Goal: Information Seeking & Learning: Learn about a topic

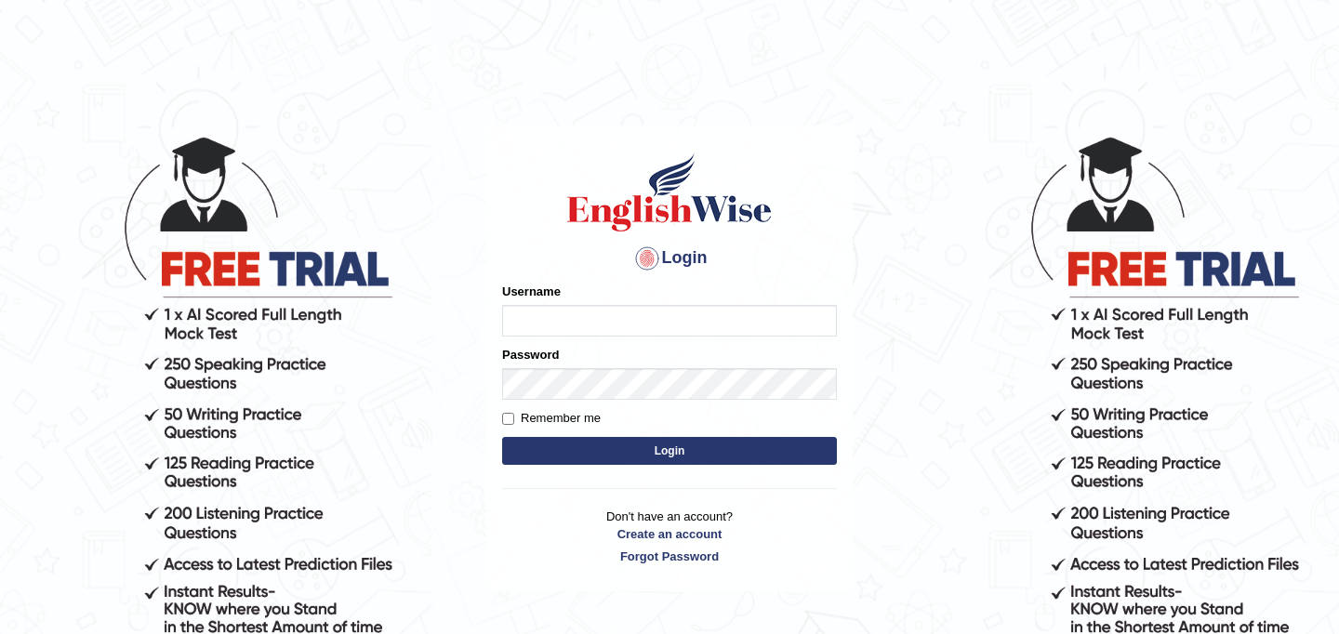
type input "najakter"
click at [672, 456] on button "Login" at bounding box center [669, 451] width 335 height 28
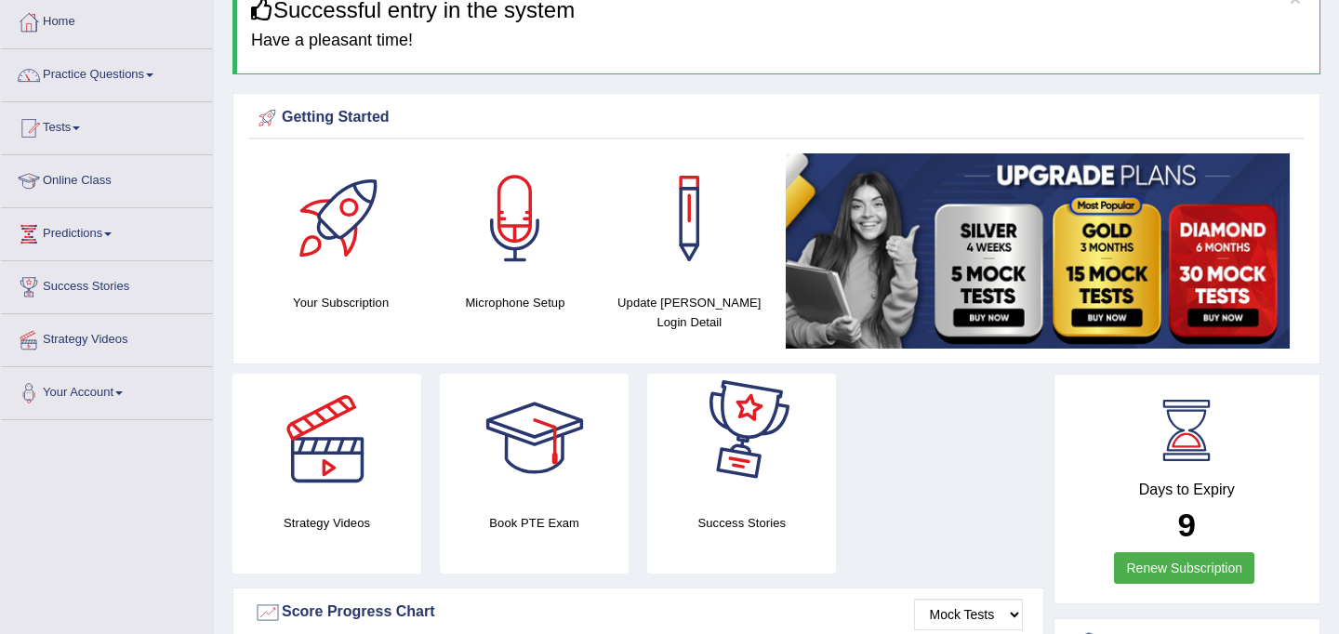
scroll to position [90, 0]
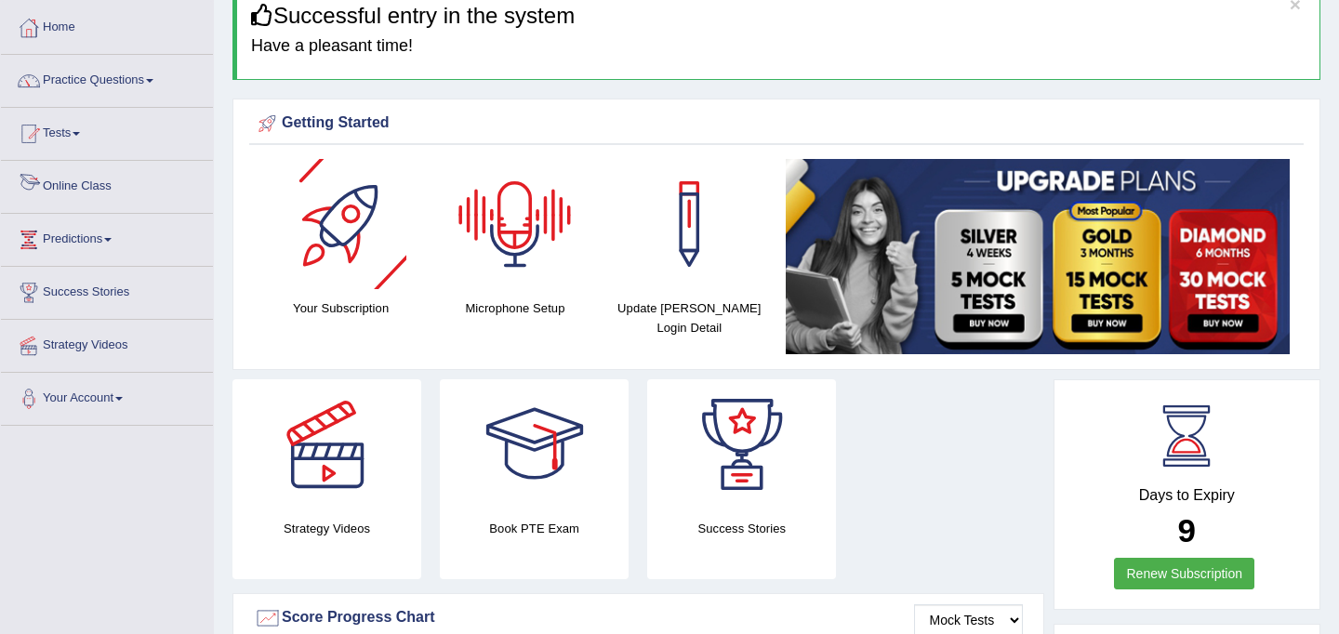
click at [103, 186] on link "Online Class" at bounding box center [107, 184] width 212 height 47
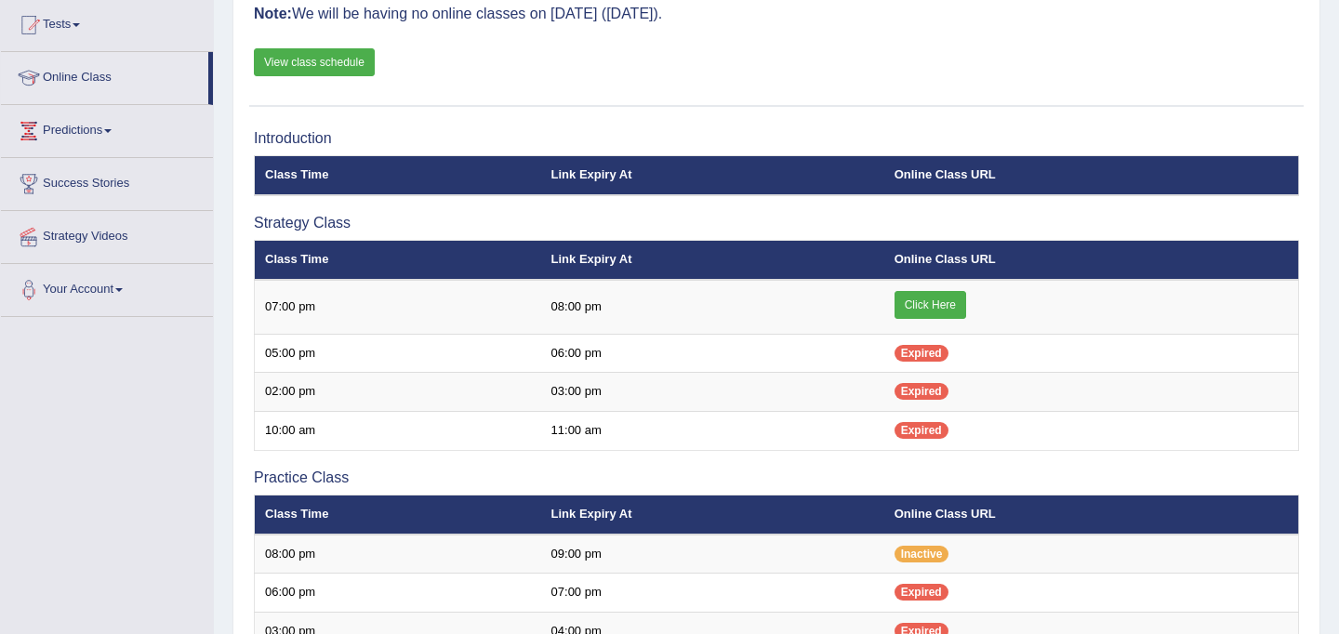
scroll to position [201, 0]
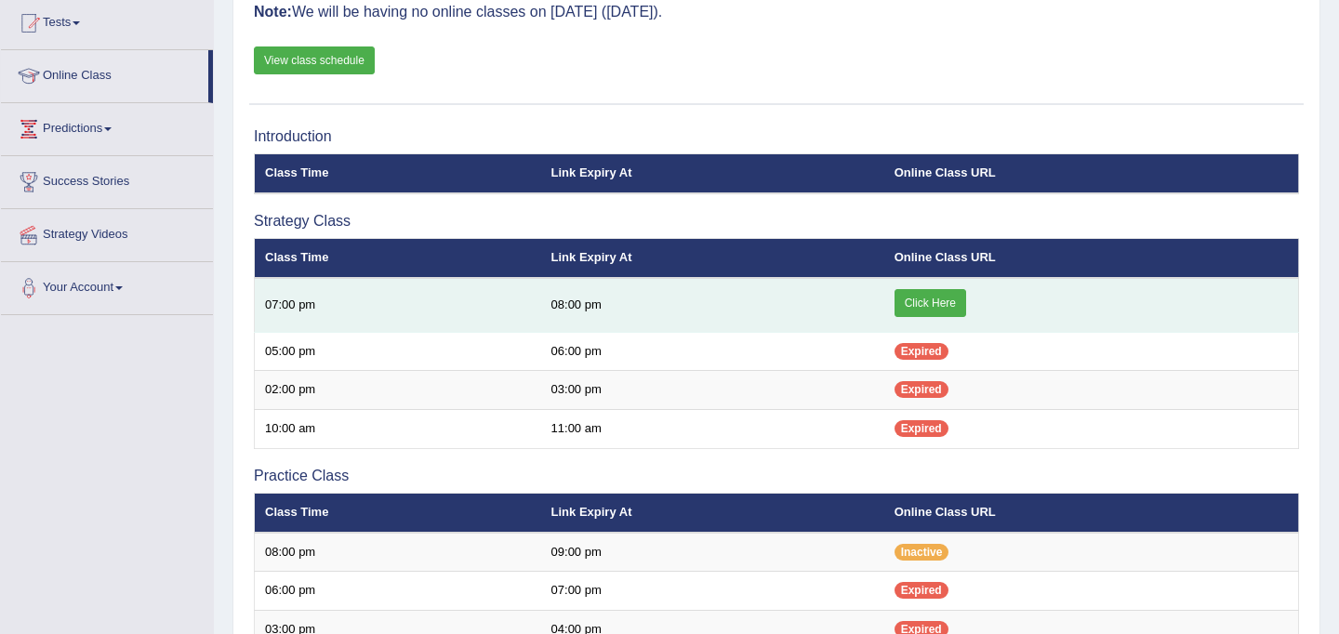
click at [924, 298] on link "Click Here" at bounding box center [931, 303] width 72 height 28
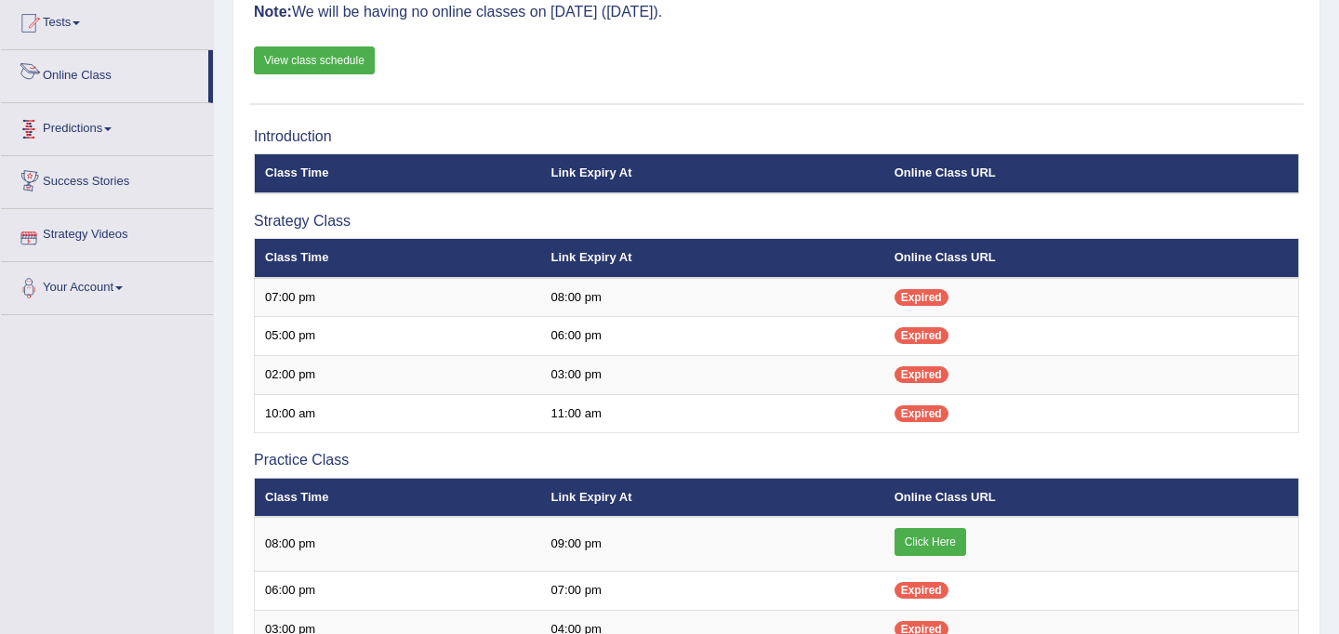
click at [74, 73] on link "Online Class" at bounding box center [104, 73] width 207 height 47
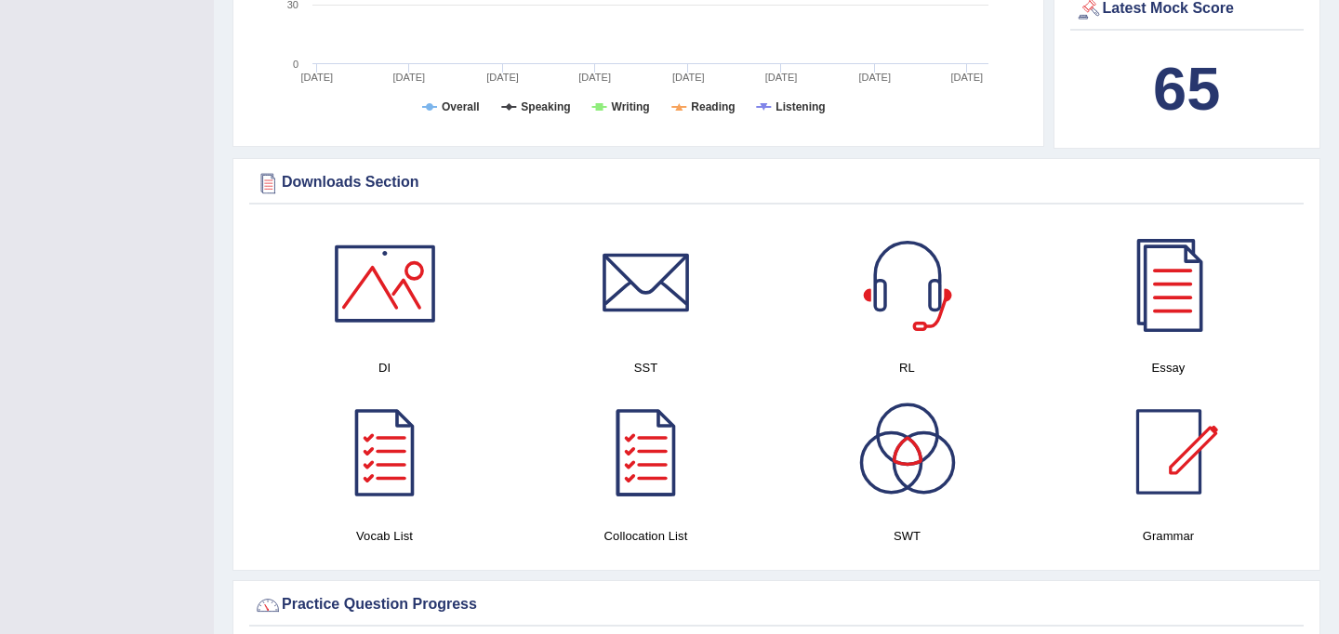
scroll to position [785, 0]
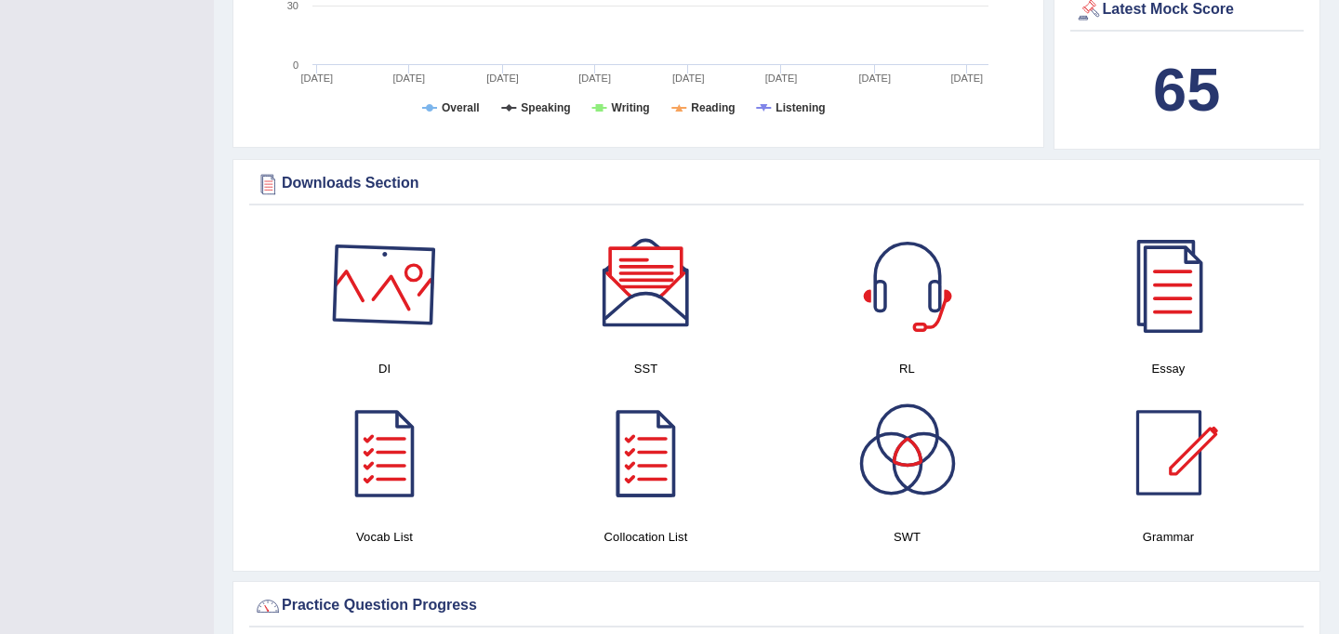
click at [358, 287] on div at bounding box center [385, 285] width 130 height 130
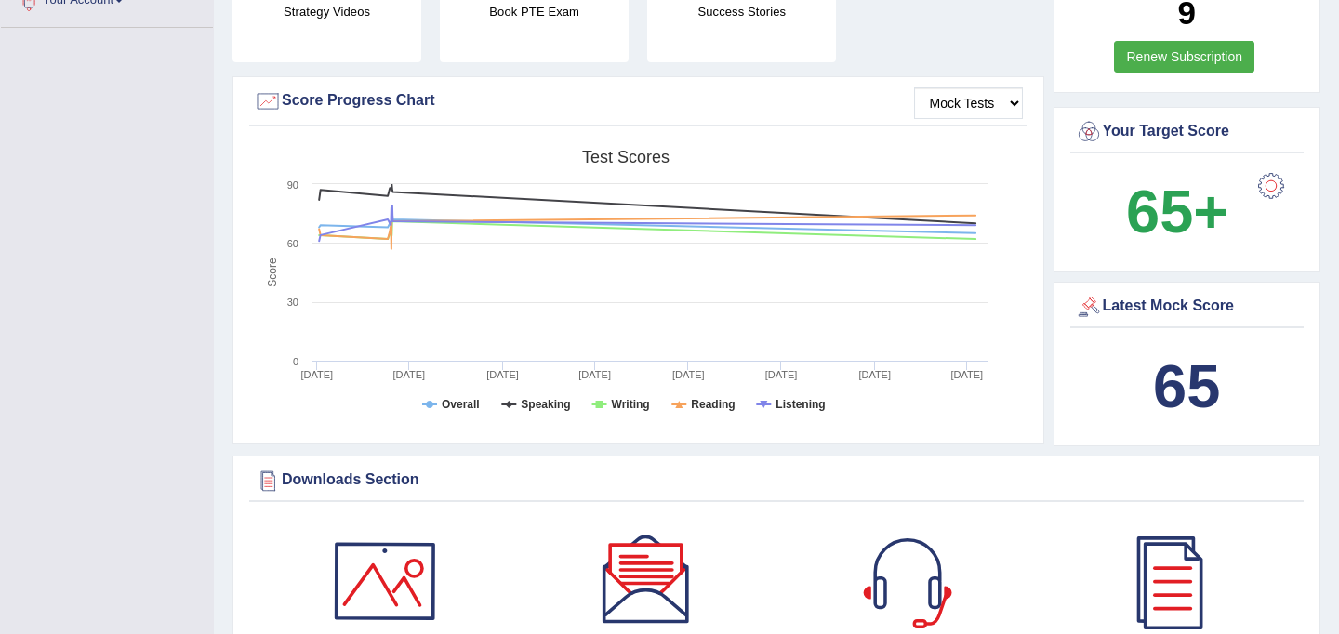
scroll to position [0, 0]
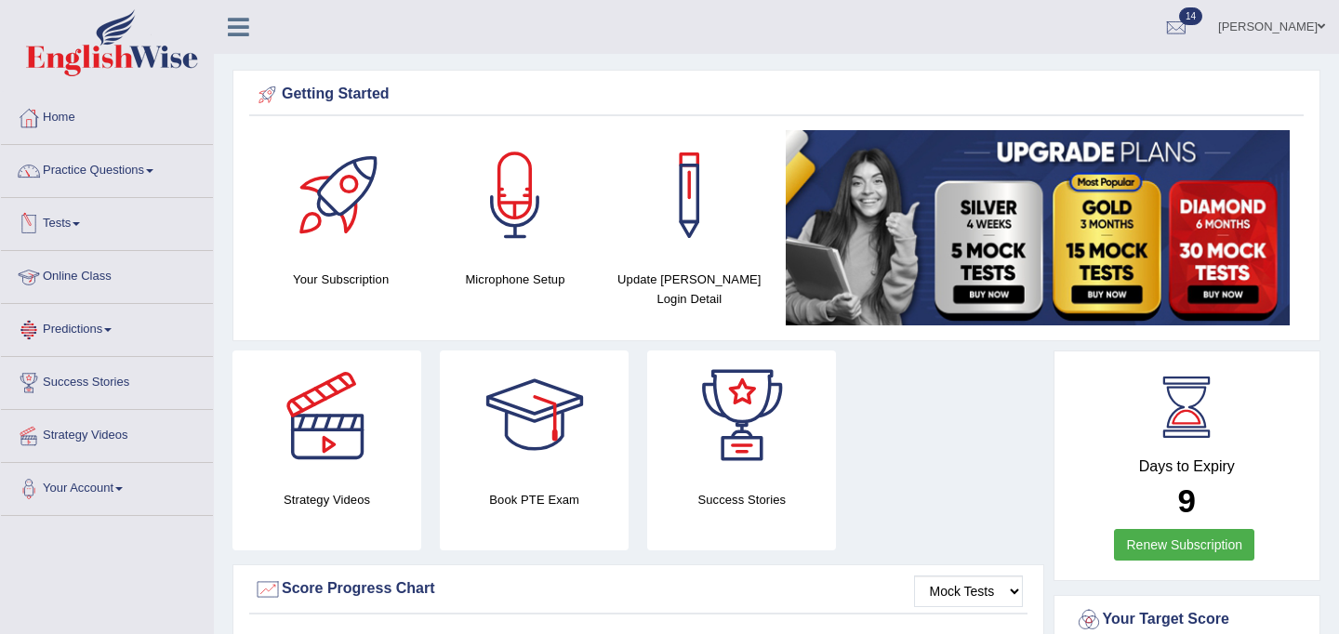
click at [79, 276] on link "Online Class" at bounding box center [107, 274] width 212 height 47
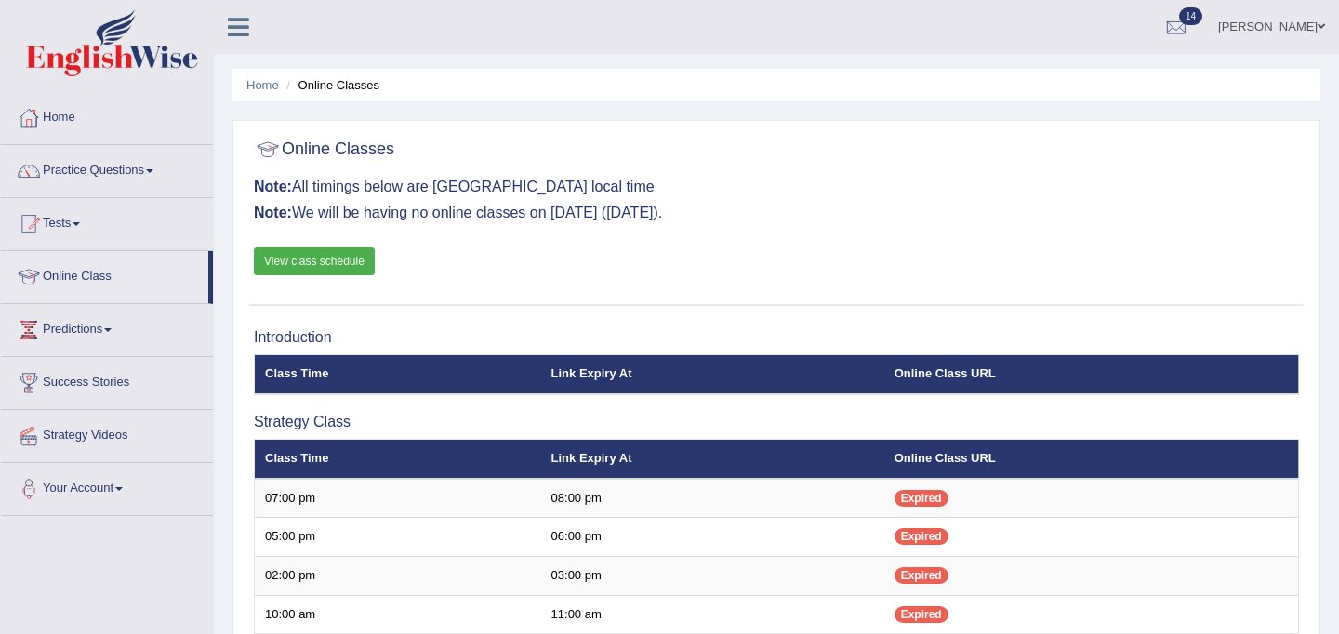
scroll to position [11, 0]
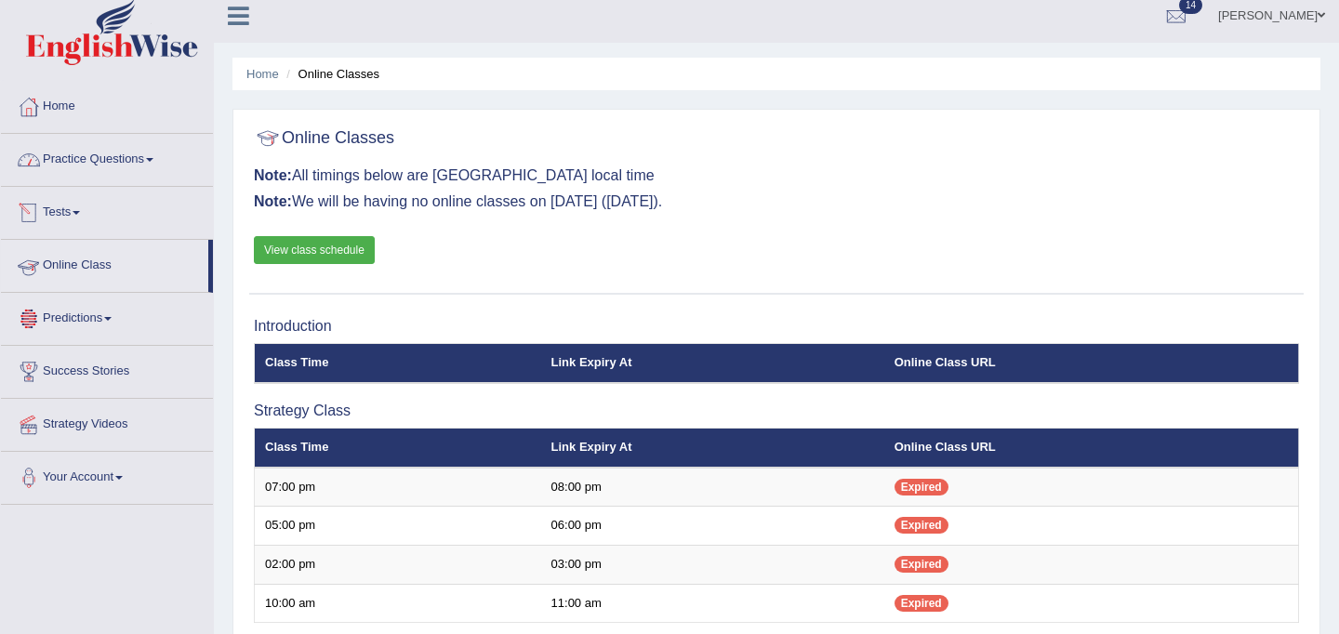
click at [93, 160] on link "Practice Questions" at bounding box center [107, 157] width 212 height 47
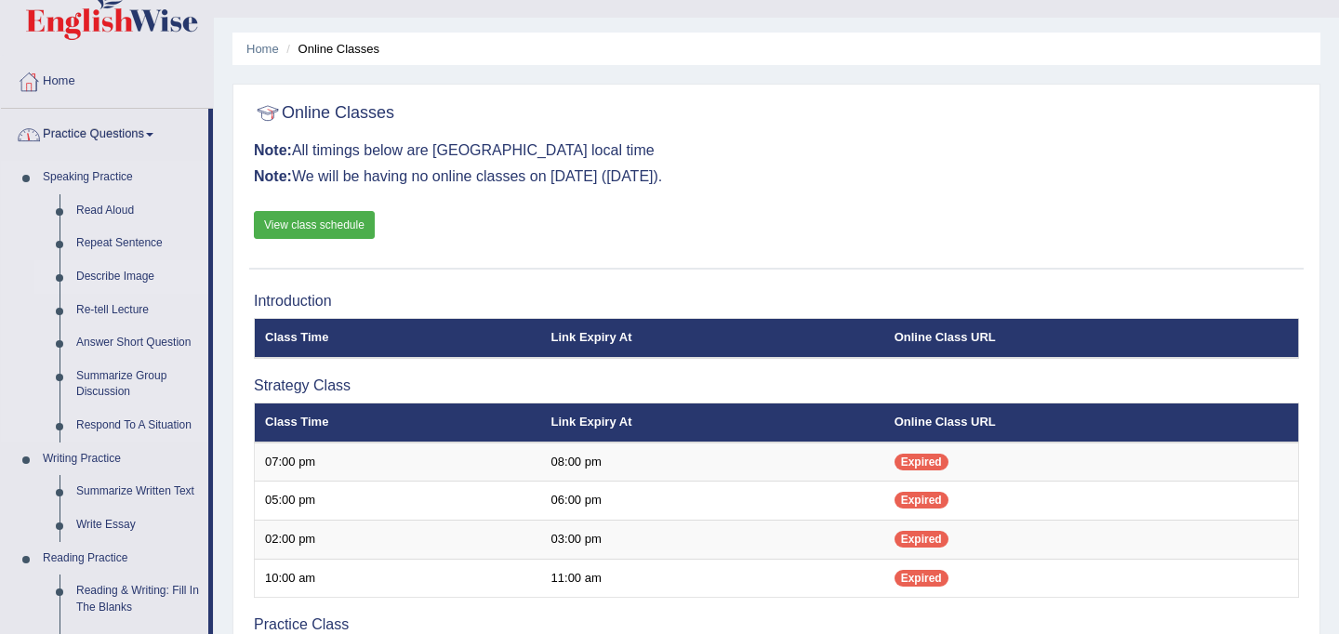
scroll to position [55, 0]
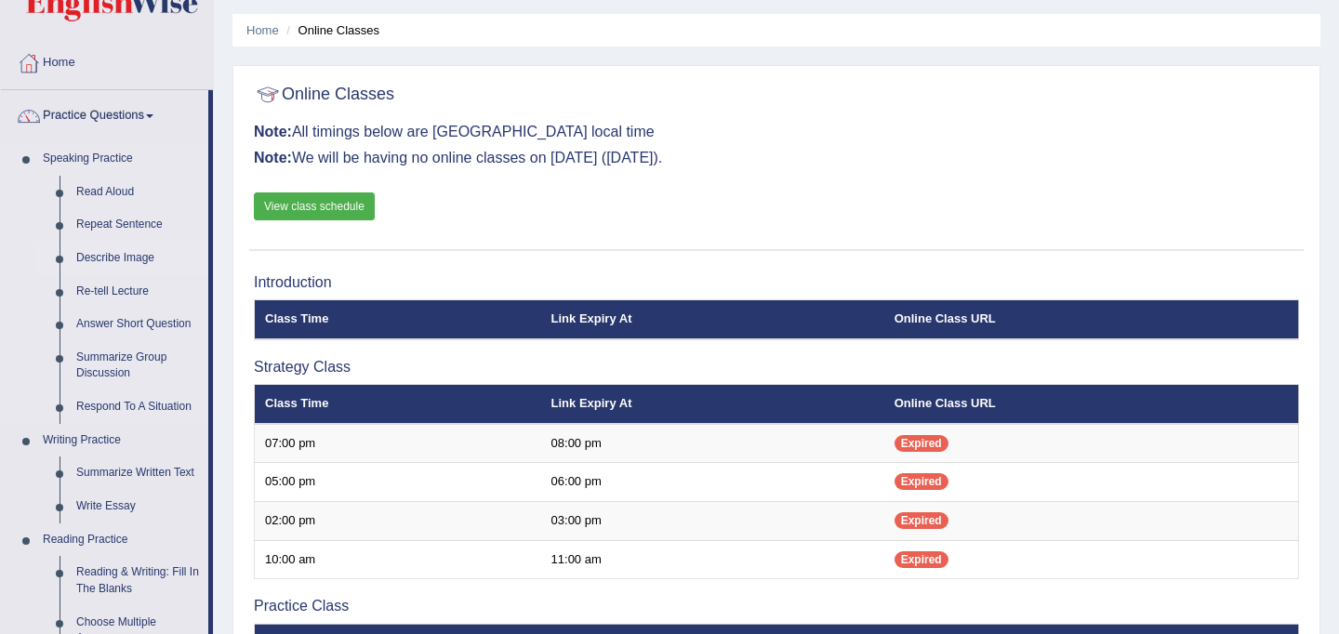
click at [106, 259] on link "Describe Image" at bounding box center [138, 258] width 140 height 33
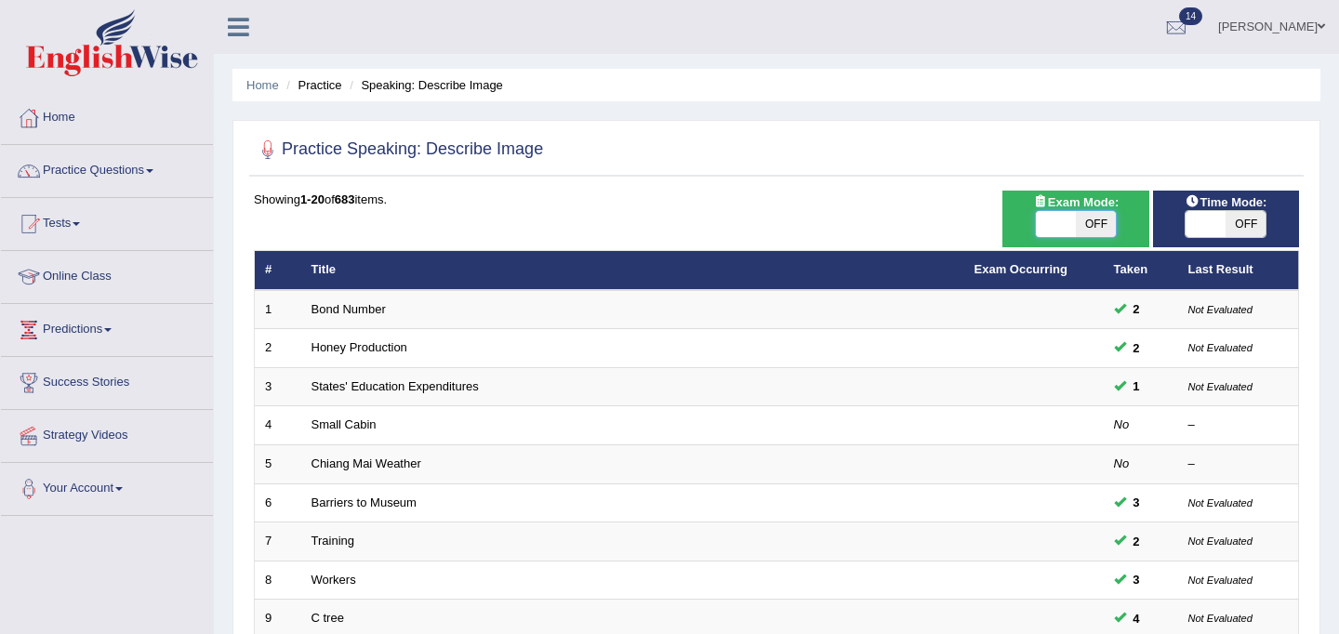
click at [1069, 218] on span at bounding box center [1056, 224] width 40 height 26
checkbox input "true"
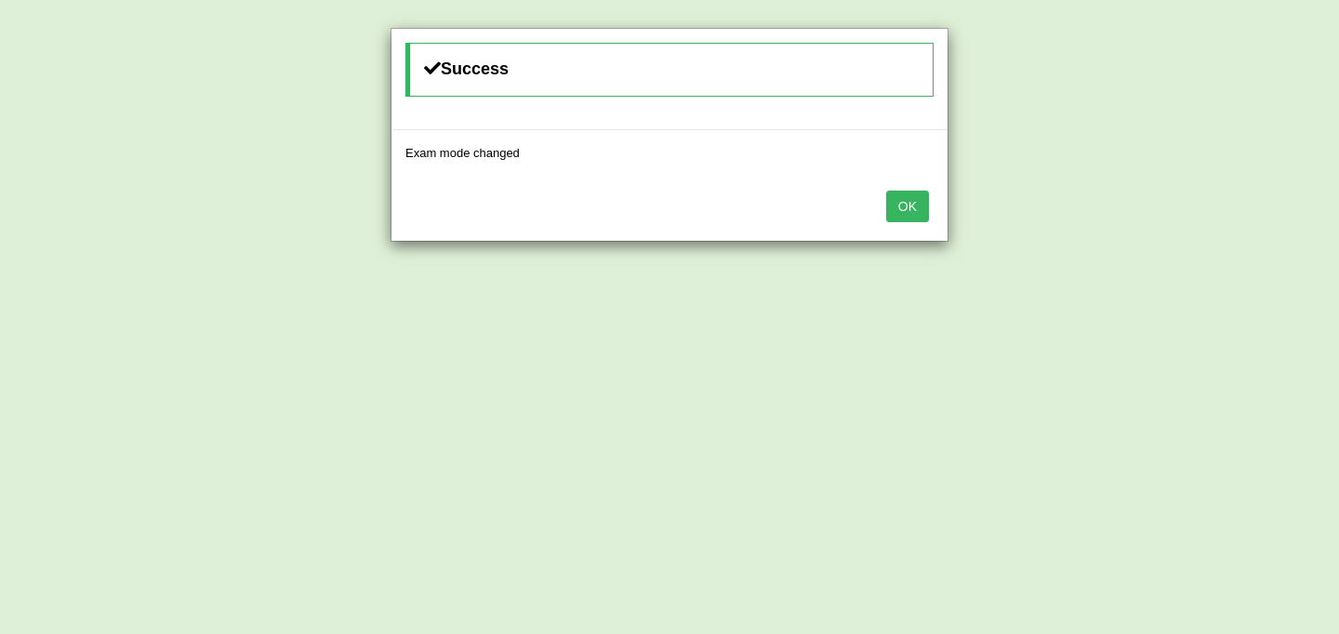
click at [918, 207] on button "OK" at bounding box center [907, 207] width 43 height 32
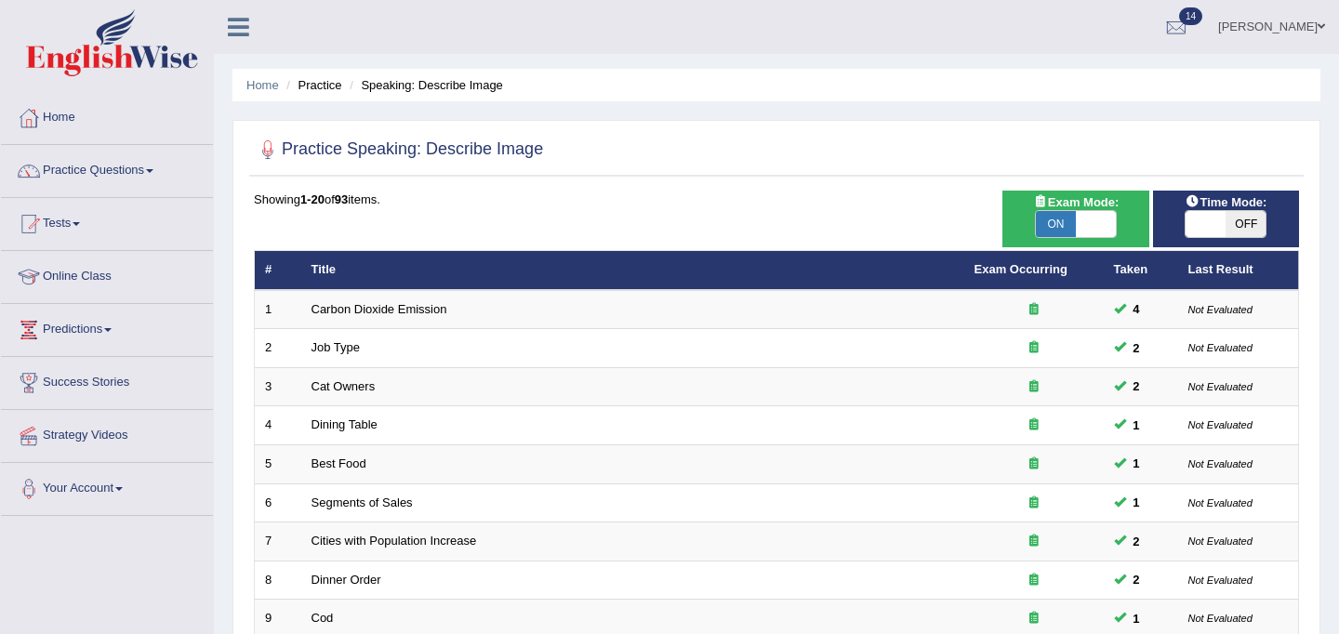
click at [1200, 230] on span at bounding box center [1206, 224] width 40 height 26
checkbox input "true"
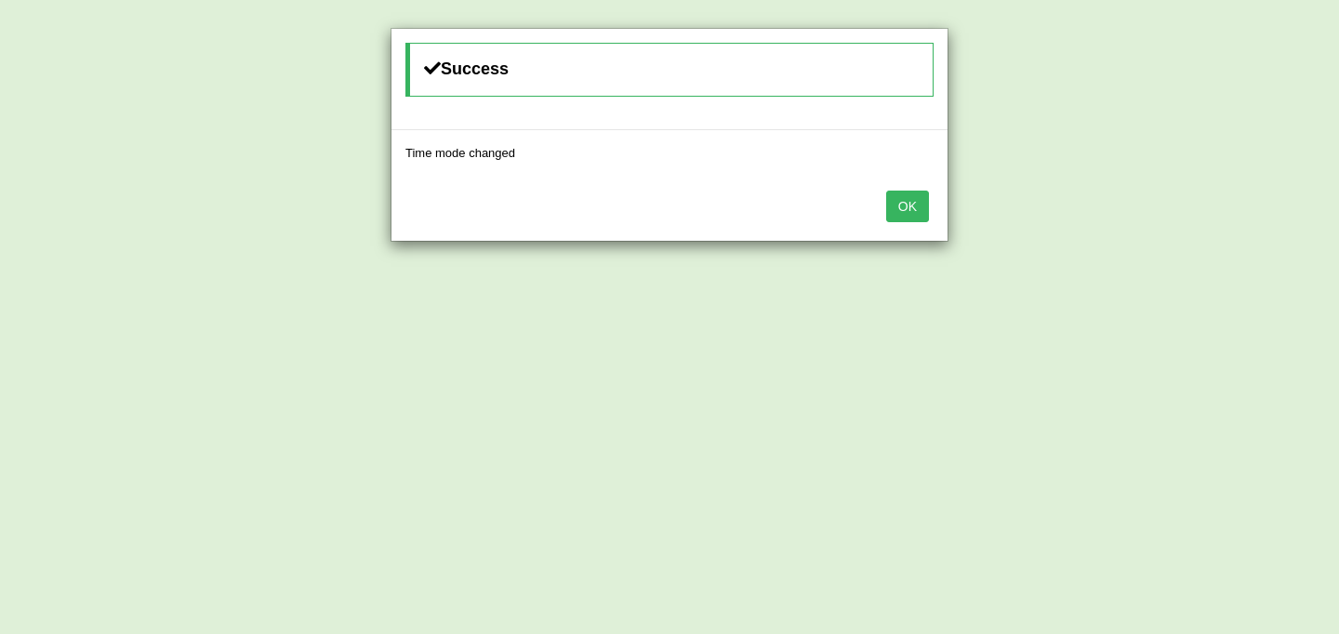
click at [914, 204] on button "OK" at bounding box center [907, 207] width 43 height 32
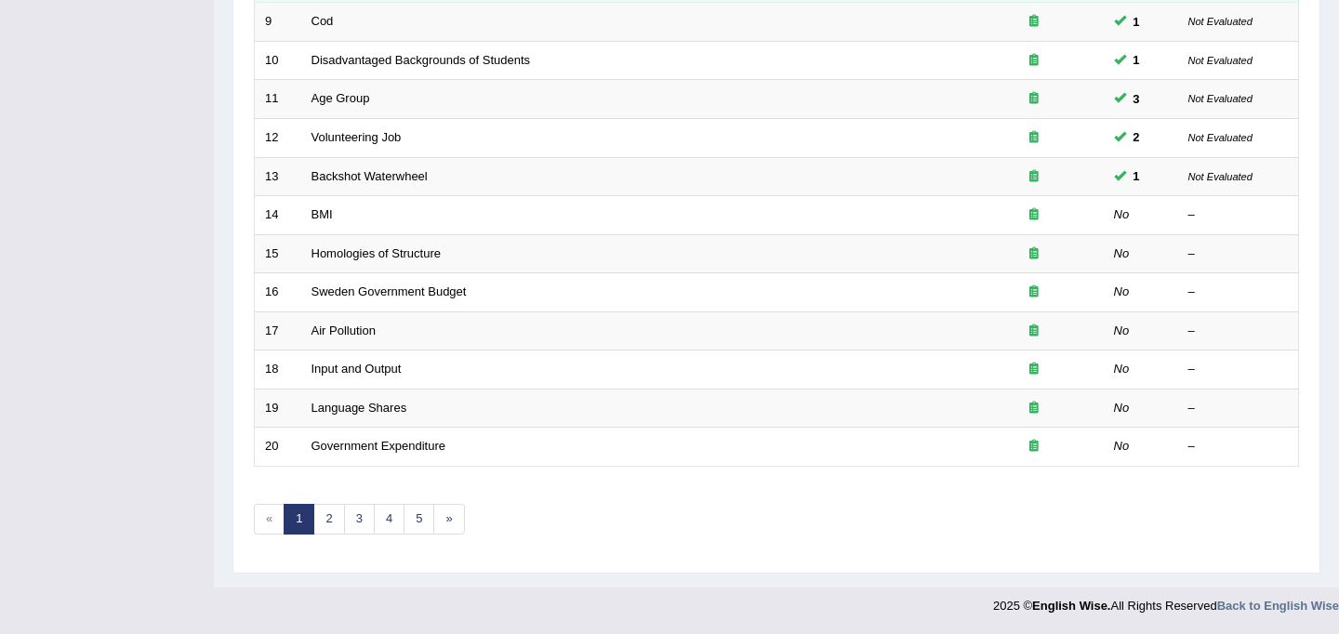
scroll to position [580, 0]
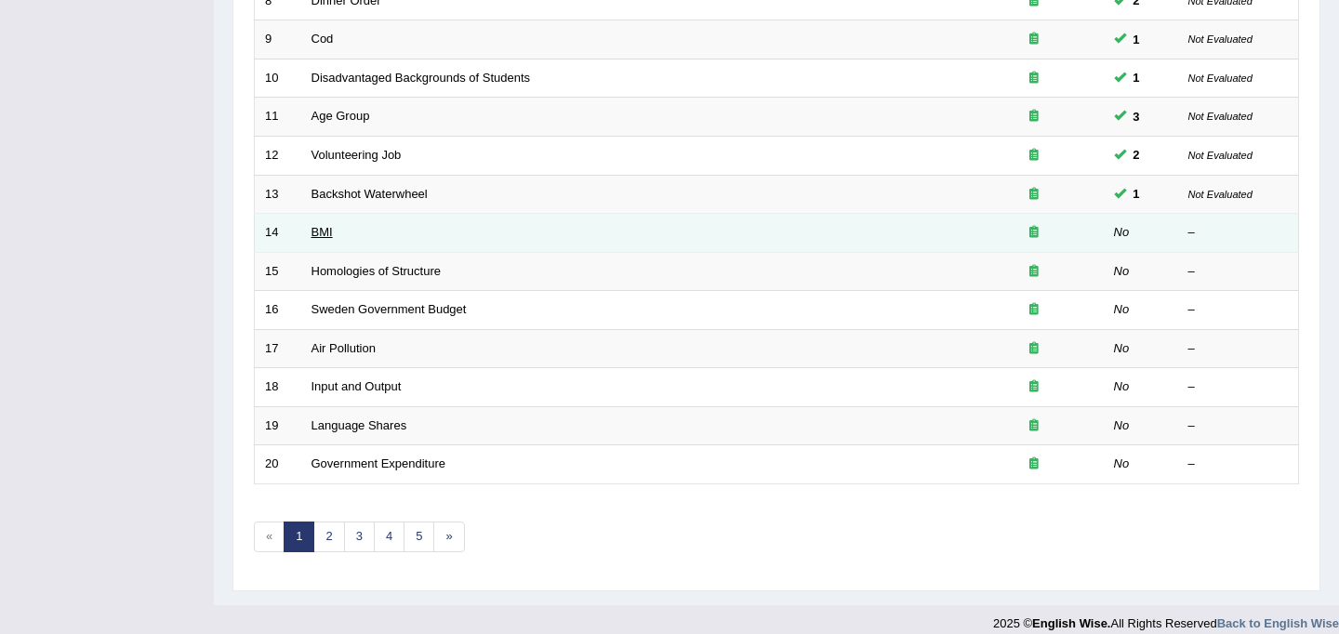
click at [322, 233] on link "BMI" at bounding box center [322, 232] width 21 height 14
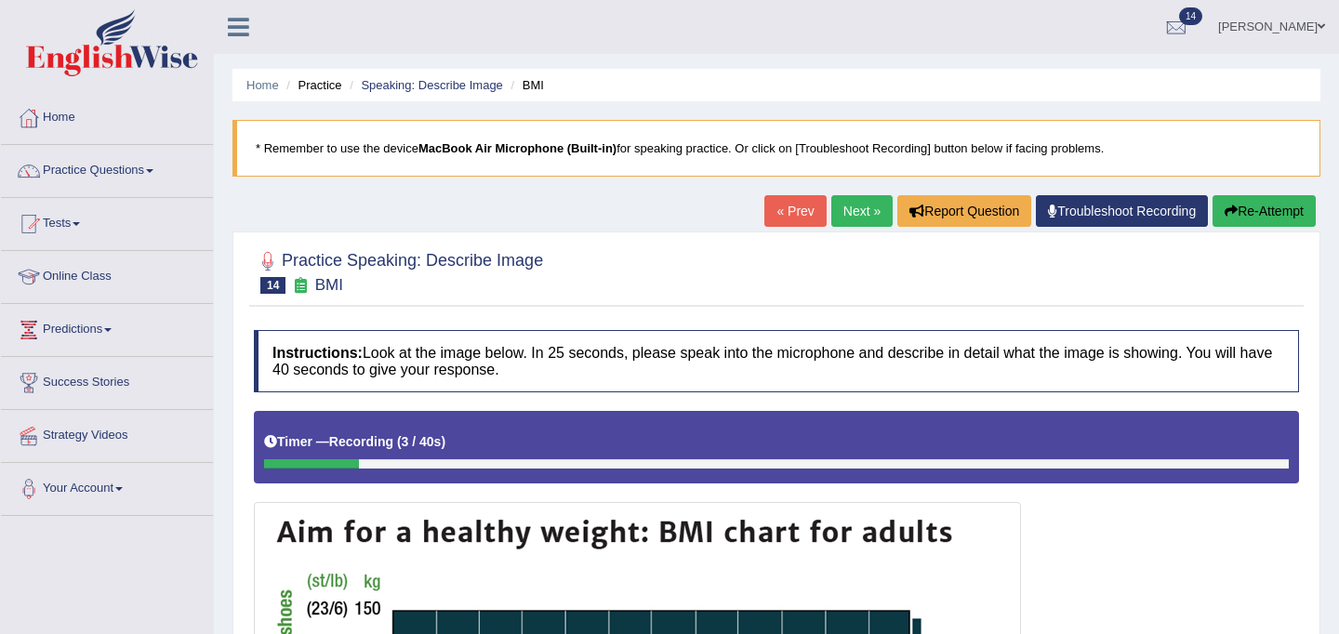
click at [1255, 207] on button "Re-Attempt" at bounding box center [1264, 211] width 103 height 32
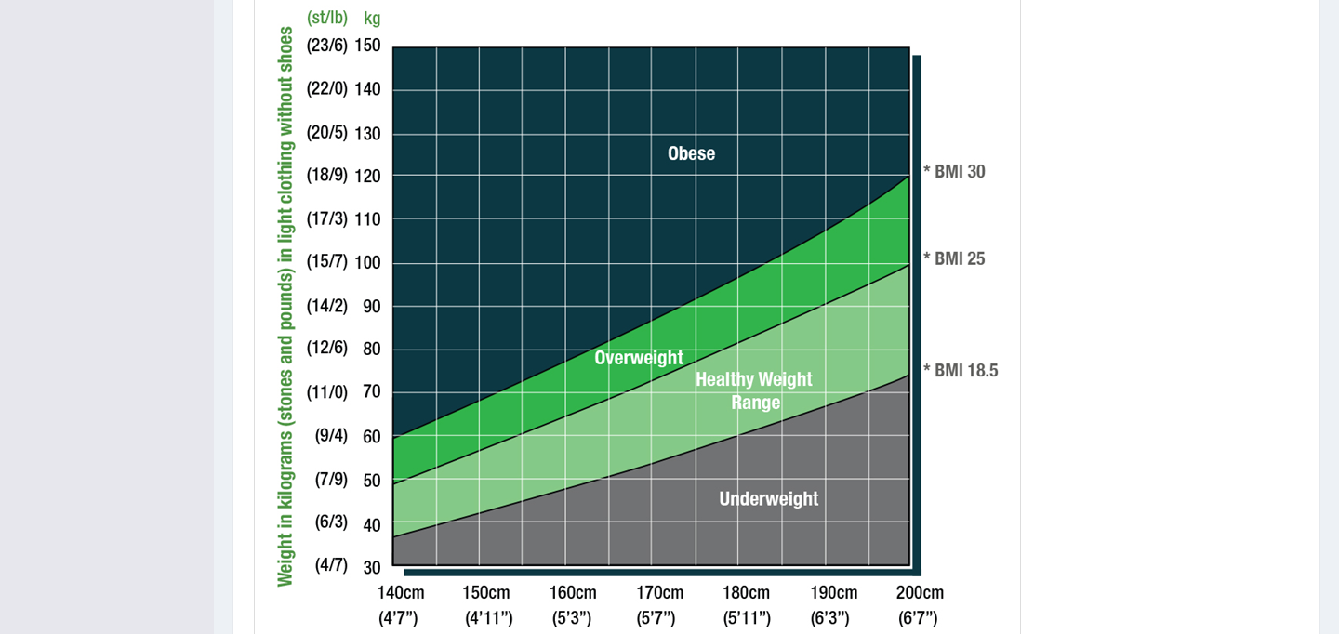
scroll to position [580, 0]
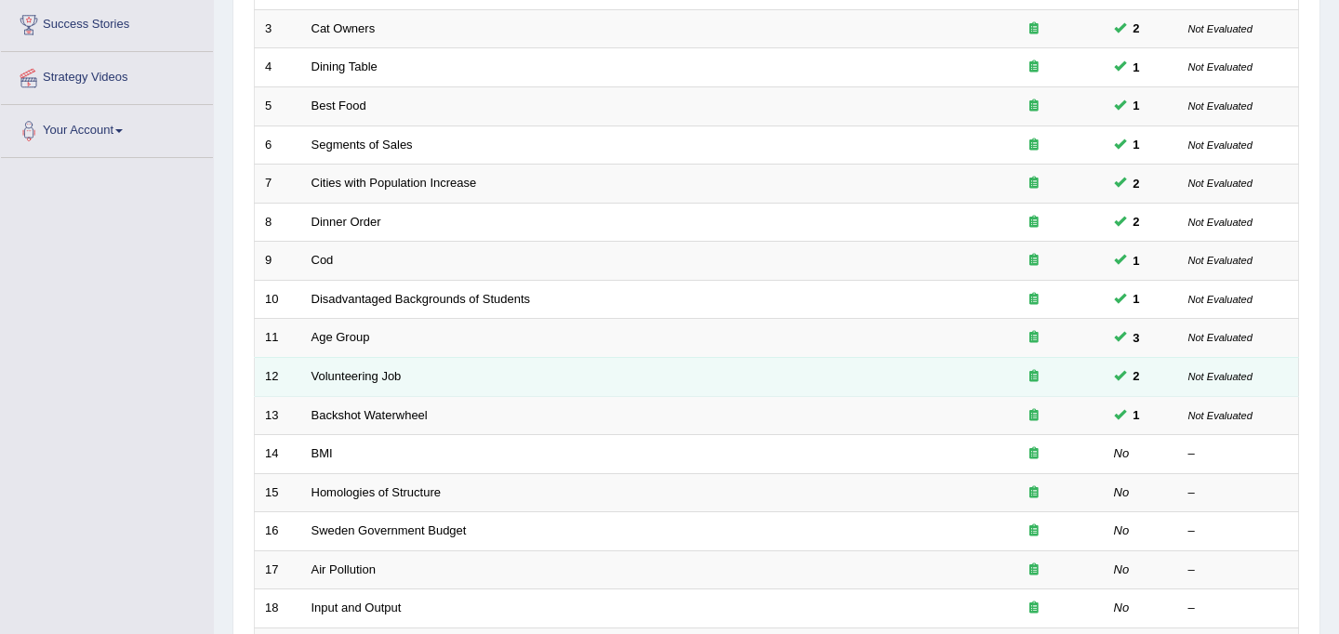
scroll to position [364, 0]
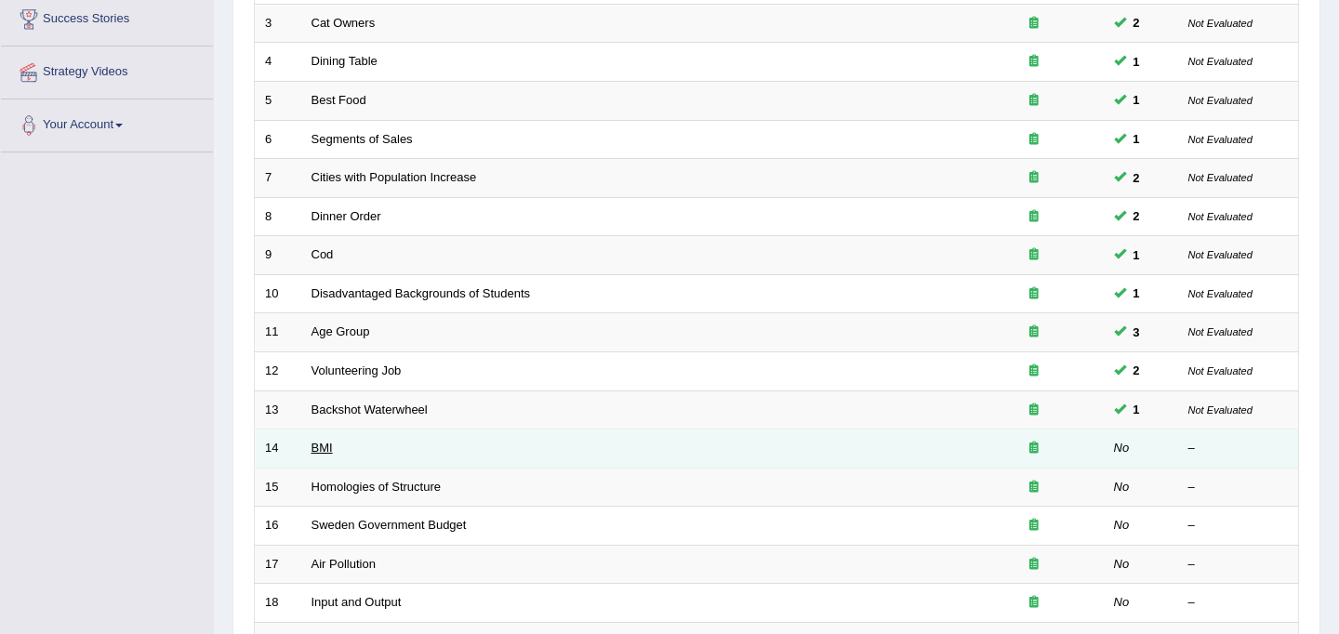
click at [326, 446] on link "BMI" at bounding box center [322, 448] width 21 height 14
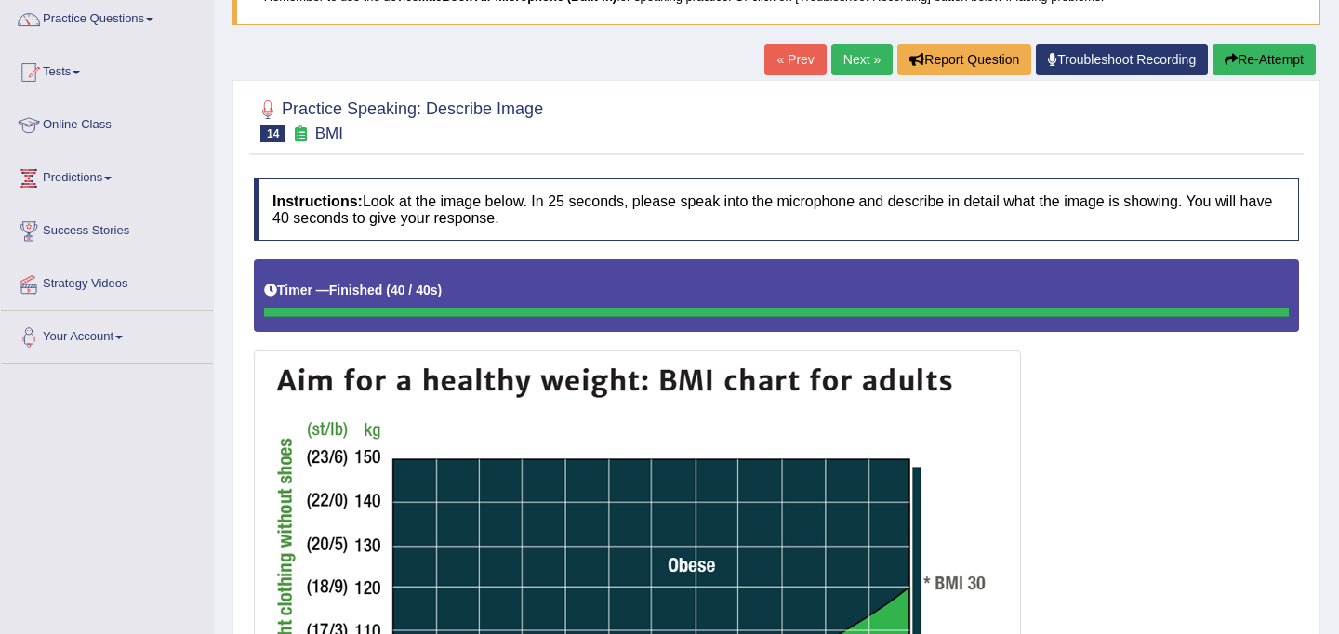
scroll to position [148, 0]
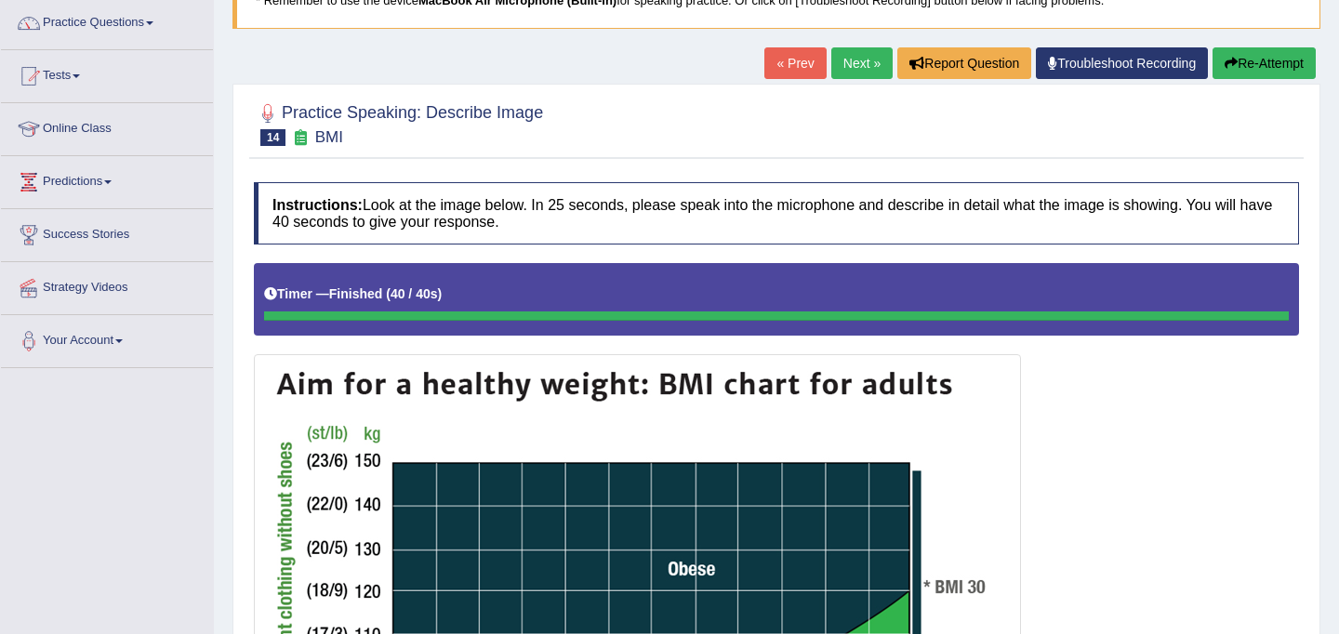
click at [842, 67] on link "Next »" at bounding box center [862, 63] width 61 height 32
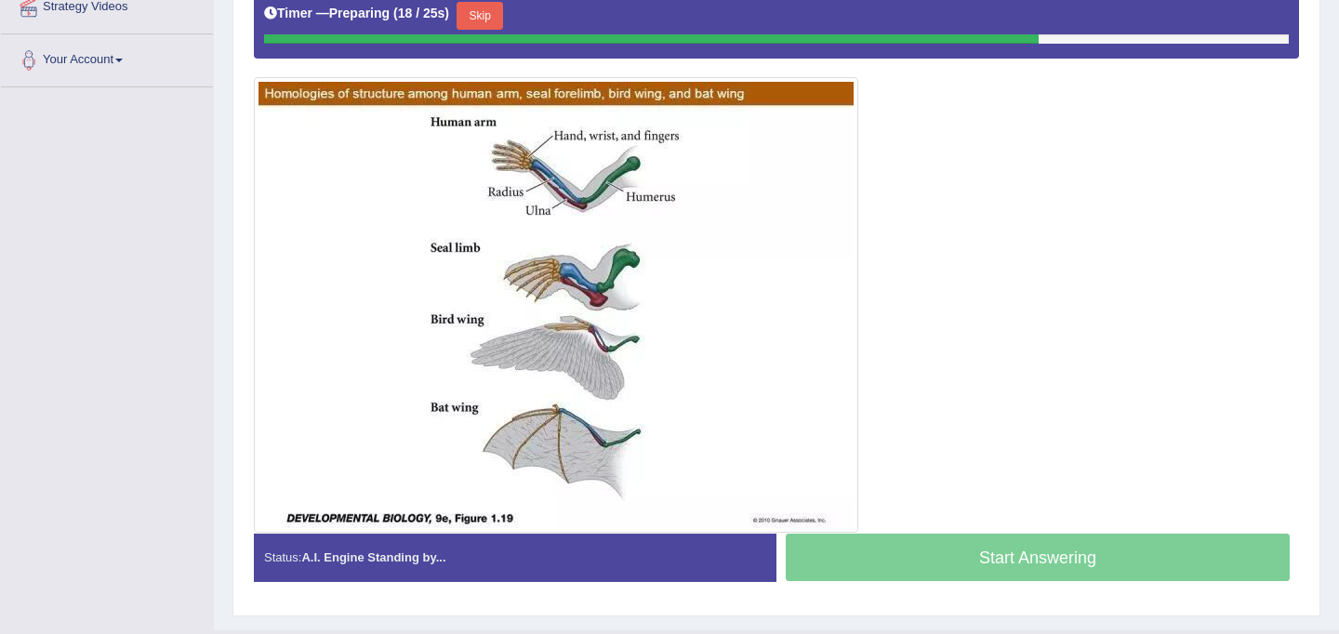
scroll to position [444, 0]
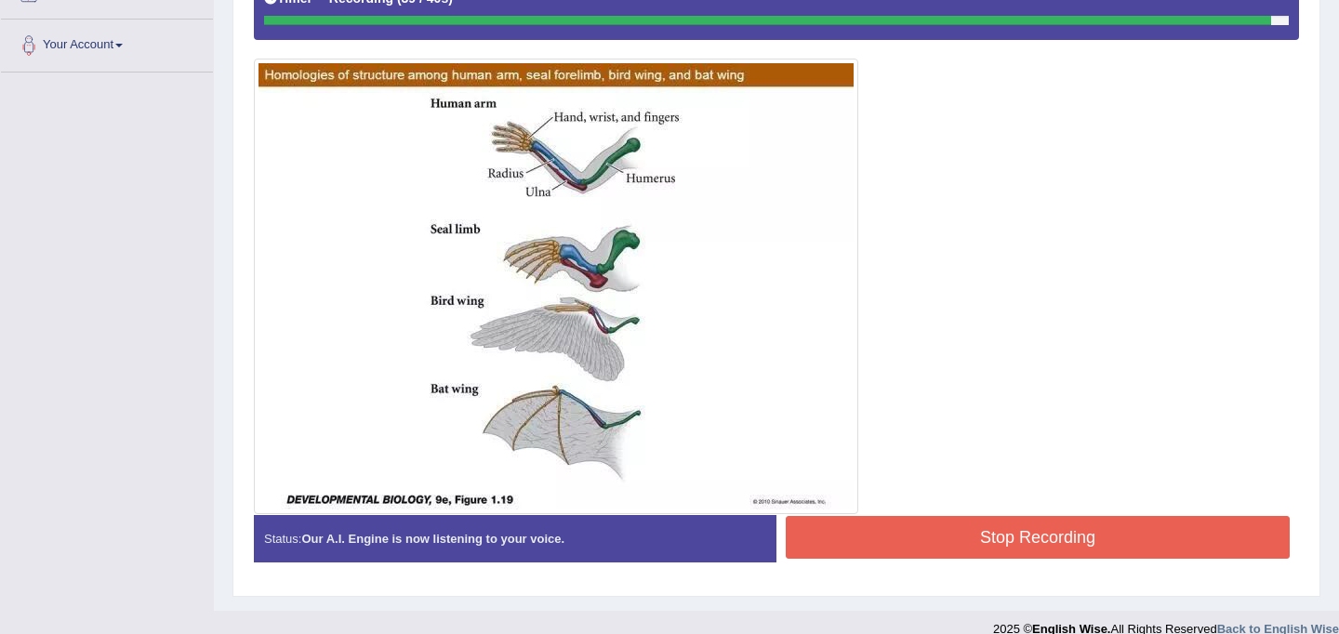
click at [1030, 534] on button "Stop Recording" at bounding box center [1038, 537] width 504 height 43
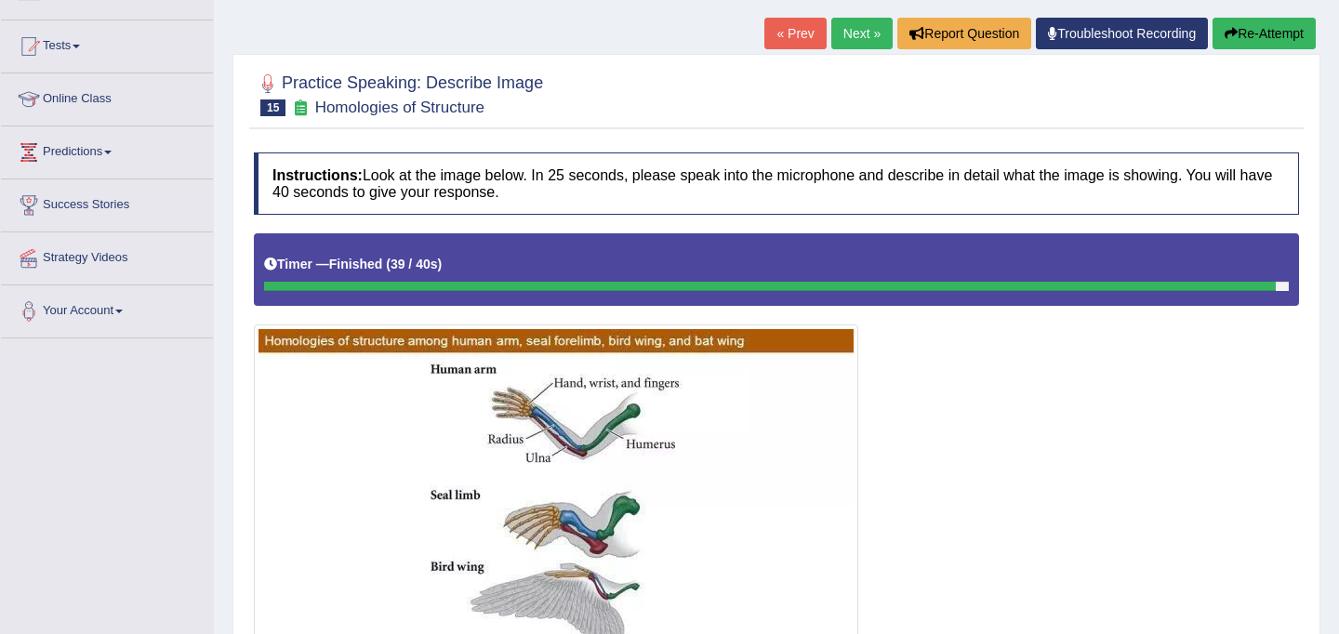
scroll to position [0, 0]
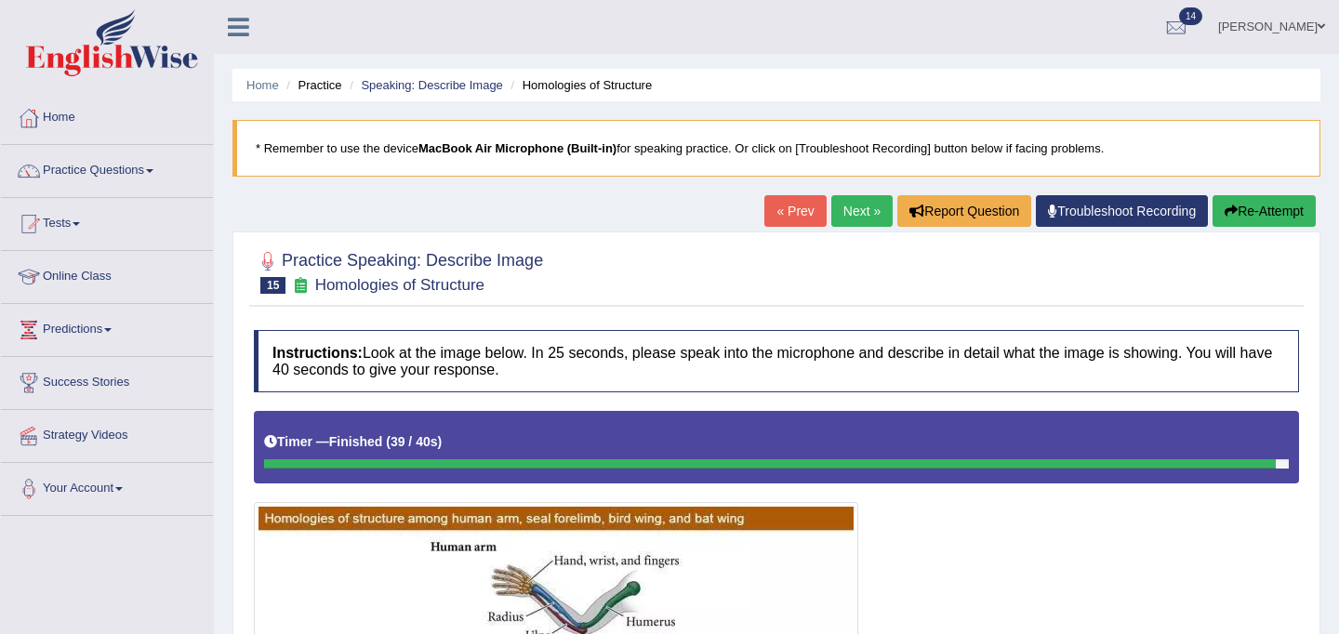
click at [858, 218] on link "Next »" at bounding box center [862, 211] width 61 height 32
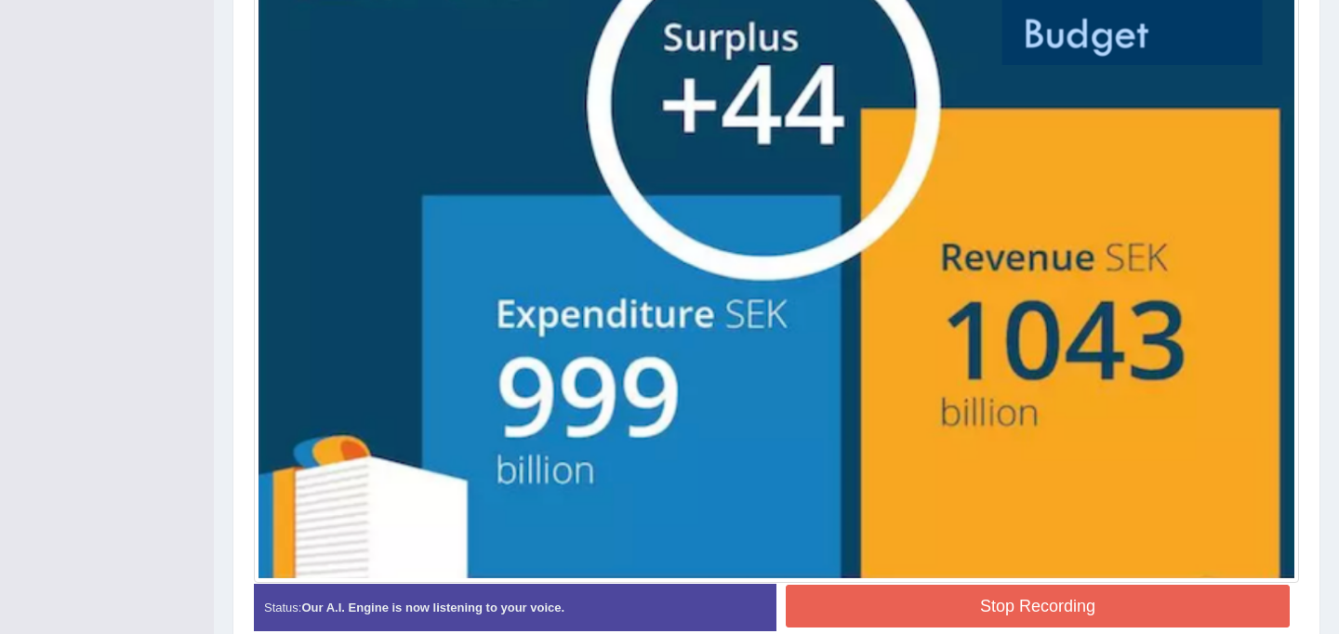
scroll to position [666, 0]
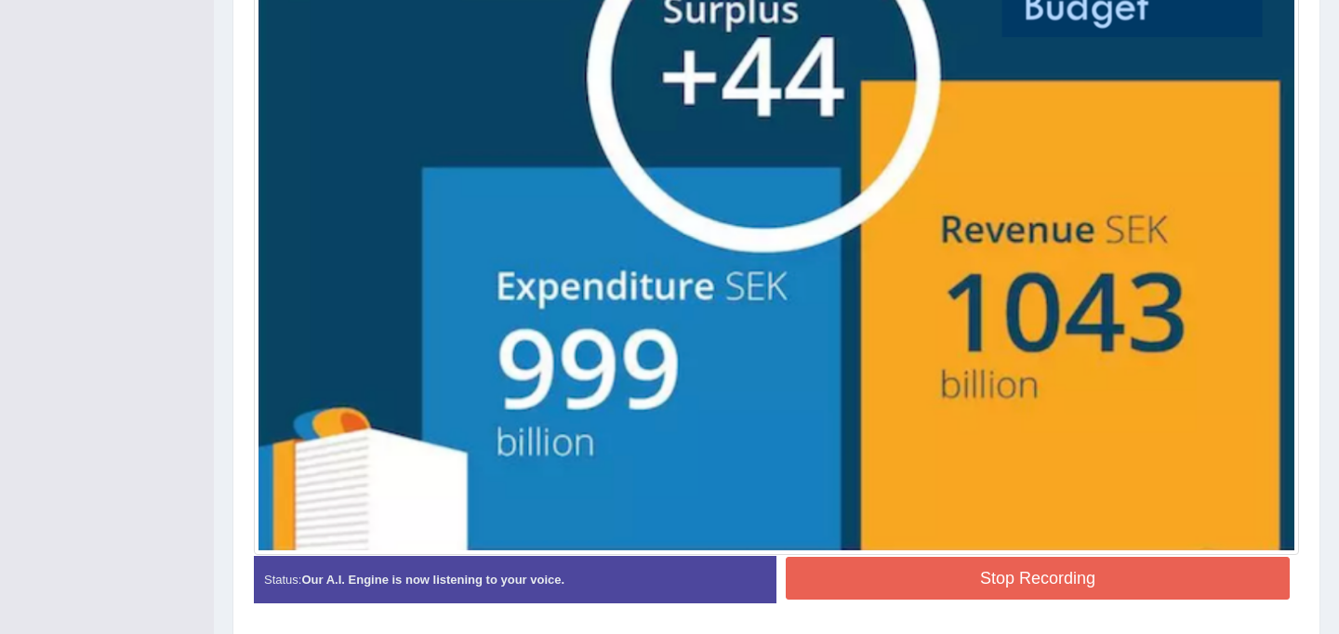
click at [876, 566] on button "Stop Recording" at bounding box center [1038, 578] width 504 height 43
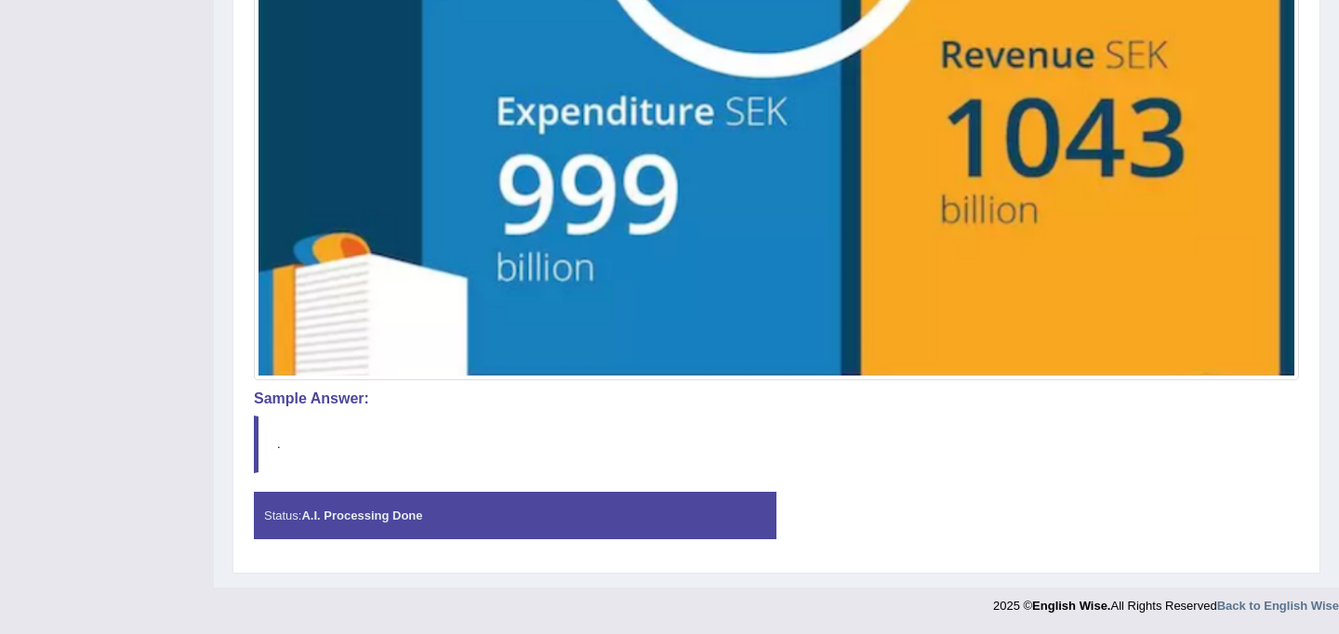
scroll to position [0, 0]
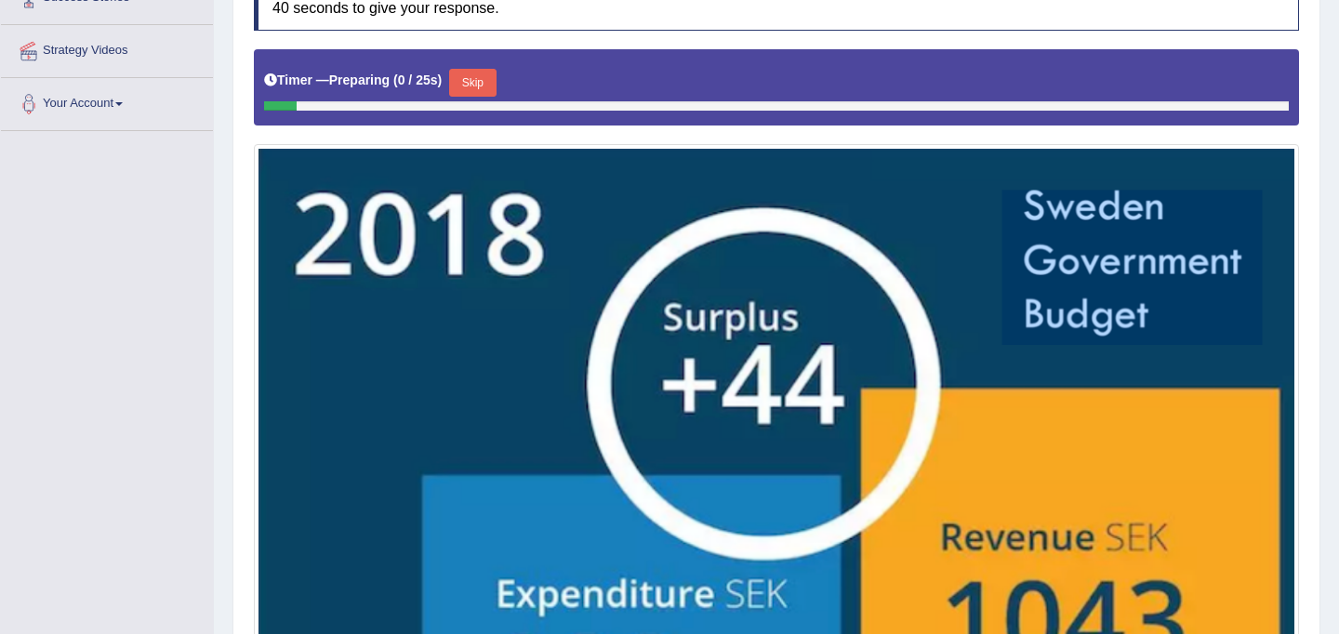
scroll to position [339, 0]
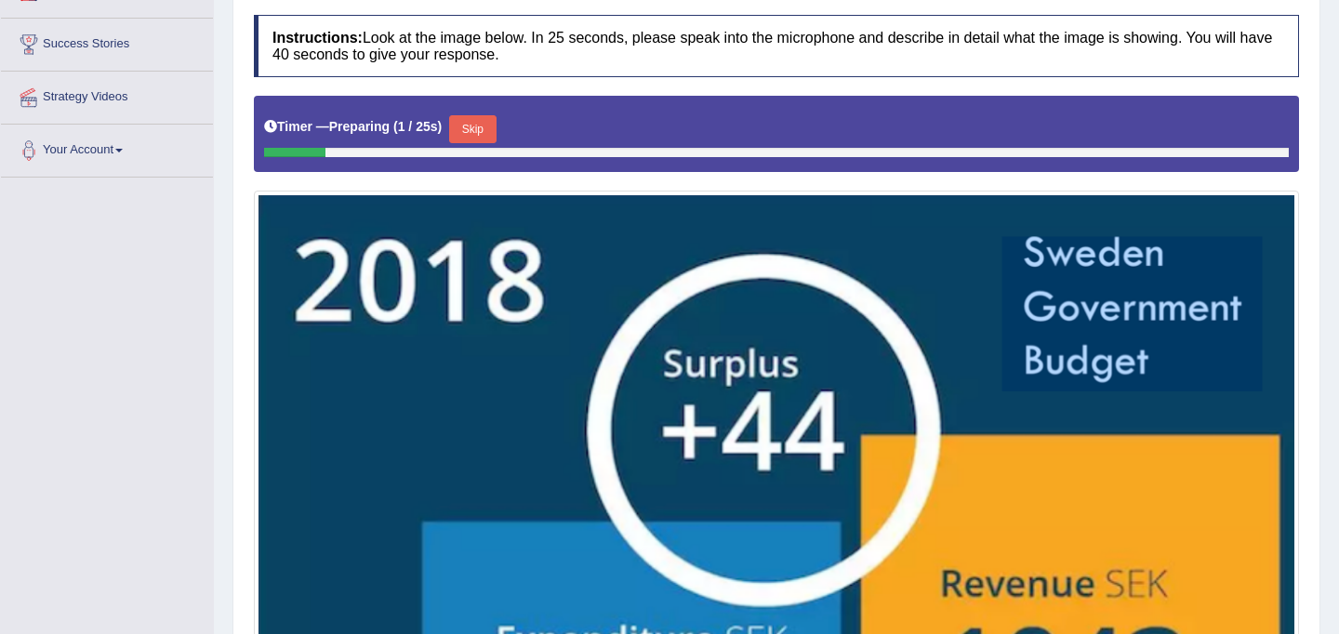
click at [477, 132] on button "Skip" at bounding box center [472, 129] width 47 height 28
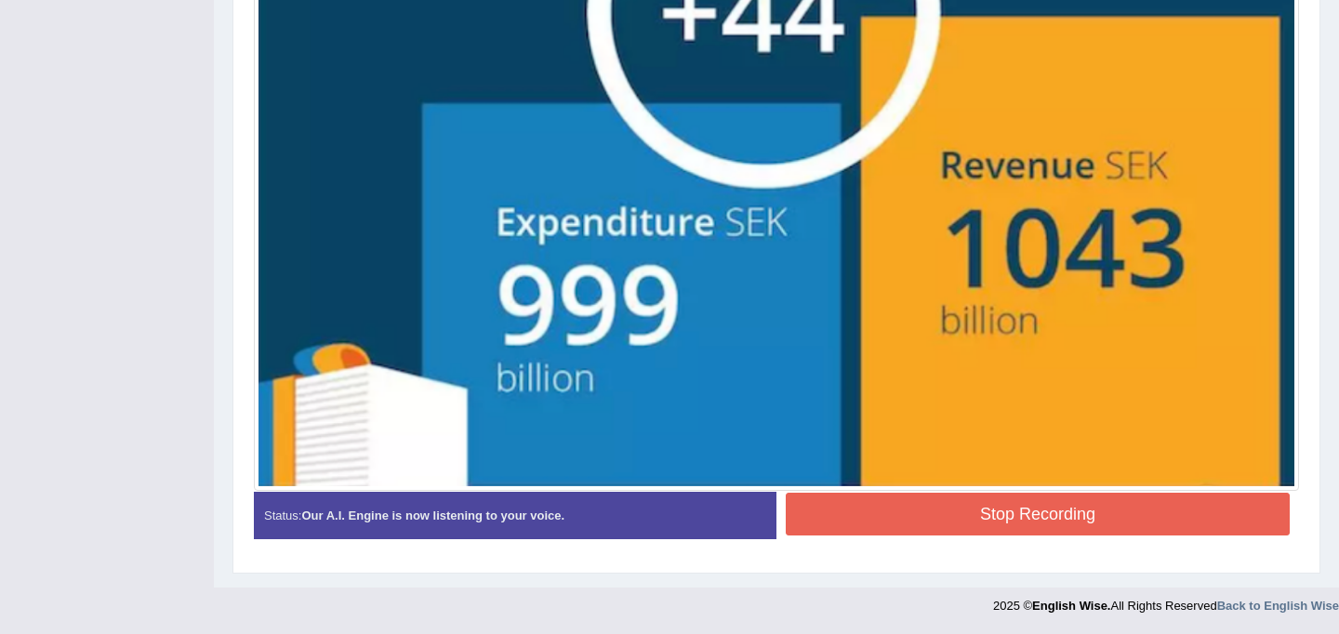
scroll to position [739, 0]
click at [939, 521] on button "Stop Recording" at bounding box center [1038, 514] width 504 height 43
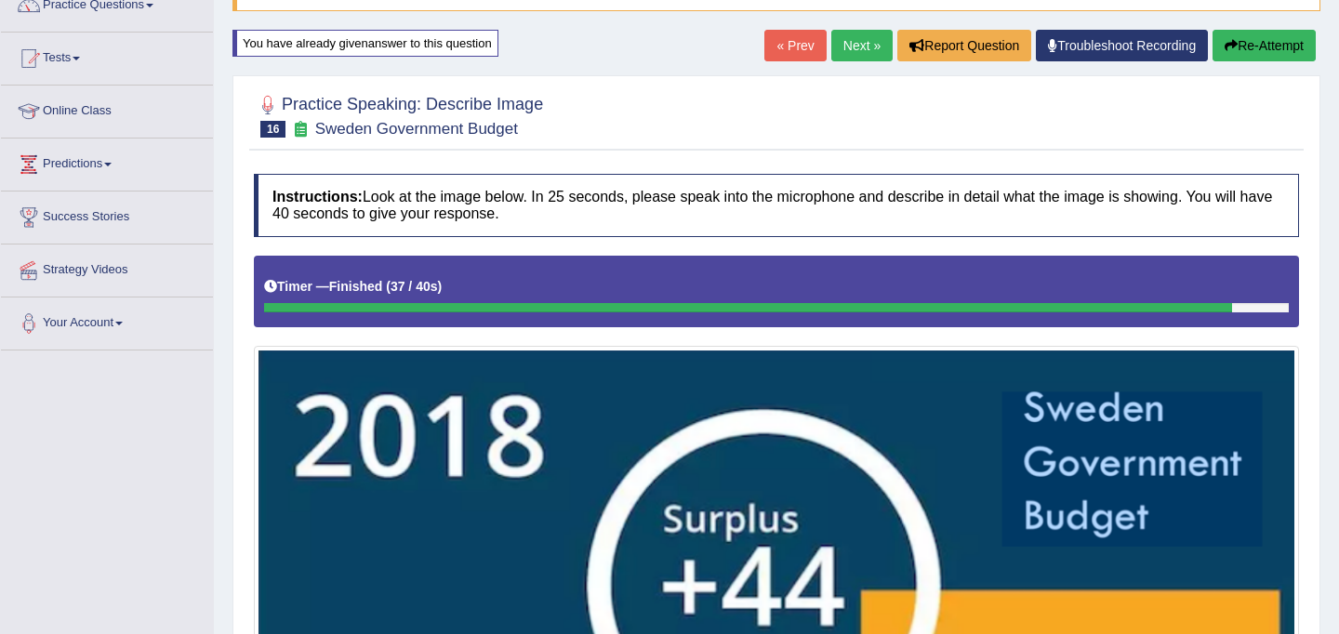
scroll to position [62, 0]
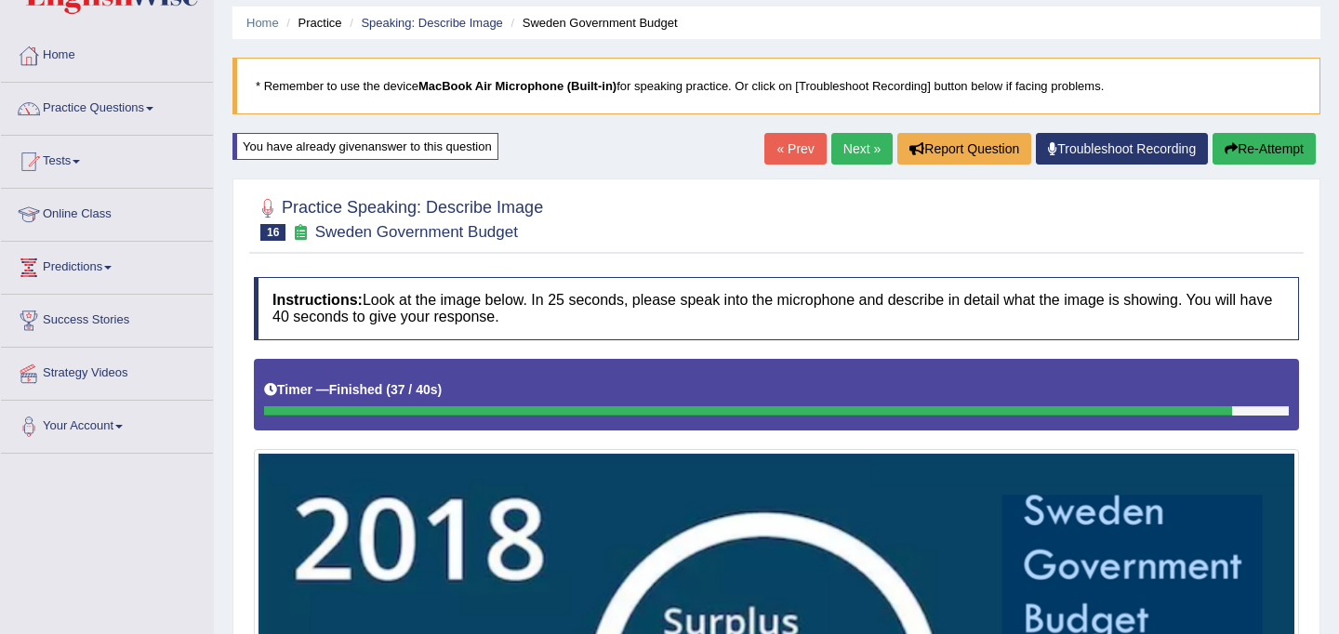
click at [1251, 153] on button "Re-Attempt" at bounding box center [1264, 149] width 103 height 32
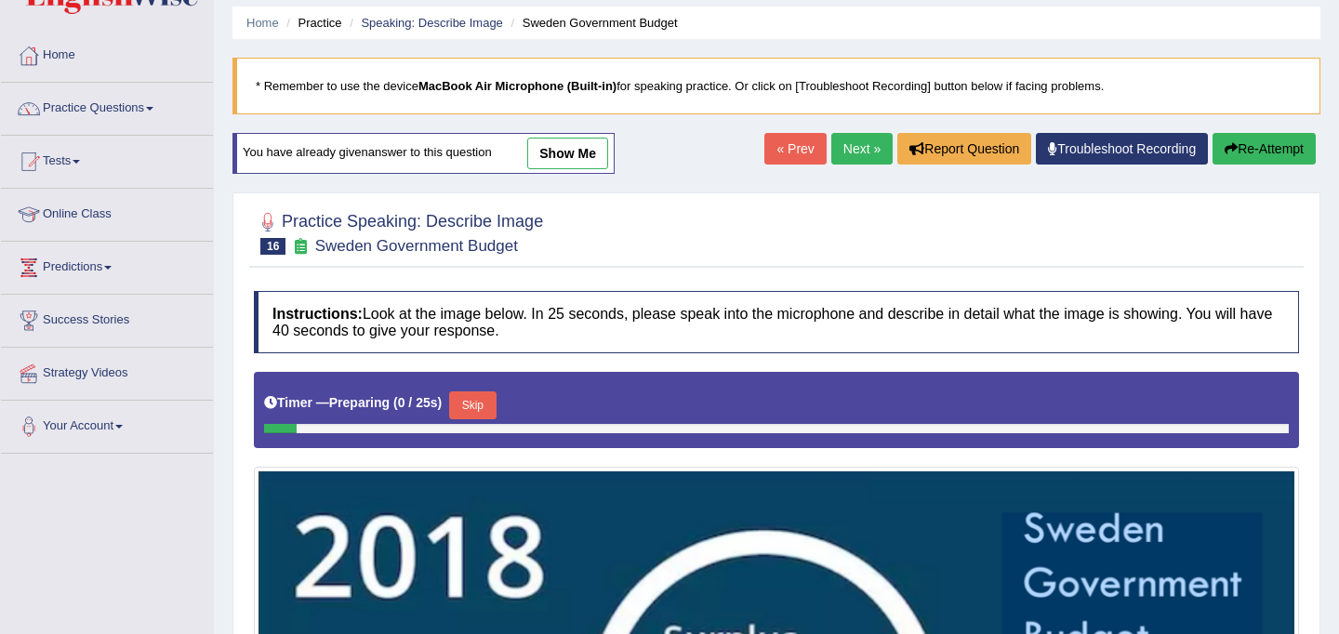
click at [486, 405] on button "Skip" at bounding box center [472, 406] width 47 height 28
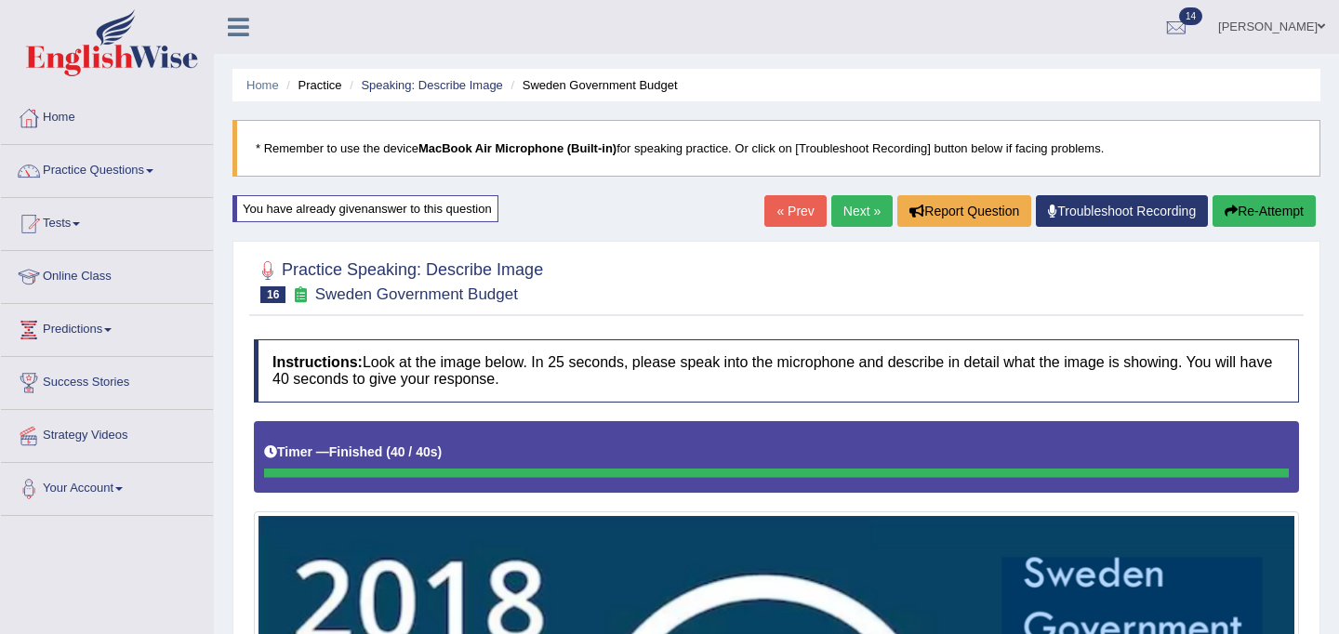
click at [1103, 215] on link "Troubleshoot Recording" at bounding box center [1122, 211] width 172 height 32
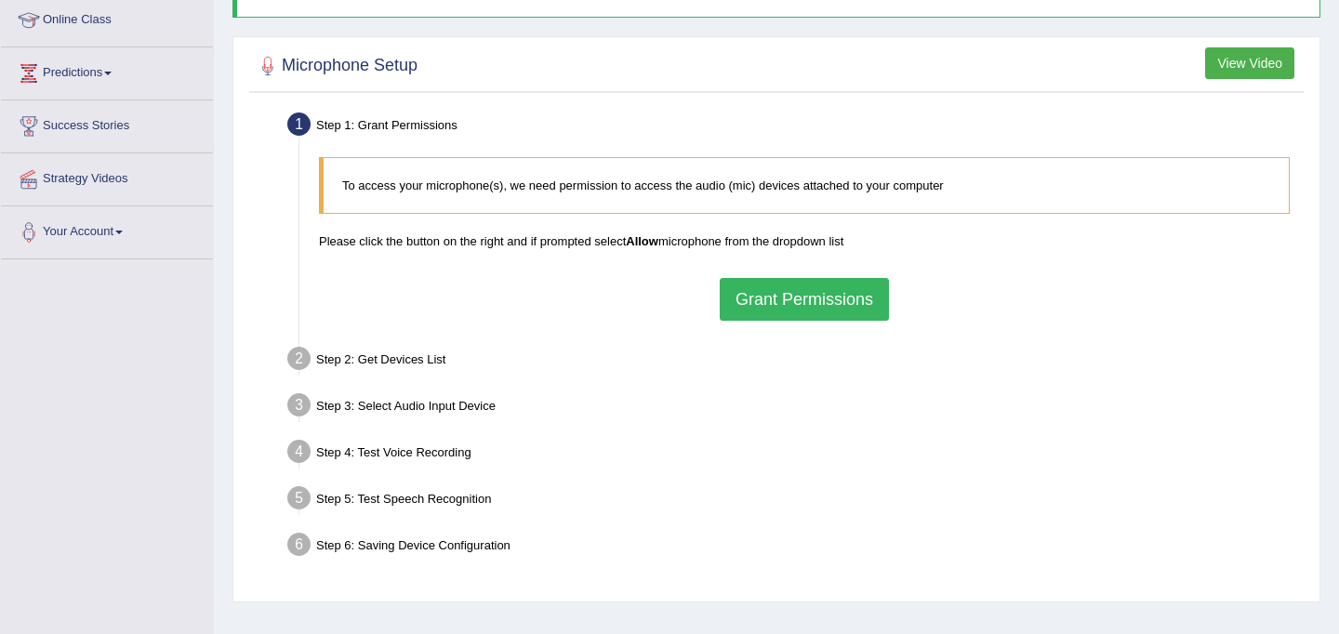
scroll to position [260, 0]
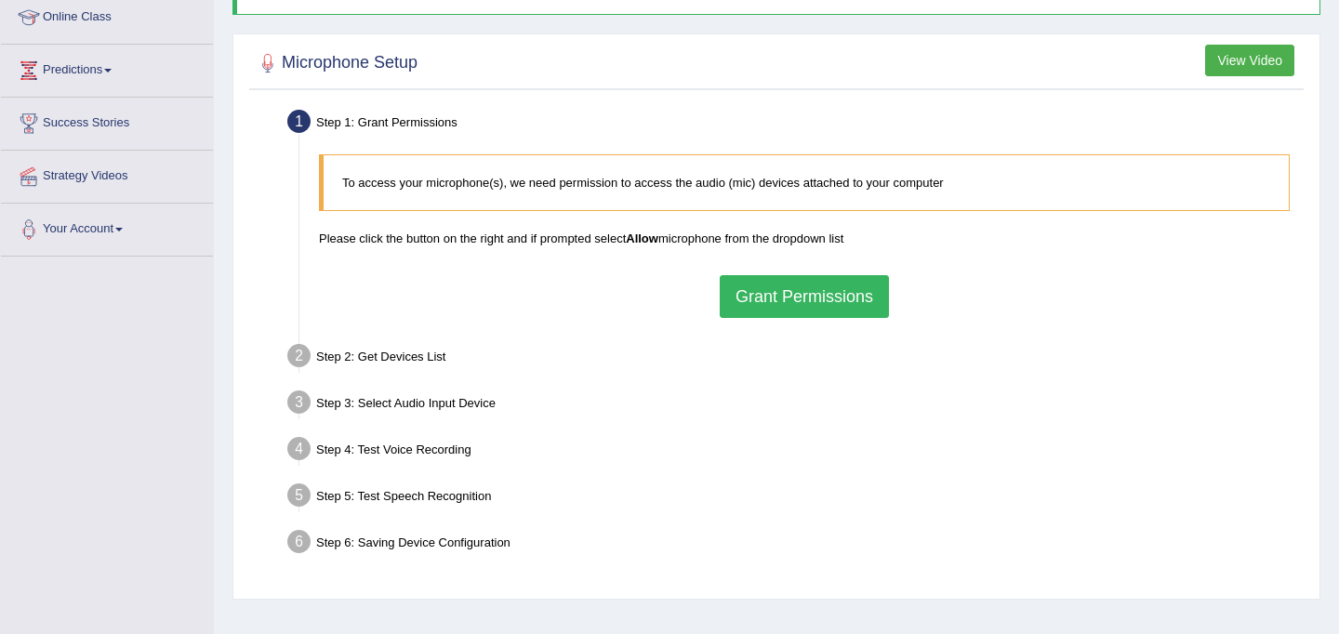
click at [779, 284] on button "Grant Permissions" at bounding box center [804, 296] width 169 height 43
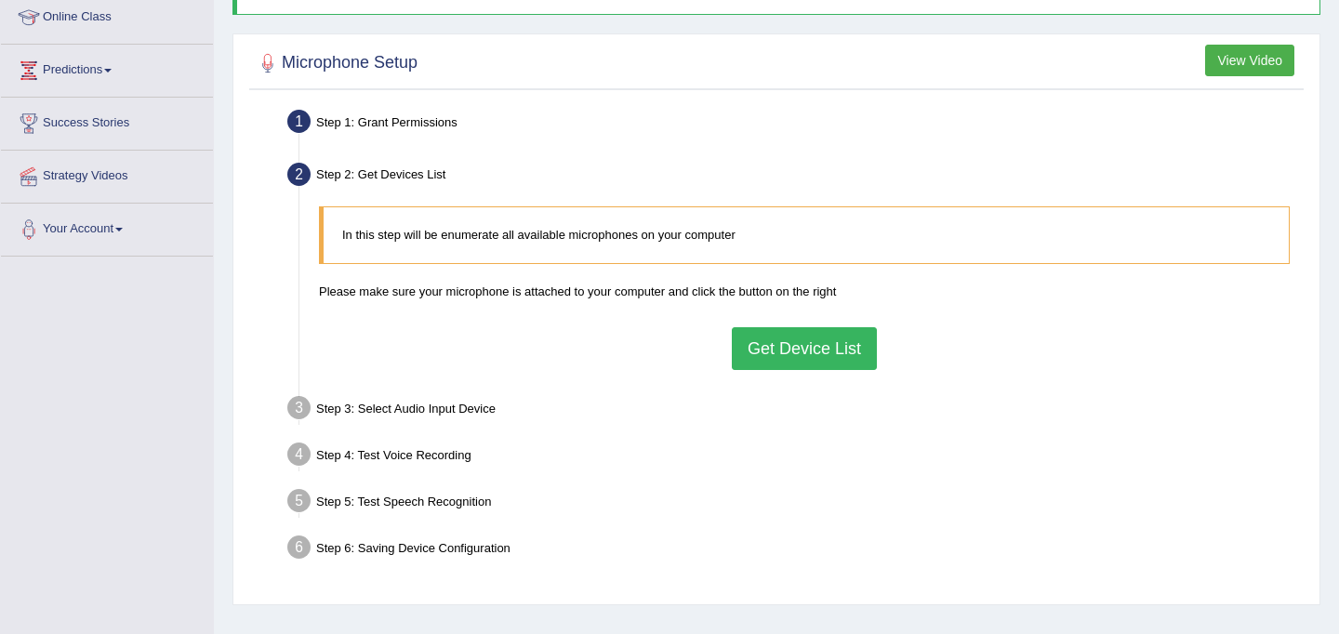
click at [790, 359] on button "Get Device List" at bounding box center [804, 348] width 145 height 43
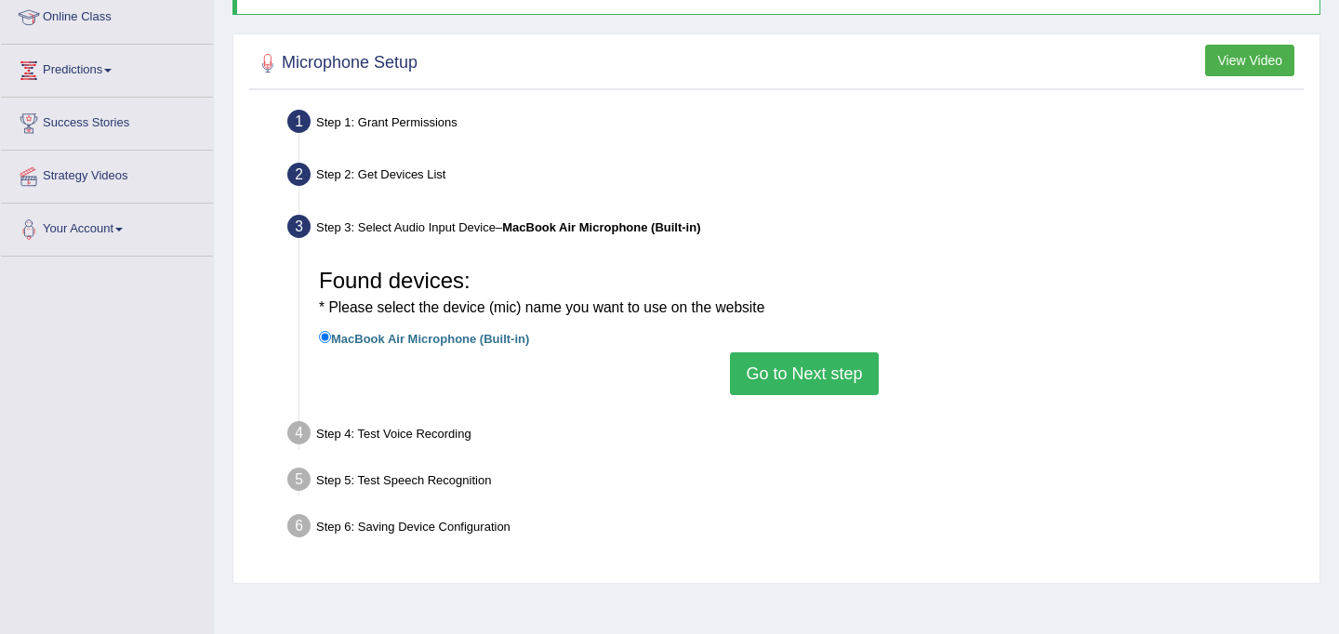
click at [785, 375] on button "Go to Next step" at bounding box center [804, 374] width 148 height 43
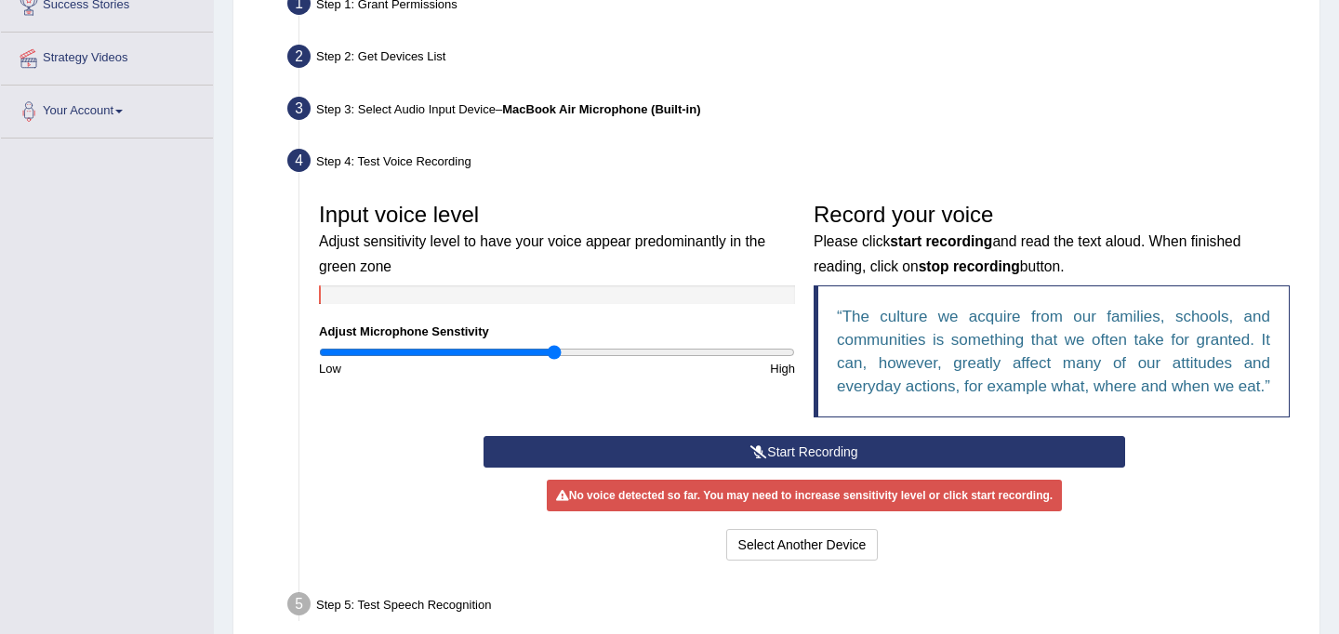
scroll to position [392, 0]
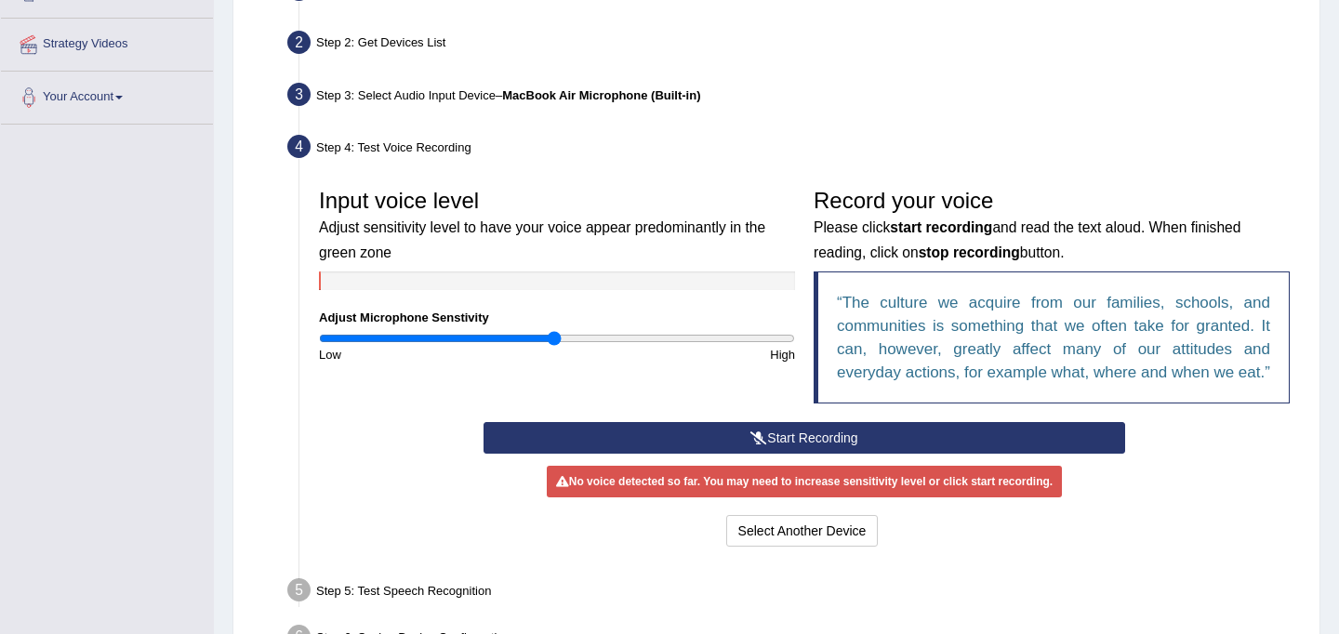
click at [821, 454] on button "Start Recording" at bounding box center [804, 438] width 641 height 32
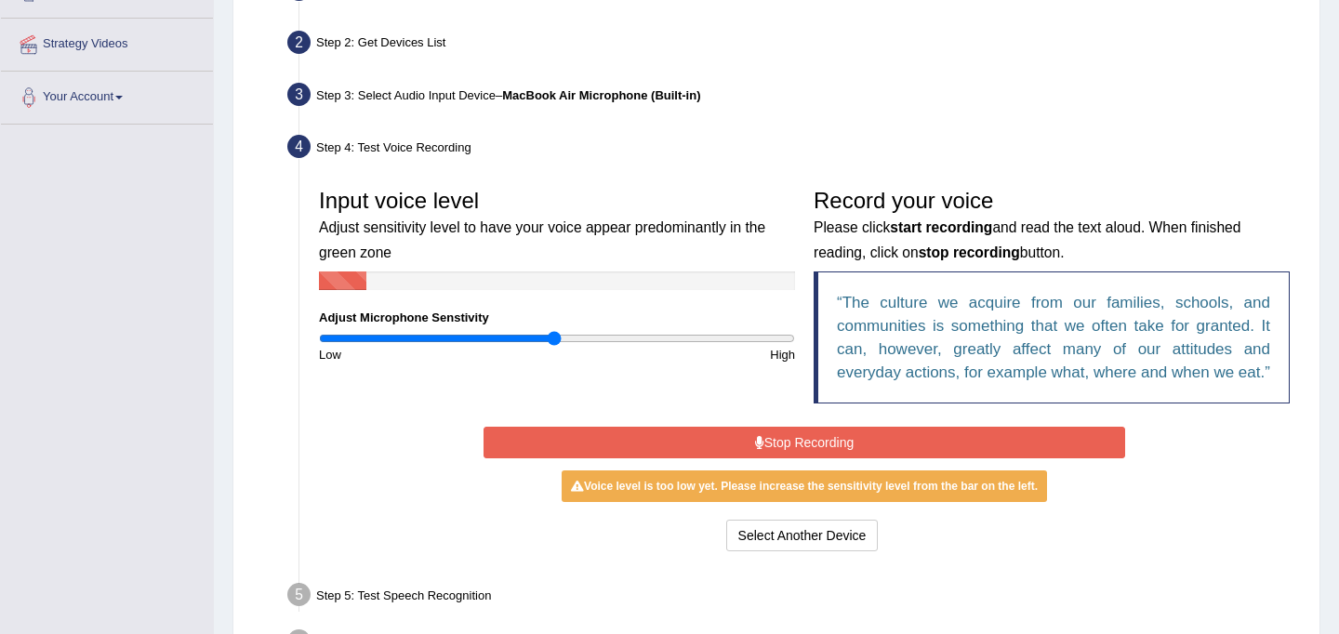
click at [821, 459] on button "Stop Recording" at bounding box center [804, 443] width 641 height 32
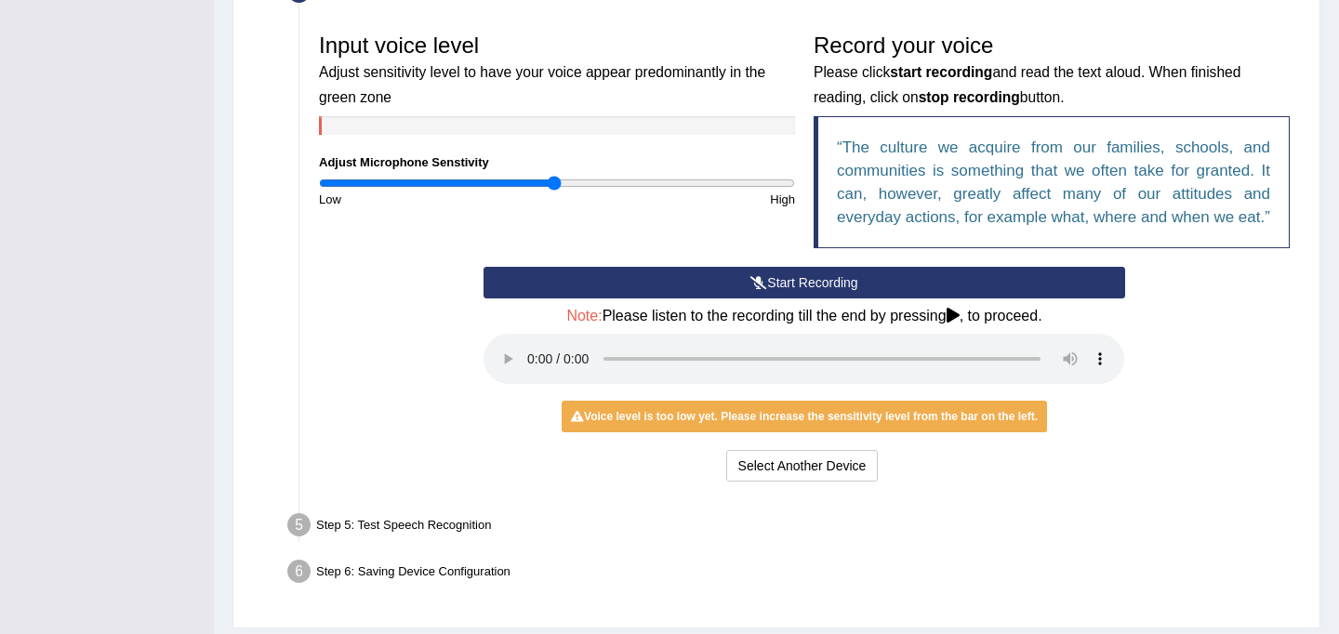
scroll to position [546, 0]
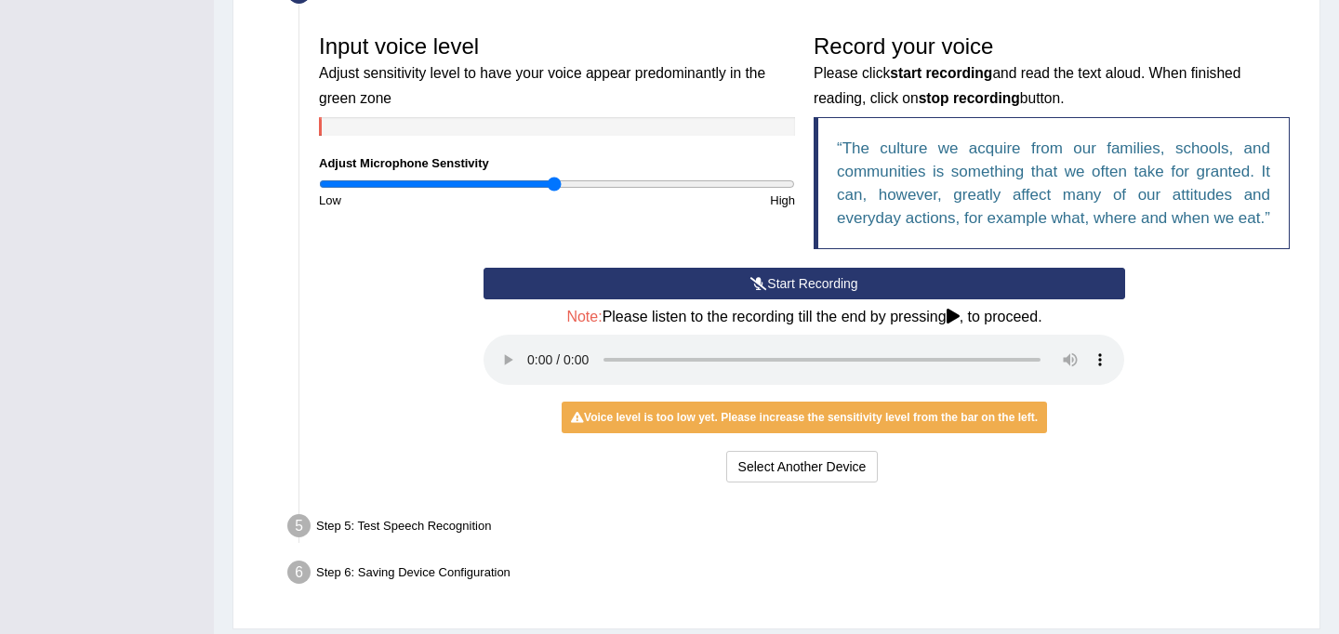
click at [779, 300] on button "Start Recording" at bounding box center [804, 284] width 641 height 32
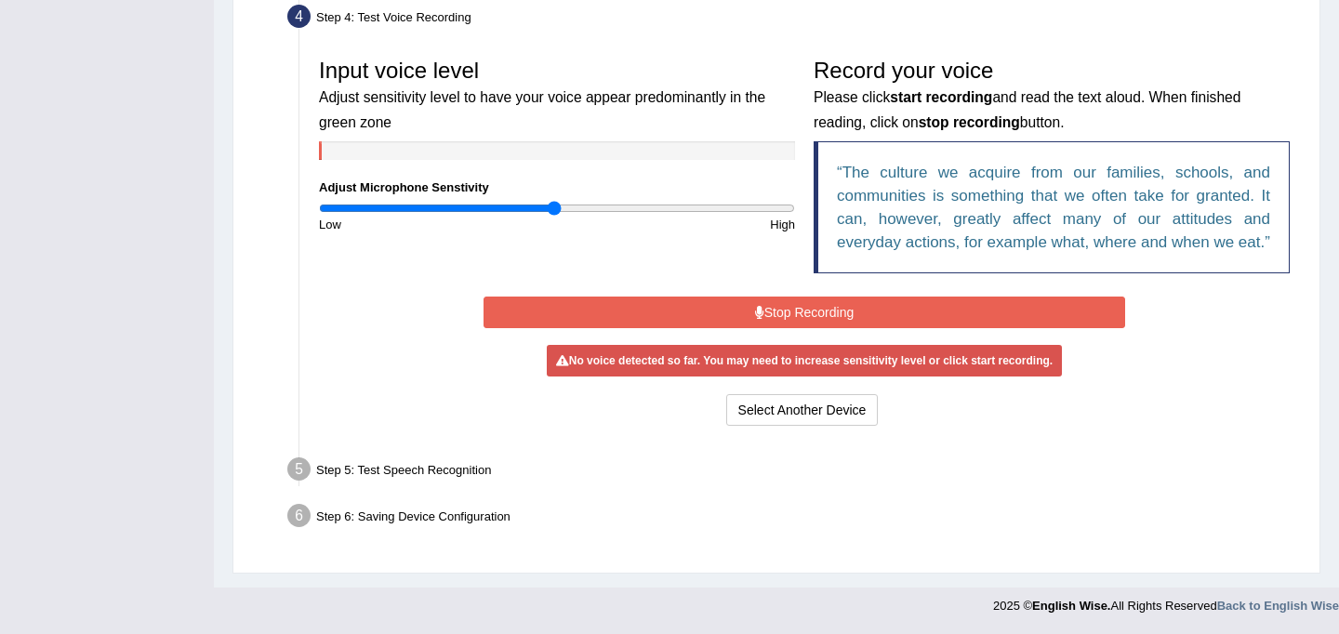
scroll to position [540, 0]
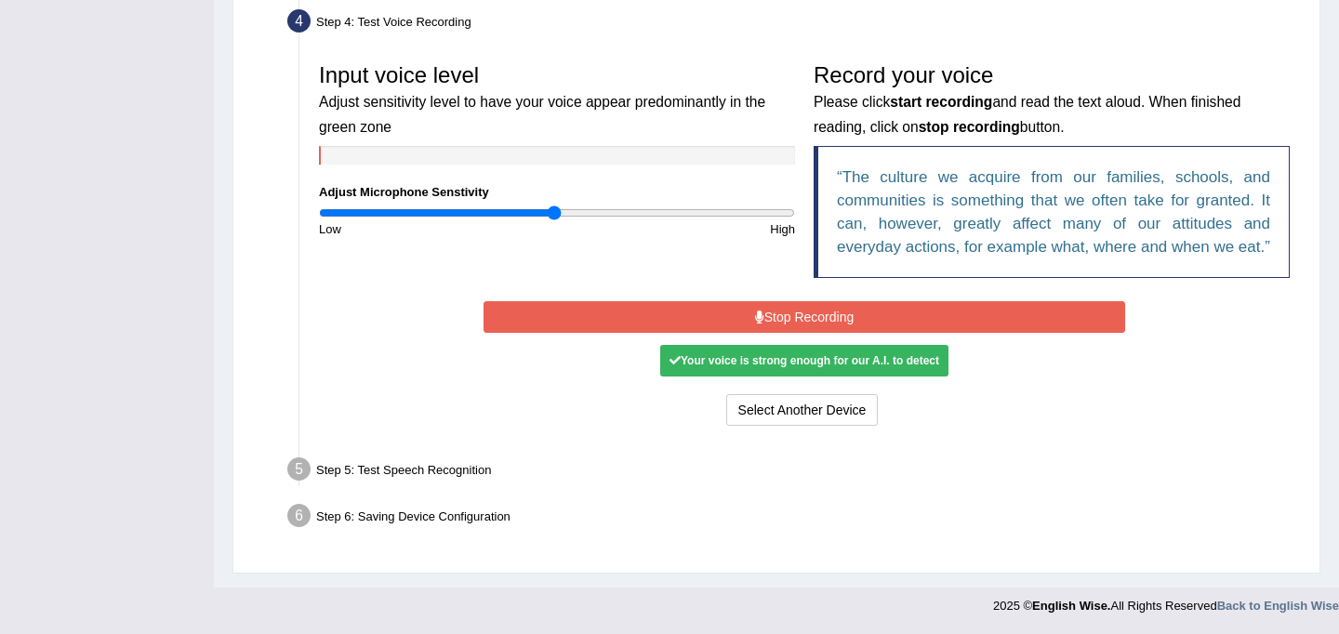
click at [784, 324] on button "Stop Recording" at bounding box center [804, 317] width 641 height 32
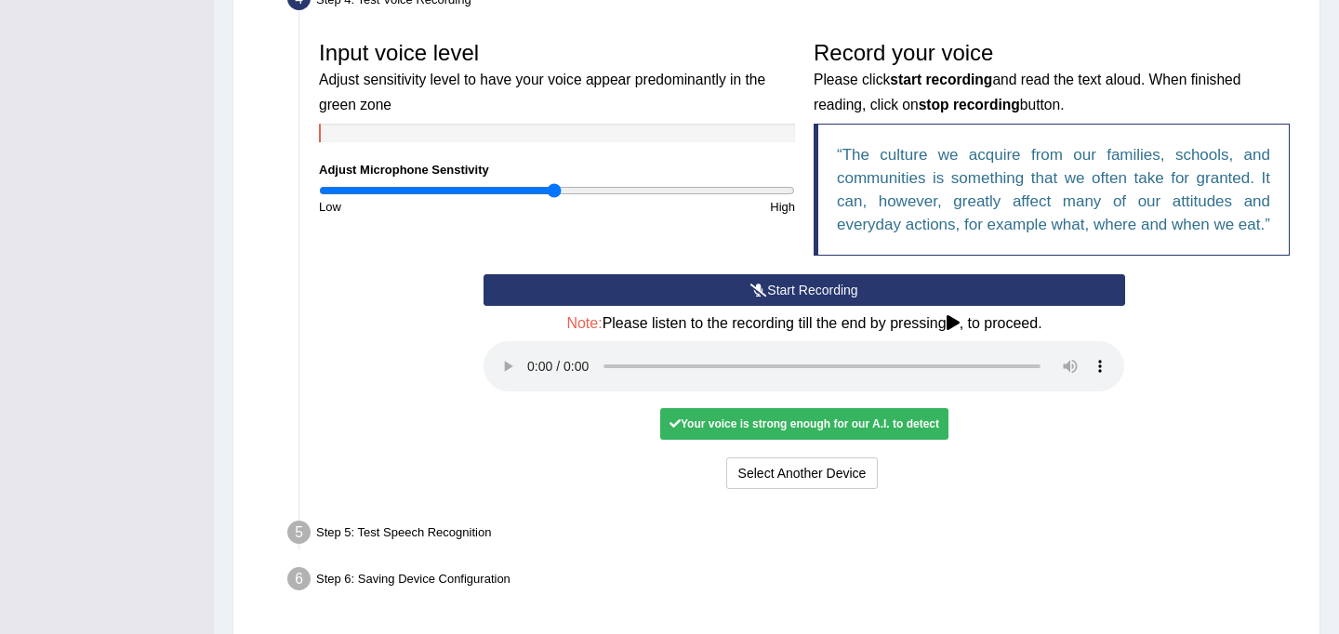
click at [791, 440] on div "Your voice is strong enough for our A.I. to detect" at bounding box center [804, 424] width 288 height 32
click at [815, 489] on button "Select Another Device" at bounding box center [802, 474] width 153 height 32
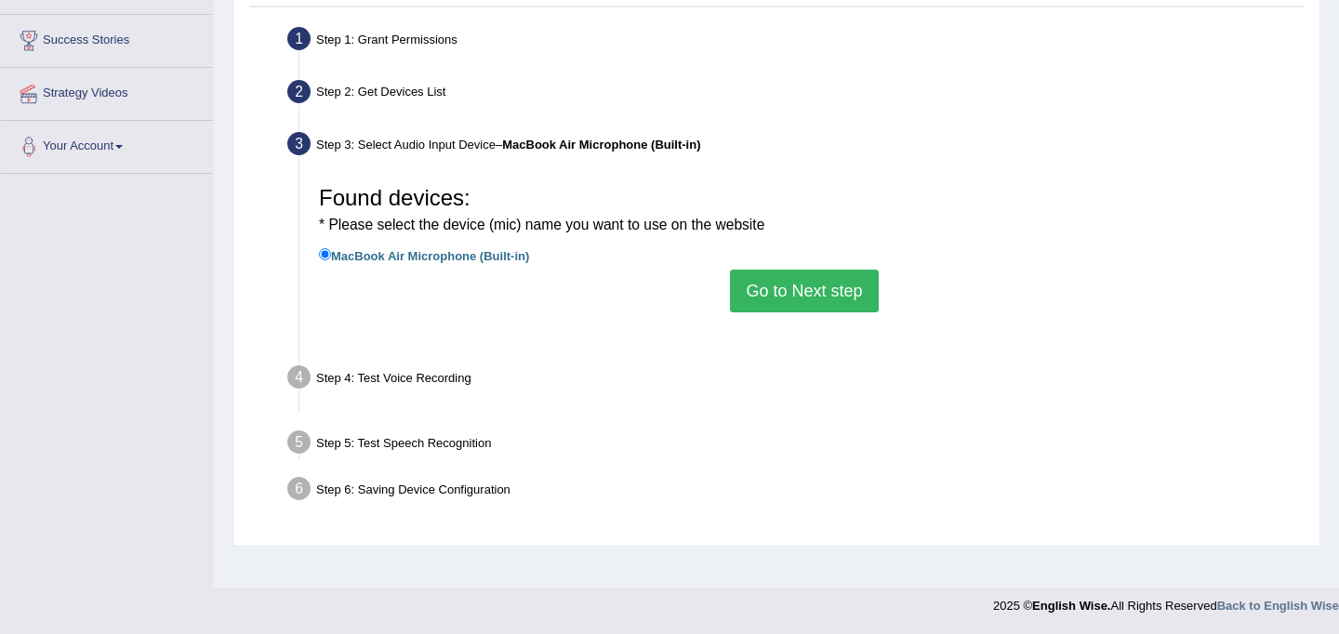
scroll to position [342, 0]
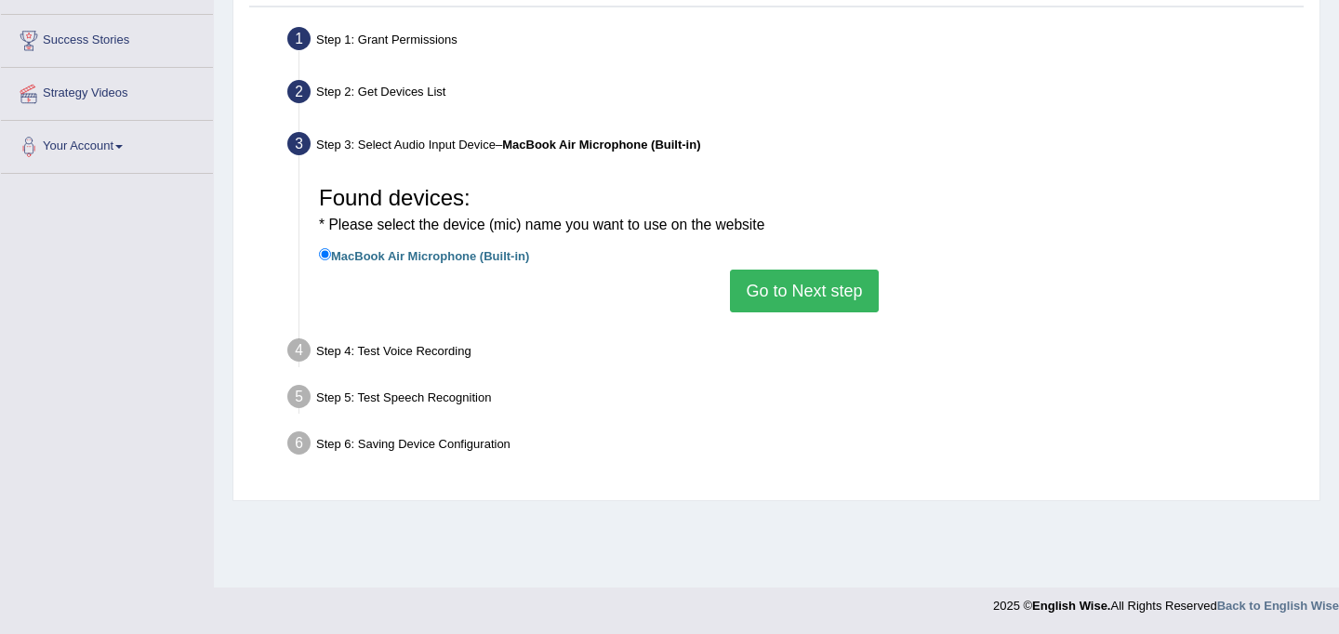
click at [829, 294] on button "Go to Next step" at bounding box center [804, 291] width 148 height 43
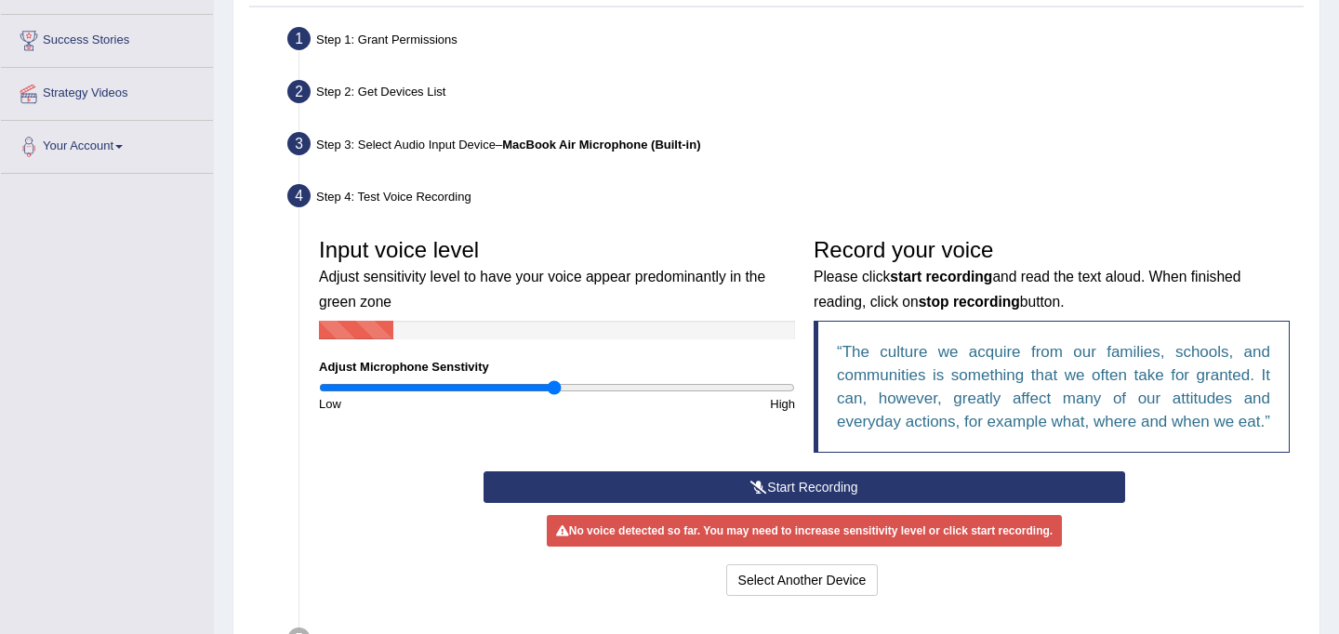
click at [806, 503] on button "Start Recording" at bounding box center [804, 488] width 641 height 32
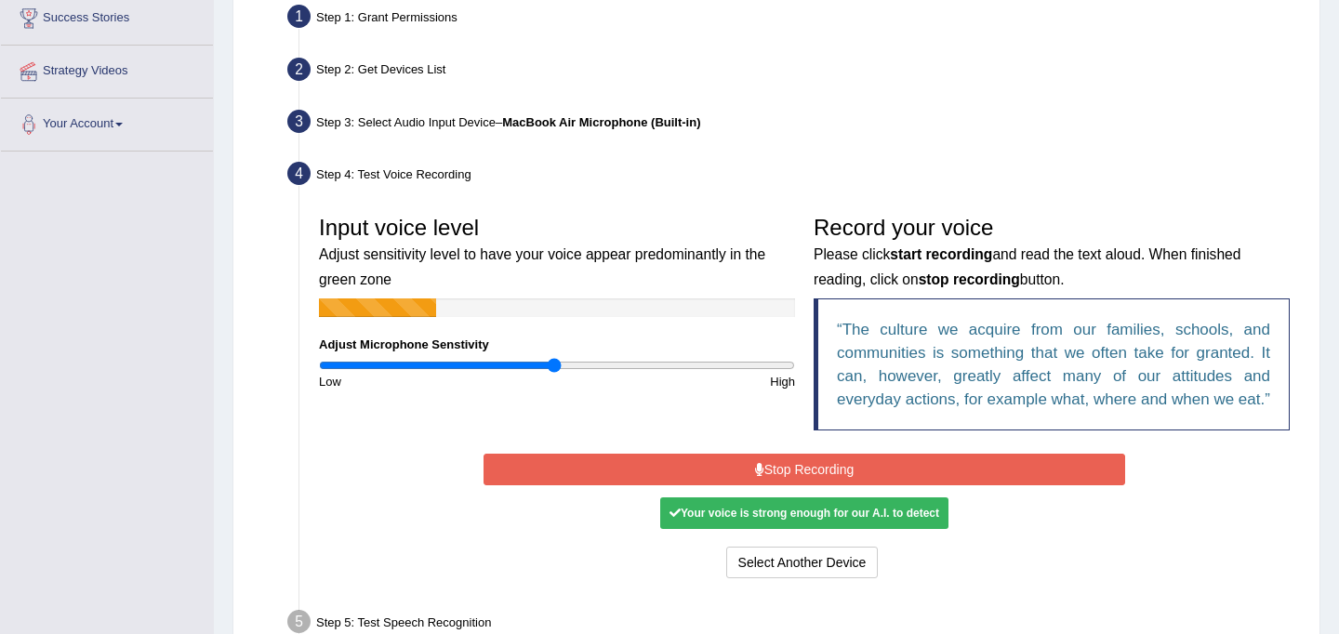
scroll to position [366, 0]
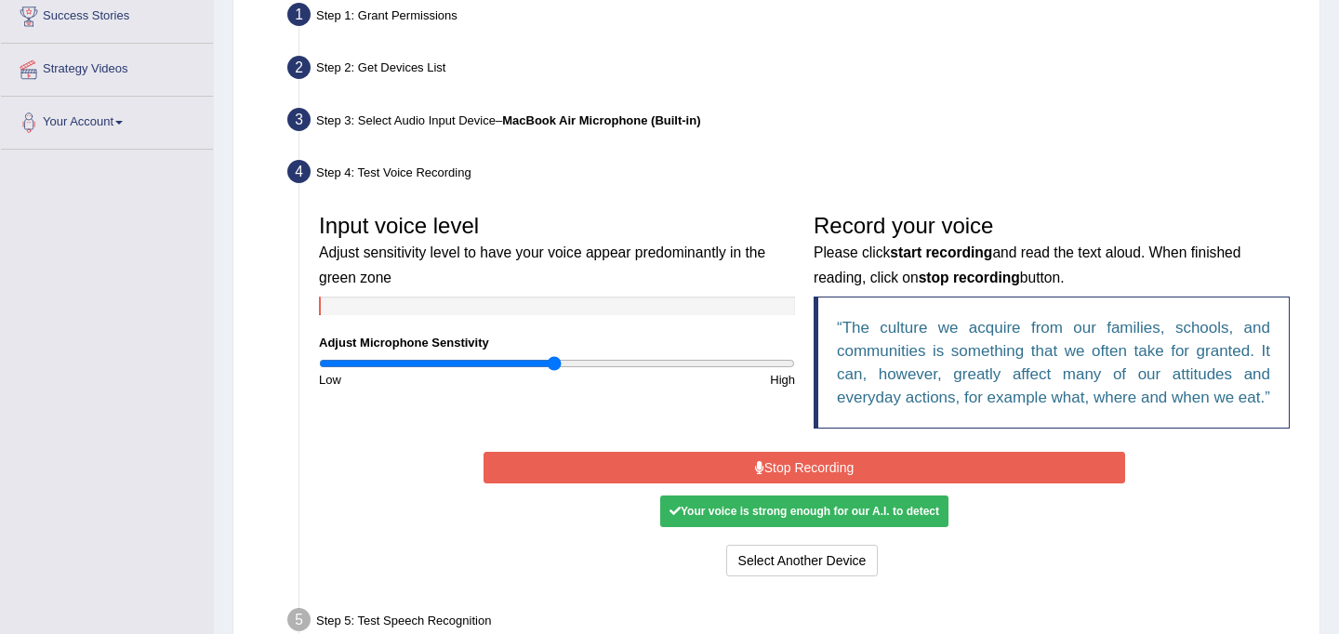
click at [803, 484] on button "Stop Recording" at bounding box center [804, 468] width 641 height 32
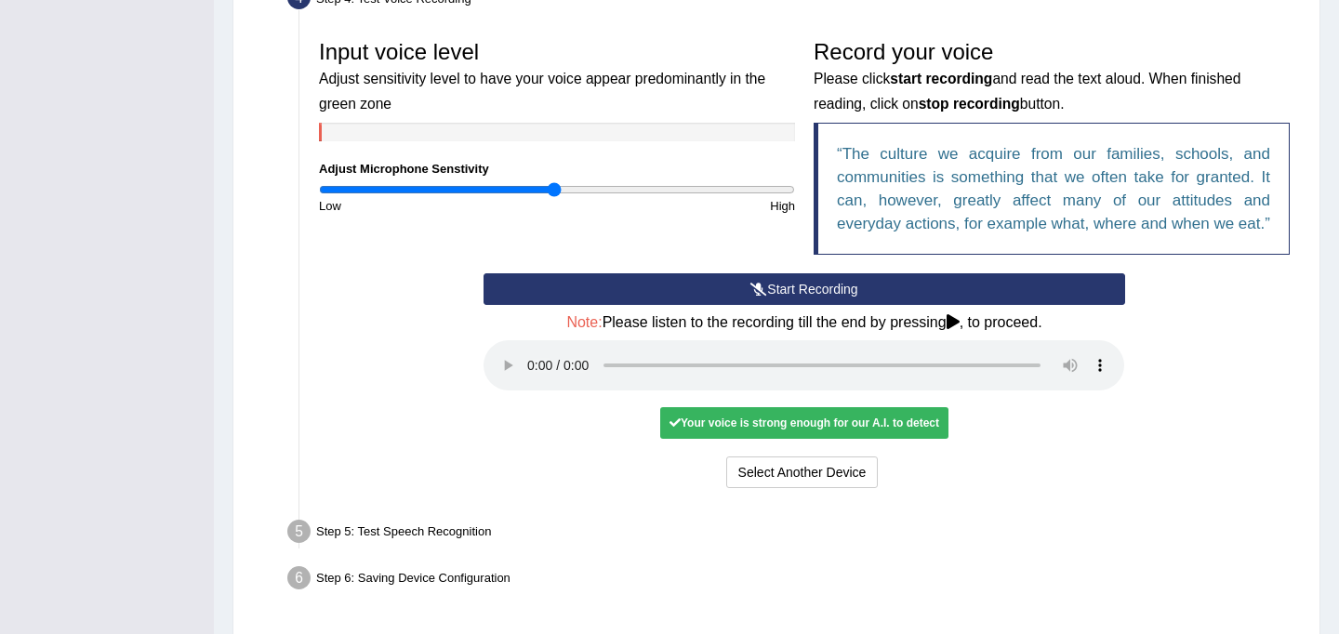
scroll to position [543, 0]
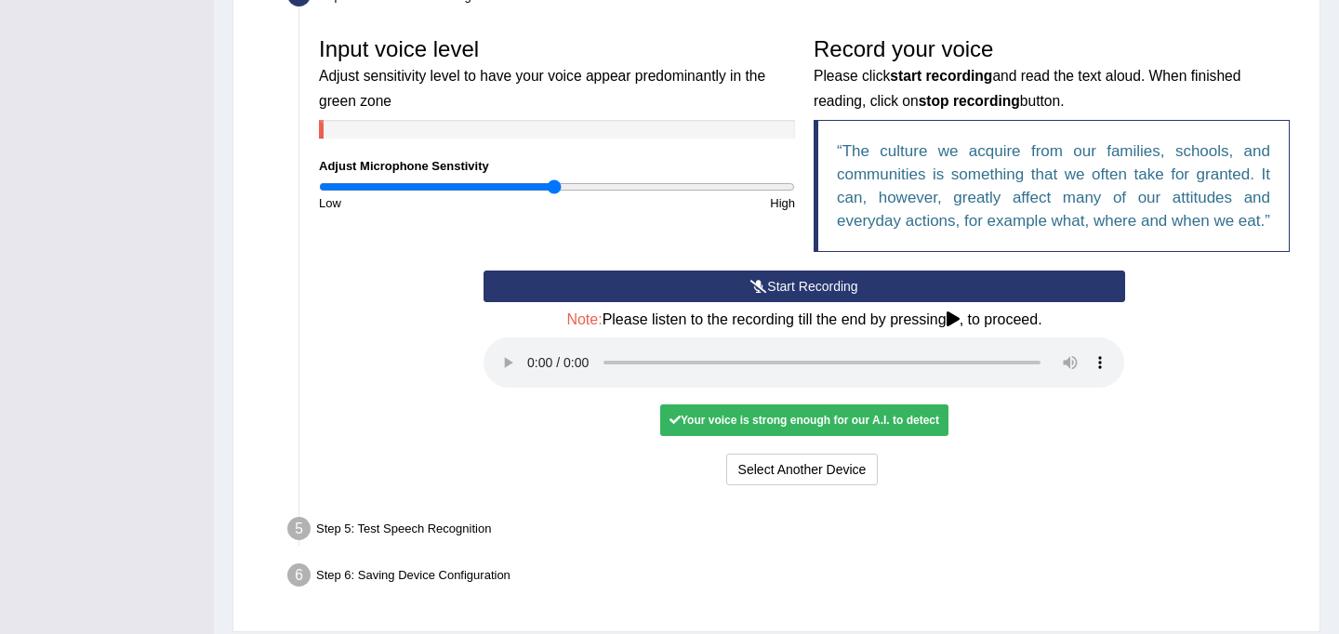
click at [809, 436] on div "Your voice is strong enough for our A.I. to detect" at bounding box center [804, 421] width 288 height 32
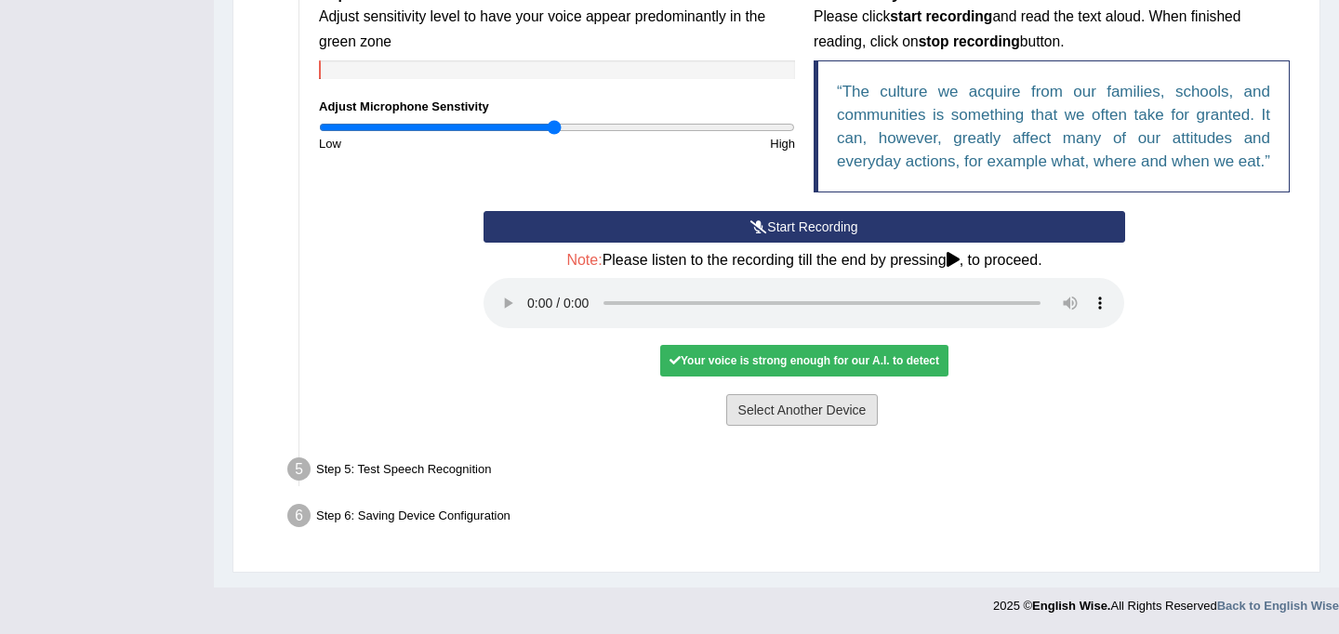
click at [810, 413] on button "Select Another Device" at bounding box center [802, 410] width 153 height 32
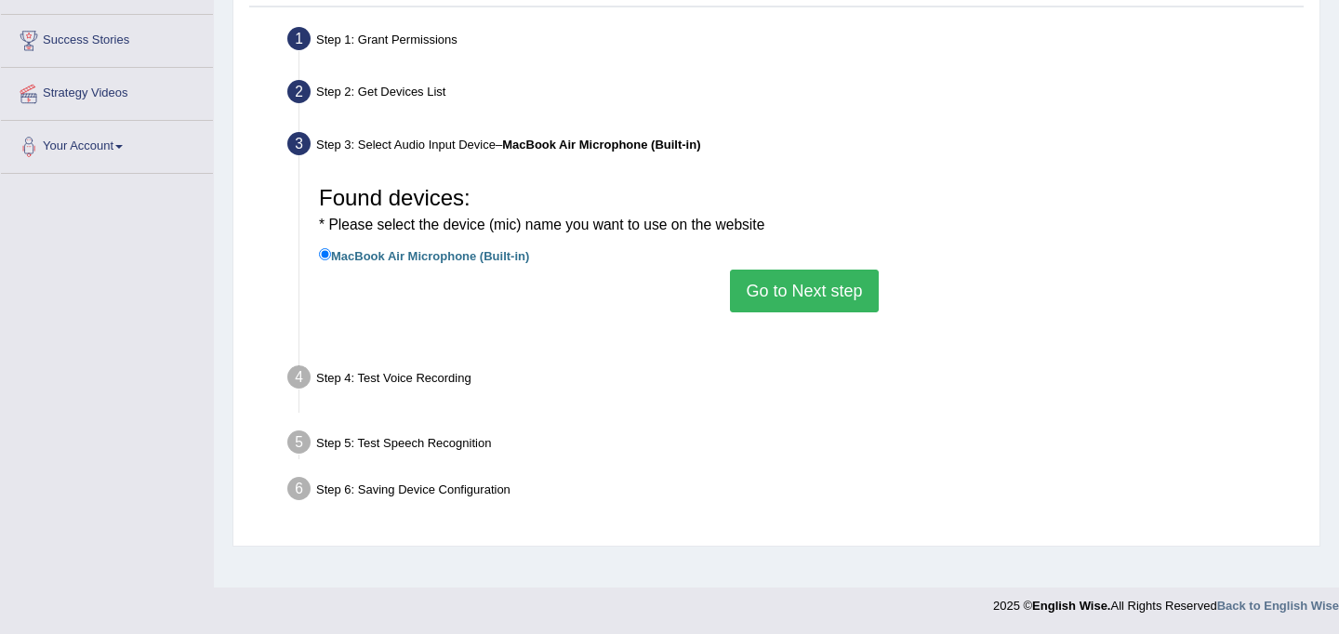
scroll to position [342, 0]
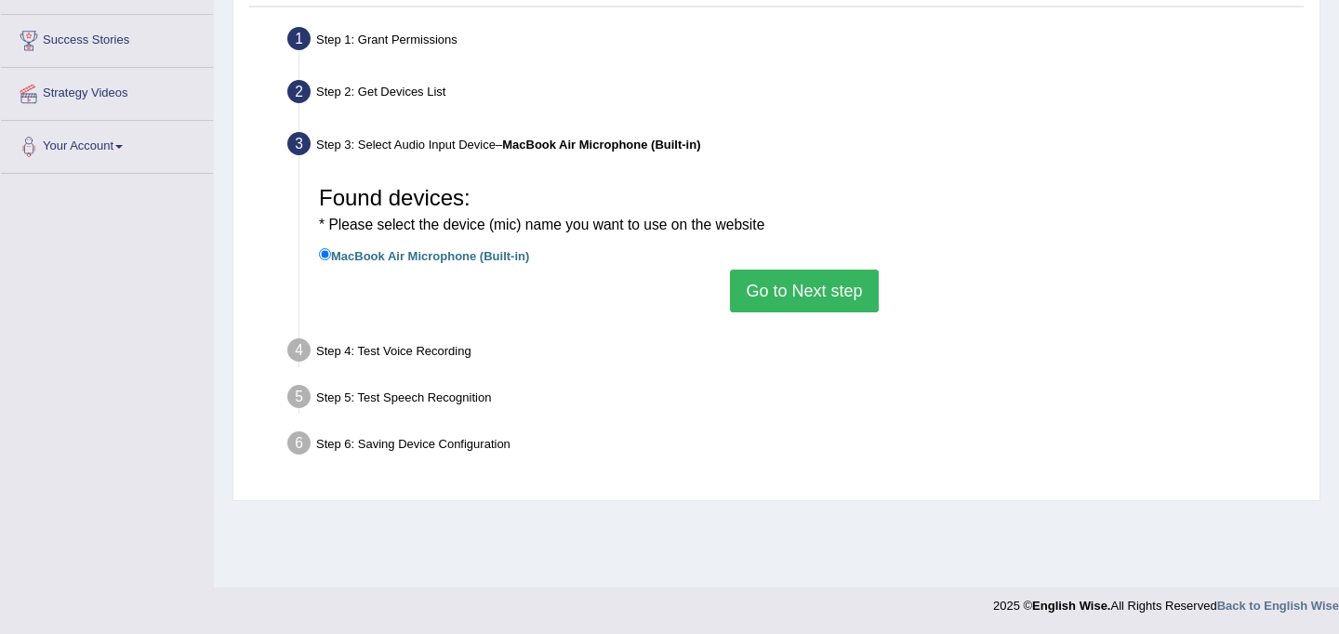
click at [805, 302] on button "Go to Next step" at bounding box center [804, 291] width 148 height 43
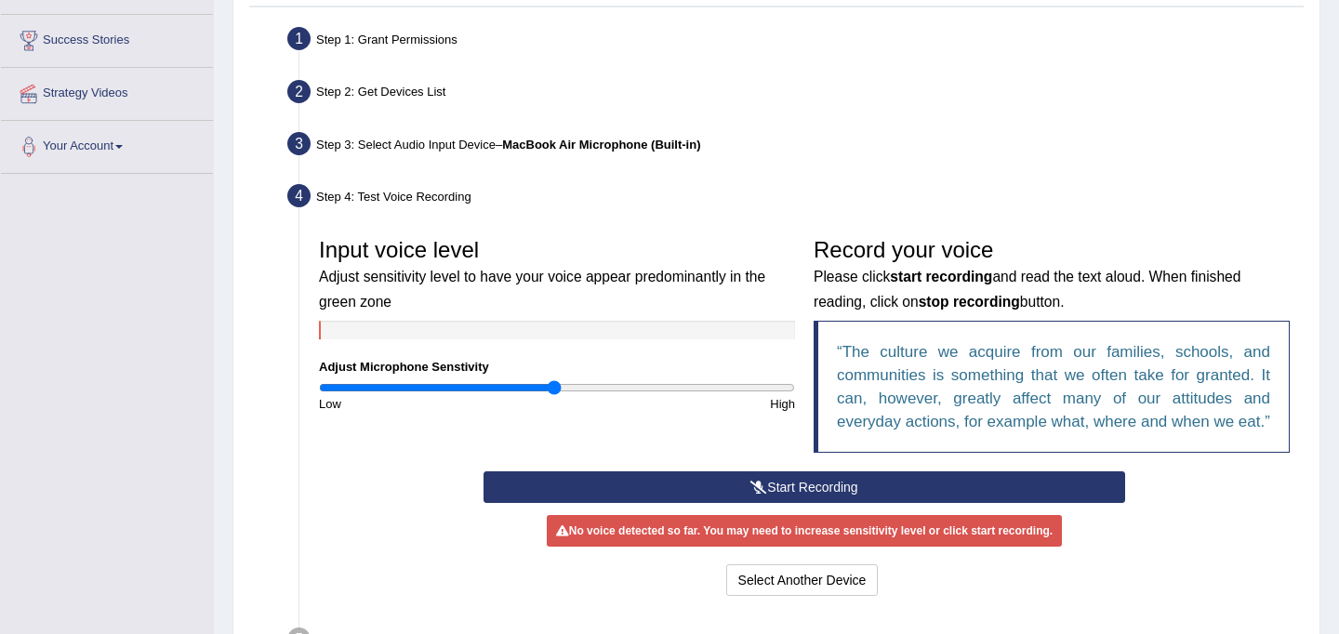
click at [779, 503] on button "Start Recording" at bounding box center [804, 488] width 641 height 32
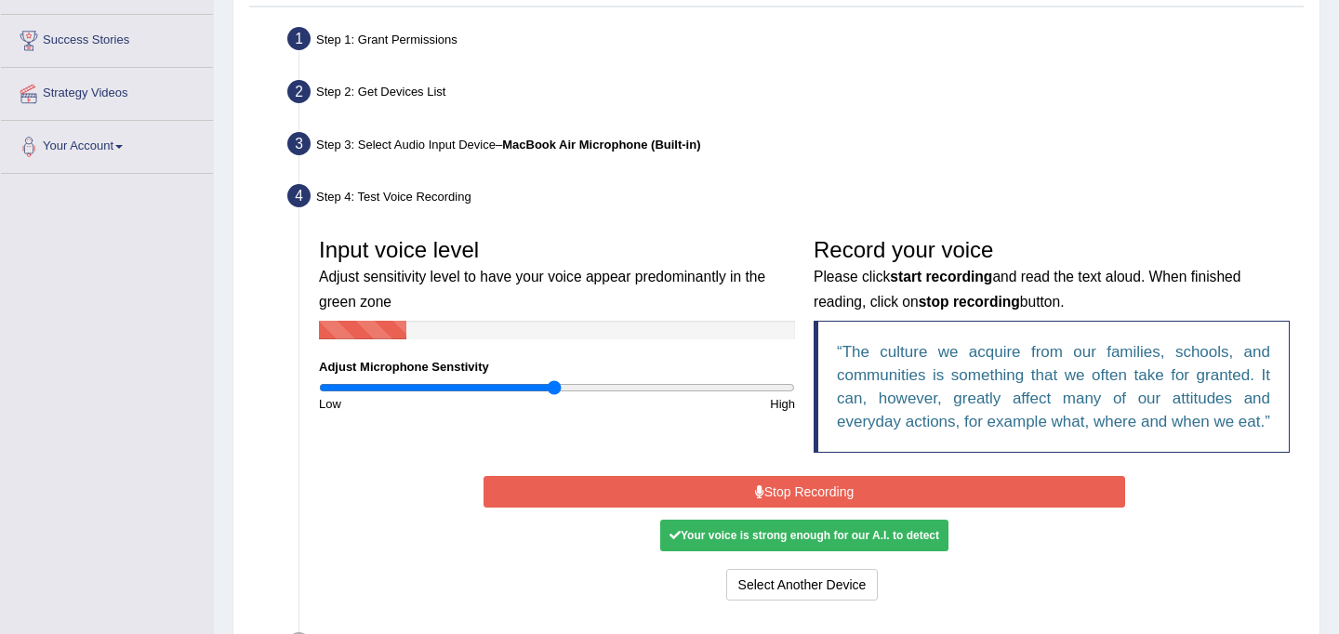
click at [779, 508] on button "Stop Recording" at bounding box center [804, 492] width 641 height 32
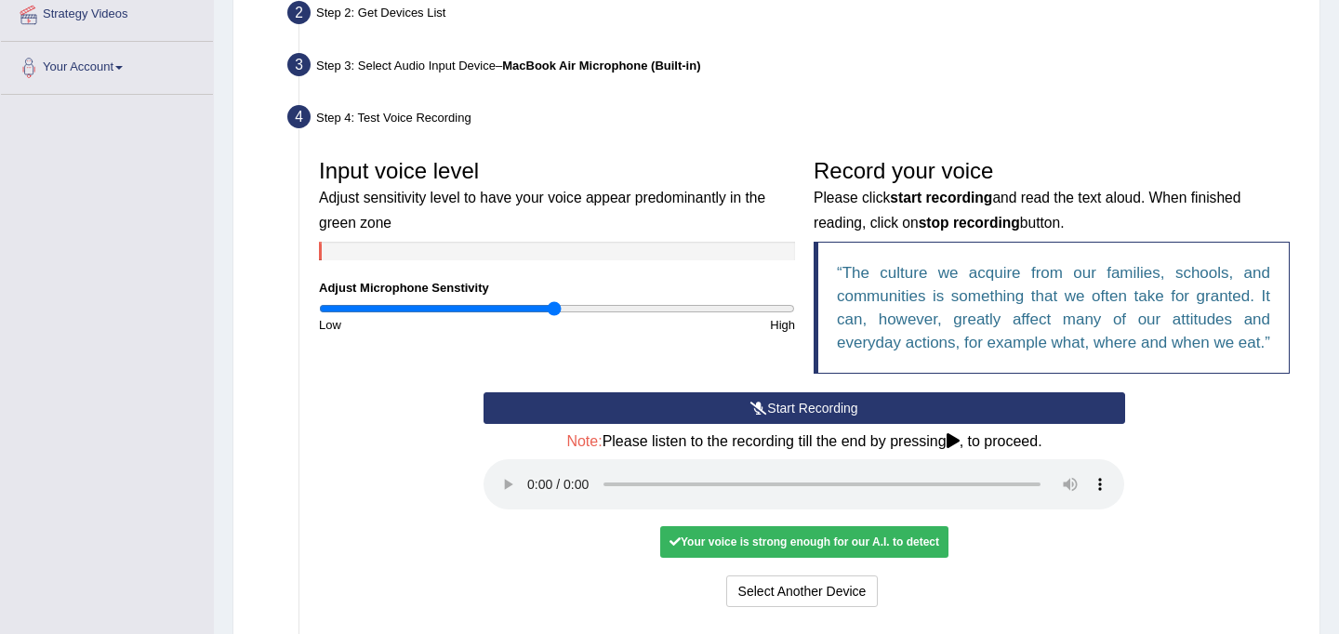
scroll to position [624, 0]
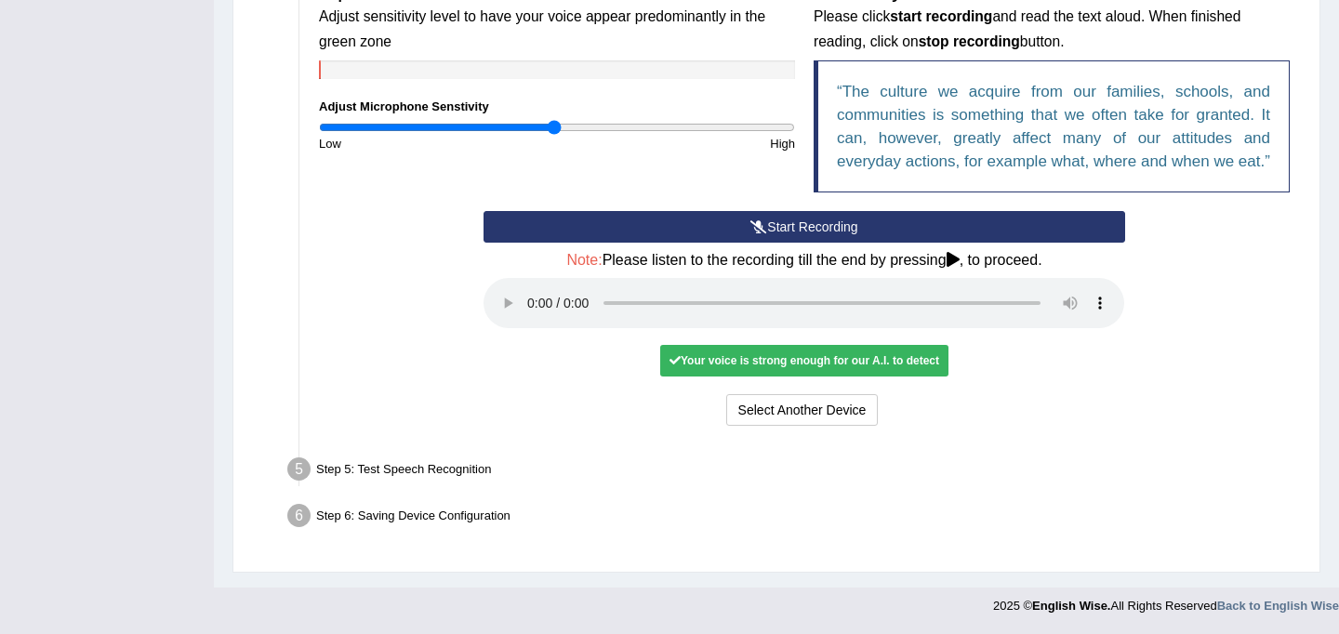
click at [767, 363] on div "Your voice is strong enough for our A.I. to detect" at bounding box center [804, 361] width 288 height 32
click at [800, 413] on button "Select Another Device" at bounding box center [802, 410] width 153 height 32
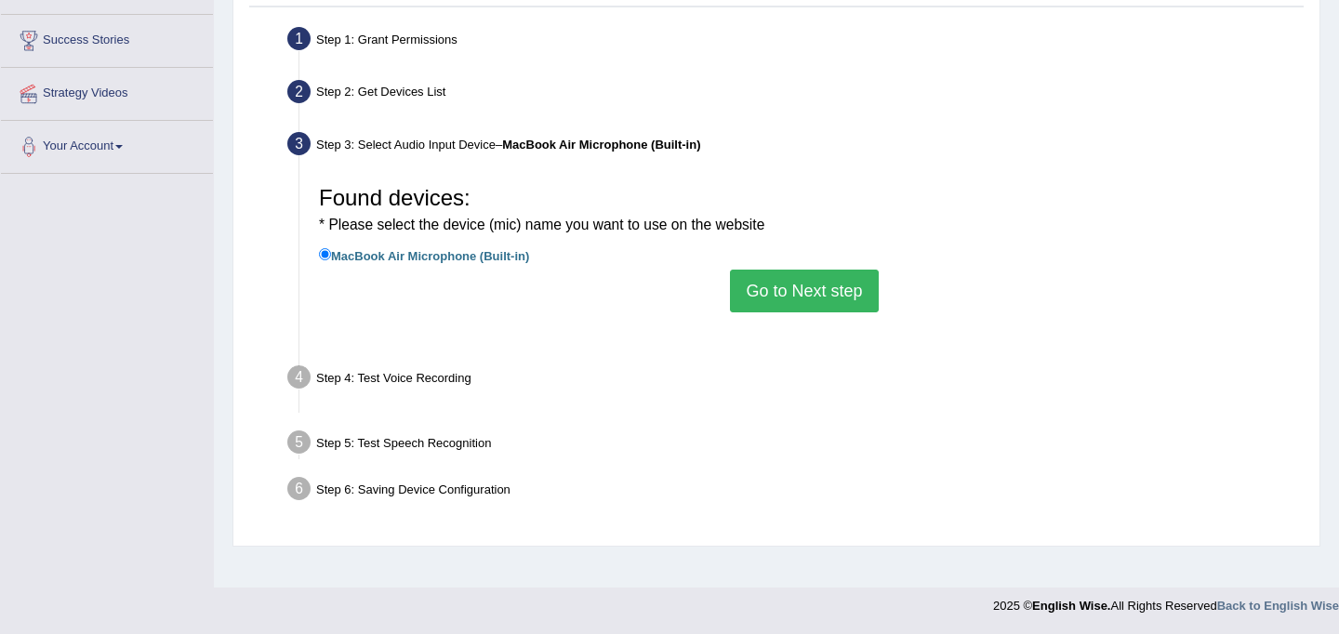
scroll to position [342, 0]
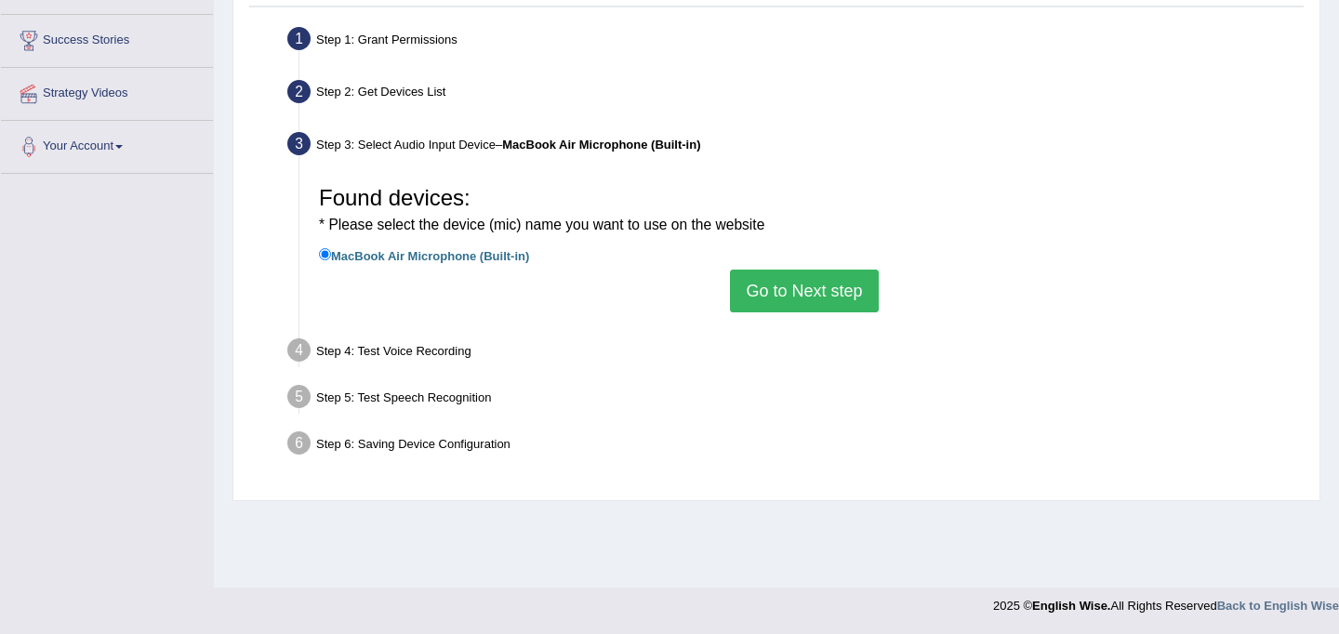
click at [815, 279] on button "Go to Next step" at bounding box center [804, 291] width 148 height 43
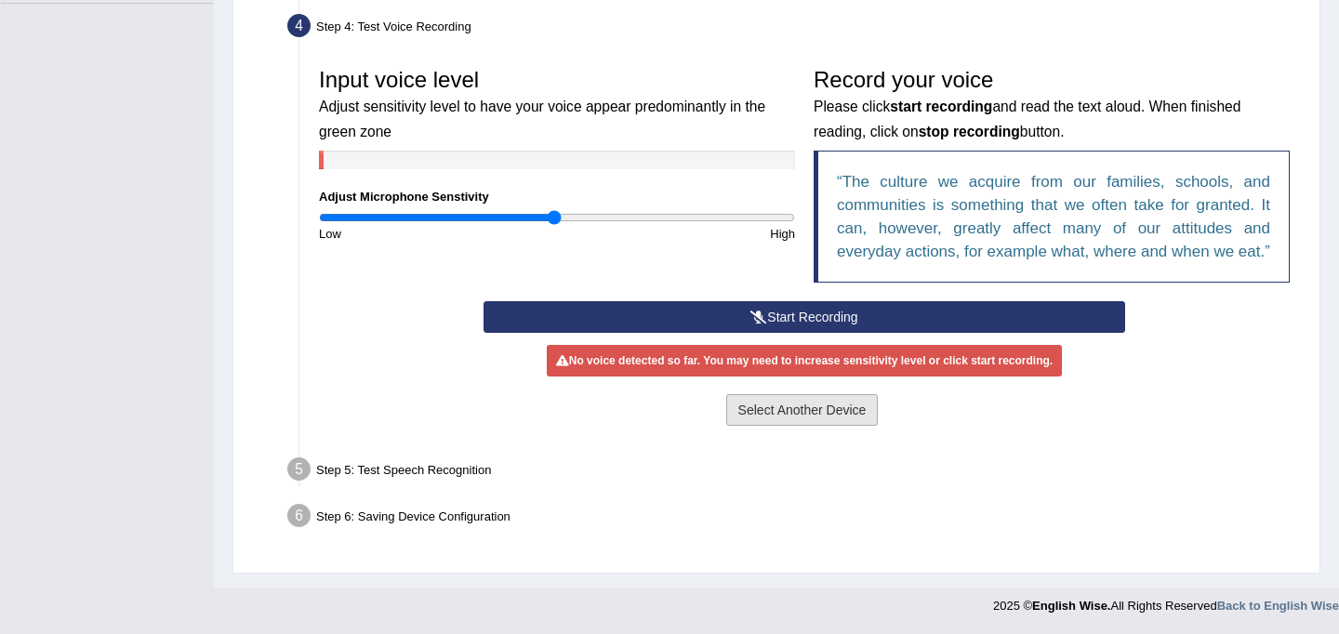
scroll to position [0, 0]
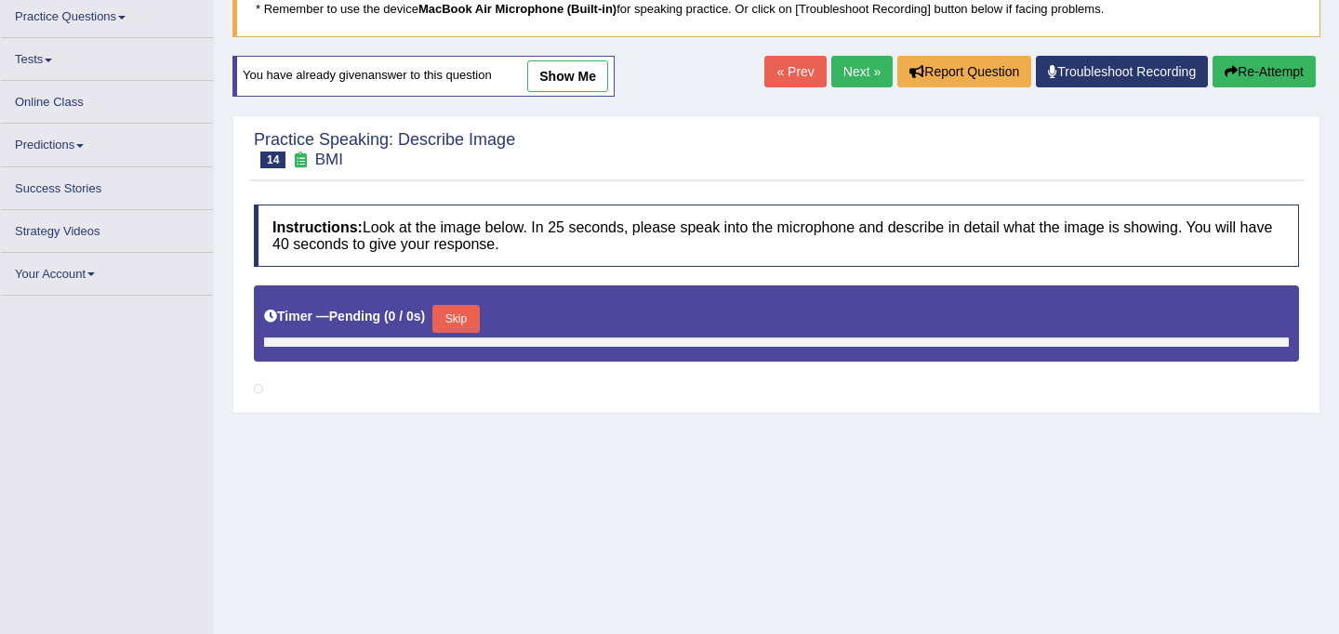
scroll to position [153, 0]
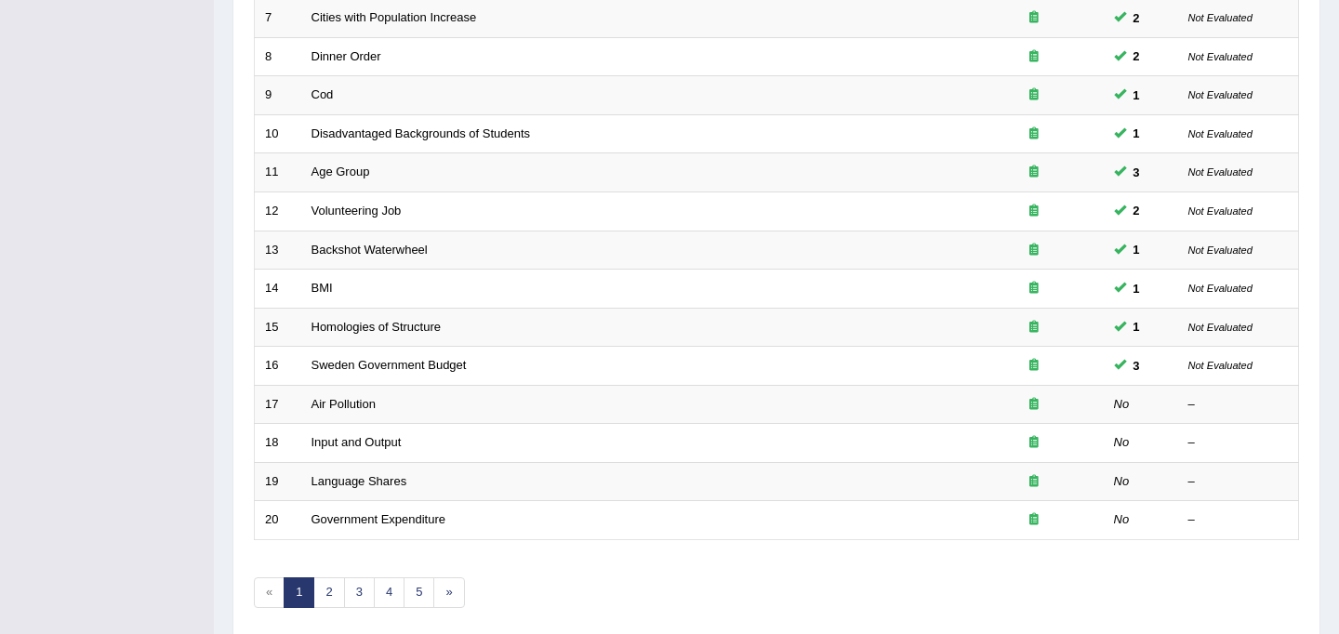
scroll to position [527, 0]
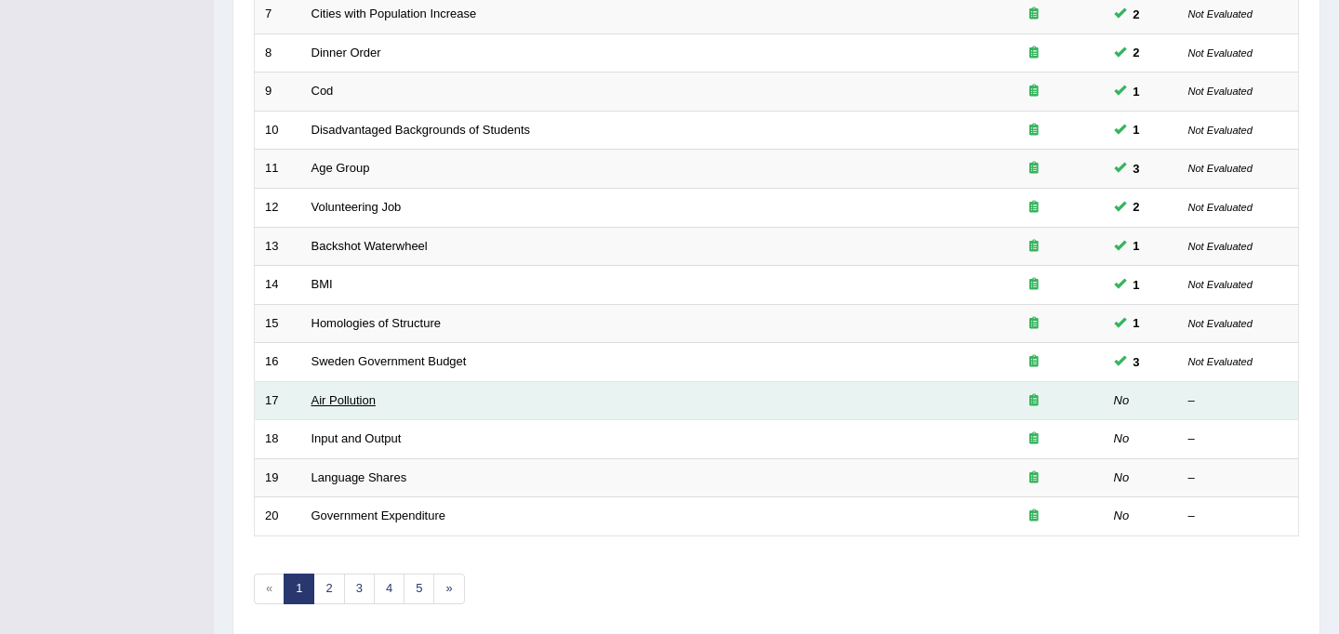
click at [357, 402] on link "Air Pollution" at bounding box center [344, 400] width 64 height 14
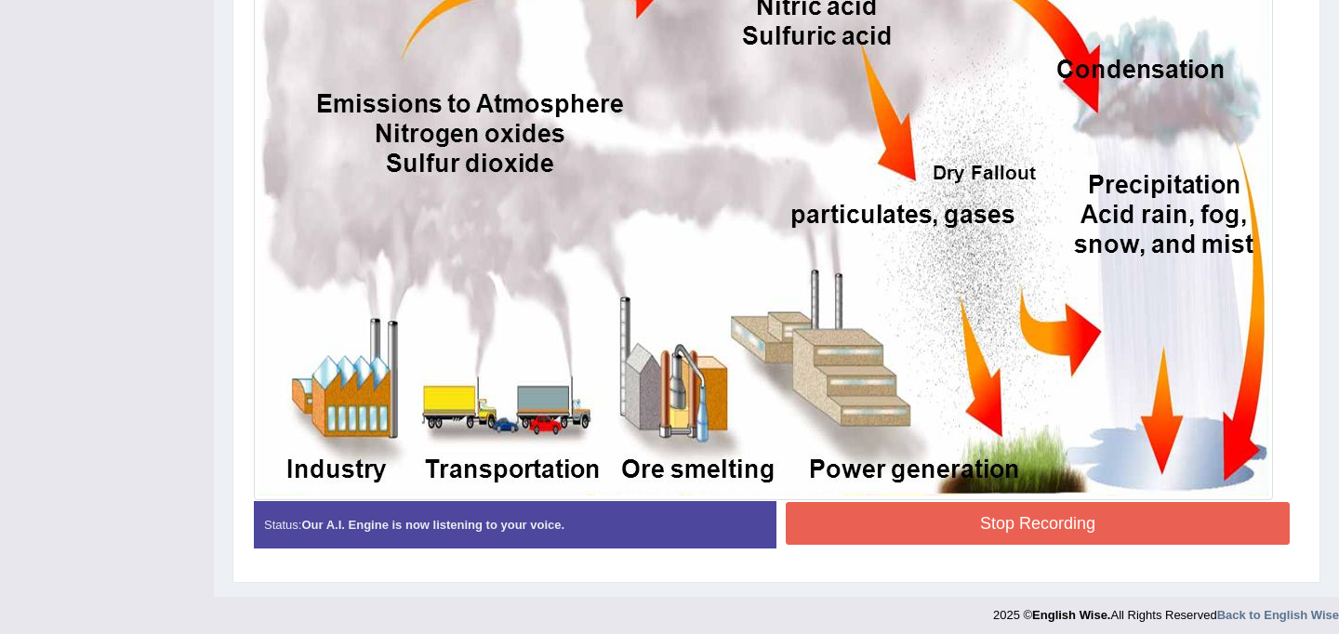
scroll to position [577, 0]
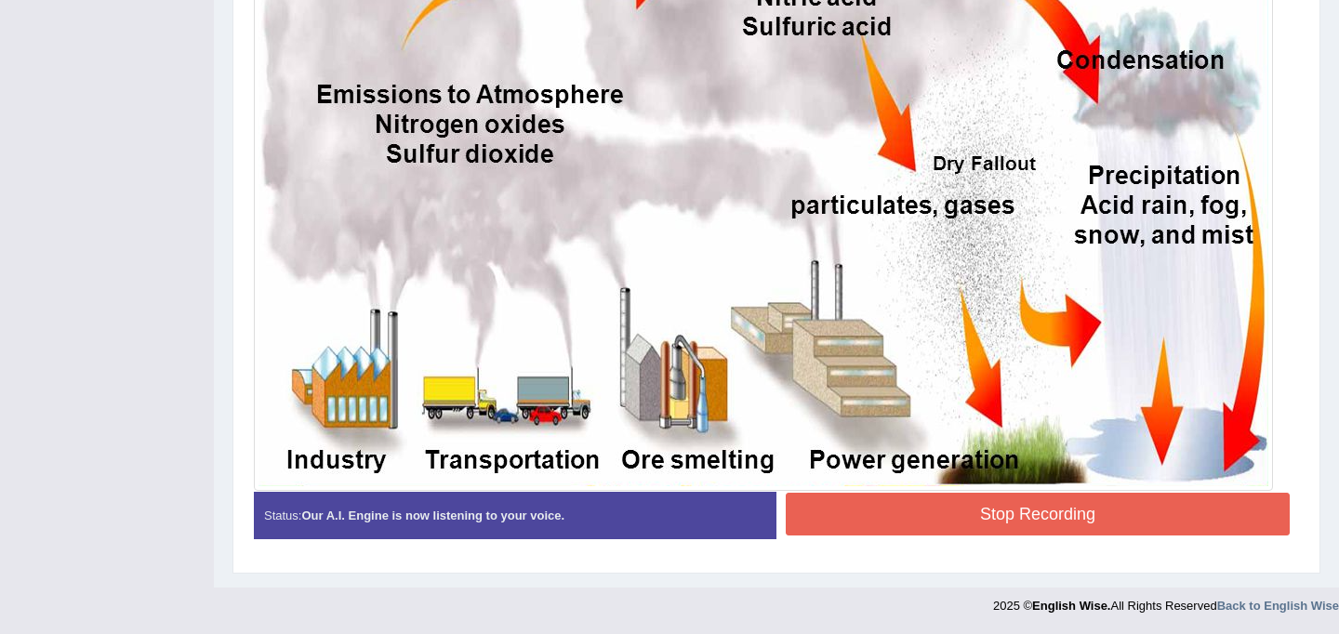
click at [944, 516] on button "Stop Recording" at bounding box center [1038, 514] width 504 height 43
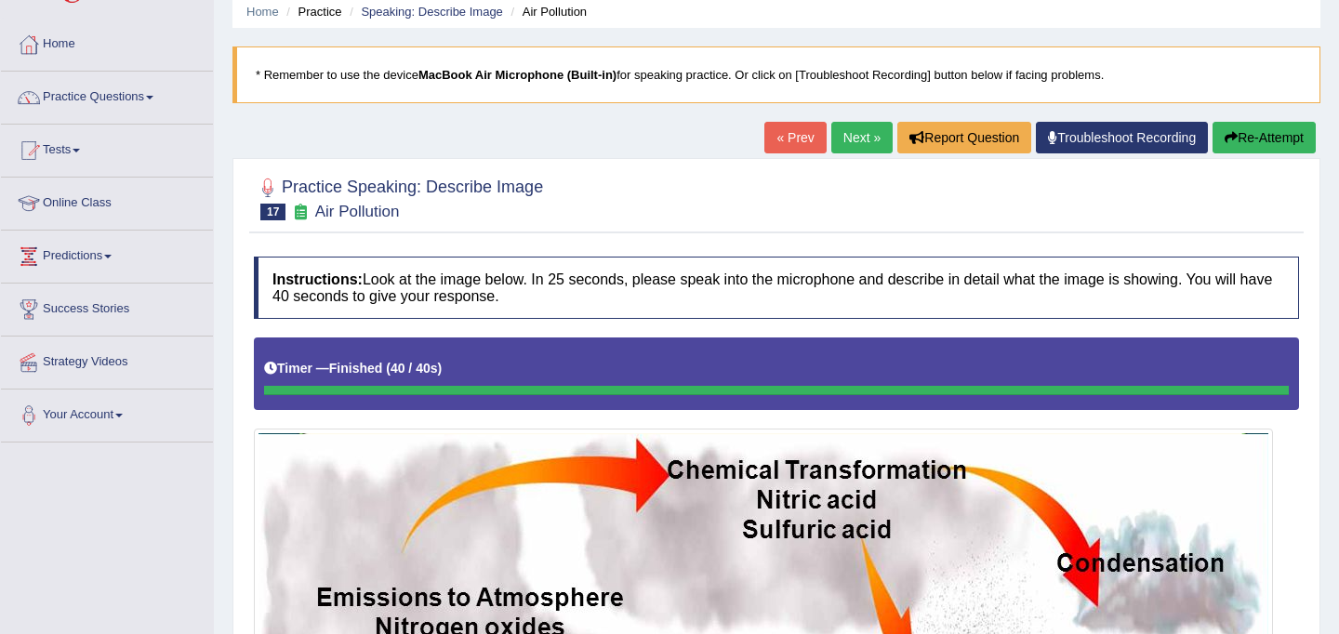
scroll to position [0, 0]
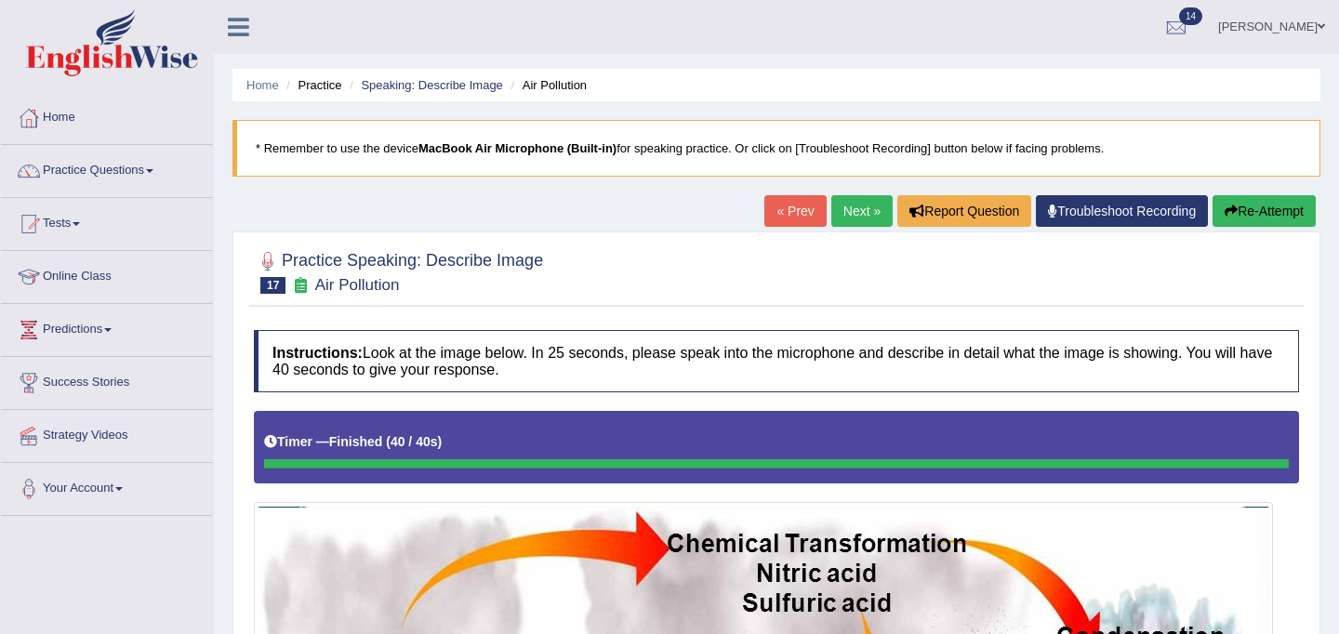
click at [849, 213] on link "Next »" at bounding box center [862, 211] width 61 height 32
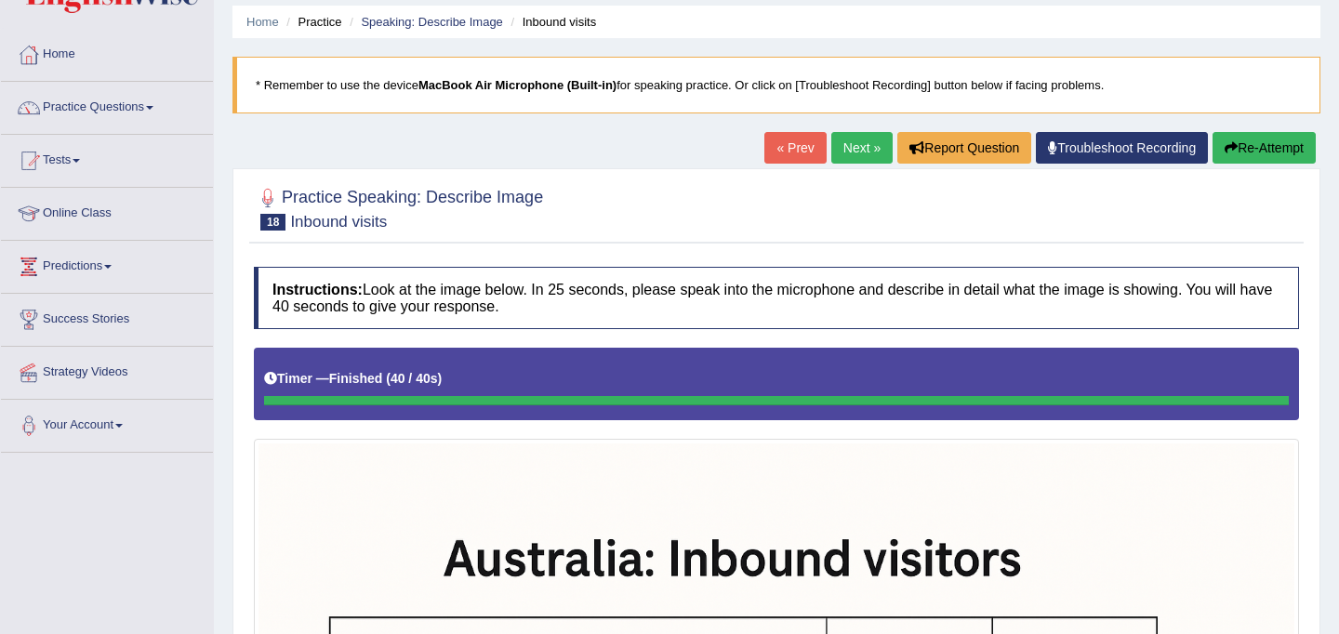
scroll to position [7, 0]
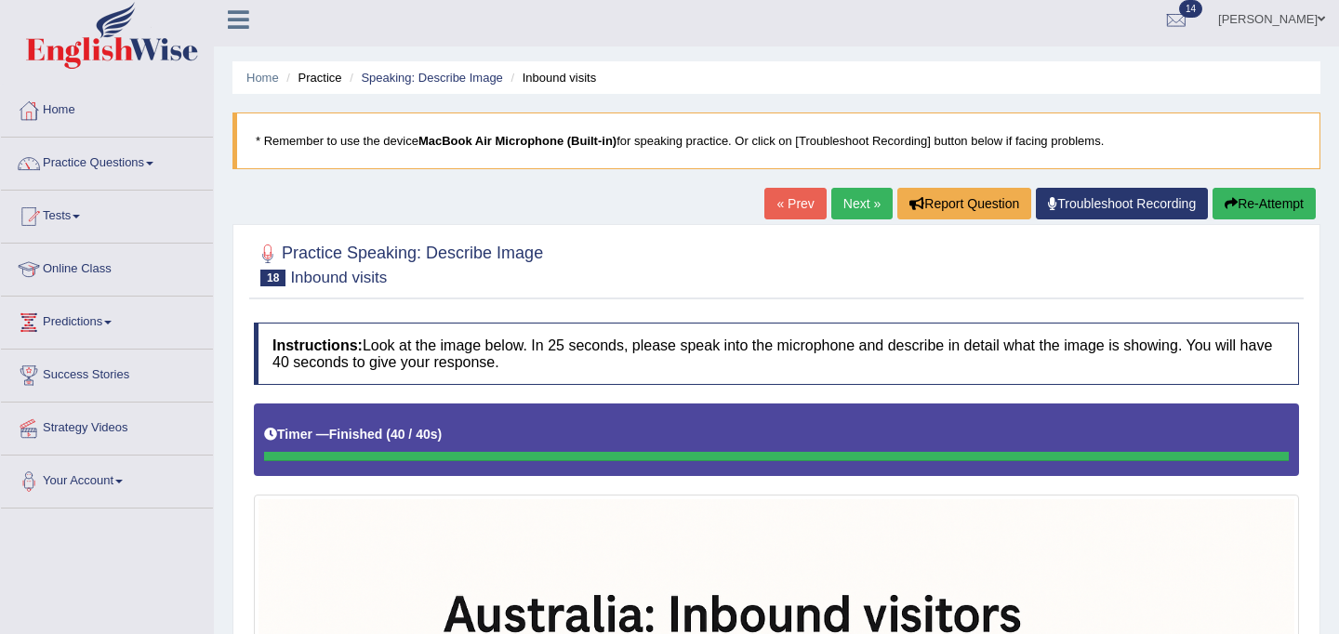
click at [841, 205] on link "Next »" at bounding box center [862, 204] width 61 height 32
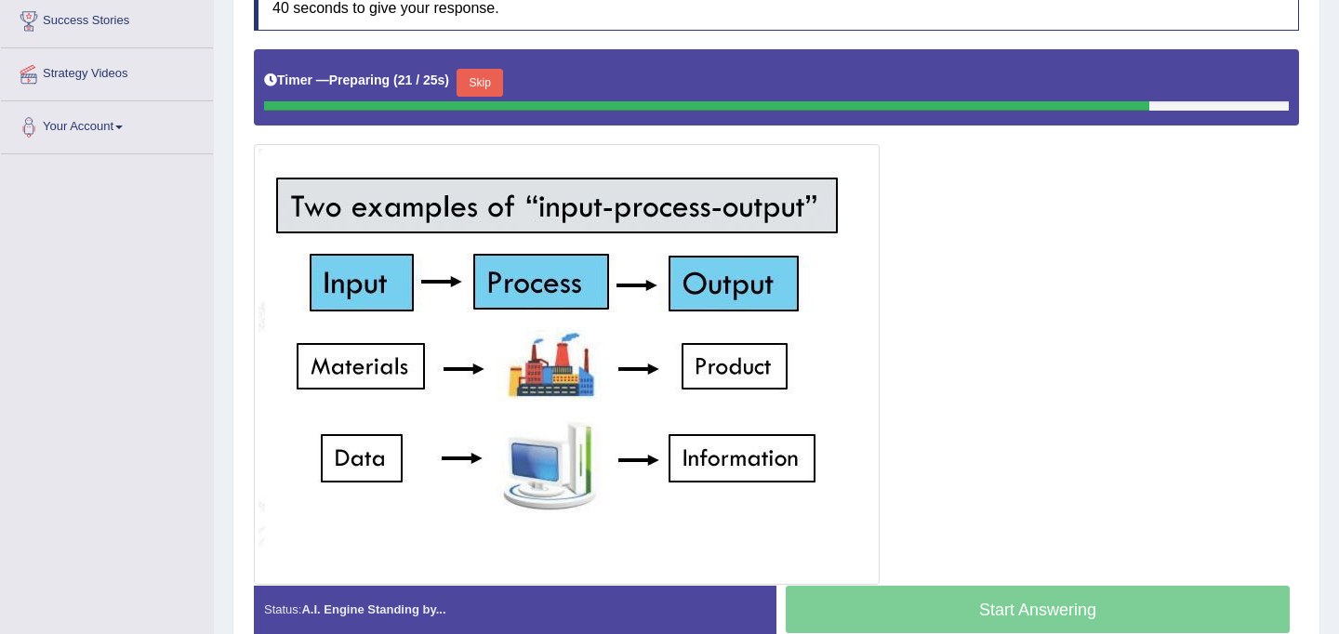
scroll to position [357, 0]
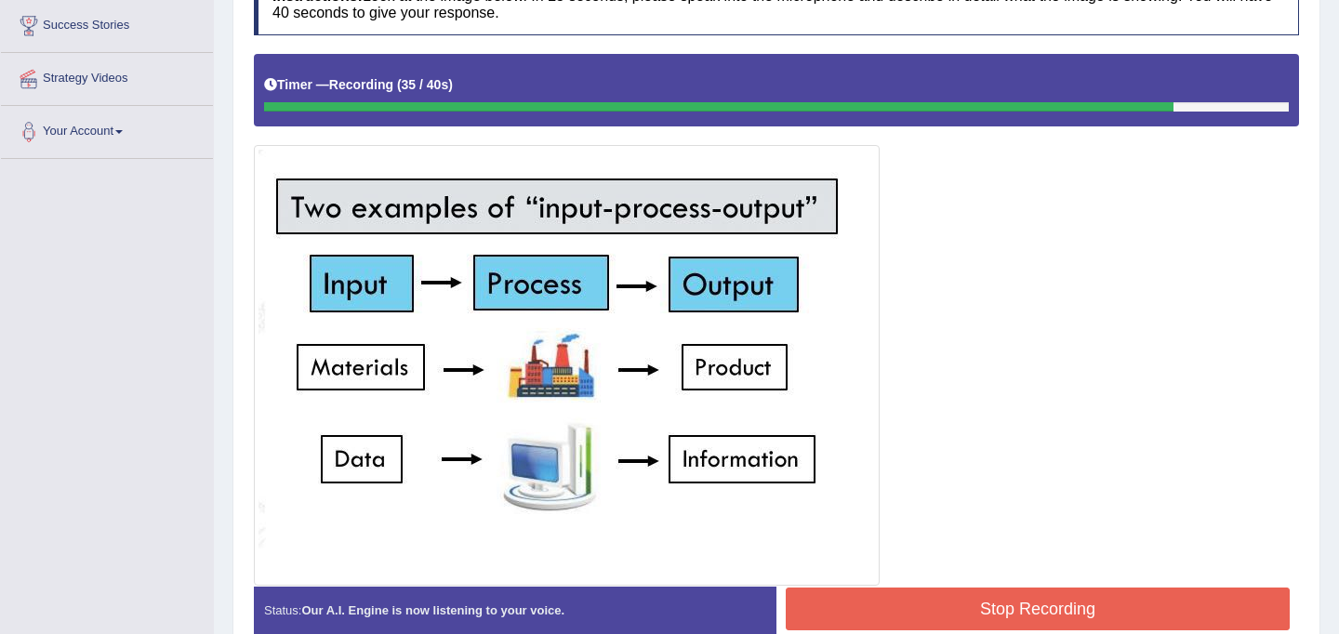
click at [911, 604] on button "Stop Recording" at bounding box center [1038, 609] width 504 height 43
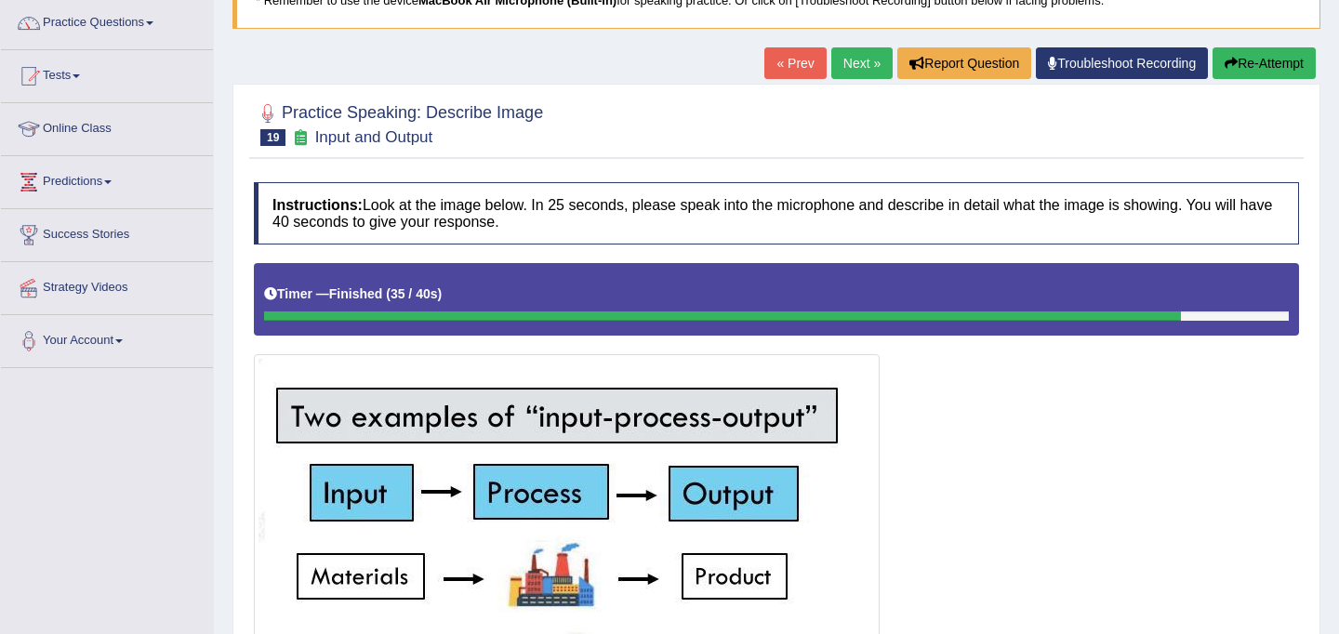
scroll to position [16, 0]
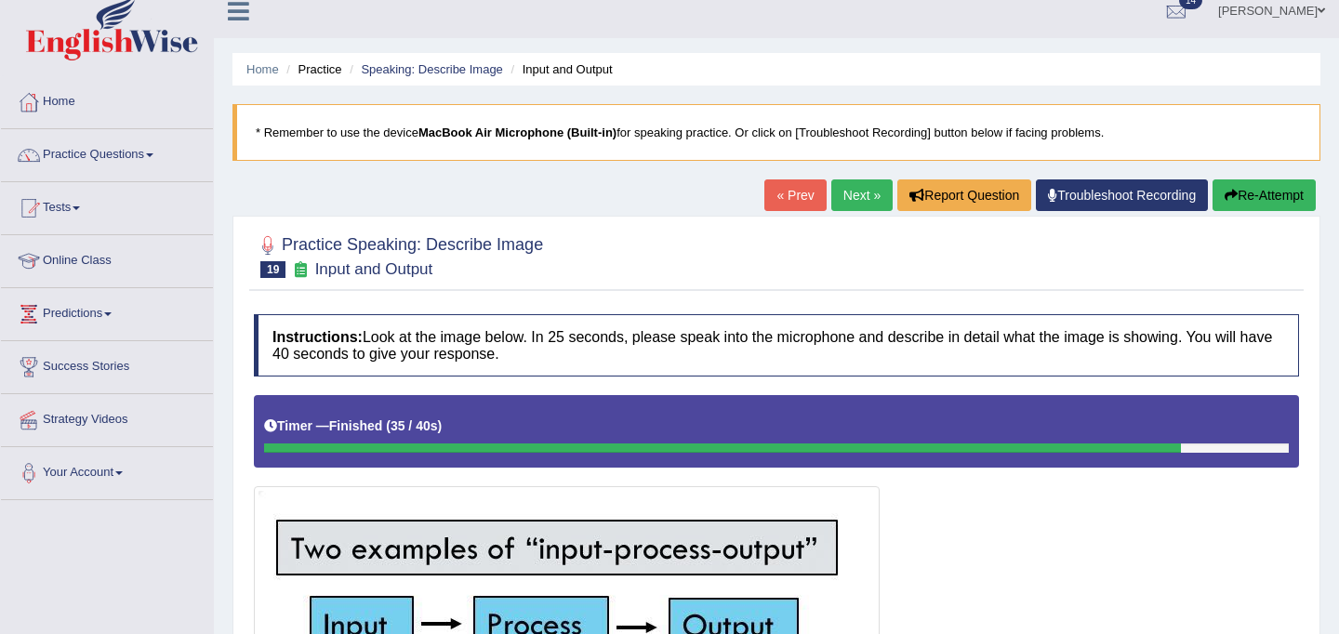
click at [859, 205] on link "Next »" at bounding box center [862, 196] width 61 height 32
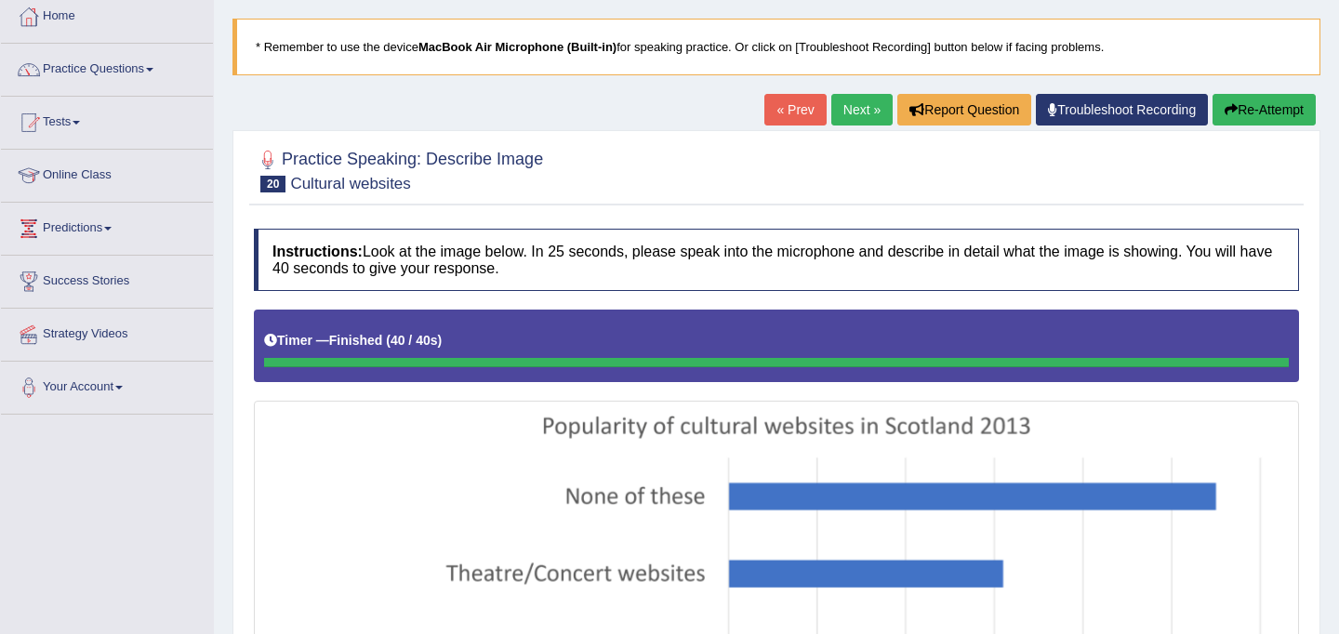
scroll to position [29, 0]
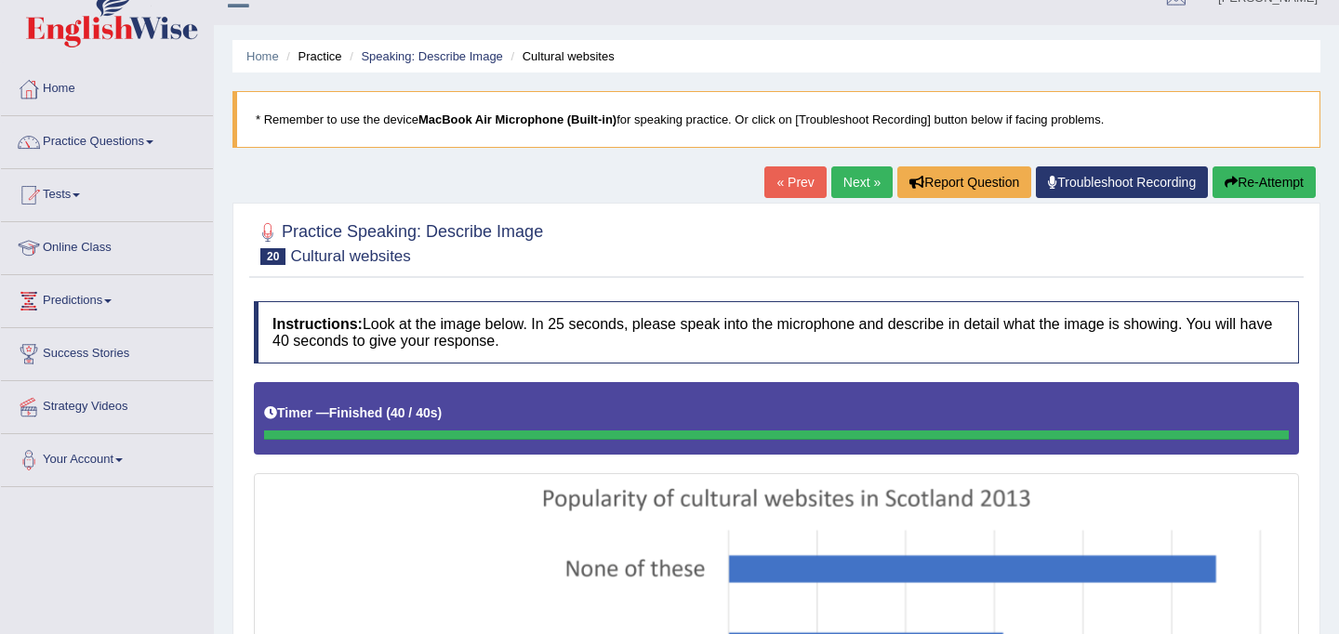
click at [851, 190] on link "Next »" at bounding box center [862, 183] width 61 height 32
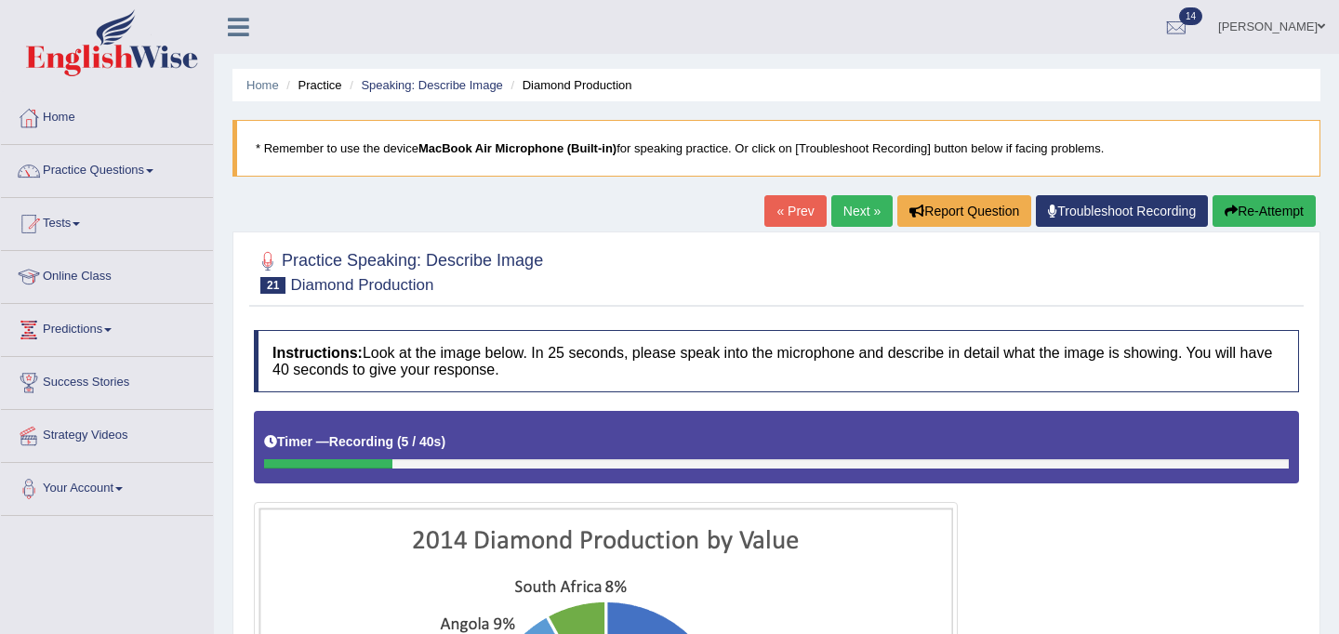
click at [1232, 211] on button "Re-Attempt" at bounding box center [1264, 211] width 103 height 32
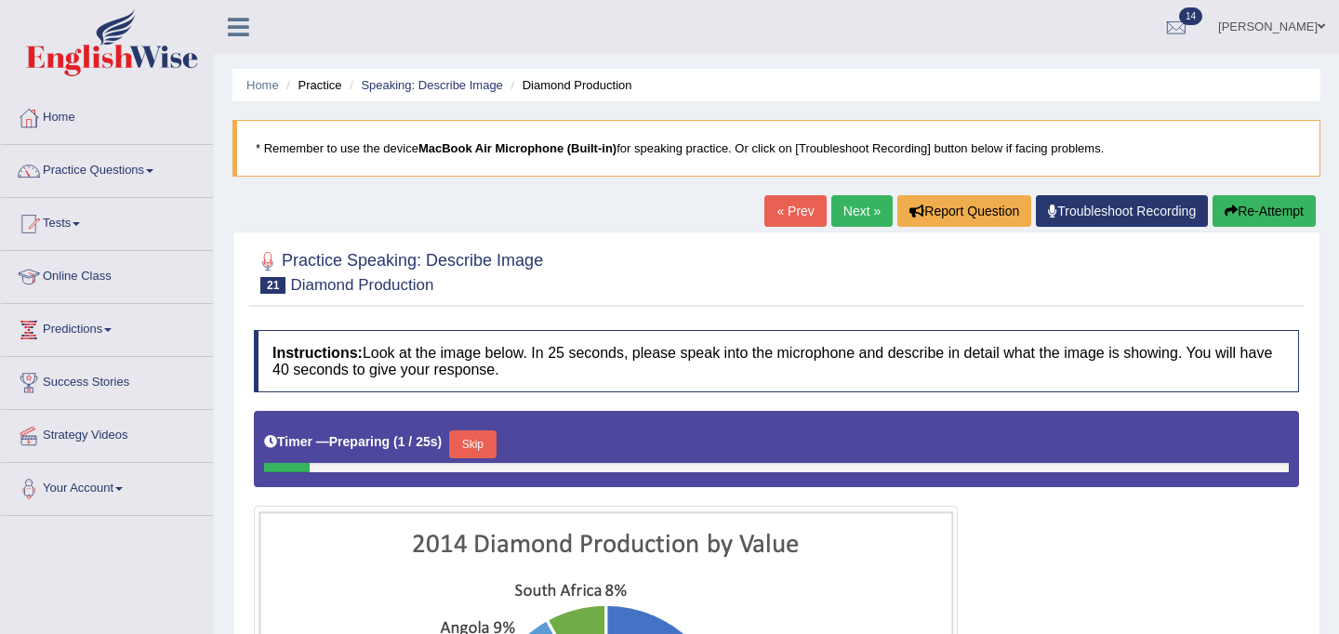
click at [480, 434] on button "Skip" at bounding box center [472, 445] width 47 height 28
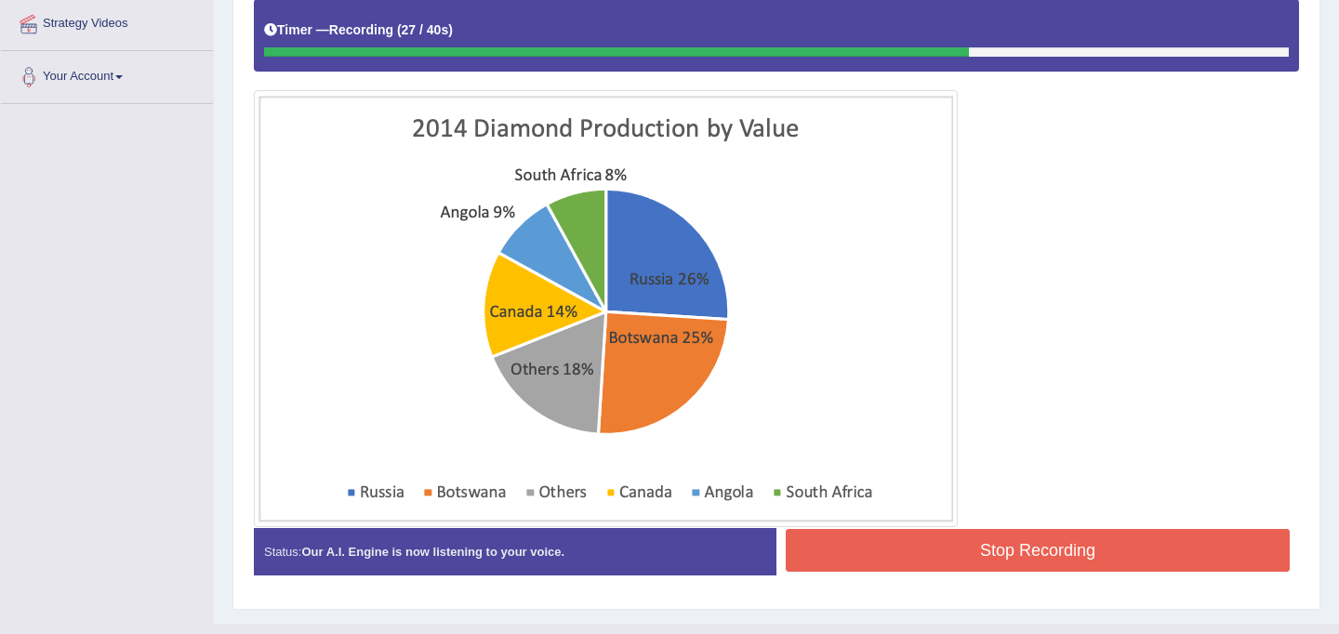
scroll to position [407, 0]
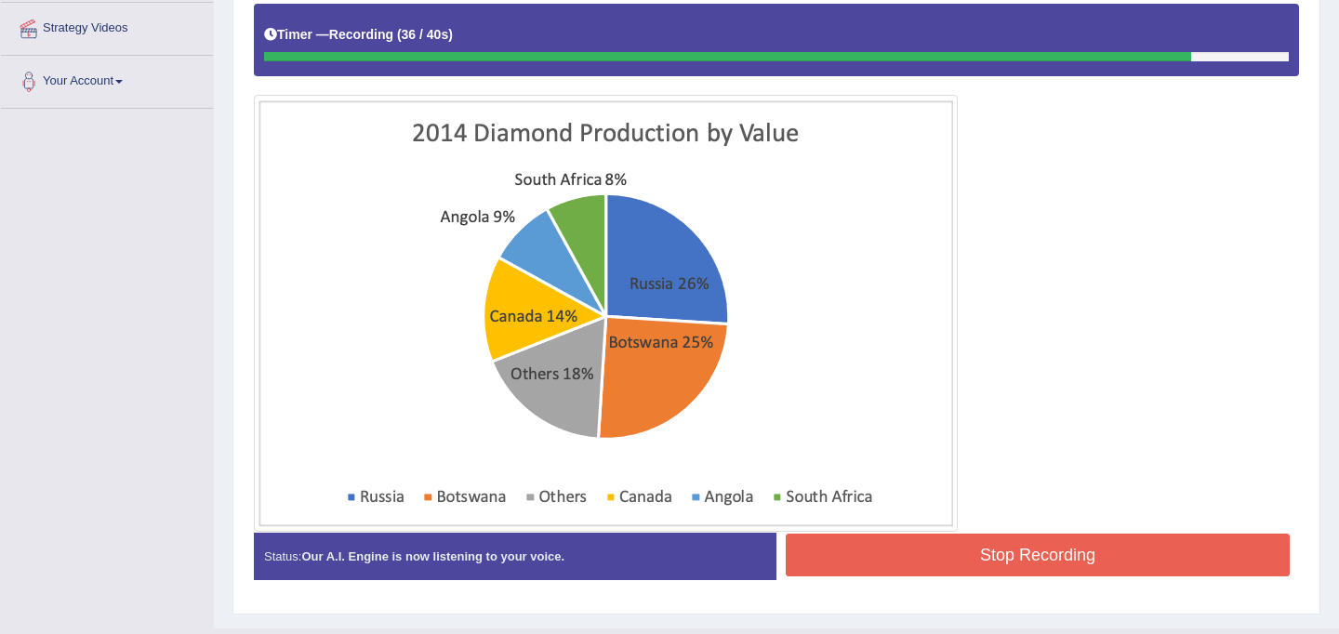
click at [913, 551] on button "Stop Recording" at bounding box center [1038, 555] width 504 height 43
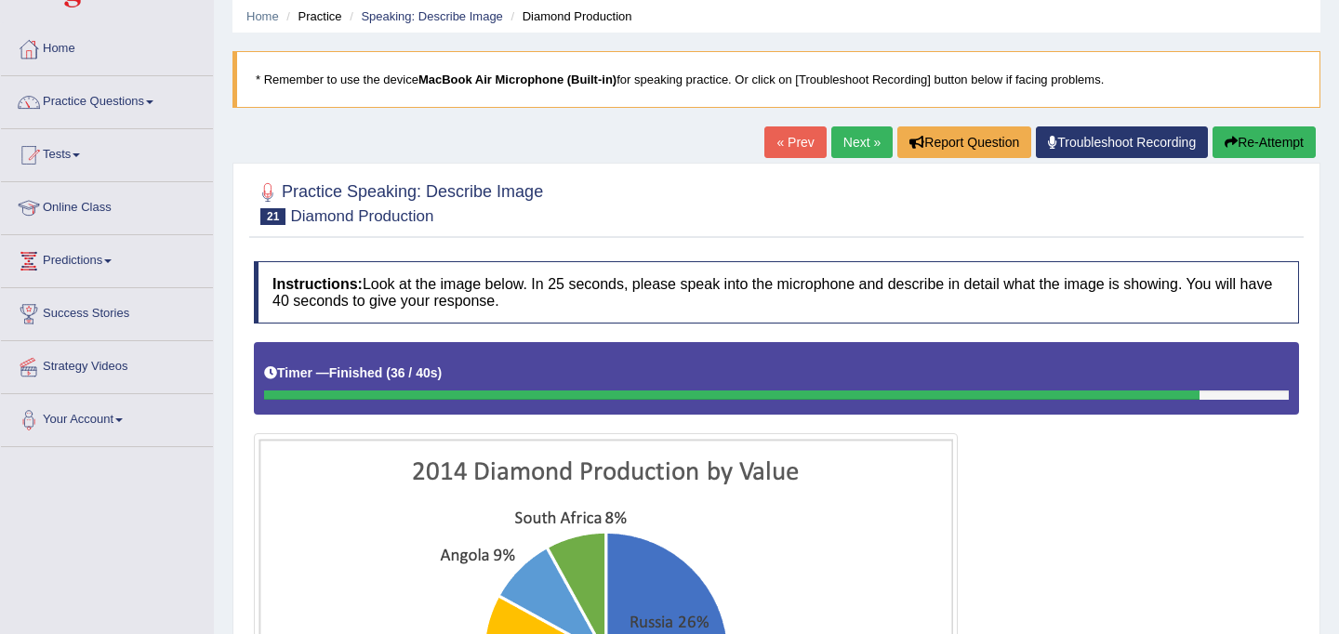
scroll to position [0, 0]
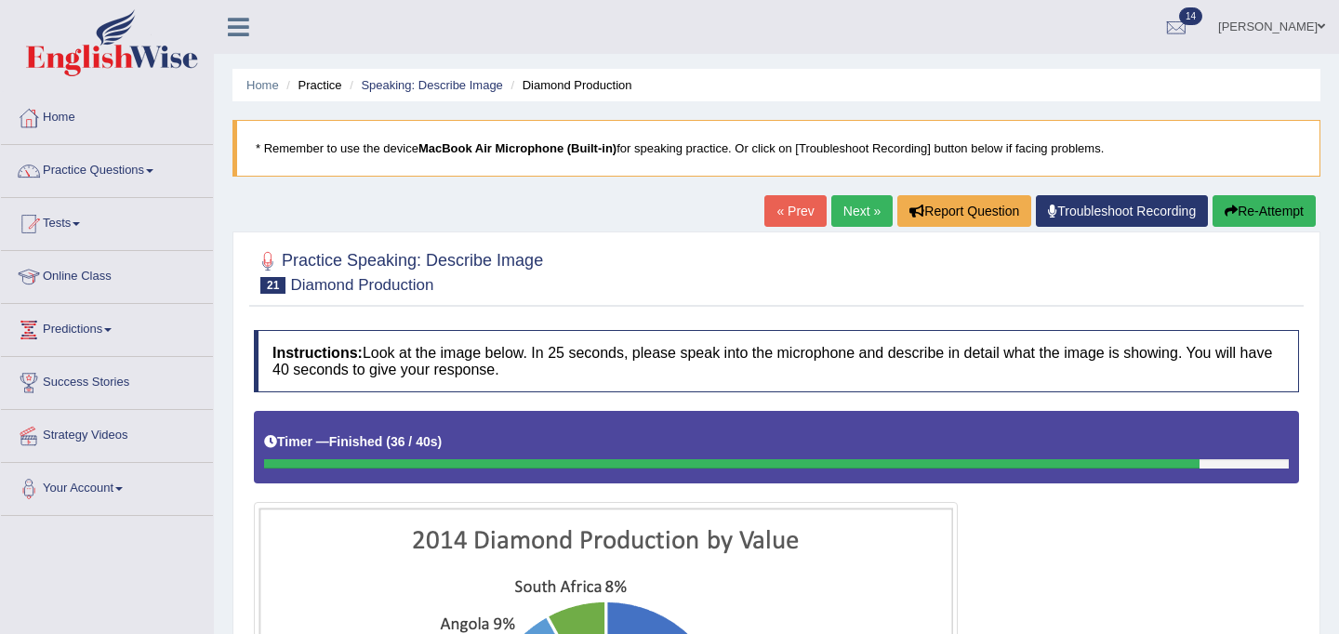
click at [843, 217] on link "Next »" at bounding box center [862, 211] width 61 height 32
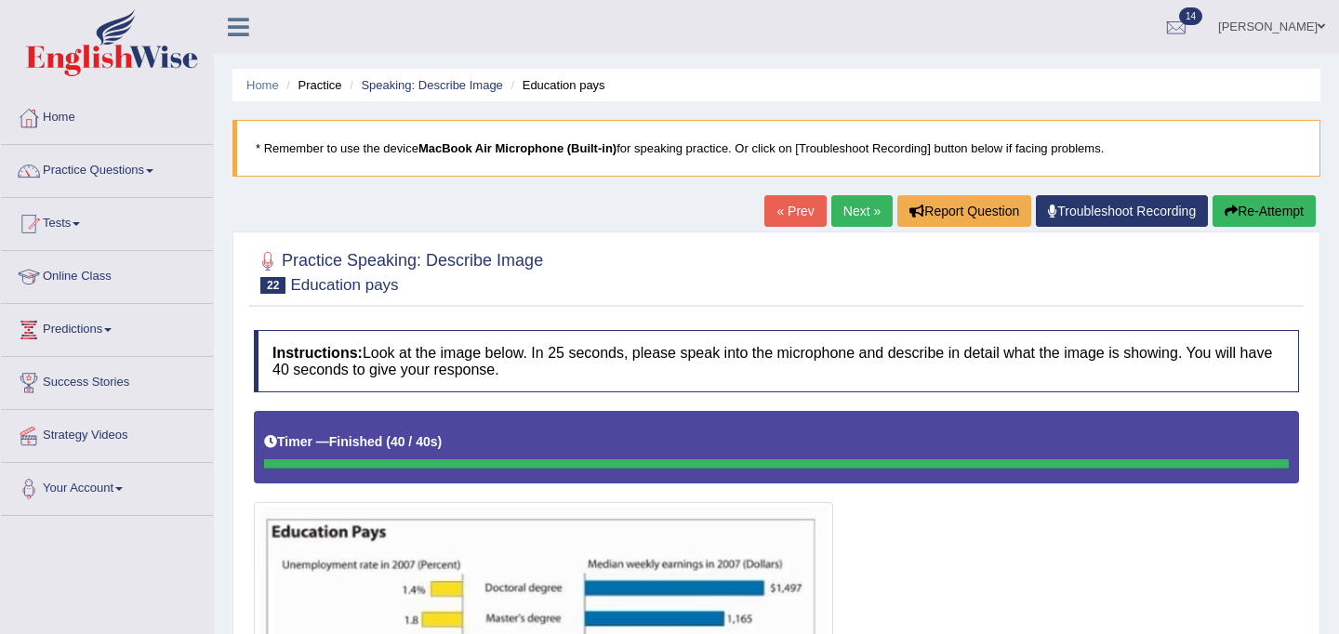
click at [854, 208] on link "Next »" at bounding box center [862, 211] width 61 height 32
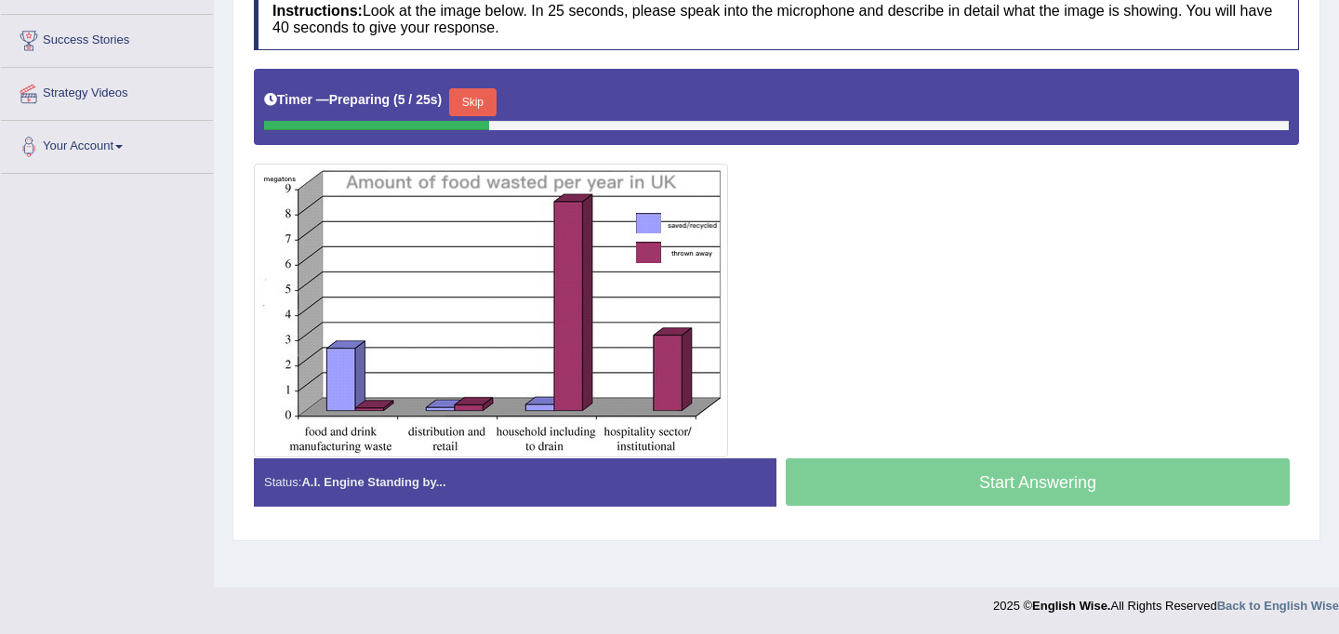
scroll to position [297, 0]
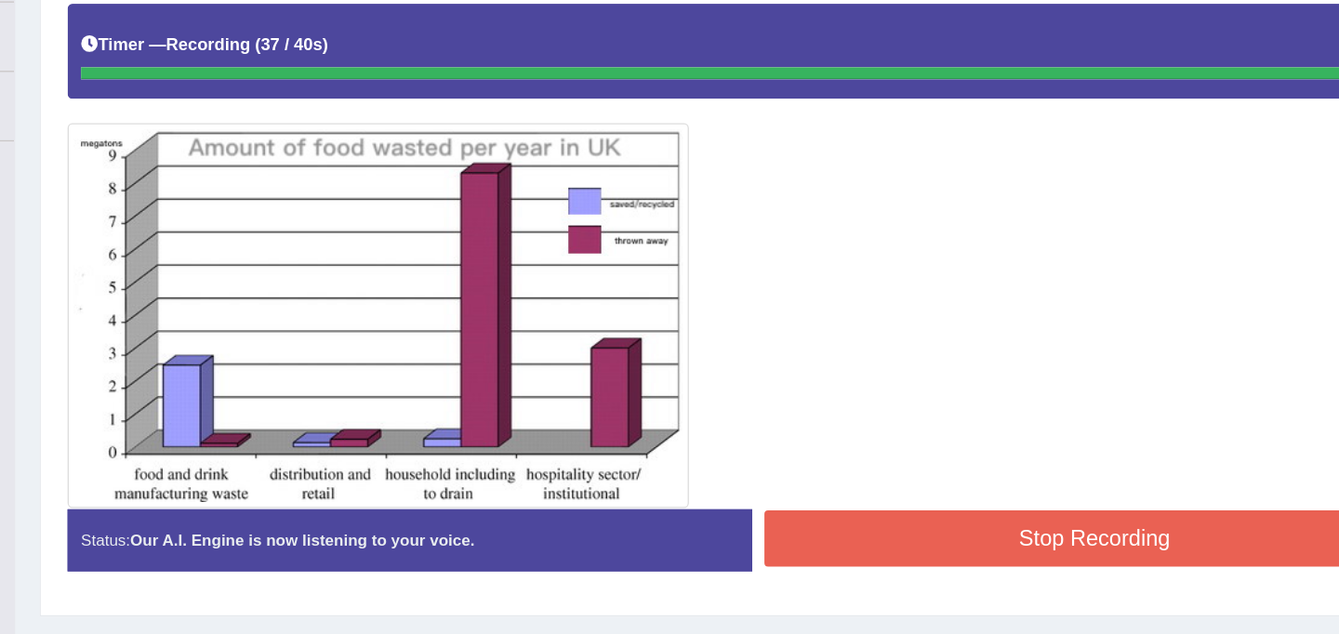
click at [948, 532] on button "Stop Recording" at bounding box center [1038, 522] width 504 height 43
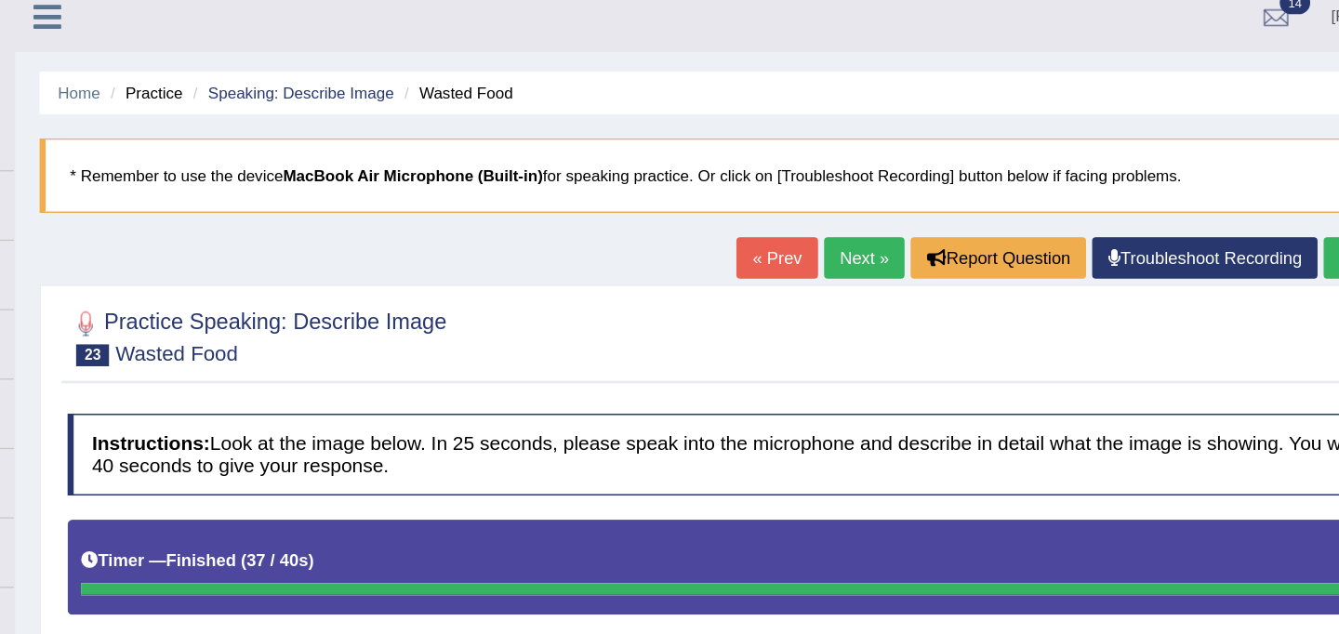
scroll to position [0, 0]
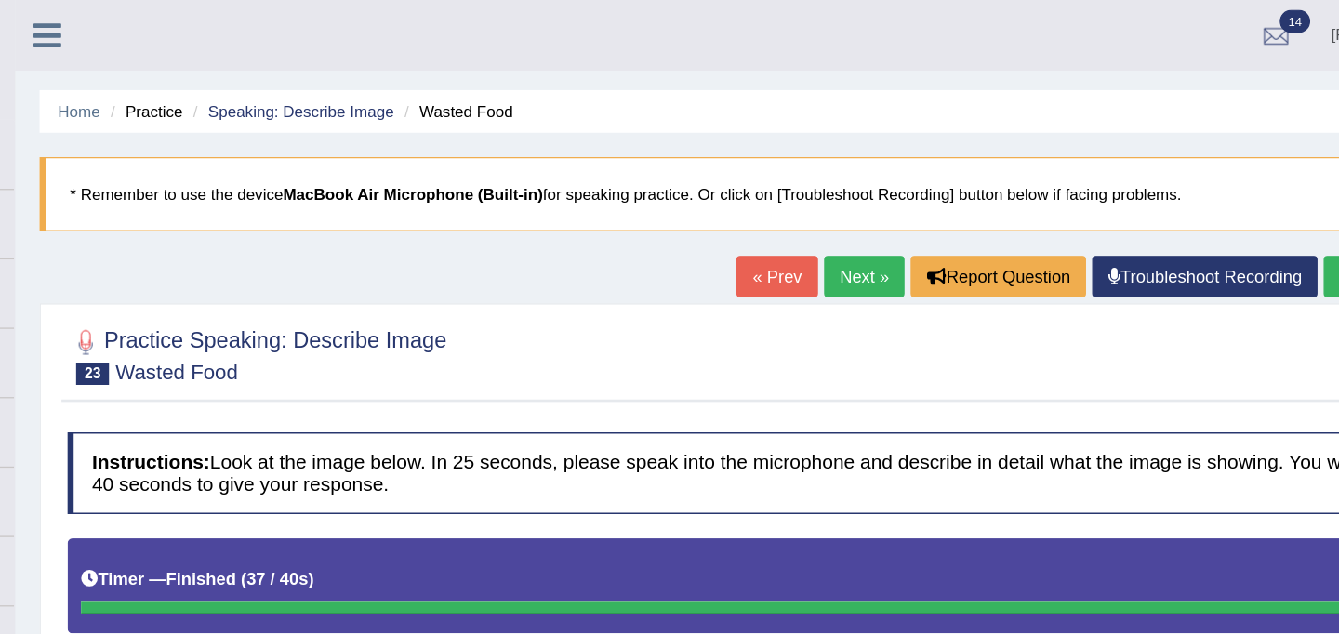
click at [861, 218] on link "Next »" at bounding box center [862, 211] width 61 height 32
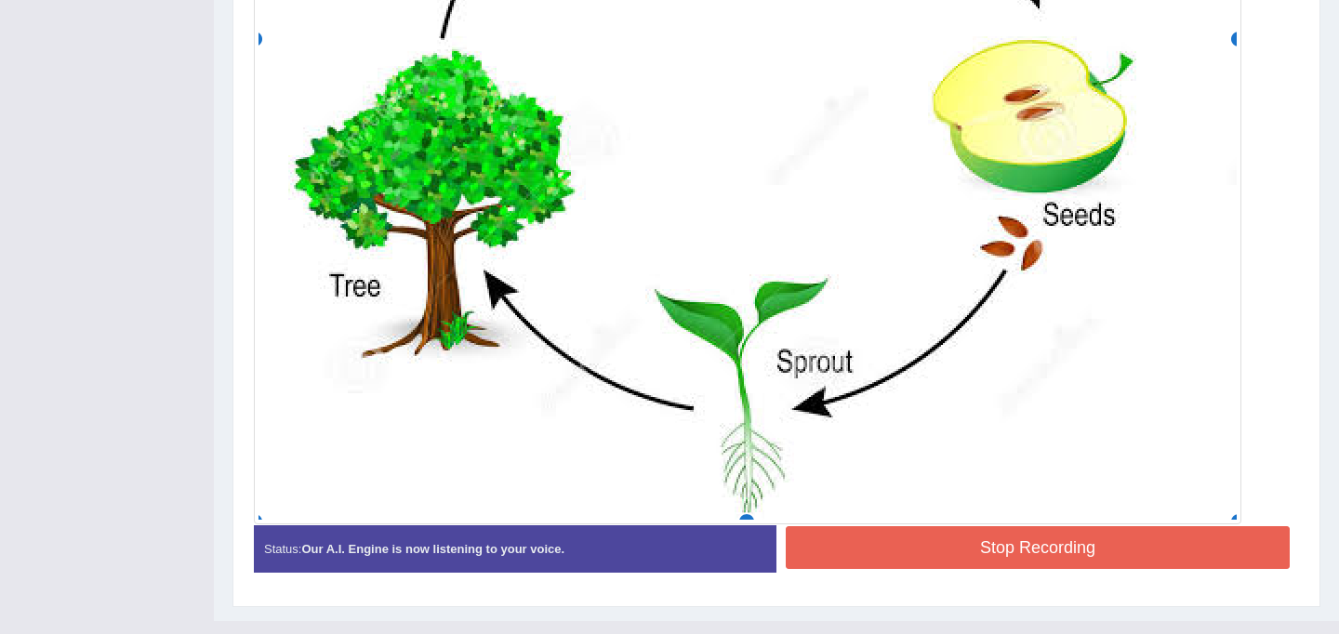
scroll to position [977, 0]
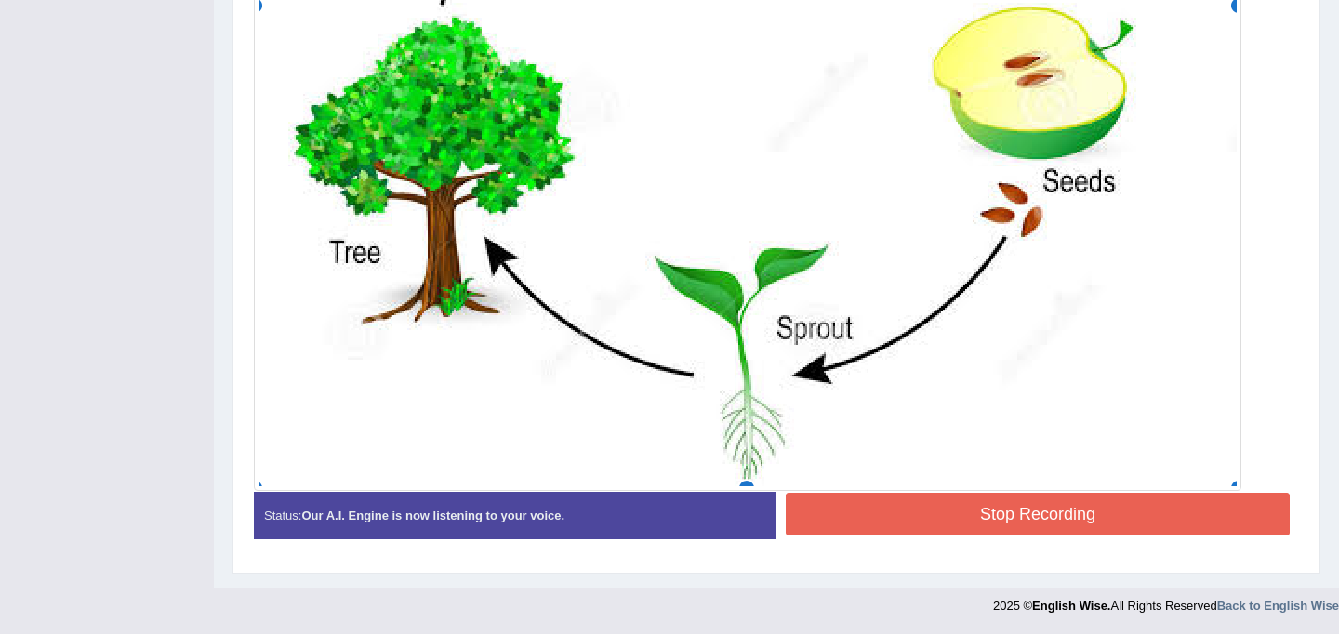
click at [965, 490] on div at bounding box center [748, 9] width 988 height 966
click at [968, 512] on button "Stop Recording" at bounding box center [1038, 514] width 504 height 43
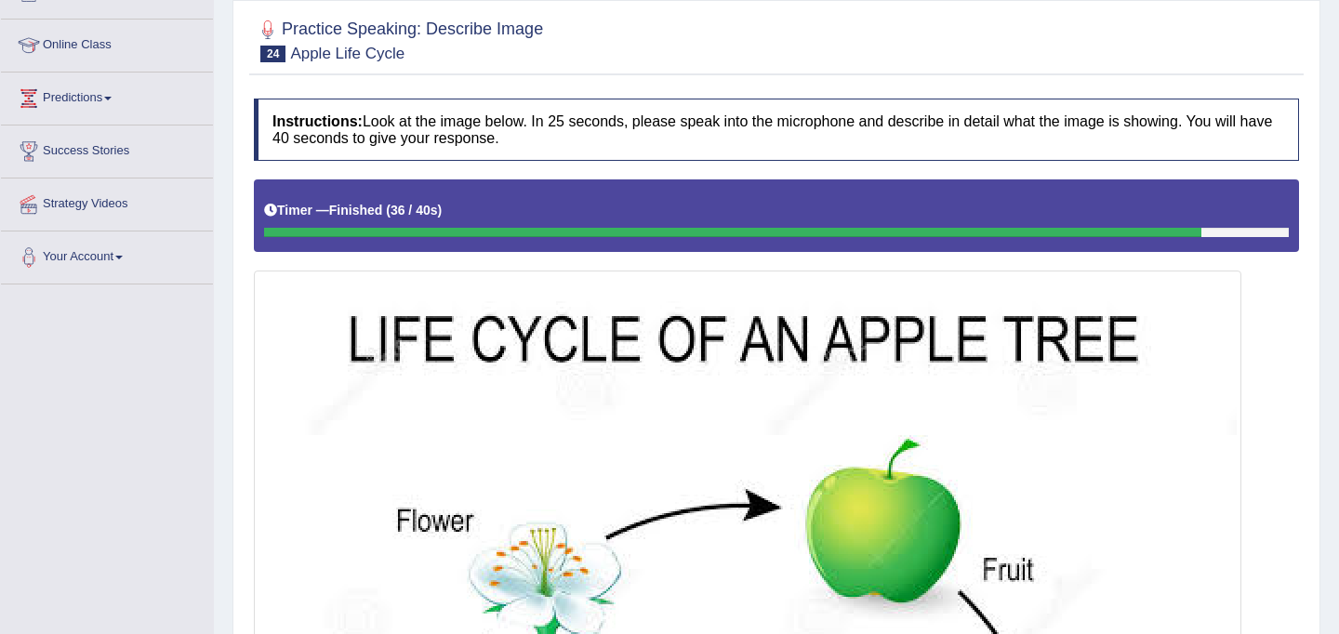
scroll to position [0, 0]
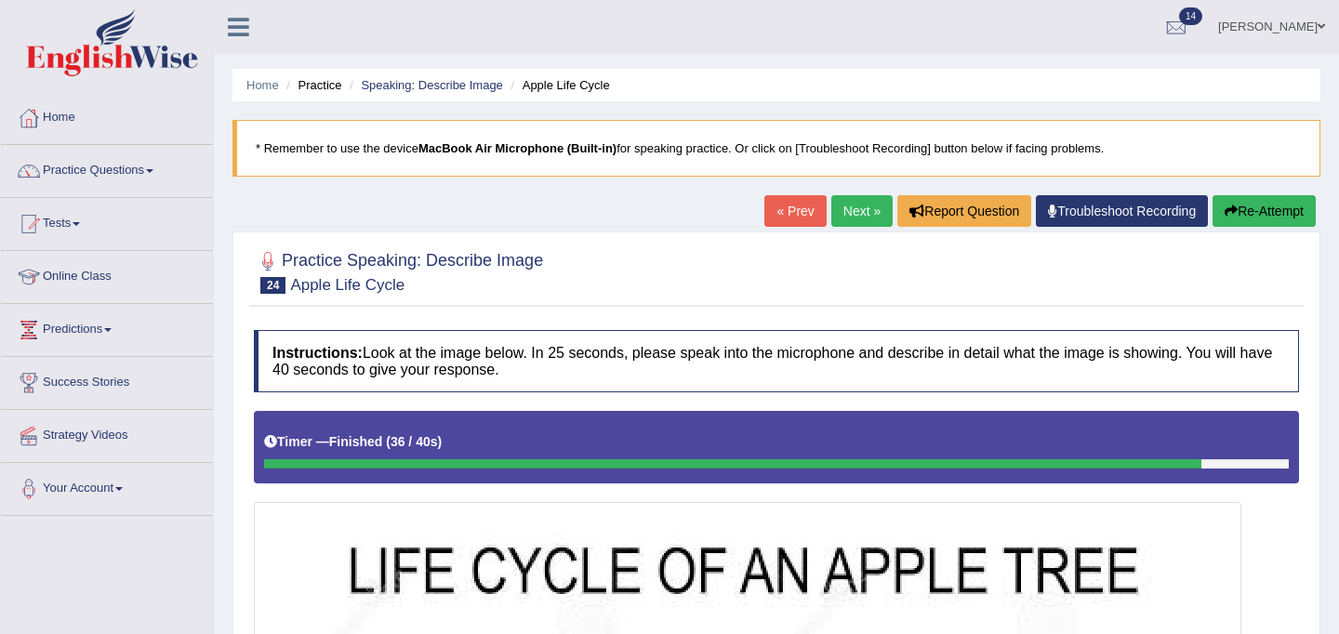
click at [840, 213] on link "Next »" at bounding box center [862, 211] width 61 height 32
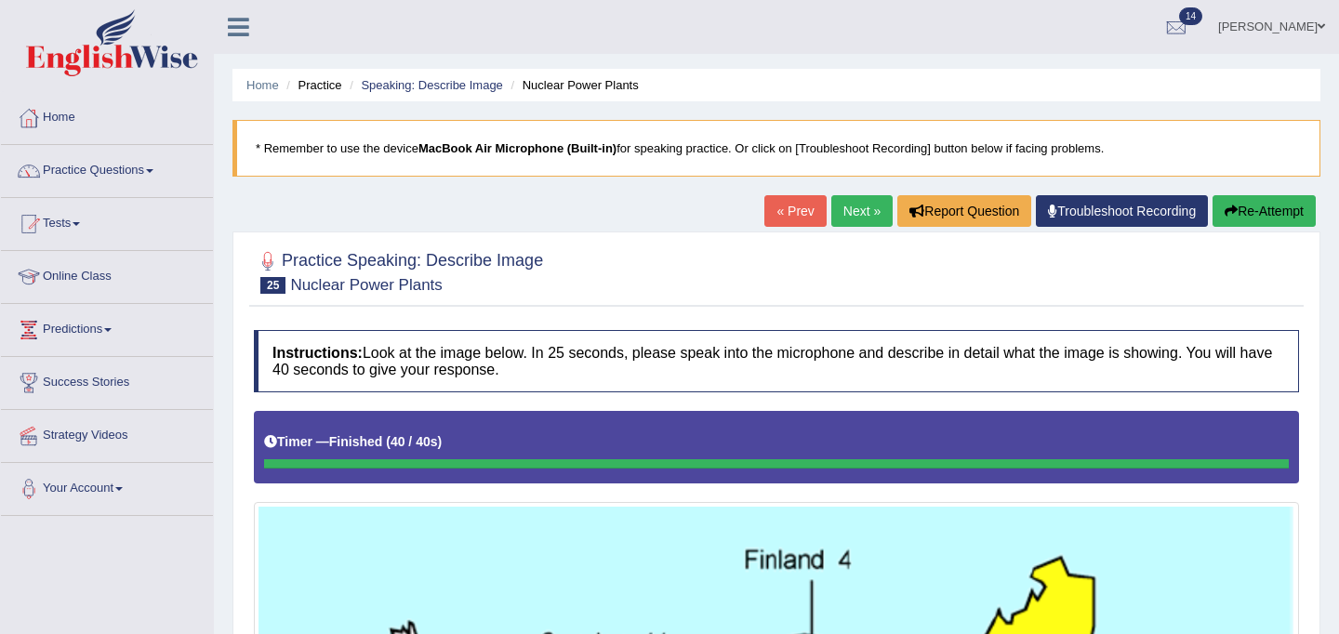
click at [859, 207] on link "Next »" at bounding box center [862, 211] width 61 height 32
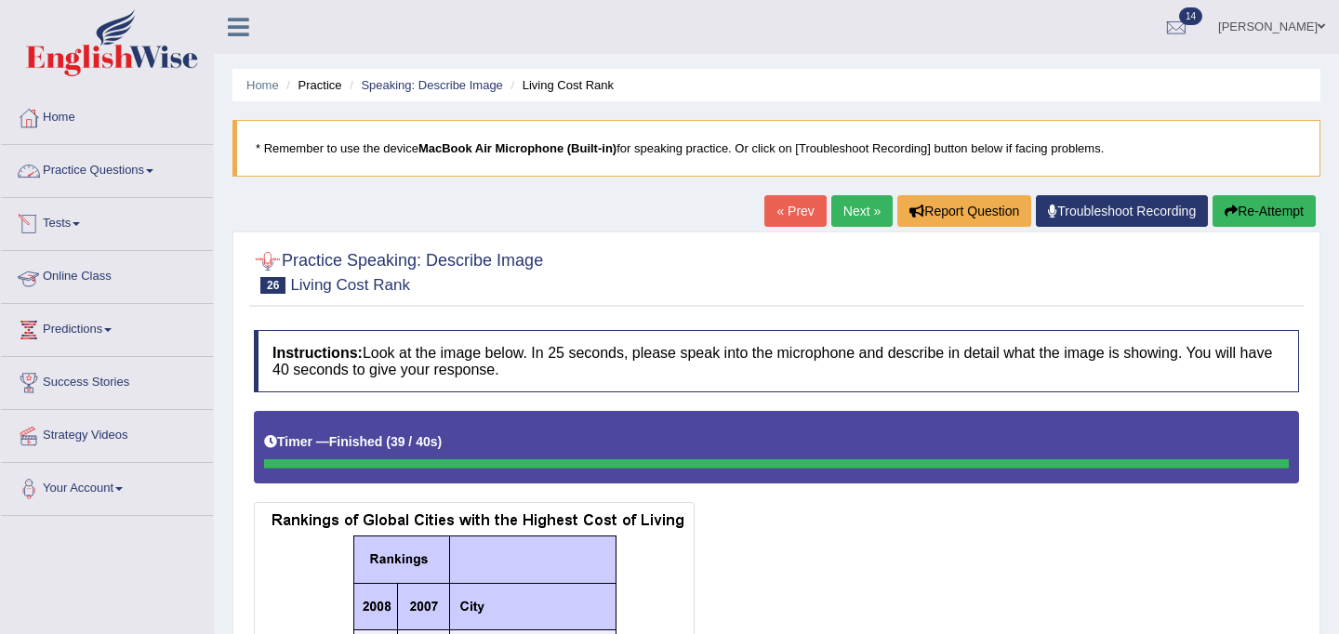
click at [72, 163] on link "Practice Questions" at bounding box center [107, 168] width 212 height 47
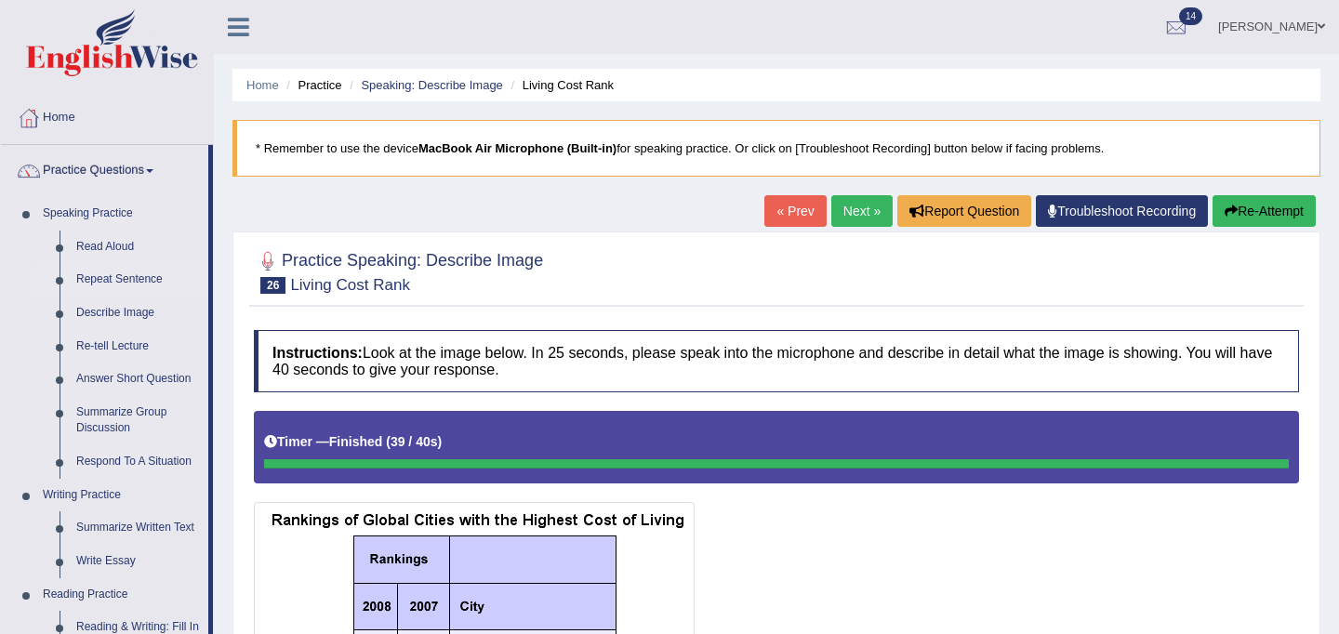
click at [117, 278] on link "Repeat Sentence" at bounding box center [138, 279] width 140 height 33
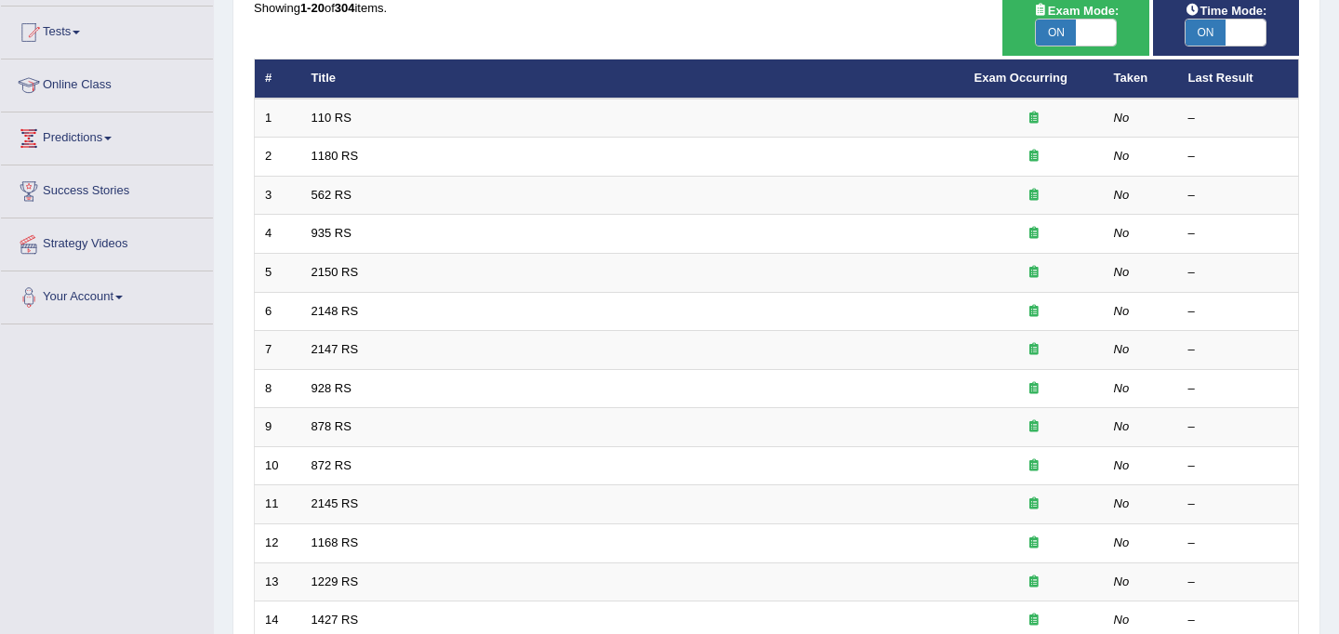
scroll to position [597, 0]
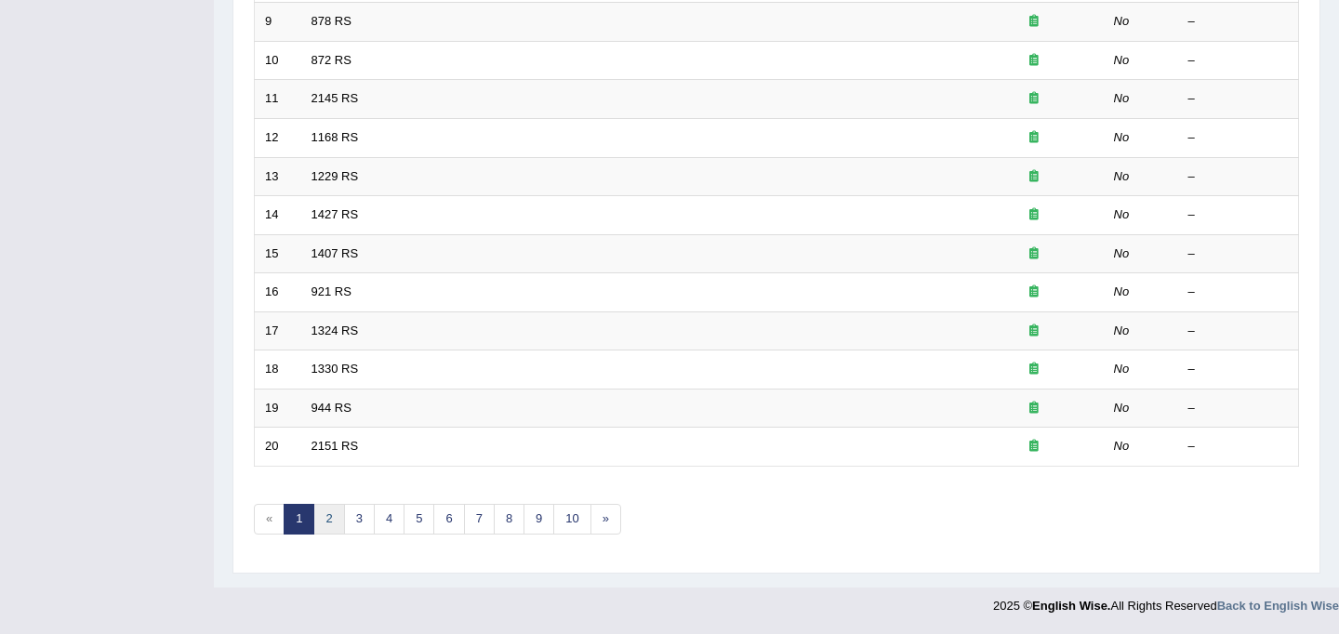
click at [329, 520] on link "2" at bounding box center [328, 519] width 31 height 31
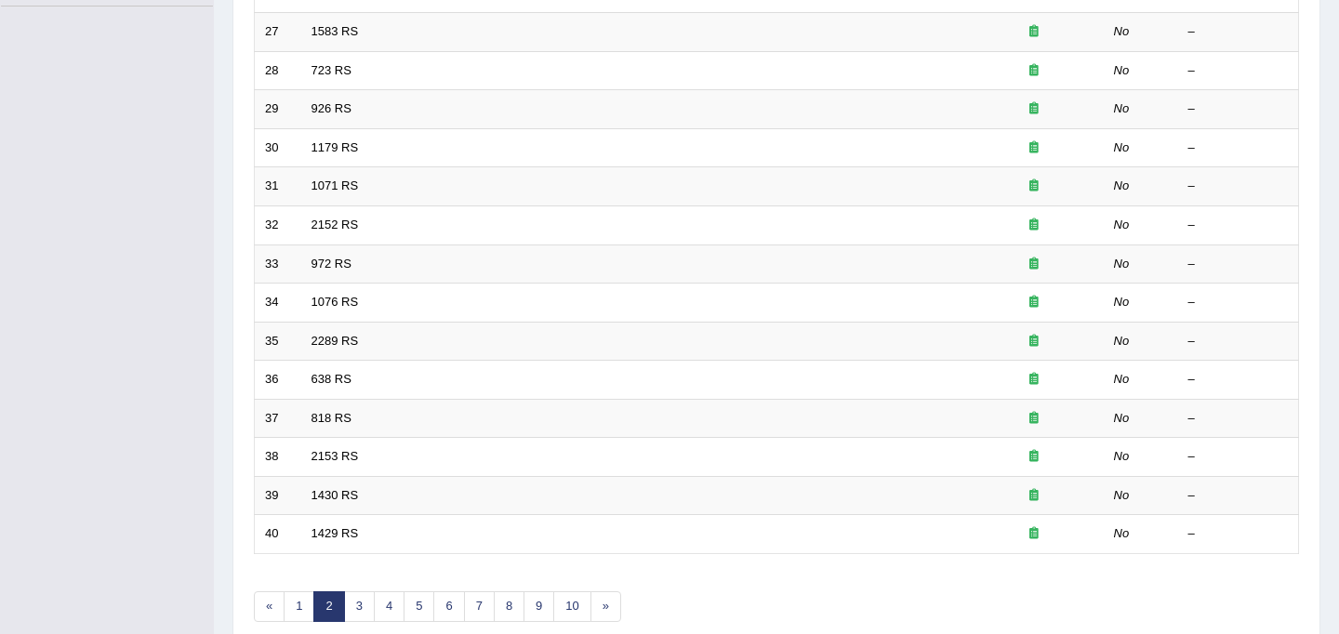
scroll to position [597, 0]
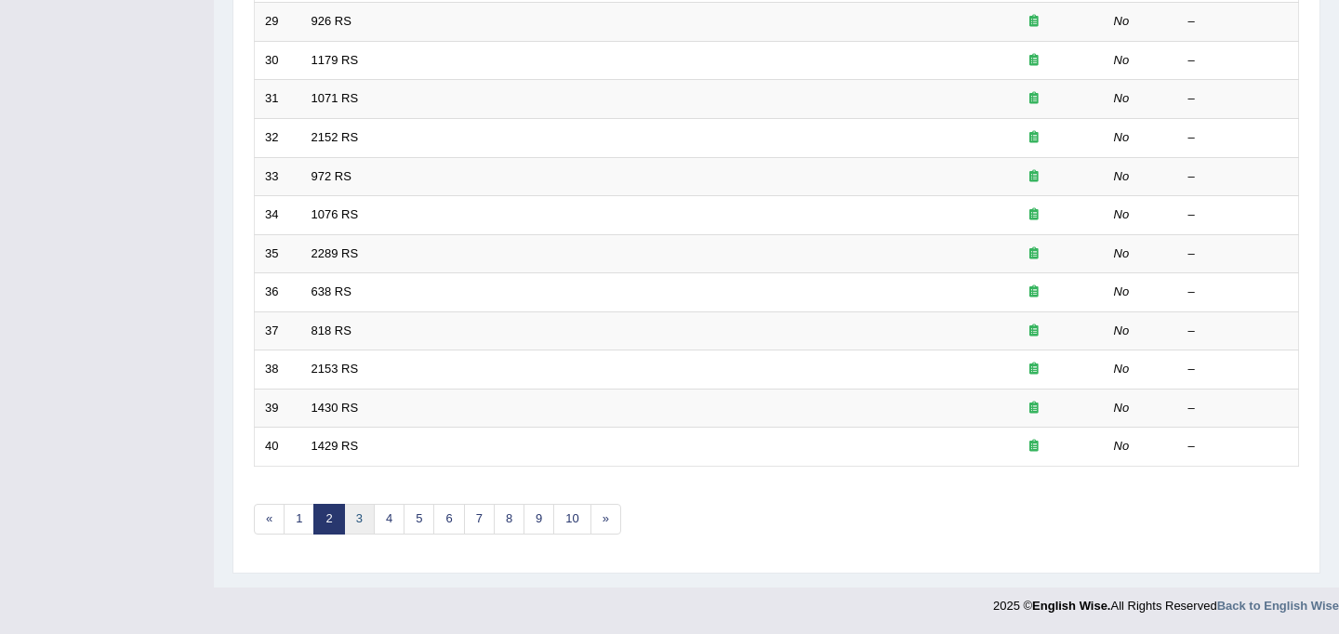
click at [361, 522] on link "3" at bounding box center [359, 519] width 31 height 31
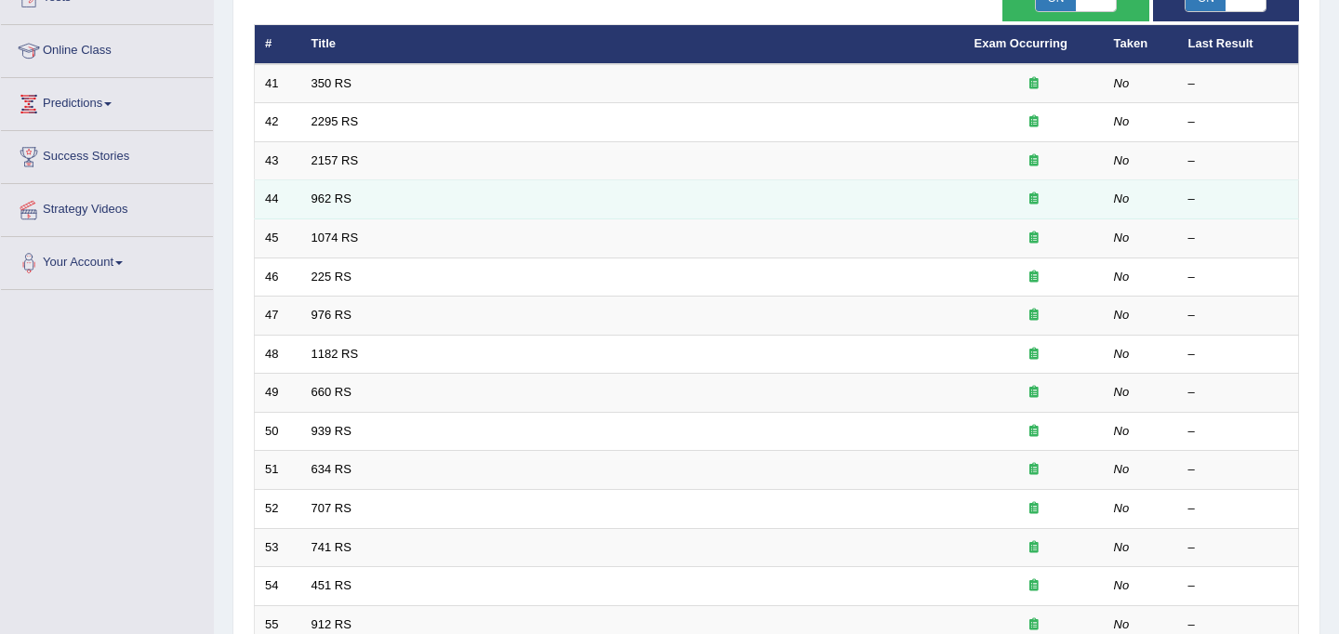
scroll to position [136, 0]
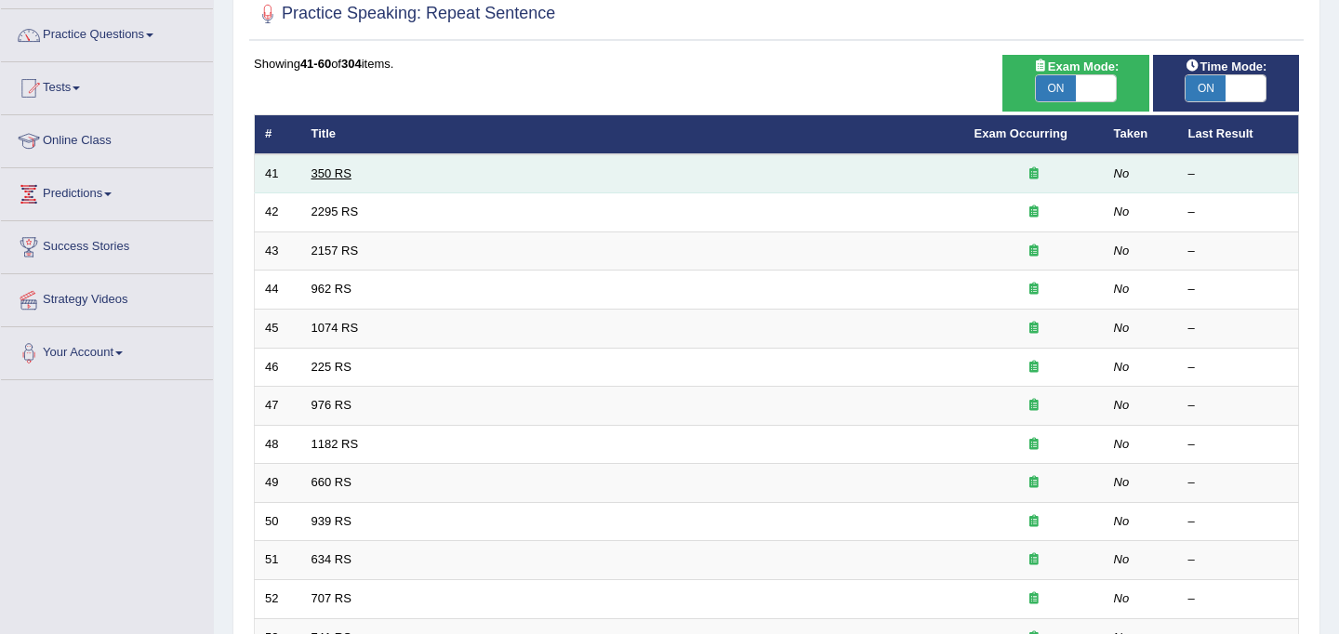
click at [337, 172] on link "350 RS" at bounding box center [332, 174] width 40 height 14
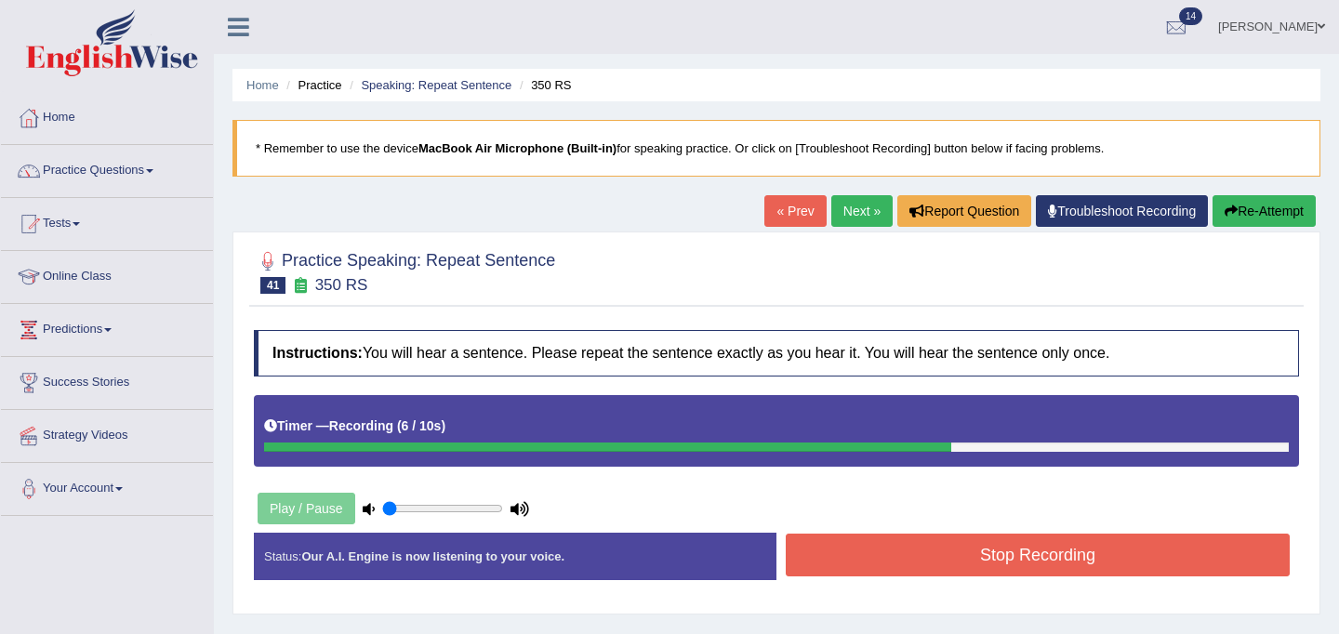
click at [879, 578] on div "Stop Recording" at bounding box center [1038, 557] width 523 height 47
click at [878, 566] on button "Stop Recording" at bounding box center [1038, 555] width 504 height 43
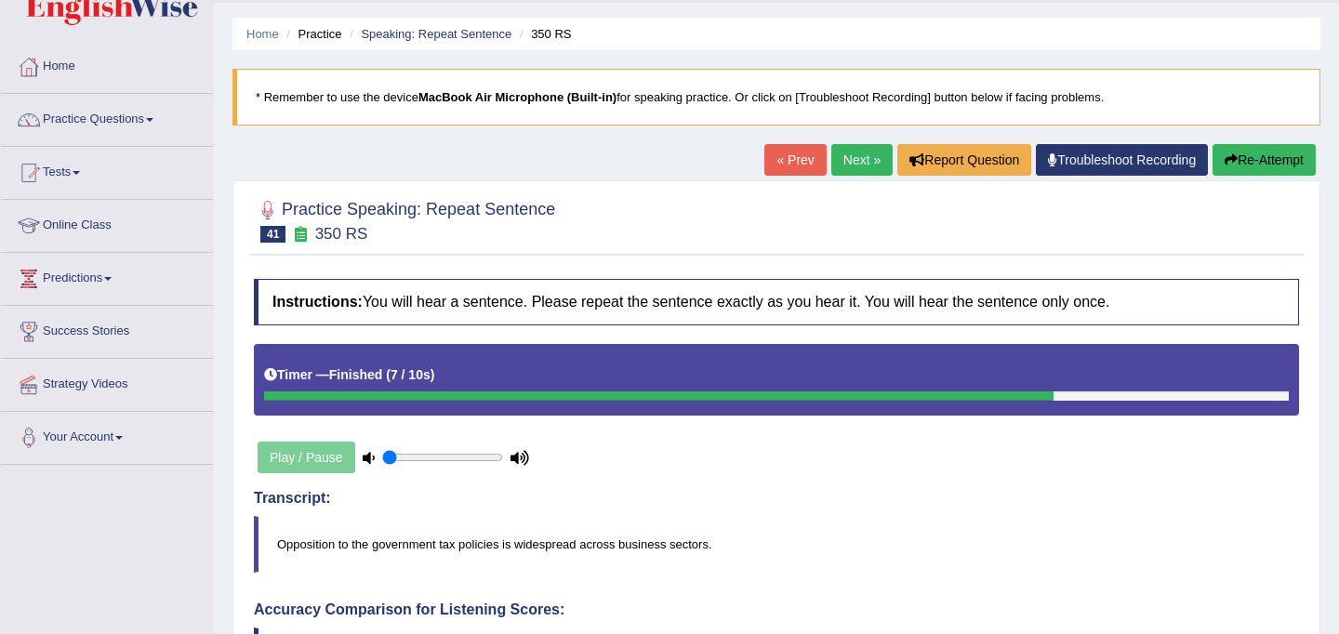
scroll to position [52, 0]
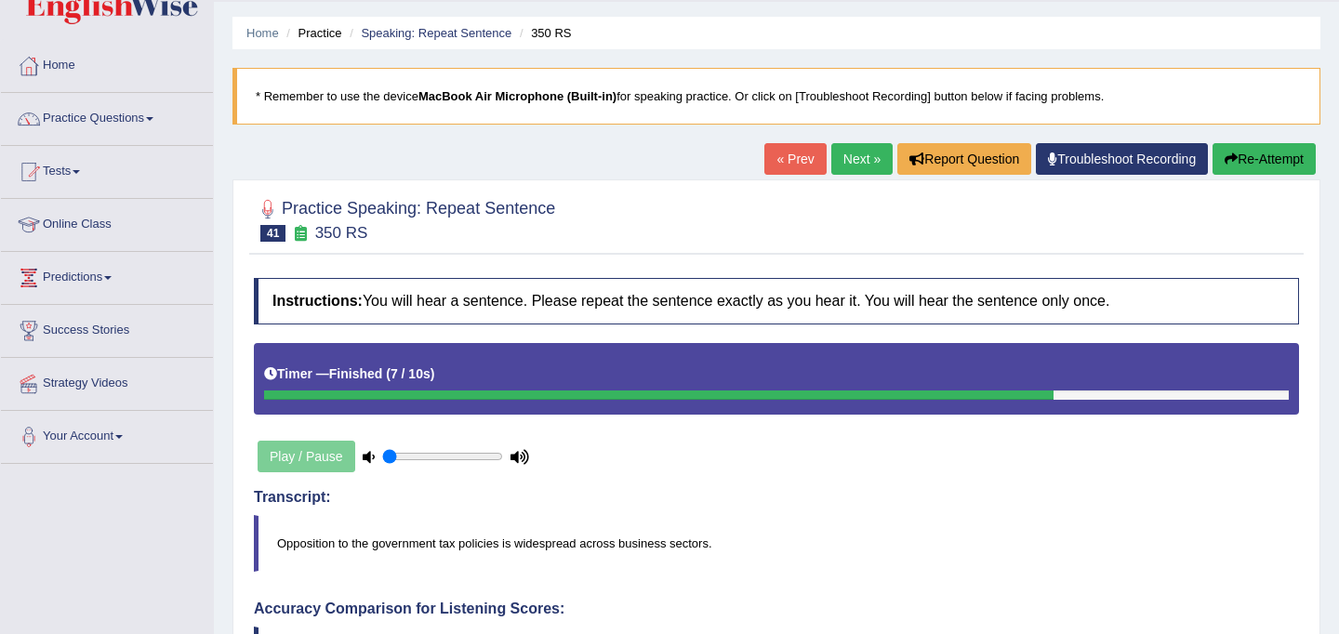
click at [858, 160] on link "Next »" at bounding box center [862, 159] width 61 height 32
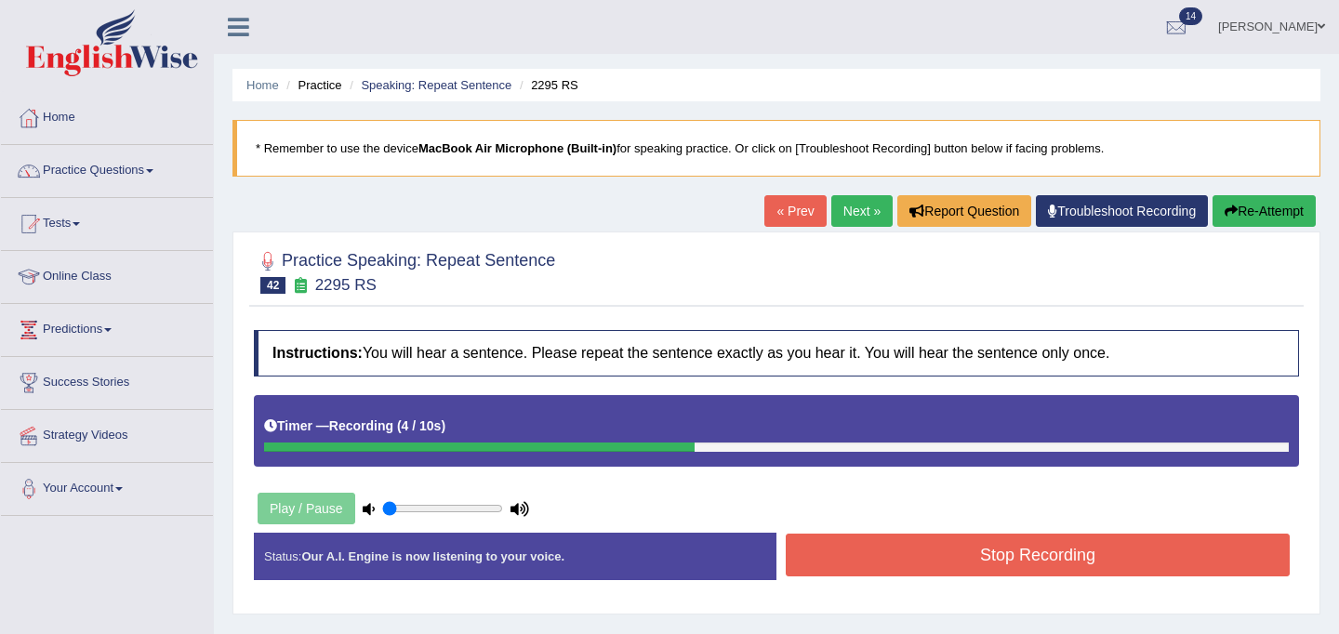
click at [1105, 556] on button "Stop Recording" at bounding box center [1038, 555] width 504 height 43
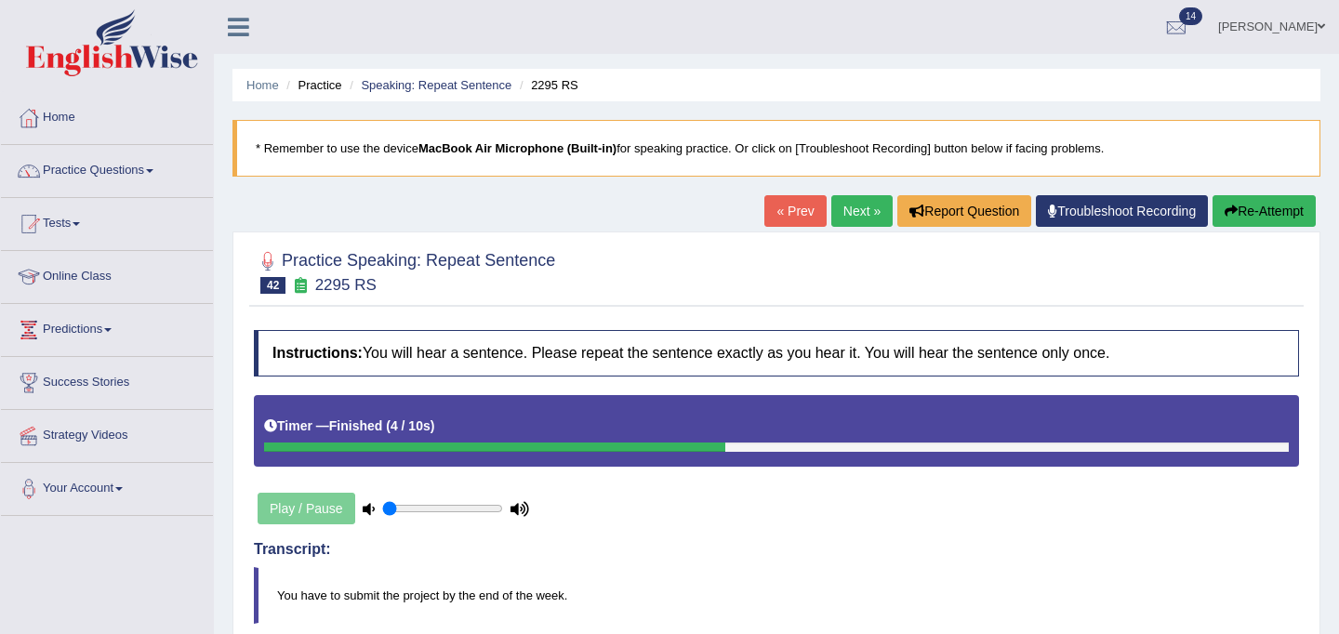
click at [852, 209] on link "Next »" at bounding box center [862, 211] width 61 height 32
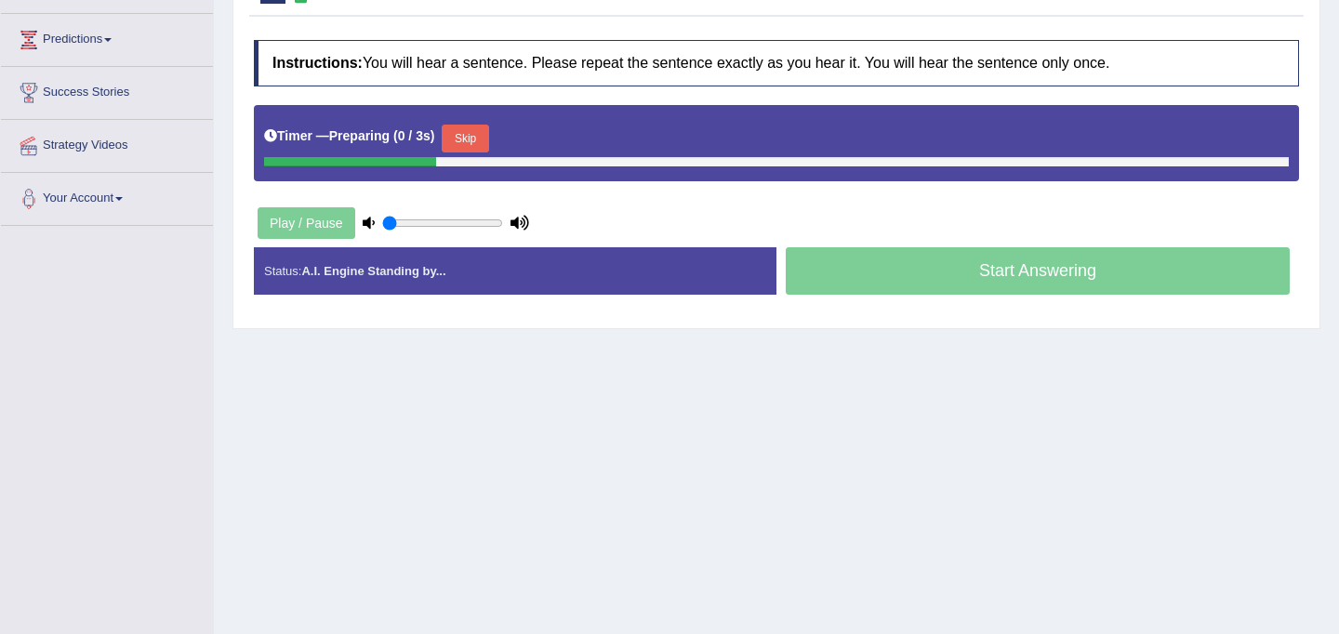
scroll to position [342, 0]
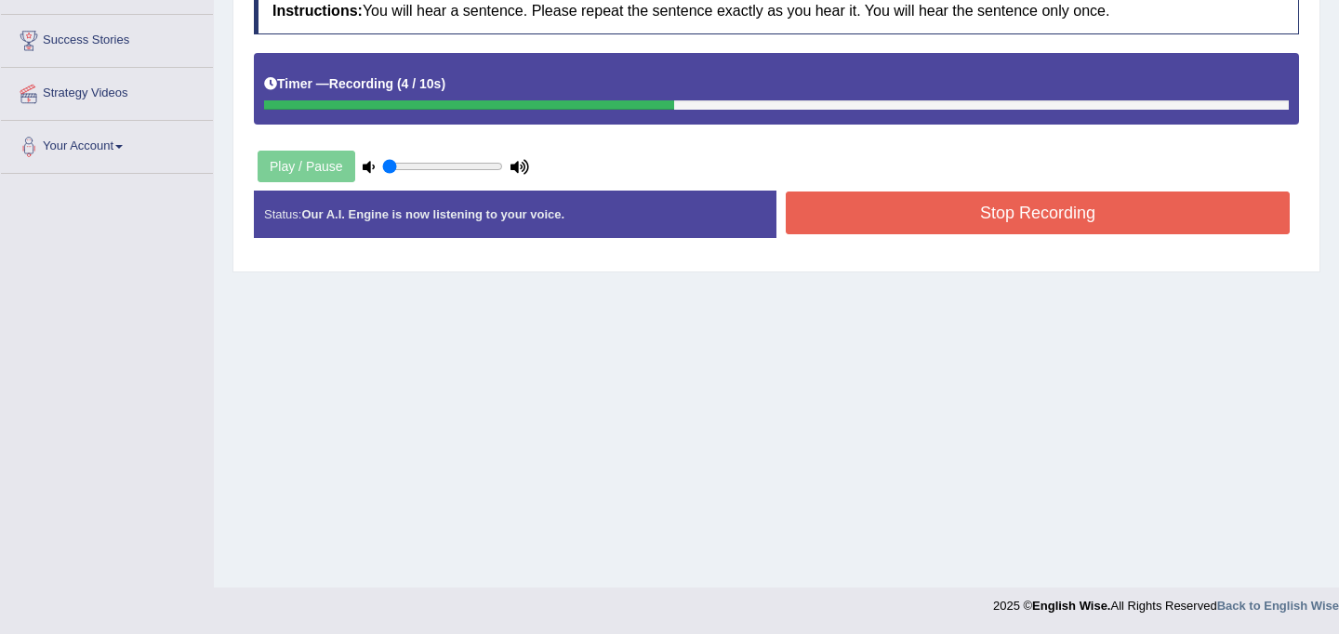
click at [922, 207] on button "Stop Recording" at bounding box center [1038, 213] width 504 height 43
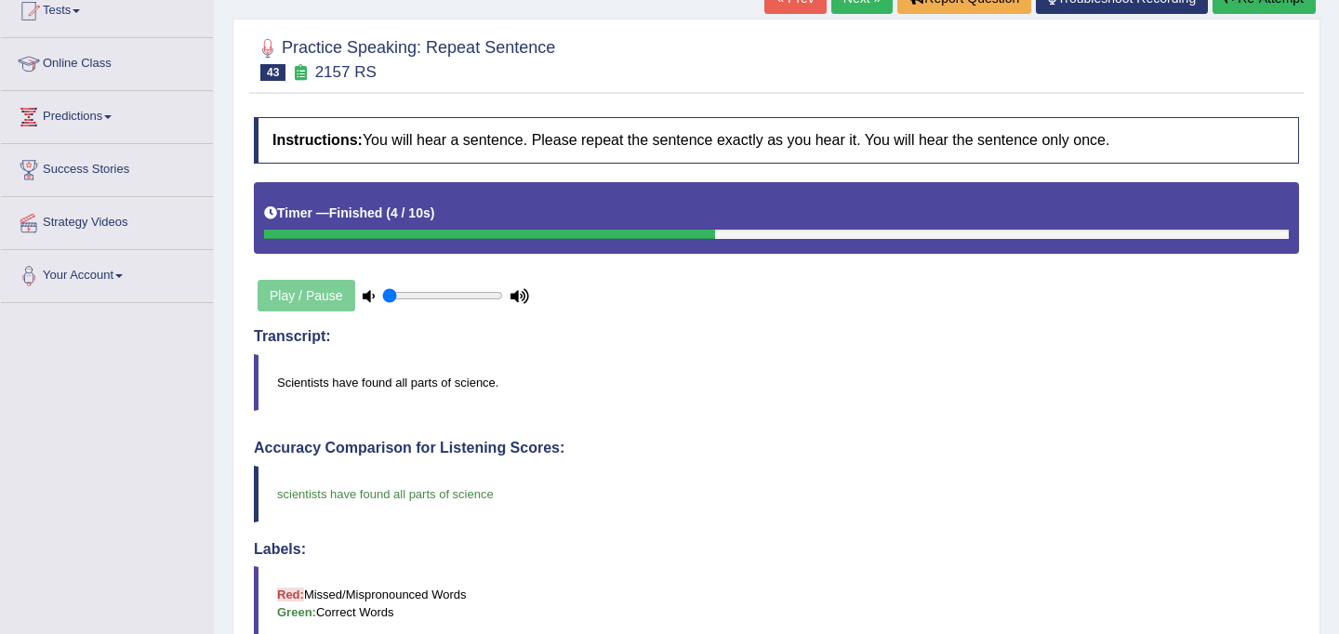
scroll to position [0, 0]
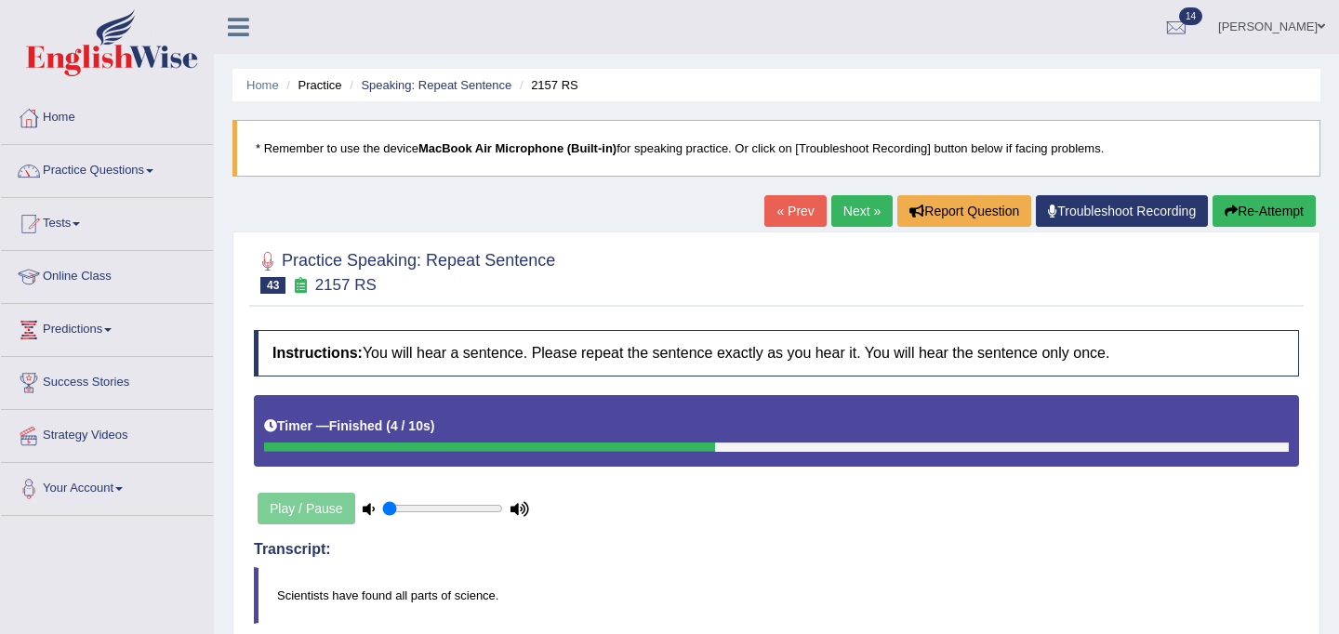
click at [867, 214] on link "Next »" at bounding box center [862, 211] width 61 height 32
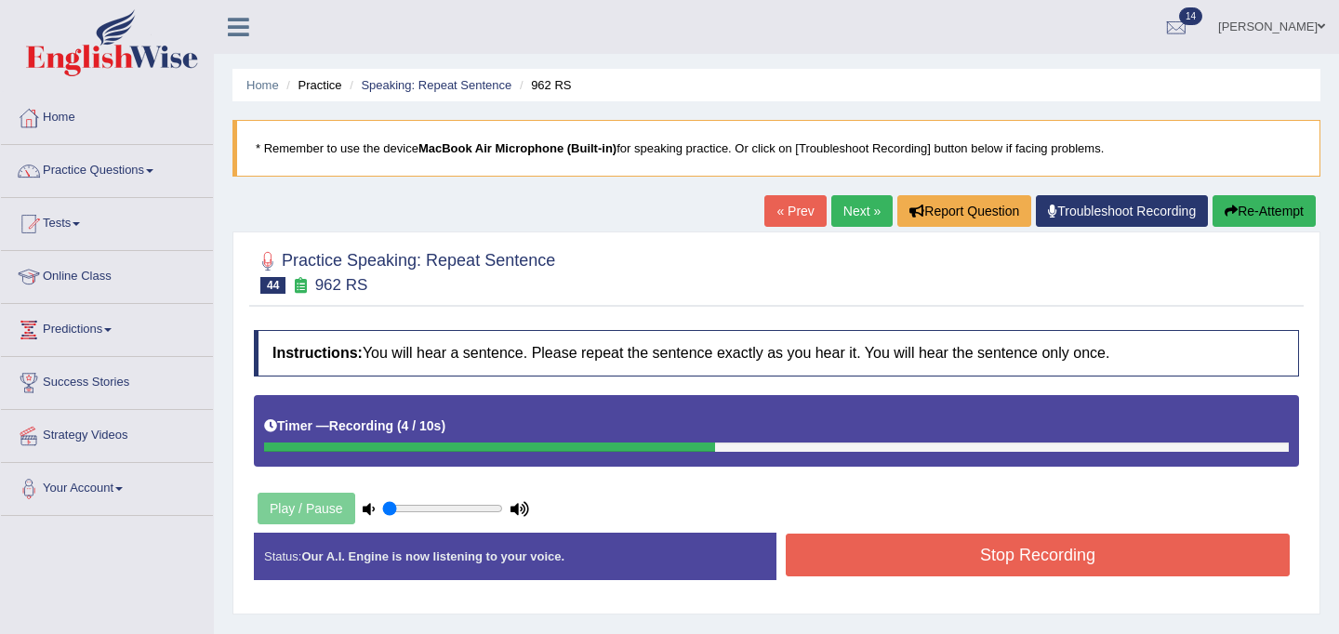
click at [871, 555] on button "Stop Recording" at bounding box center [1038, 555] width 504 height 43
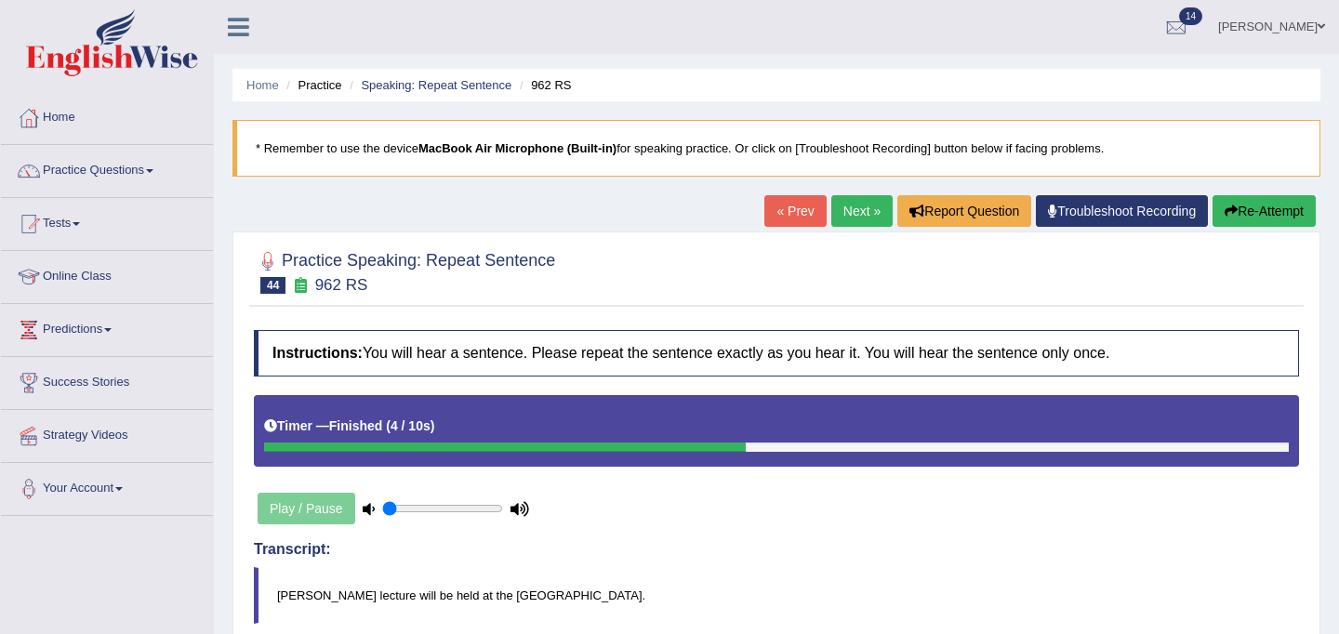
click at [850, 213] on link "Next »" at bounding box center [862, 211] width 61 height 32
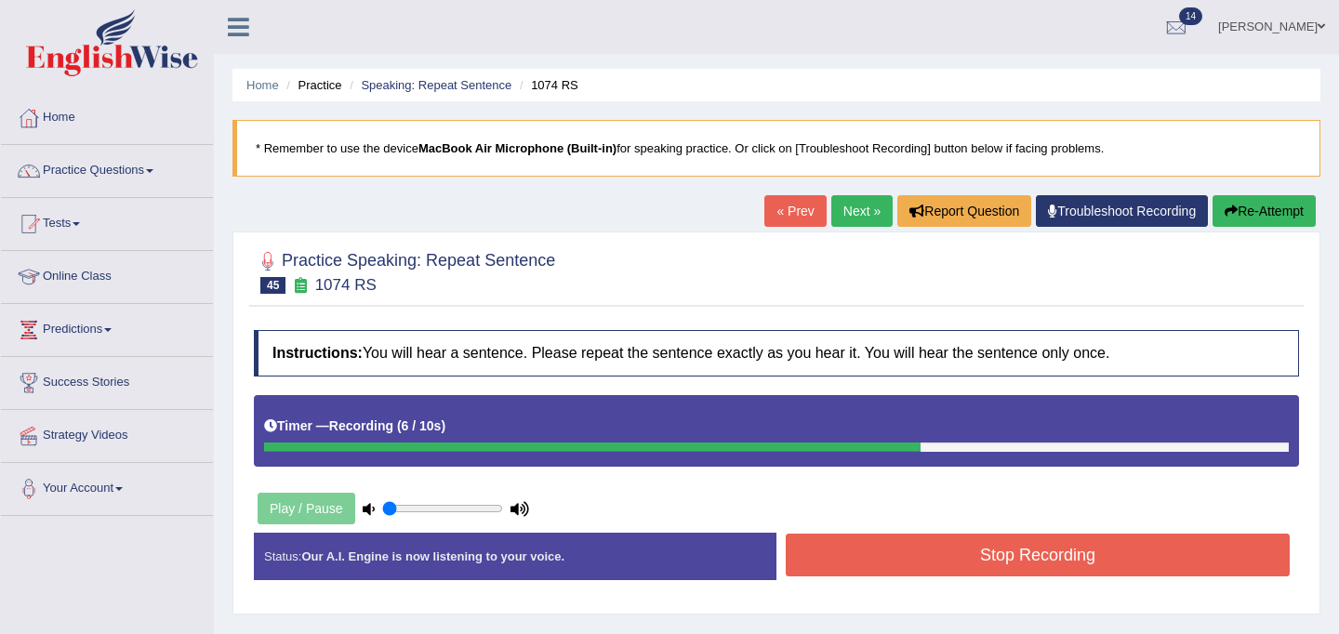
click at [965, 545] on button "Stop Recording" at bounding box center [1038, 555] width 504 height 43
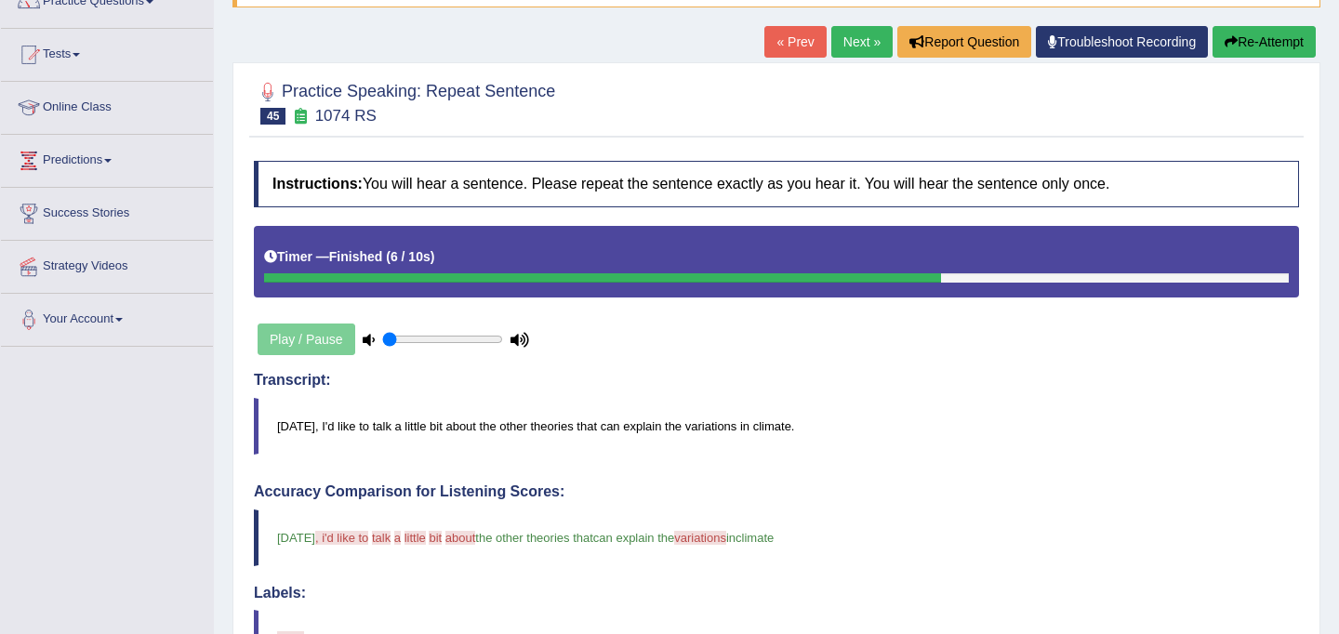
scroll to position [166, 0]
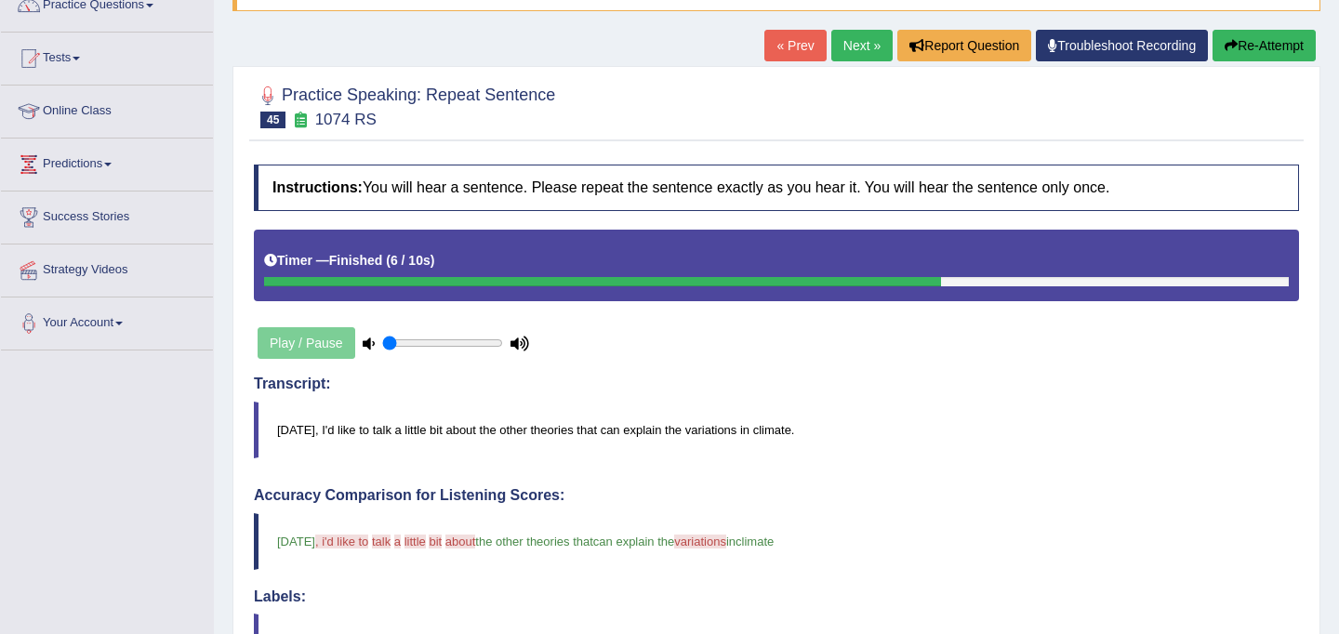
click at [1240, 38] on button "Re-Attempt" at bounding box center [1264, 46] width 103 height 32
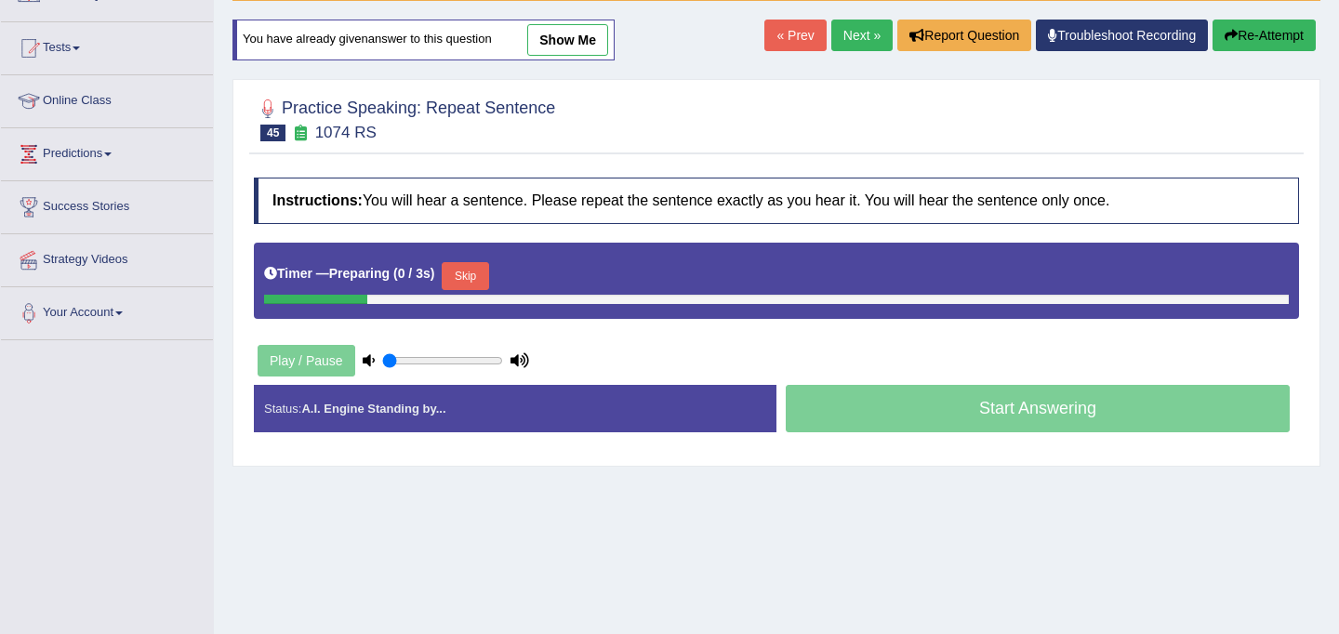
scroll to position [166, 0]
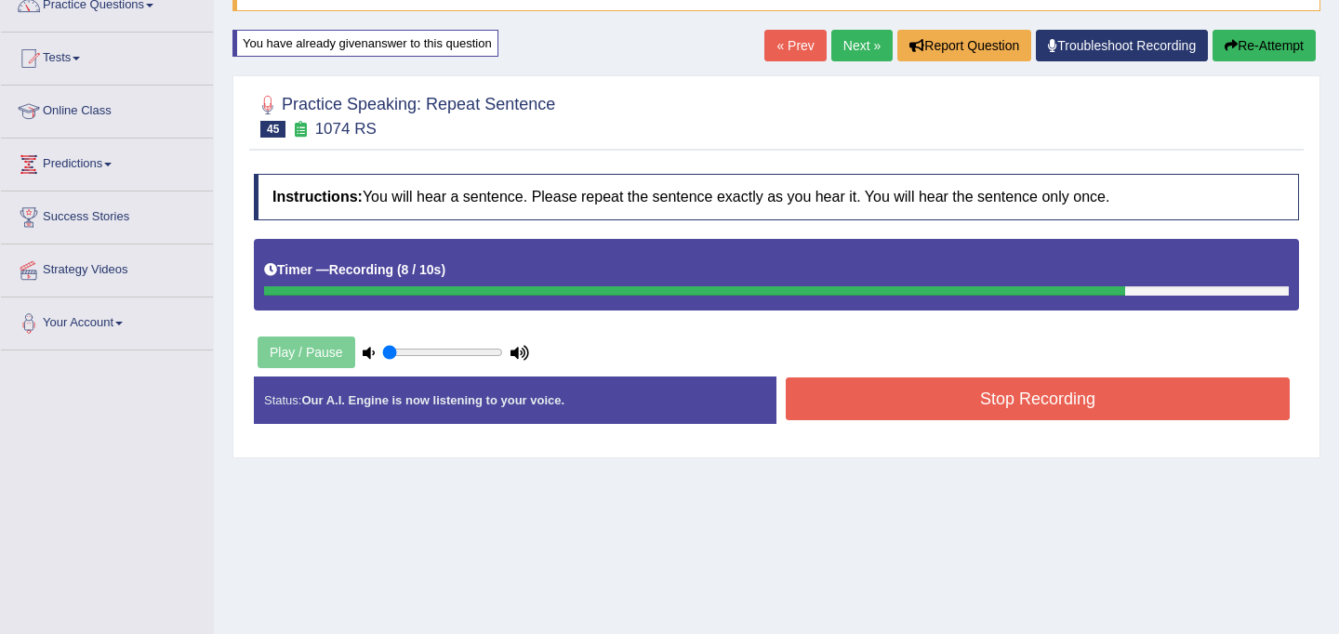
click at [929, 399] on button "Stop Recording" at bounding box center [1038, 399] width 504 height 43
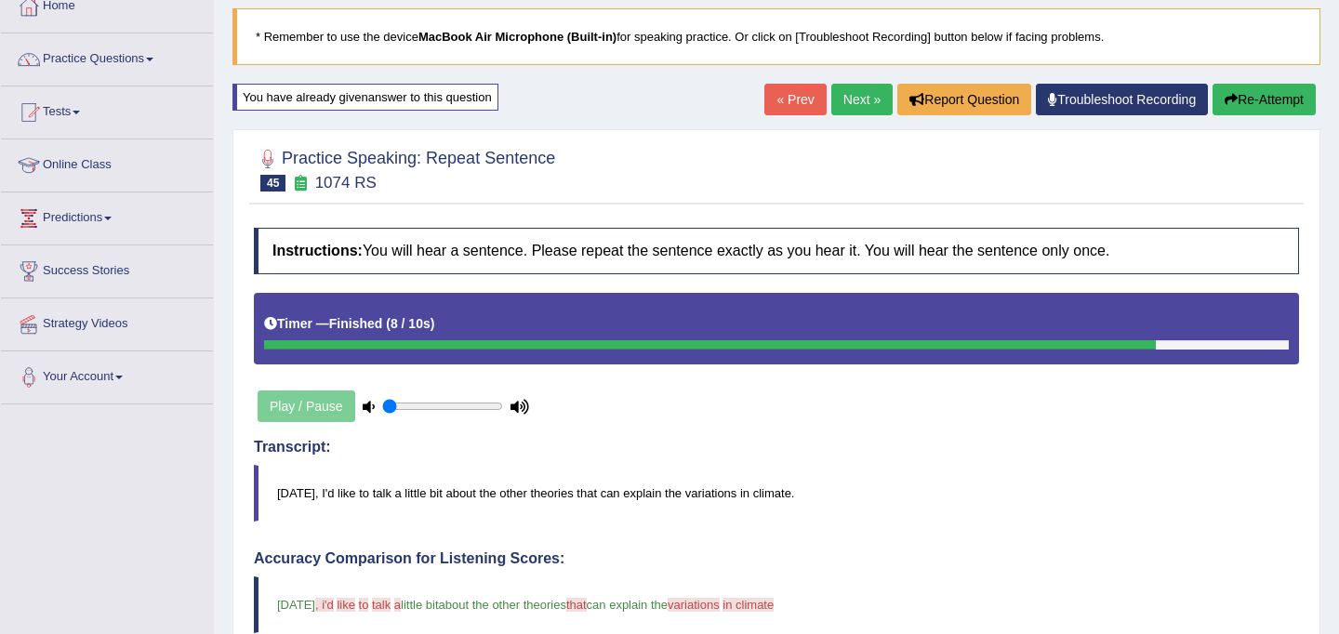
scroll to position [90, 0]
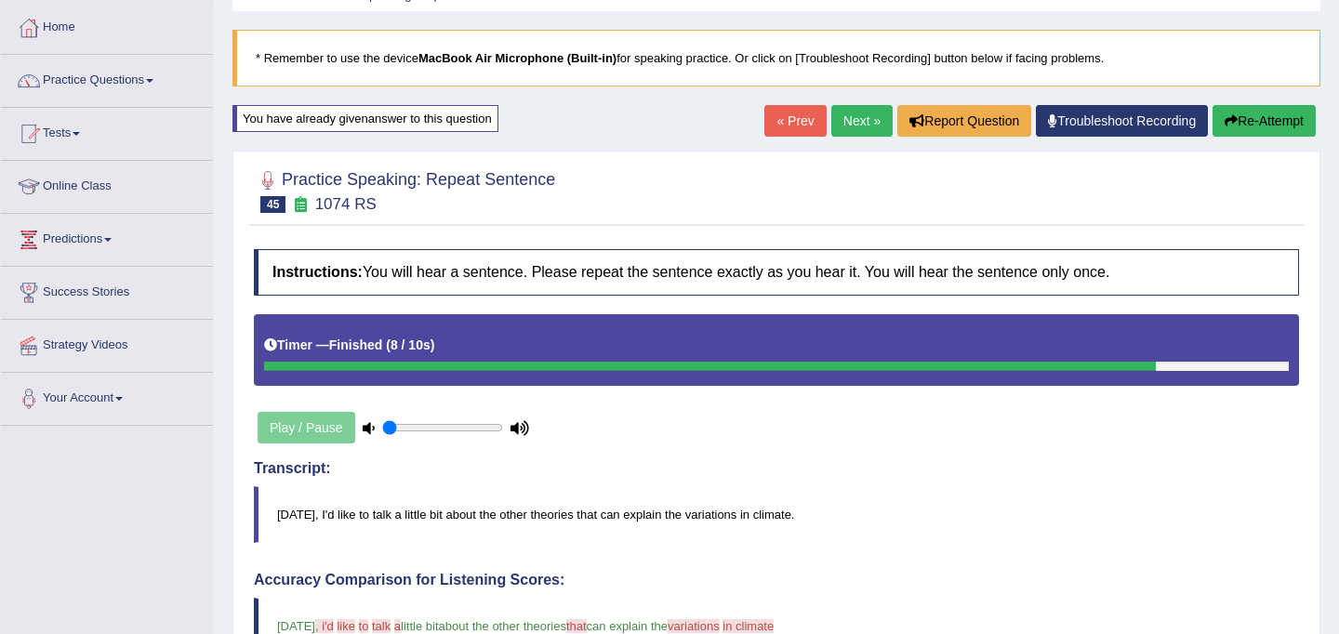
click at [851, 120] on link "Next »" at bounding box center [862, 121] width 61 height 32
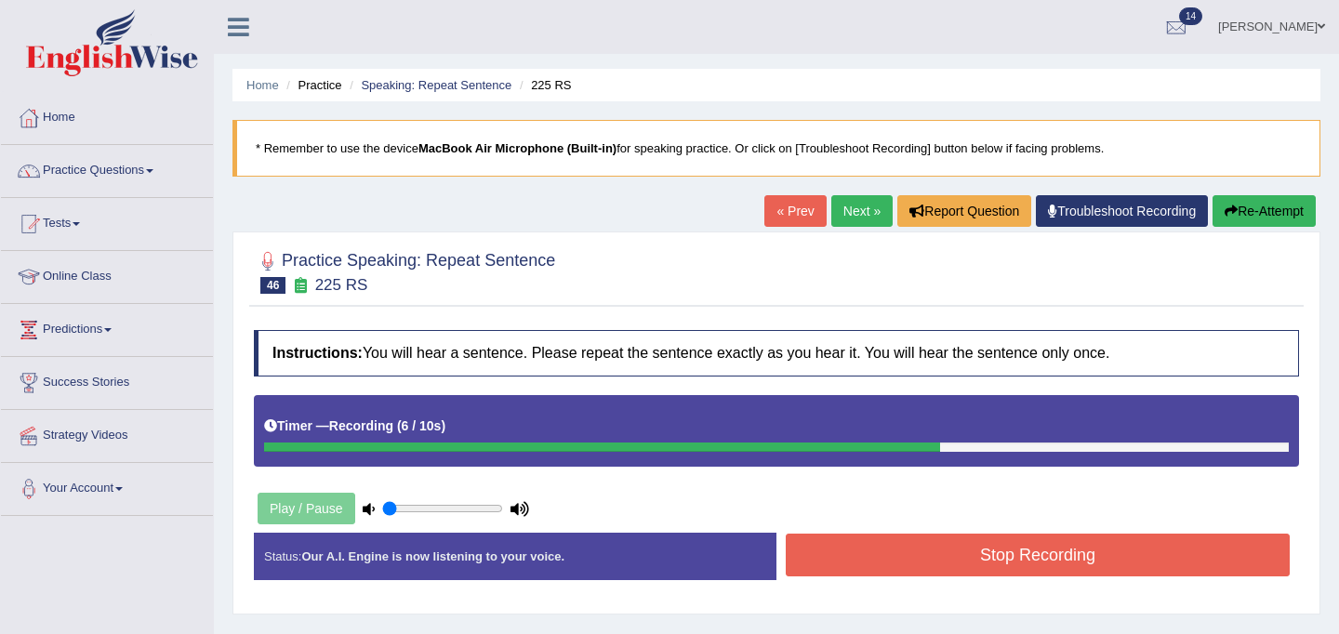
click at [890, 563] on button "Stop Recording" at bounding box center [1038, 555] width 504 height 43
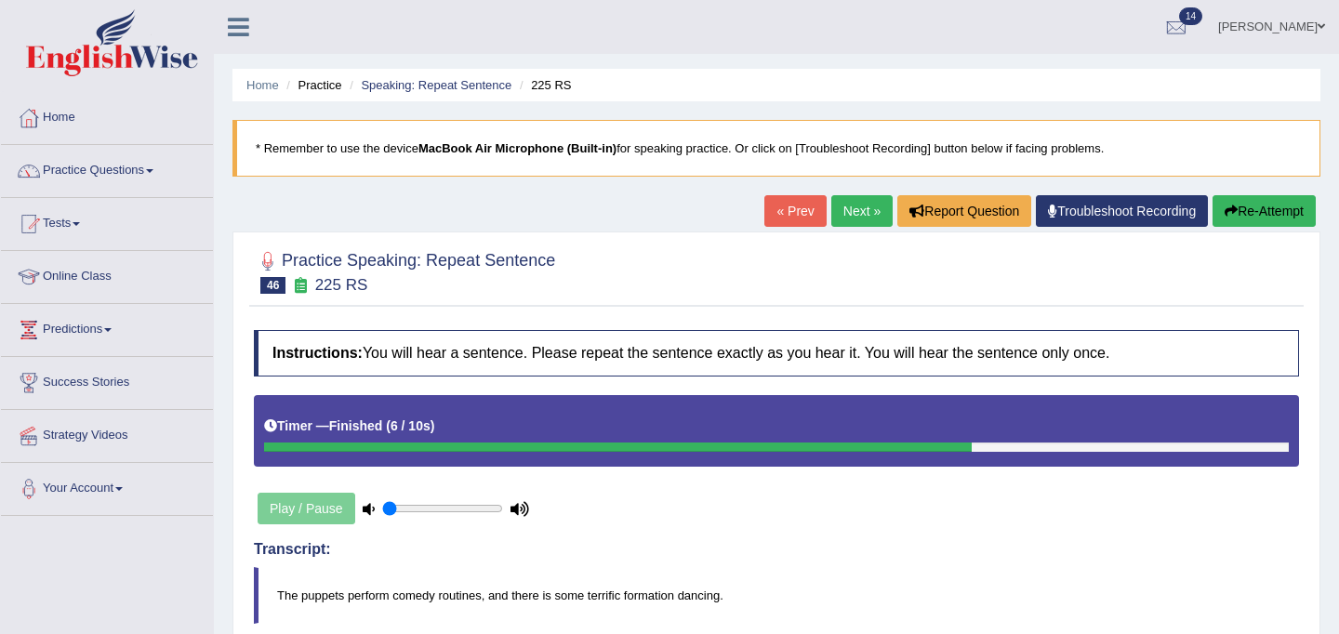
click at [1263, 214] on button "Re-Attempt" at bounding box center [1264, 211] width 103 height 32
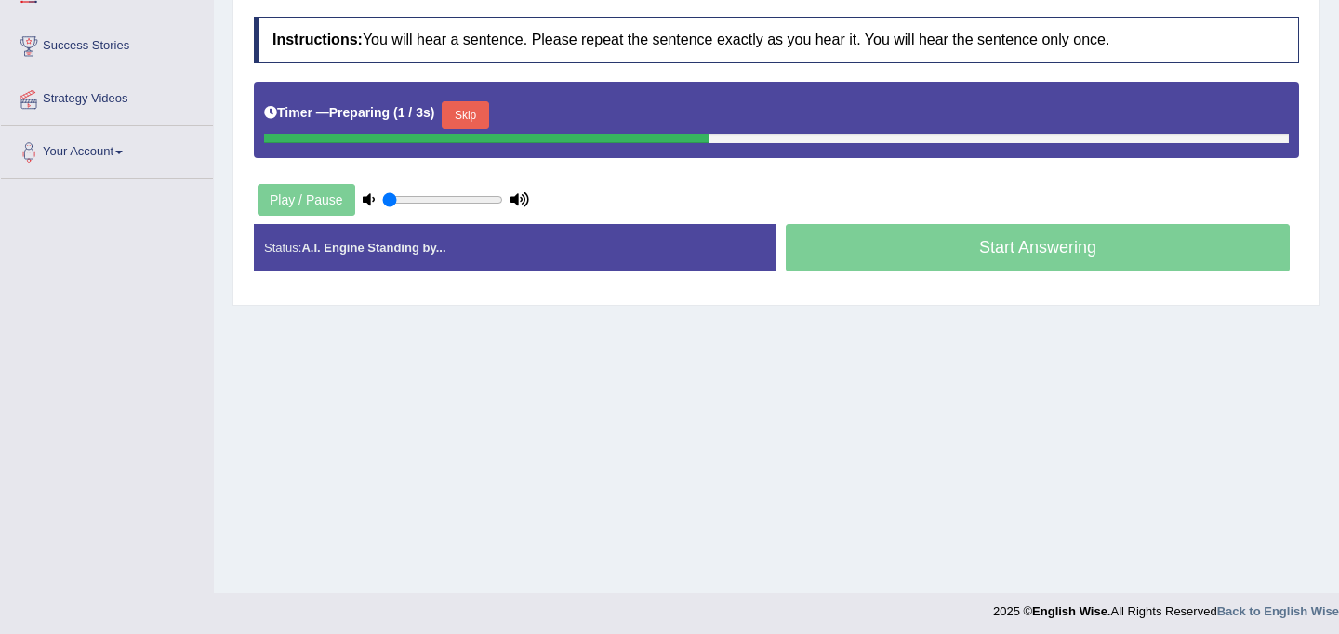
scroll to position [342, 0]
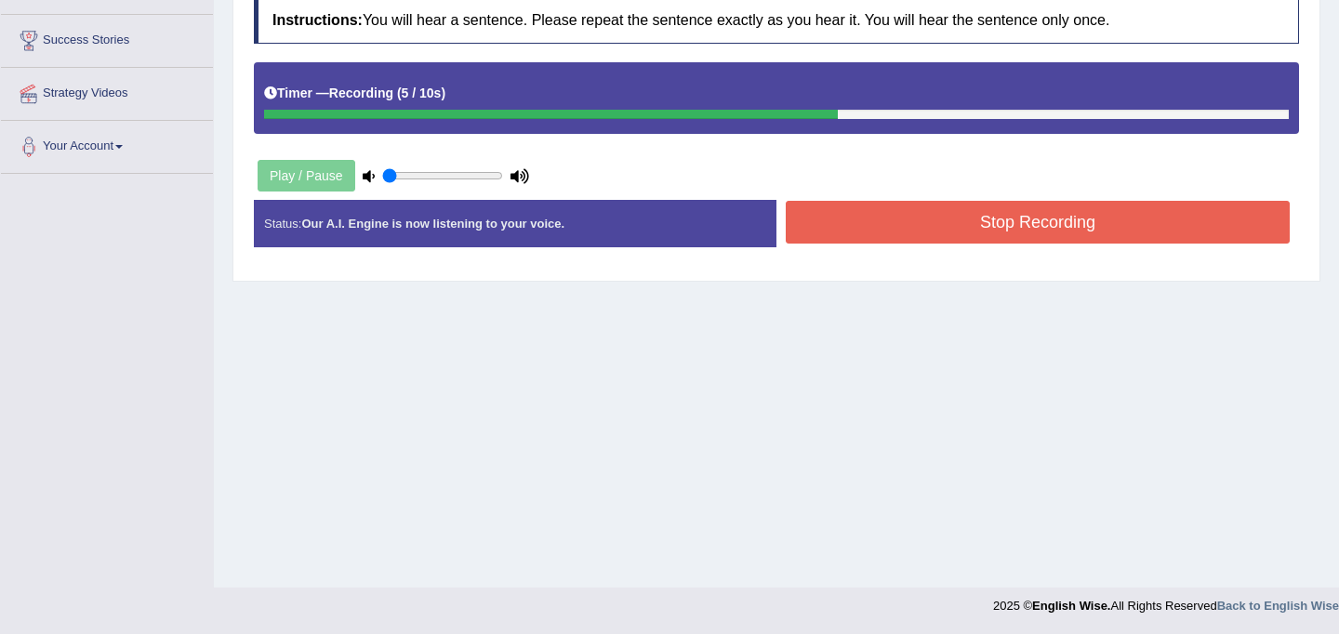
click at [894, 221] on button "Stop Recording" at bounding box center [1038, 222] width 504 height 43
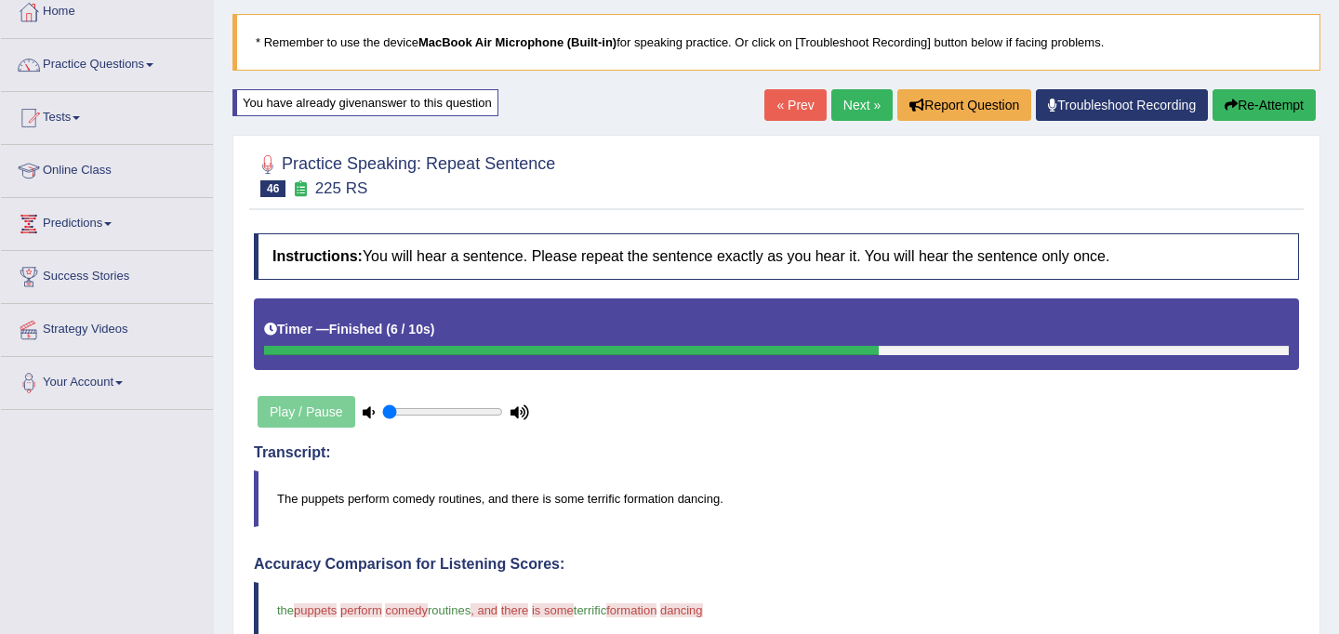
scroll to position [99, 0]
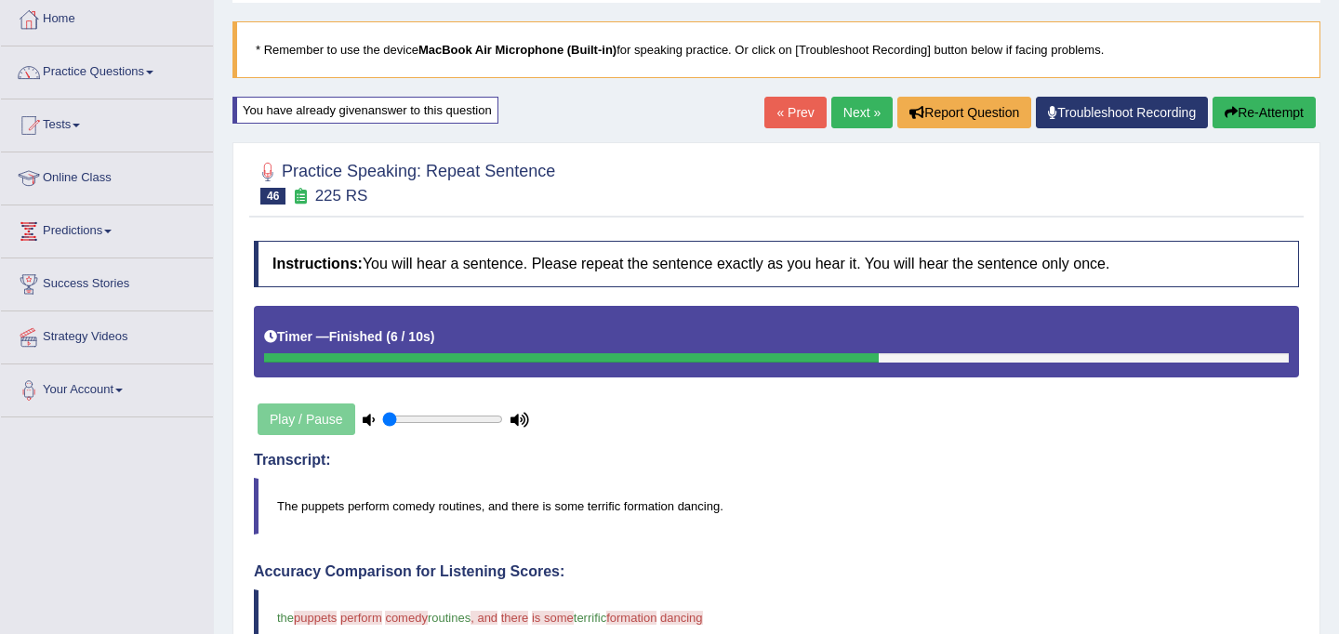
click at [1286, 113] on button "Re-Attempt" at bounding box center [1264, 113] width 103 height 32
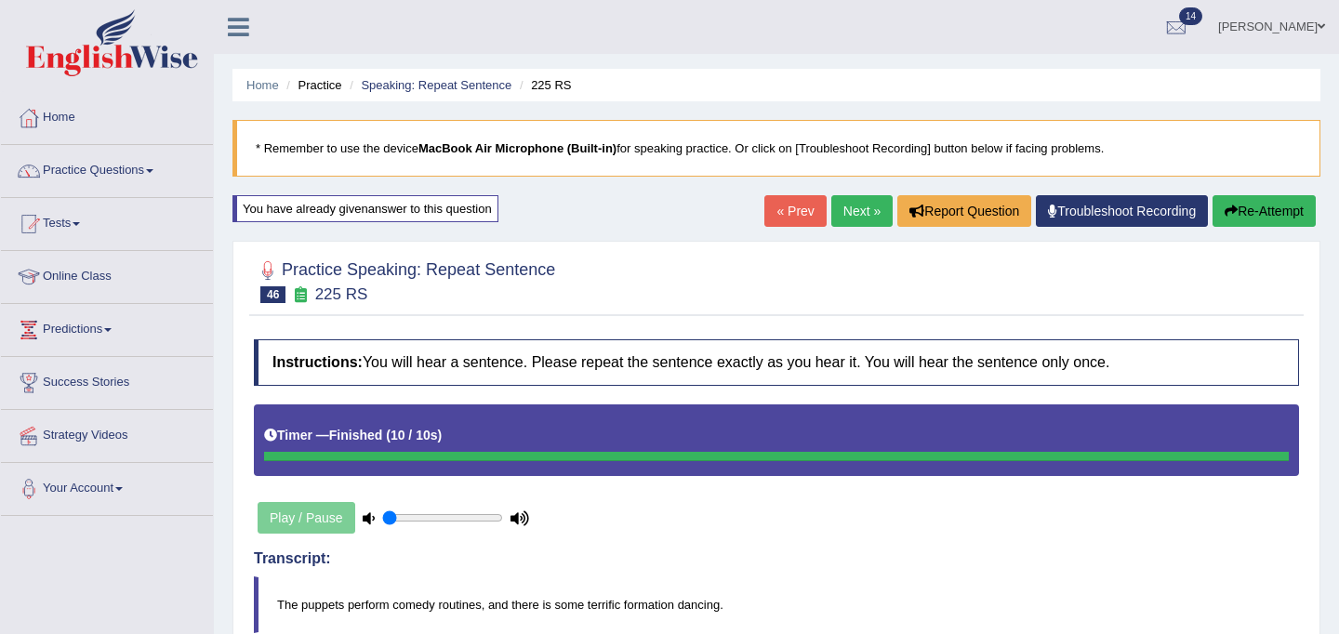
click at [857, 207] on link "Next »" at bounding box center [862, 211] width 61 height 32
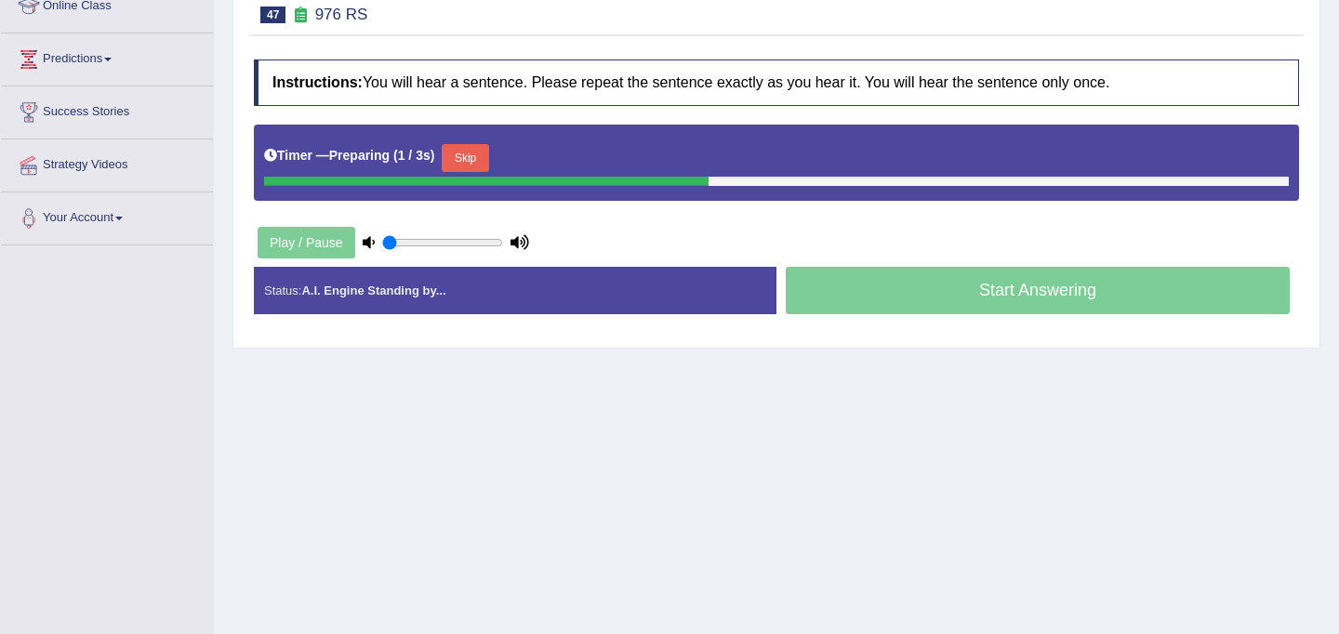
scroll to position [266, 0]
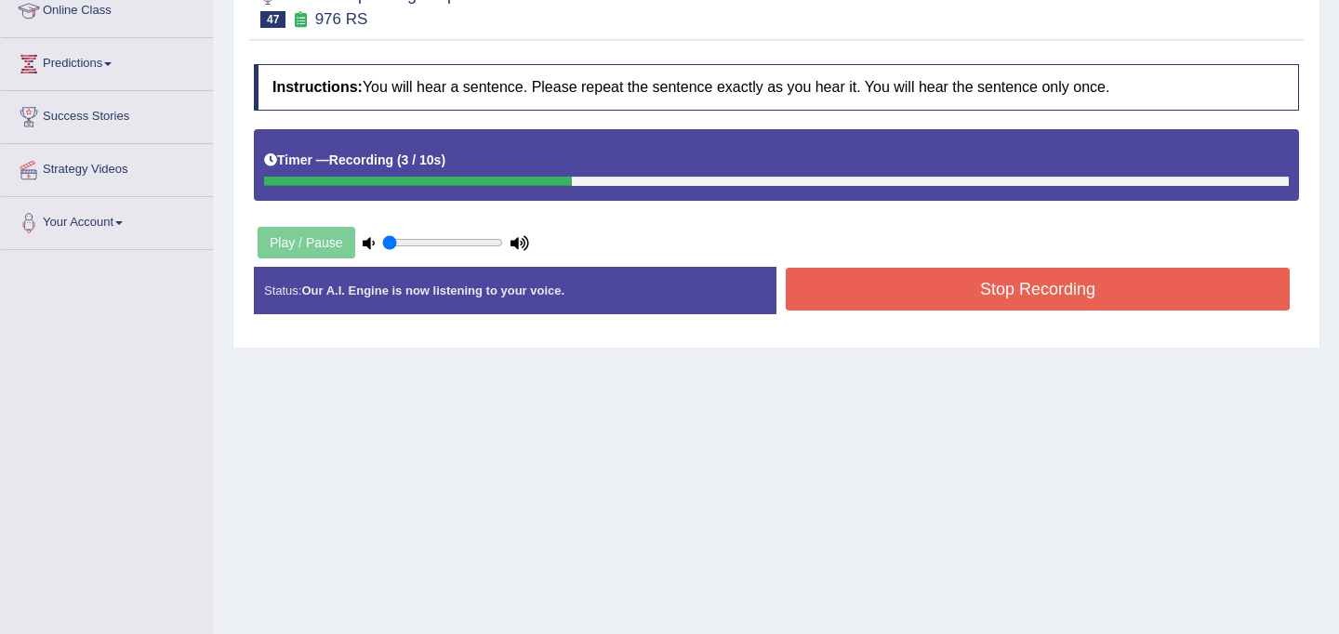
click at [889, 280] on button "Stop Recording" at bounding box center [1038, 289] width 504 height 43
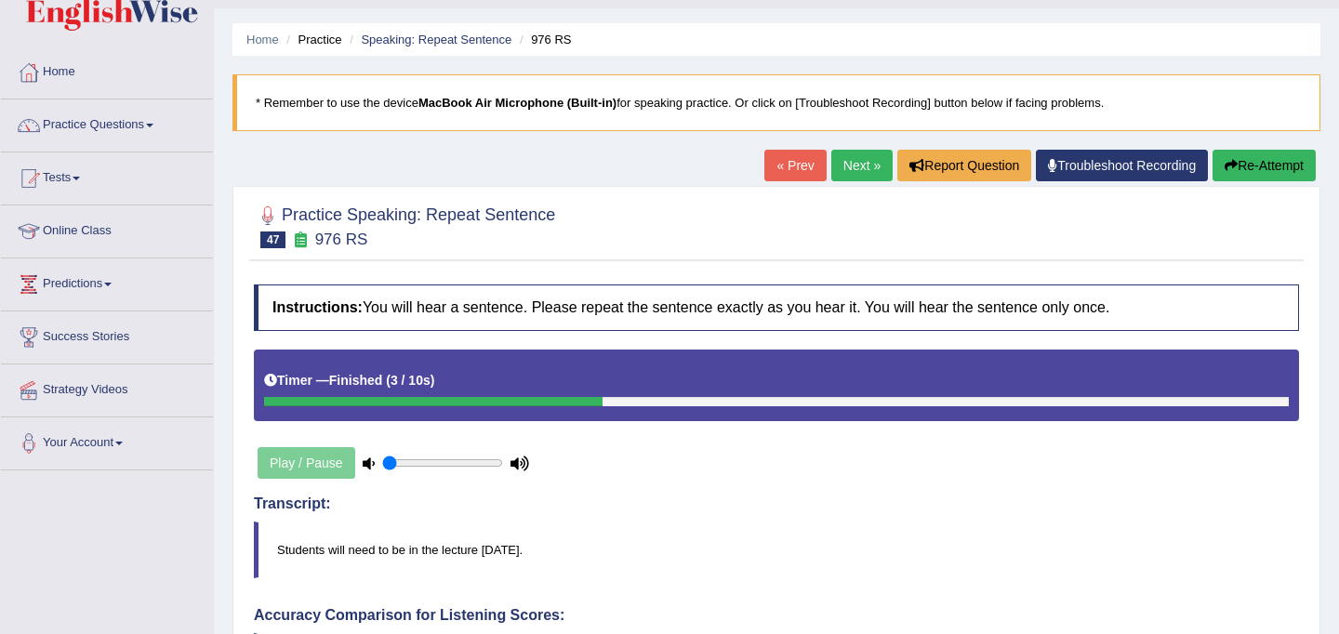
scroll to position [36, 0]
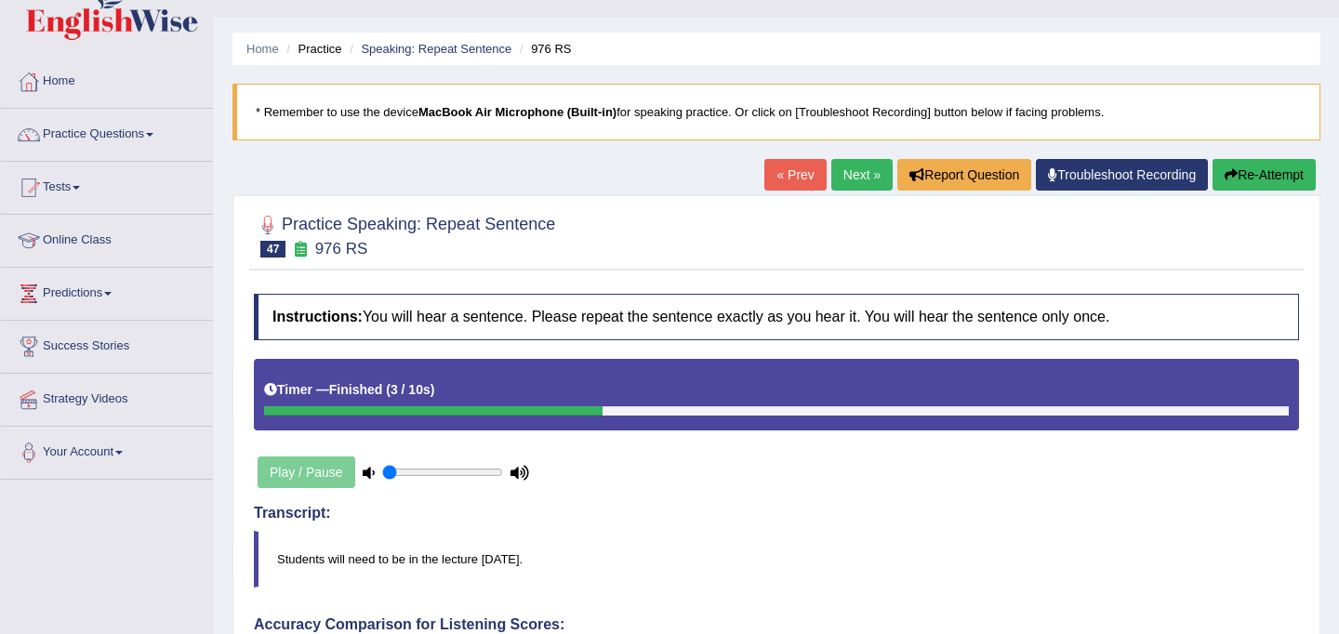
click at [1228, 173] on icon "button" at bounding box center [1231, 174] width 13 height 13
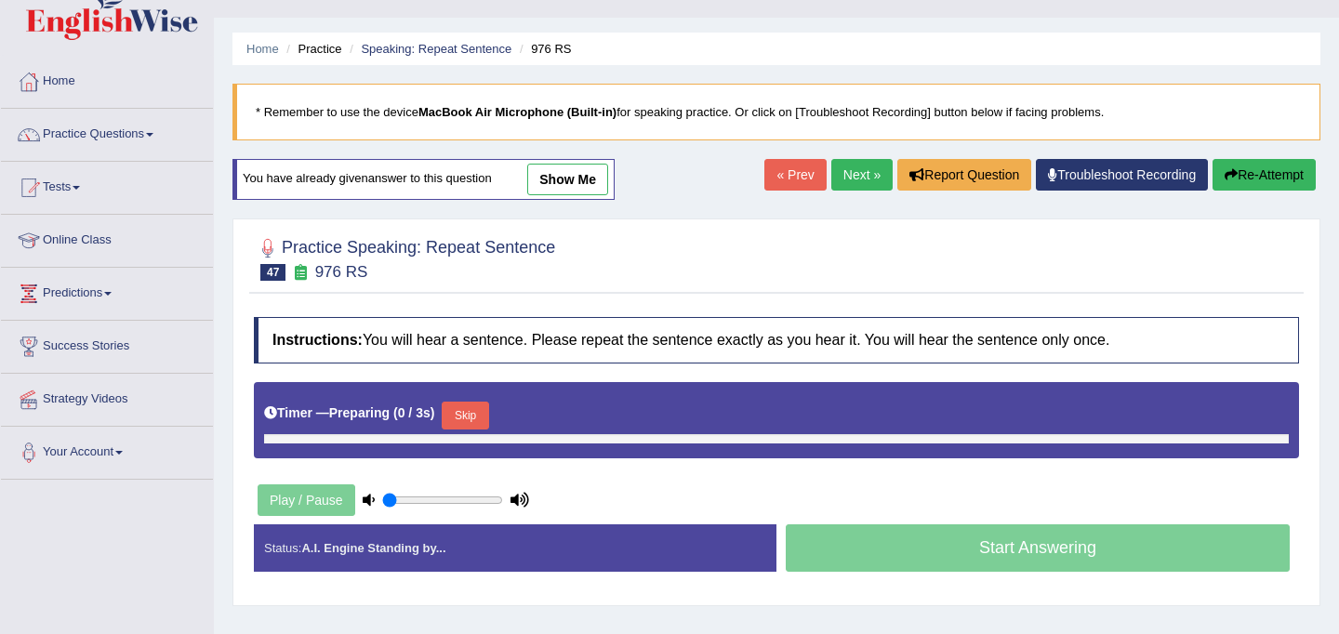
scroll to position [36, 0]
click at [471, 423] on button "Skip" at bounding box center [465, 416] width 47 height 28
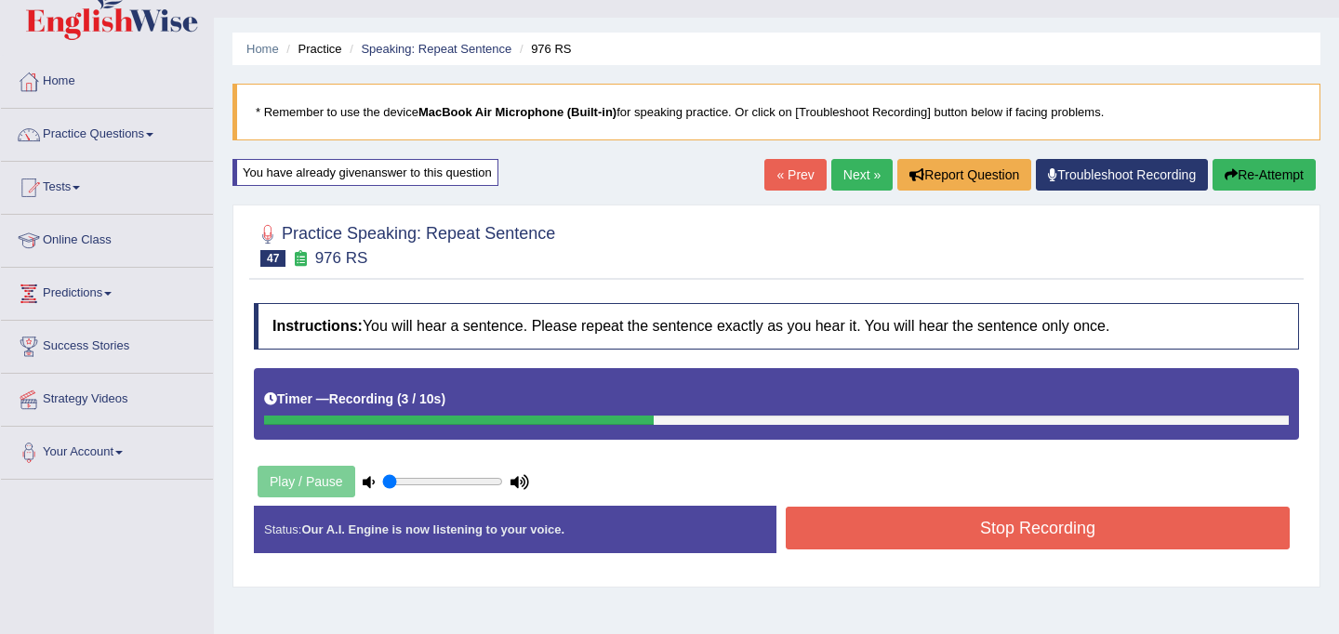
click at [940, 536] on button "Stop Recording" at bounding box center [1038, 528] width 504 height 43
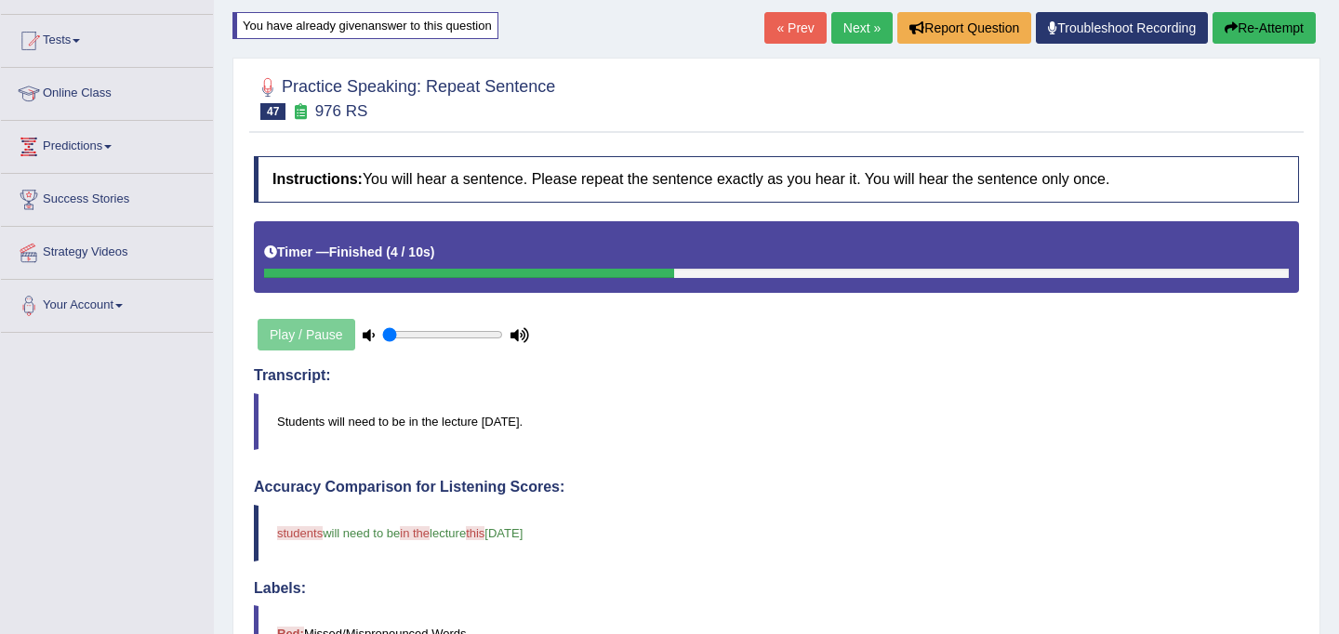
scroll to position [0, 0]
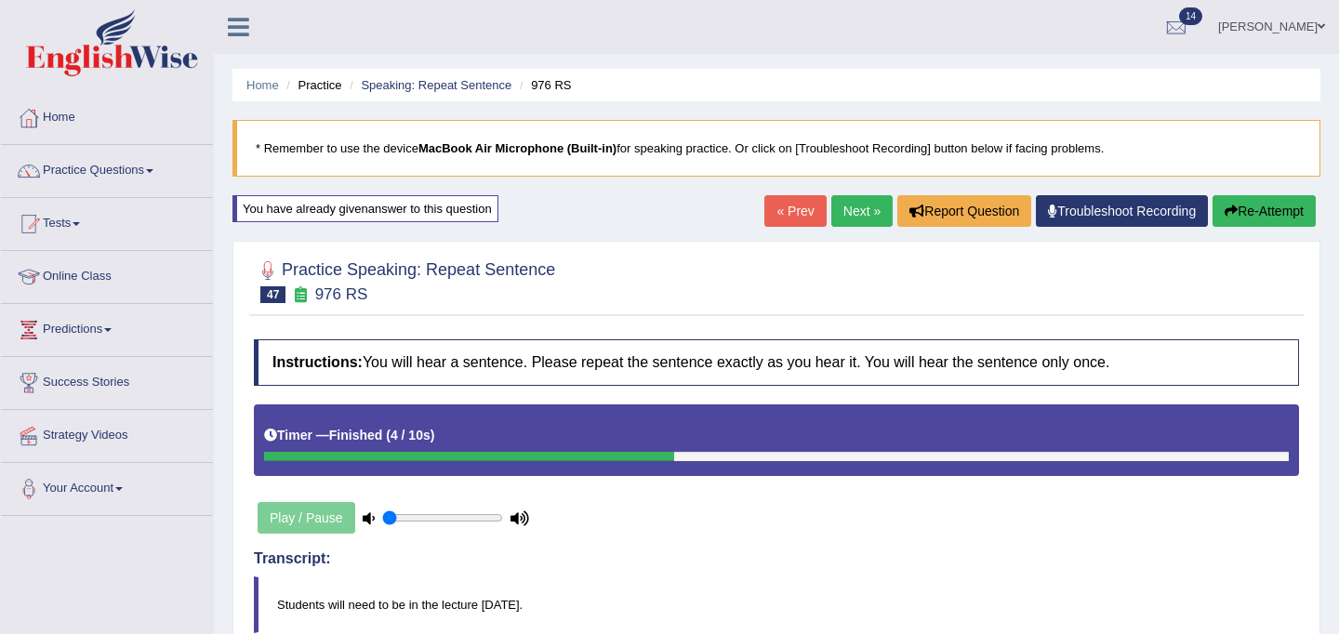
click at [859, 213] on link "Next »" at bounding box center [862, 211] width 61 height 32
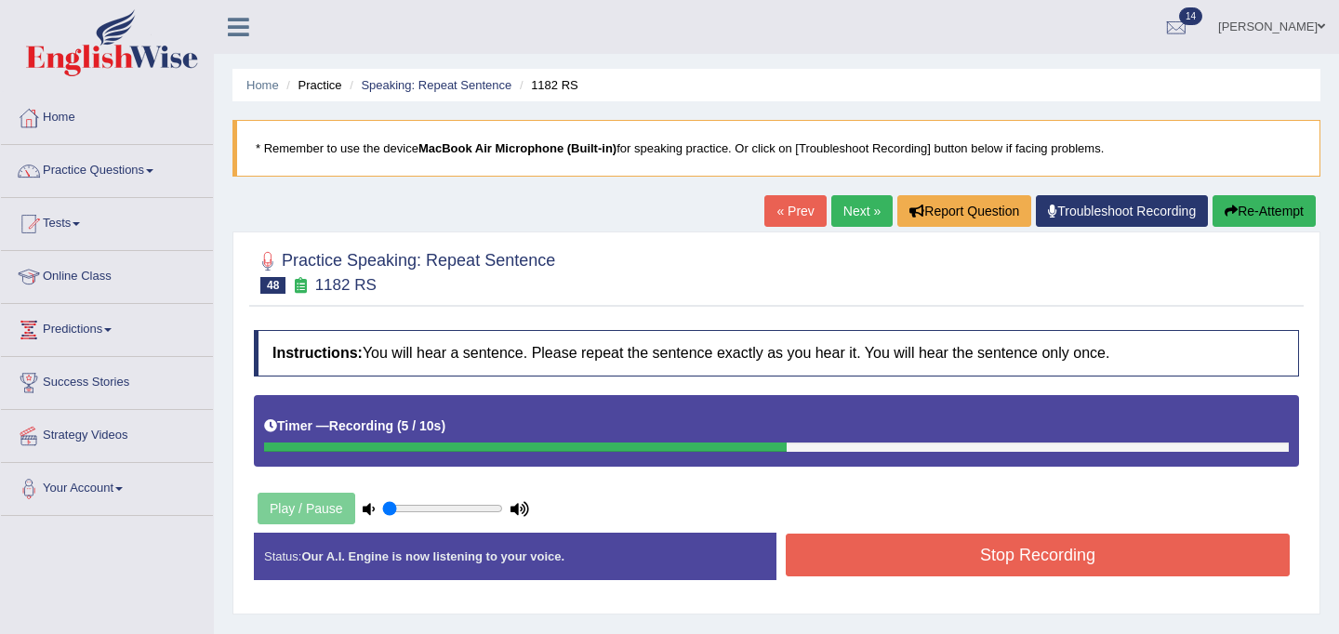
click at [838, 572] on button "Stop Recording" at bounding box center [1038, 555] width 504 height 43
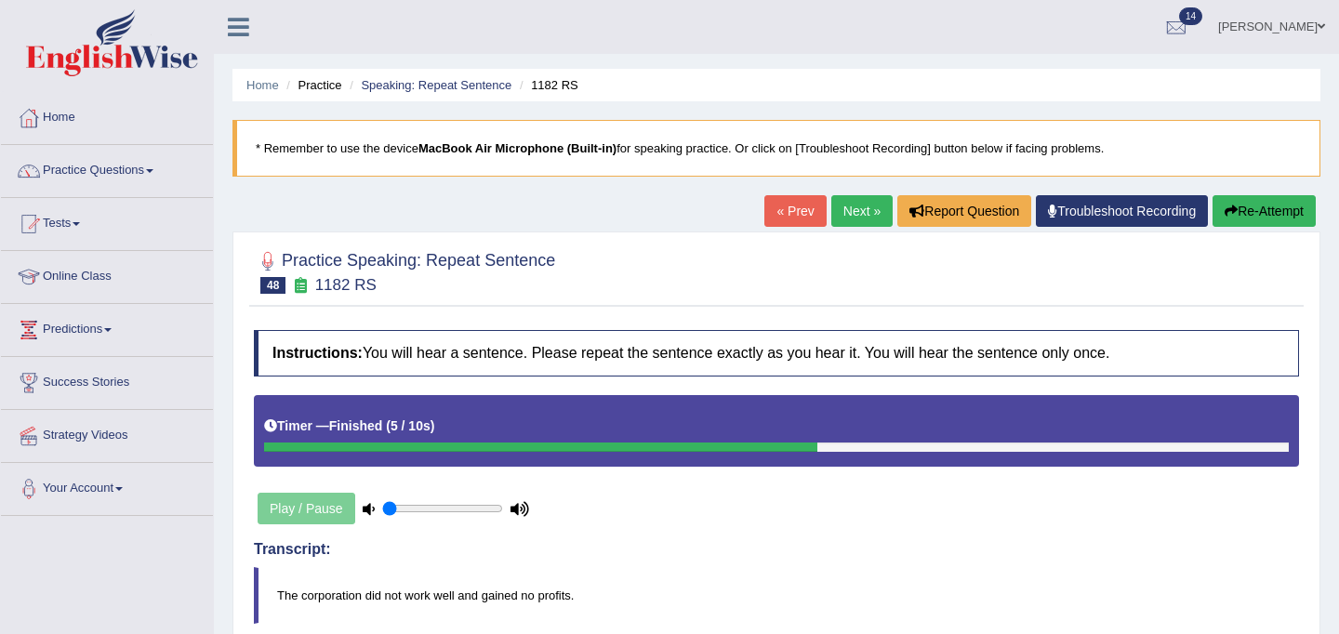
click at [1256, 211] on button "Re-Attempt" at bounding box center [1264, 211] width 103 height 32
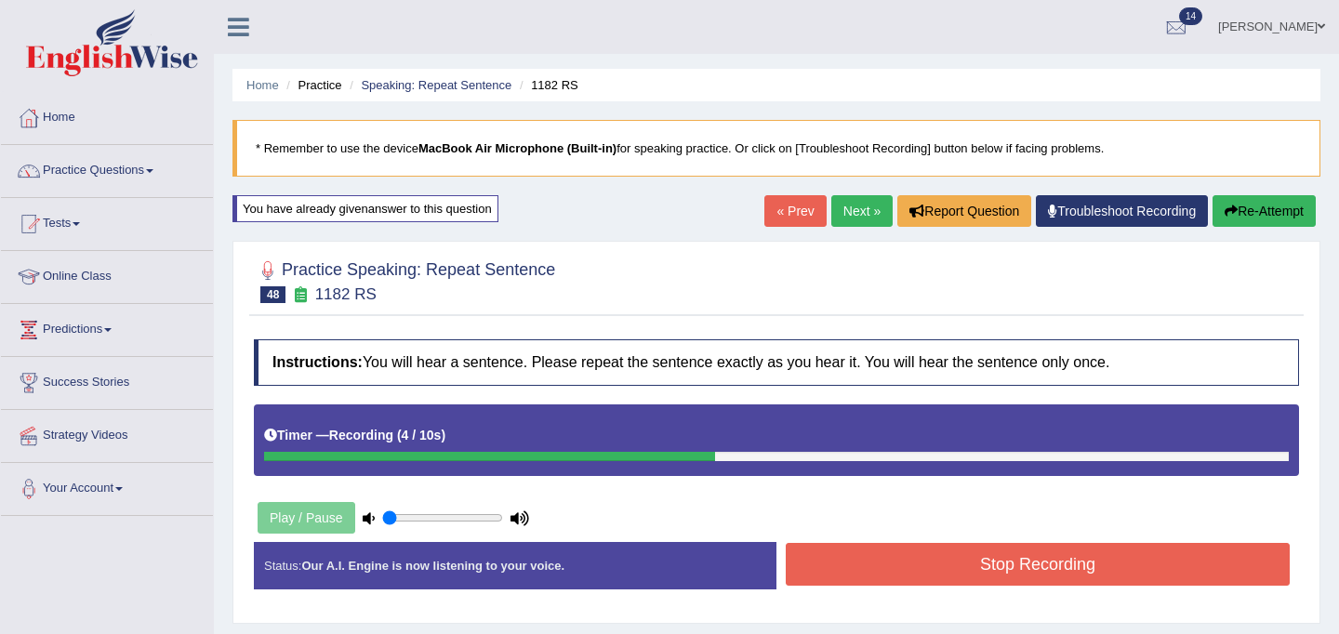
click at [888, 553] on button "Stop Recording" at bounding box center [1038, 564] width 504 height 43
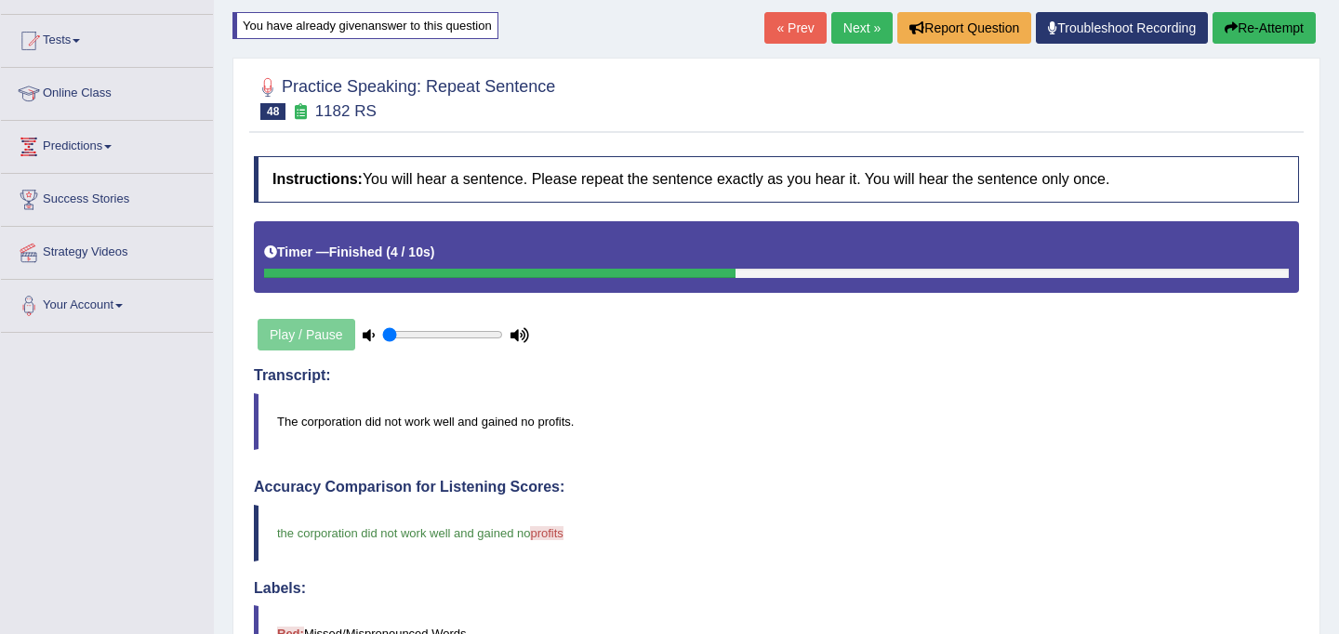
scroll to position [145, 0]
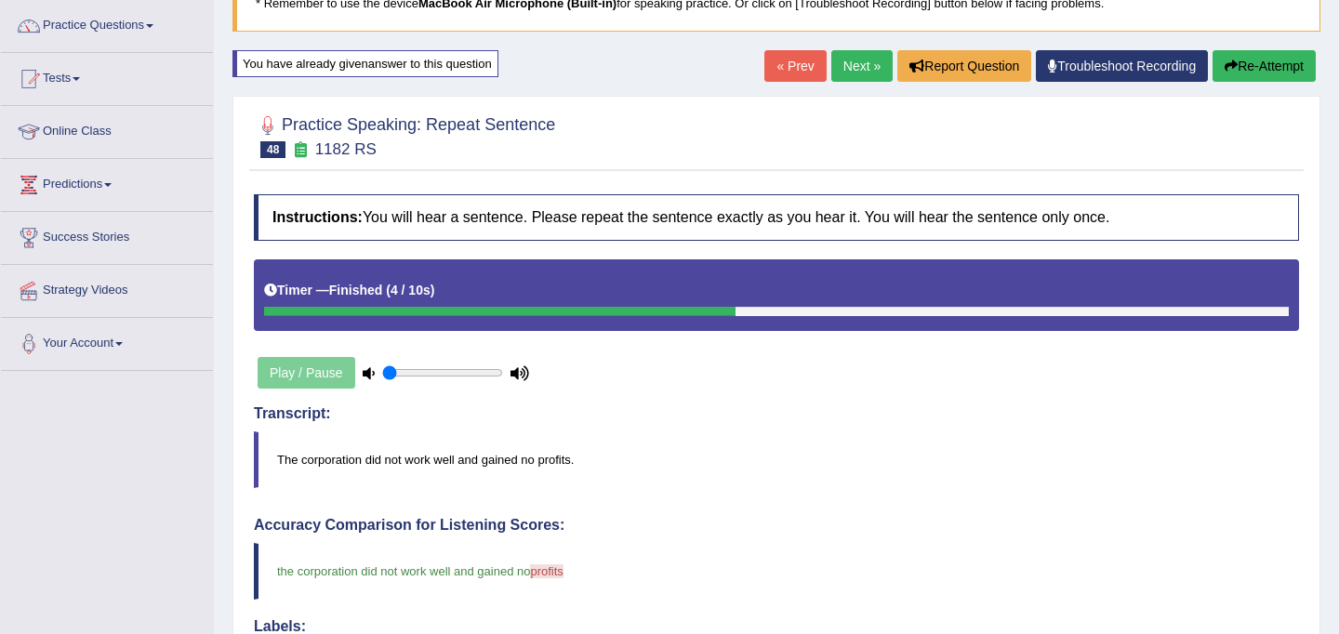
click at [852, 68] on link "Next »" at bounding box center [862, 66] width 61 height 32
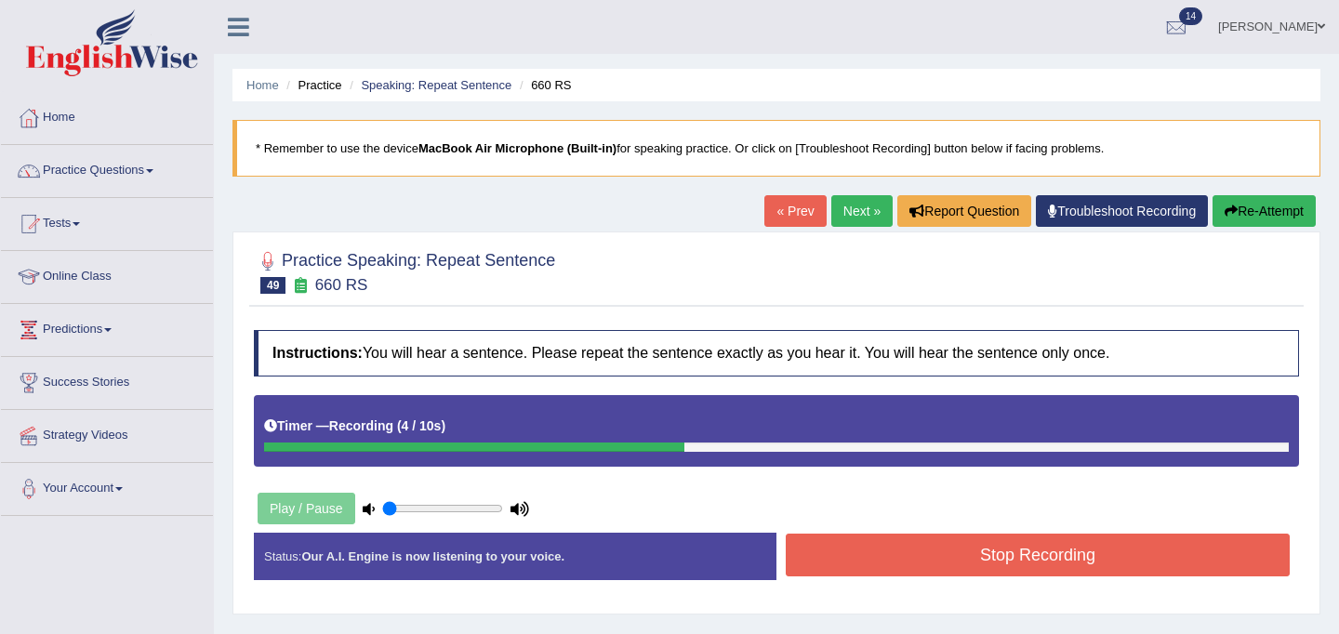
click at [974, 569] on button "Stop Recording" at bounding box center [1038, 555] width 504 height 43
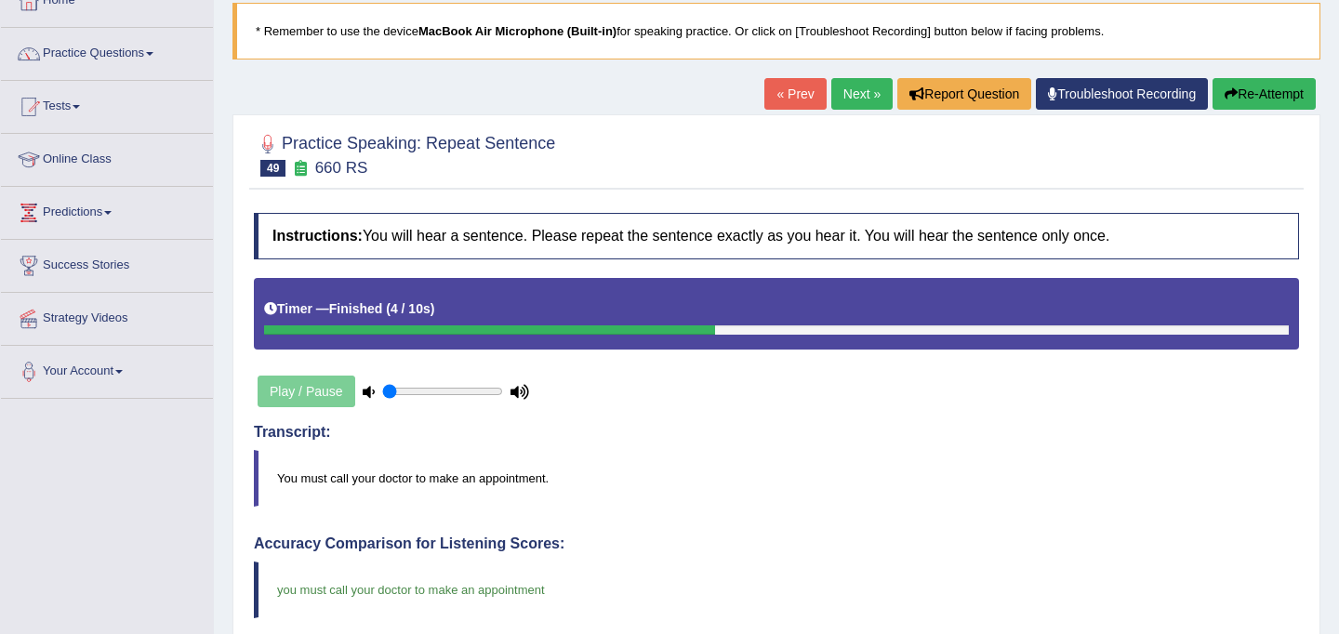
scroll to position [51, 0]
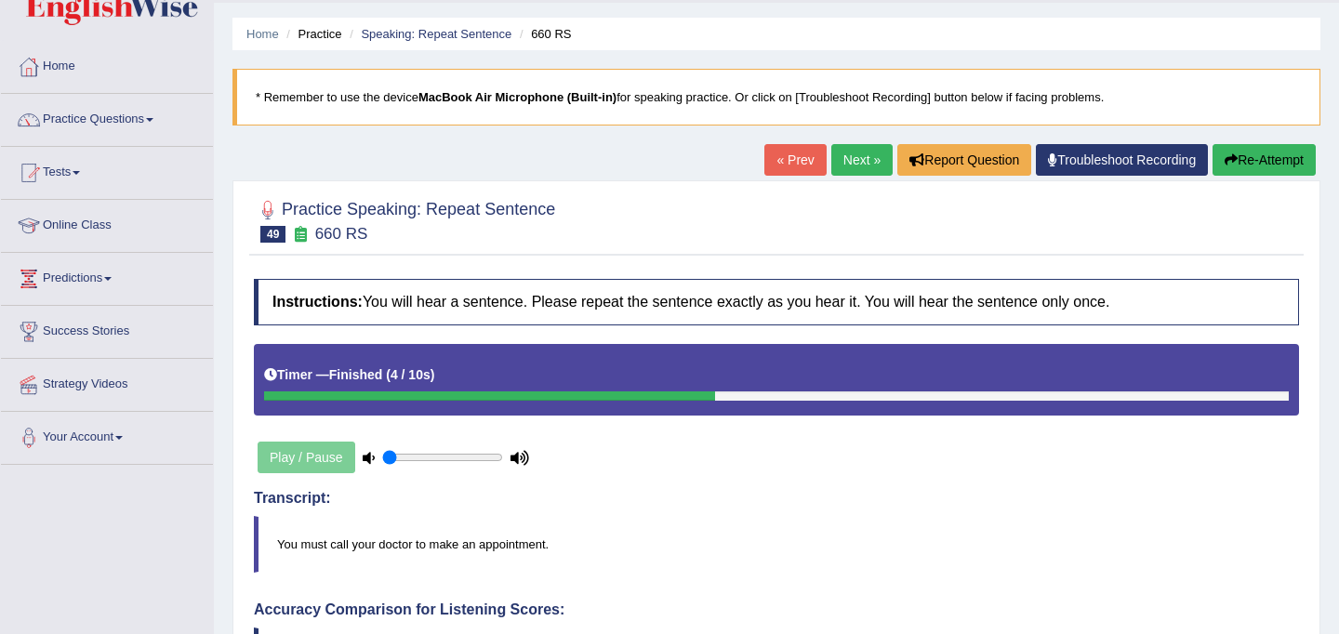
click at [860, 163] on link "Next »" at bounding box center [862, 160] width 61 height 32
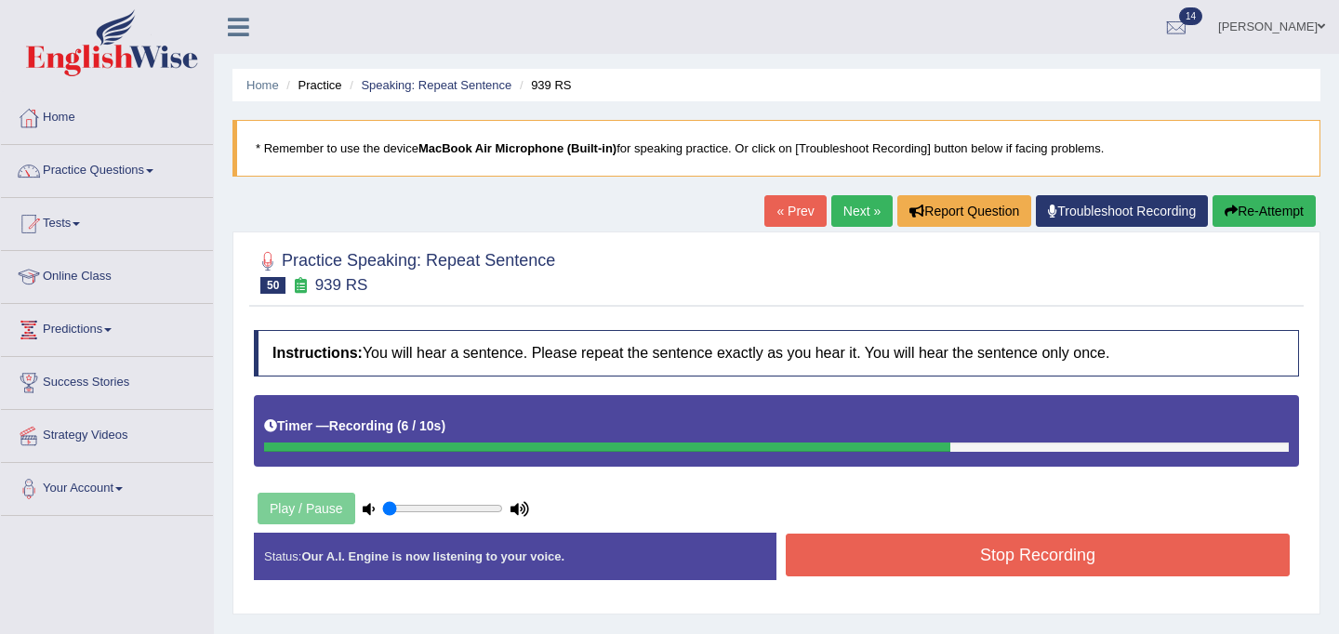
click at [888, 543] on button "Stop Recording" at bounding box center [1038, 555] width 504 height 43
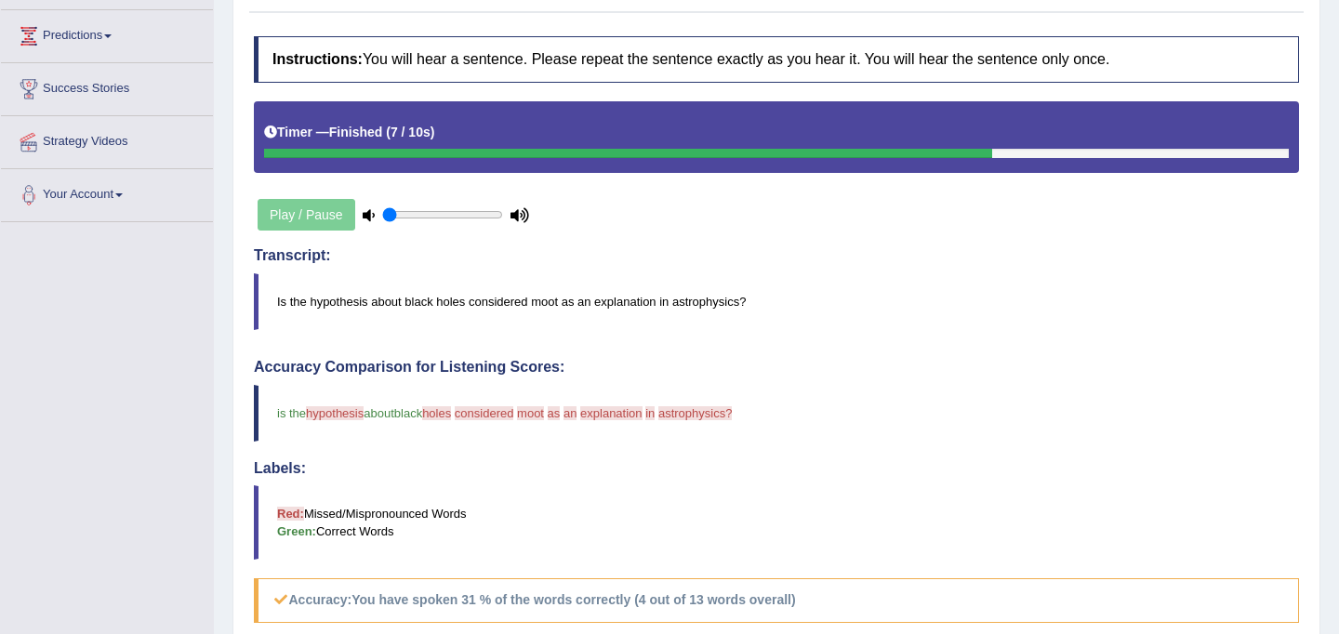
scroll to position [167, 0]
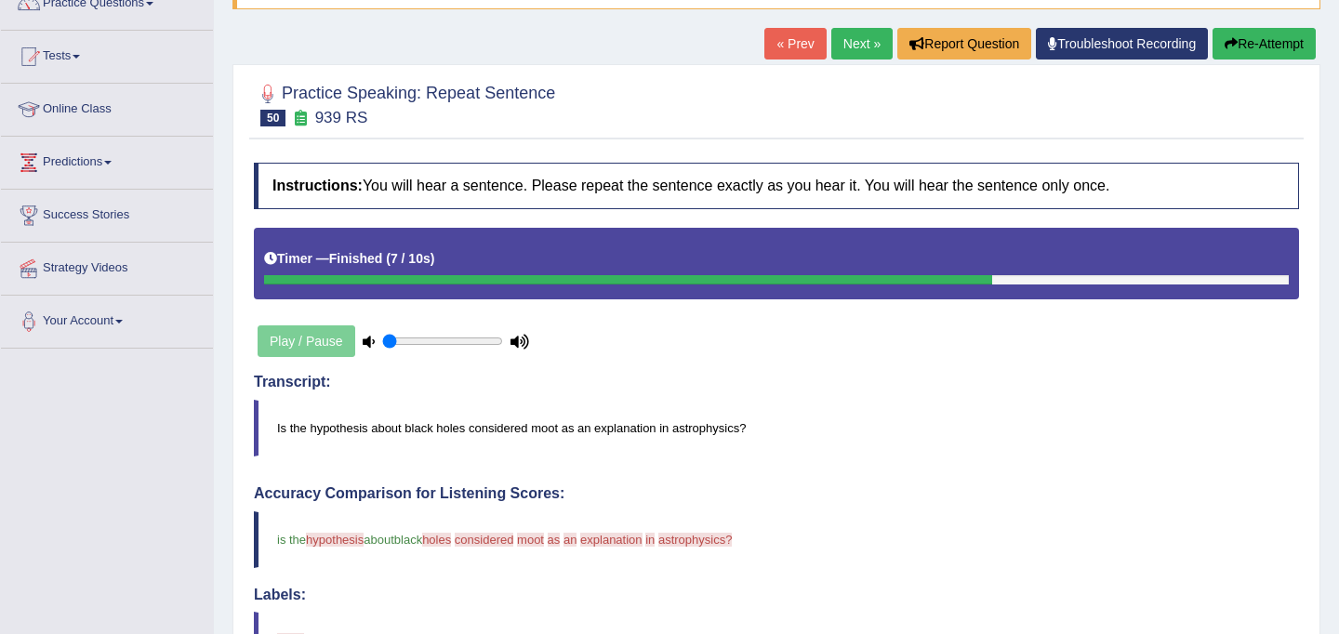
click at [1246, 40] on button "Re-Attempt" at bounding box center [1264, 44] width 103 height 32
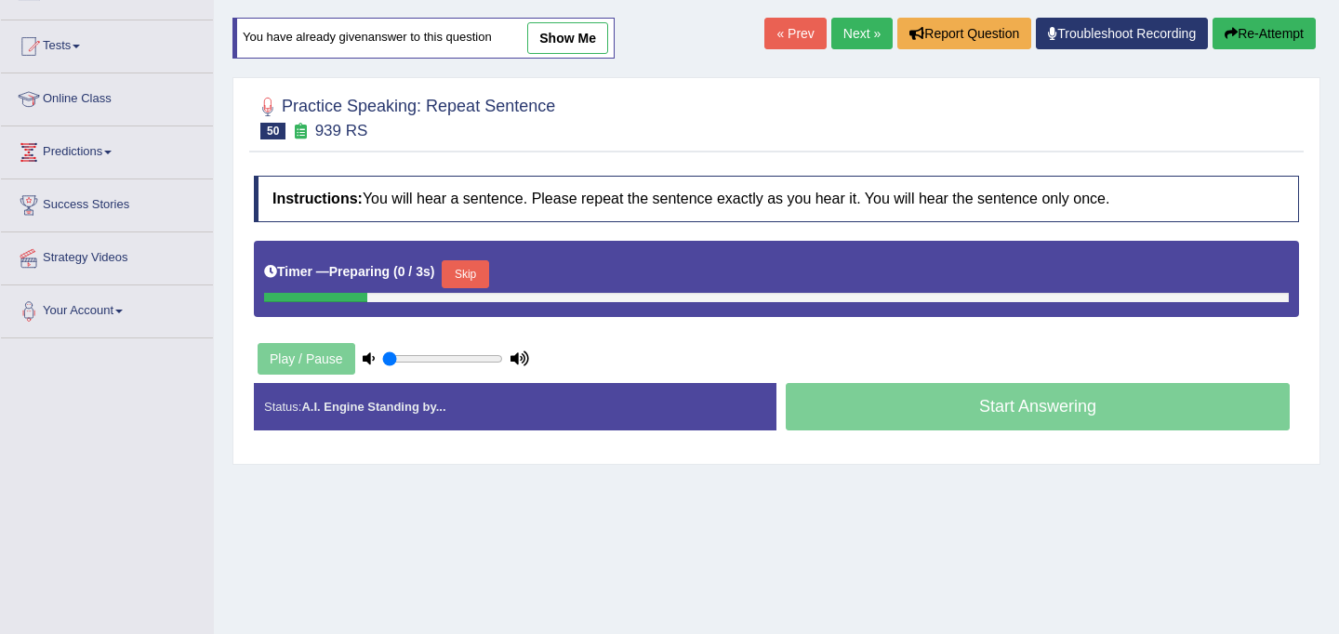
scroll to position [167, 0]
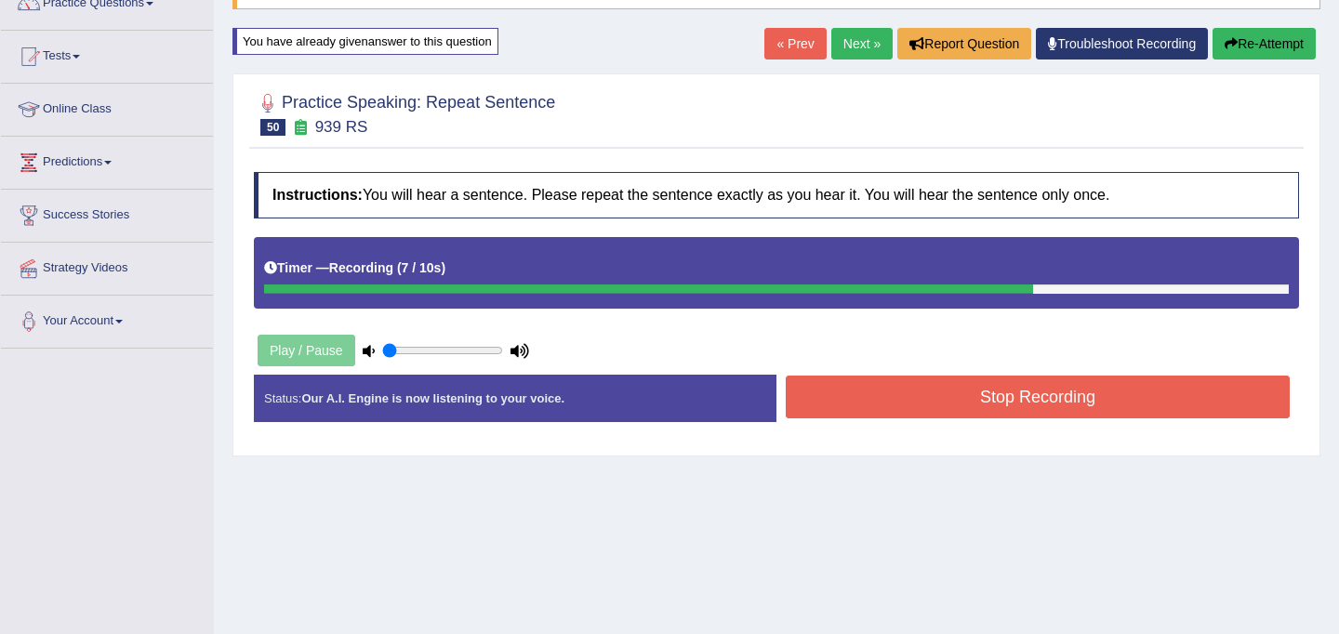
click at [1131, 397] on button "Stop Recording" at bounding box center [1038, 397] width 504 height 43
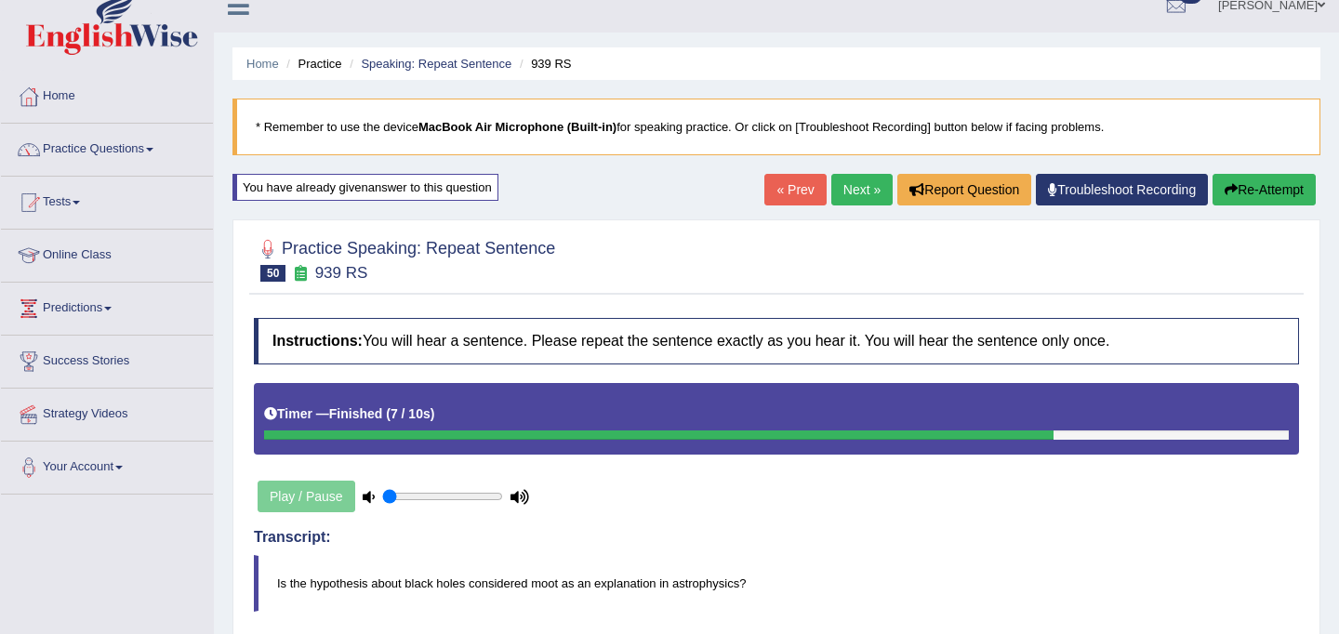
scroll to position [0, 0]
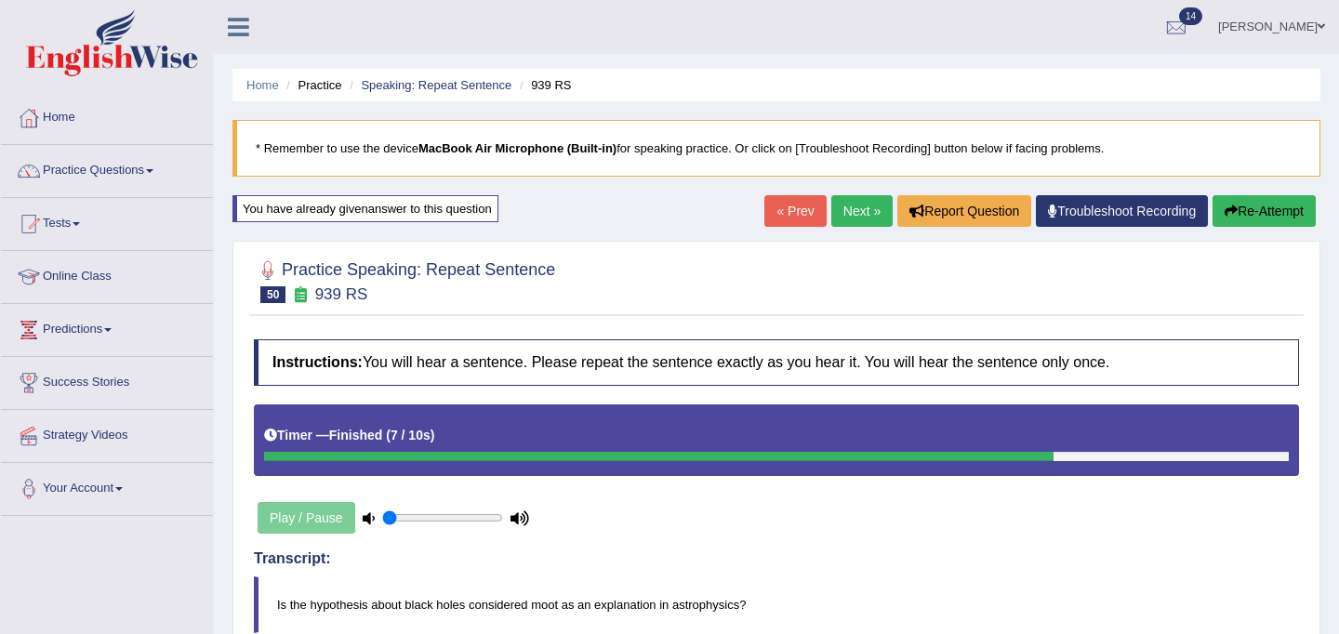
click at [858, 207] on link "Next »" at bounding box center [862, 211] width 61 height 32
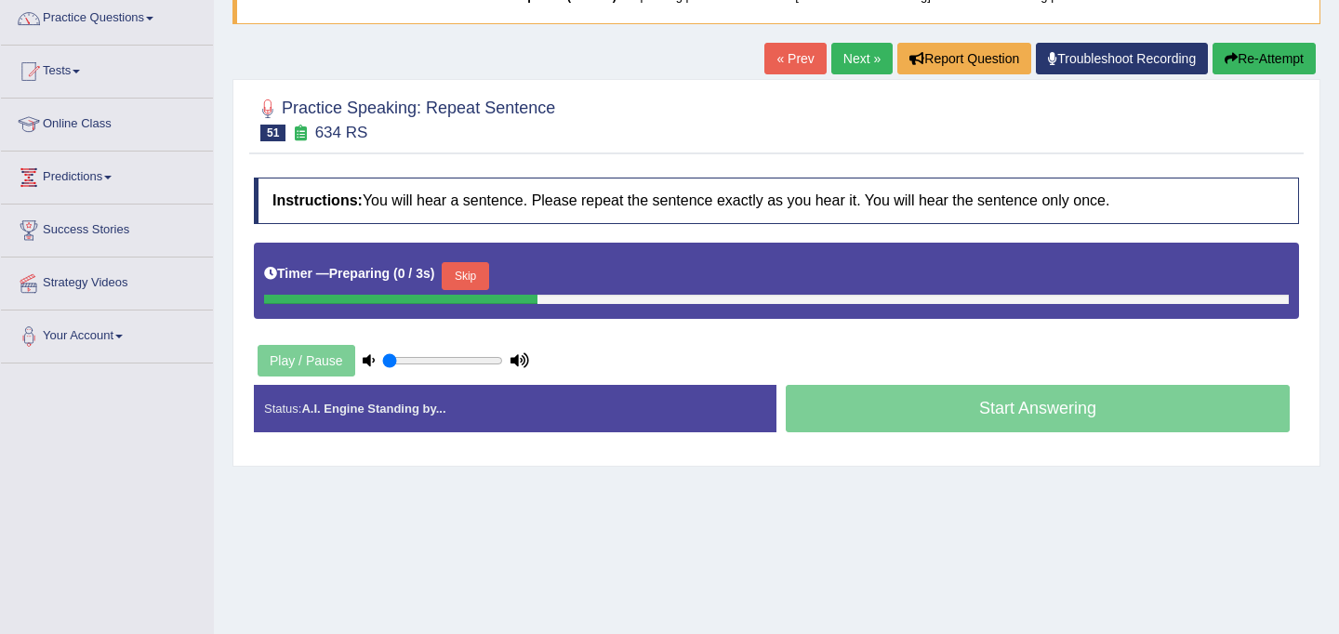
scroll to position [342, 0]
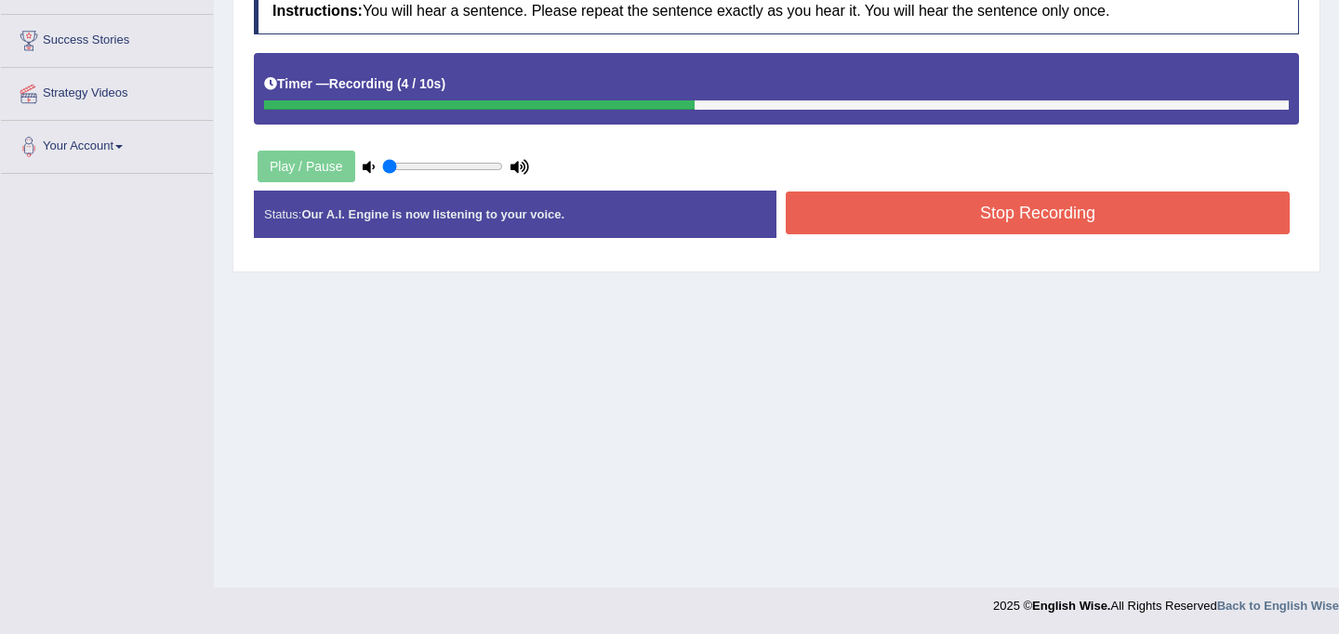
click at [927, 219] on button "Stop Recording" at bounding box center [1038, 213] width 504 height 43
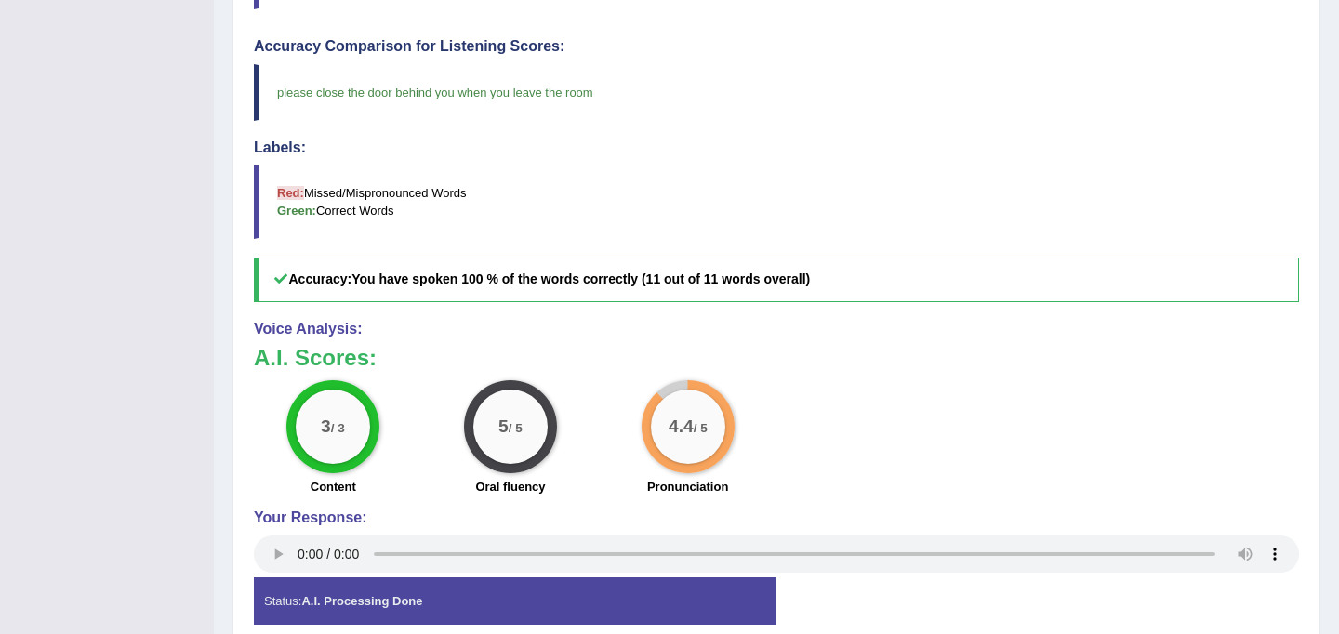
scroll to position [0, 0]
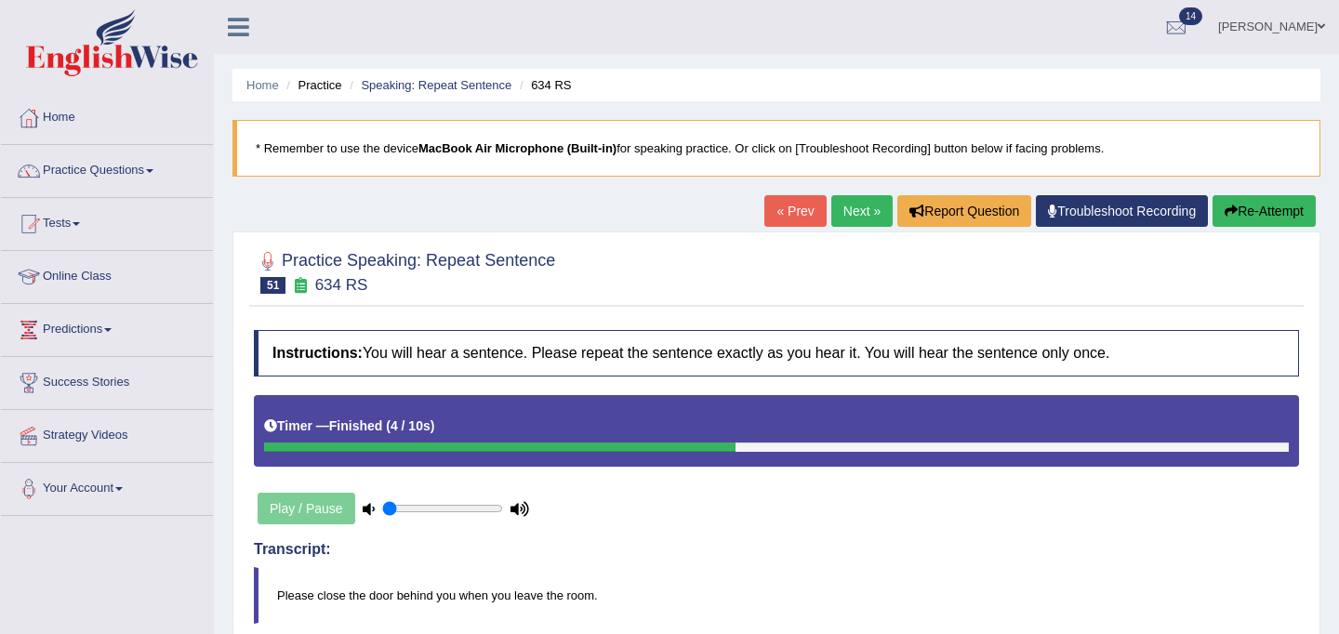
click at [859, 222] on link "Next »" at bounding box center [862, 211] width 61 height 32
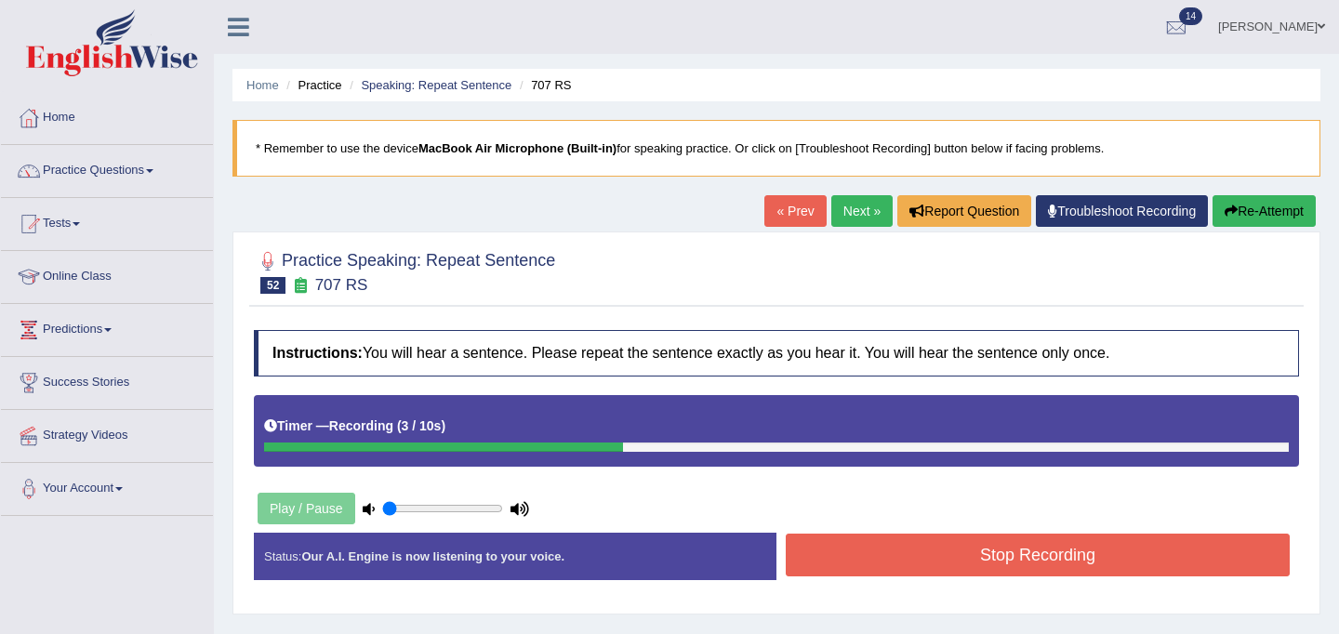
click at [938, 553] on button "Stop Recording" at bounding box center [1038, 555] width 504 height 43
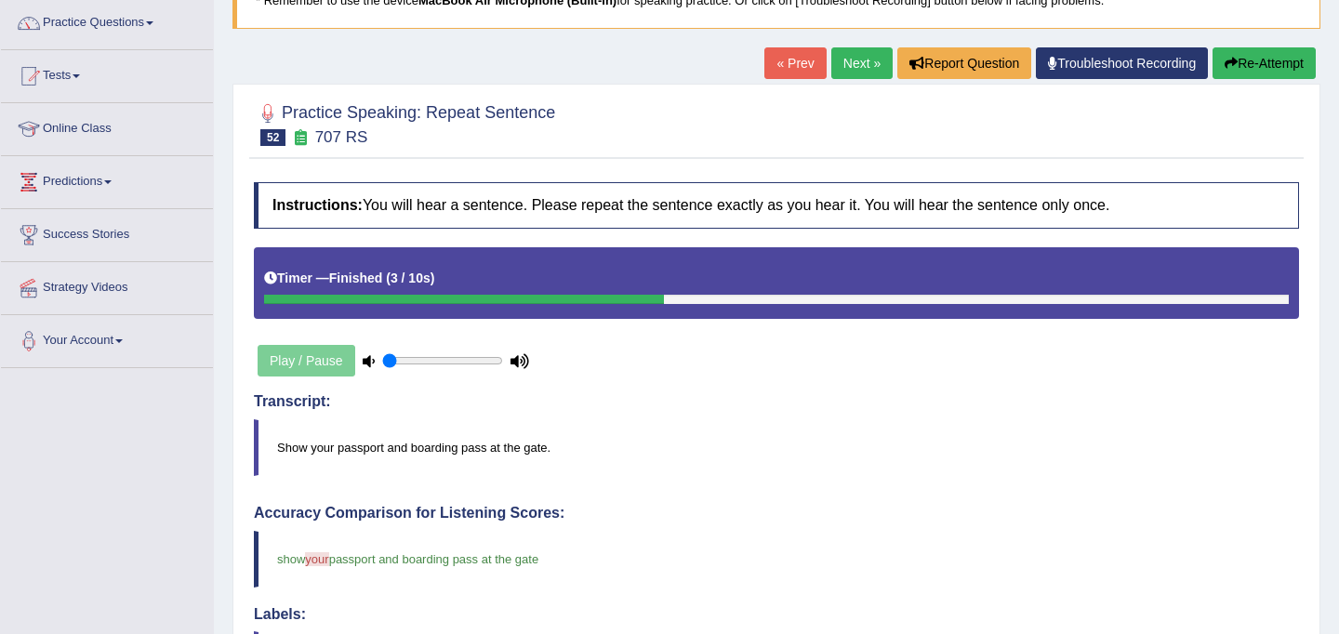
scroll to position [35, 0]
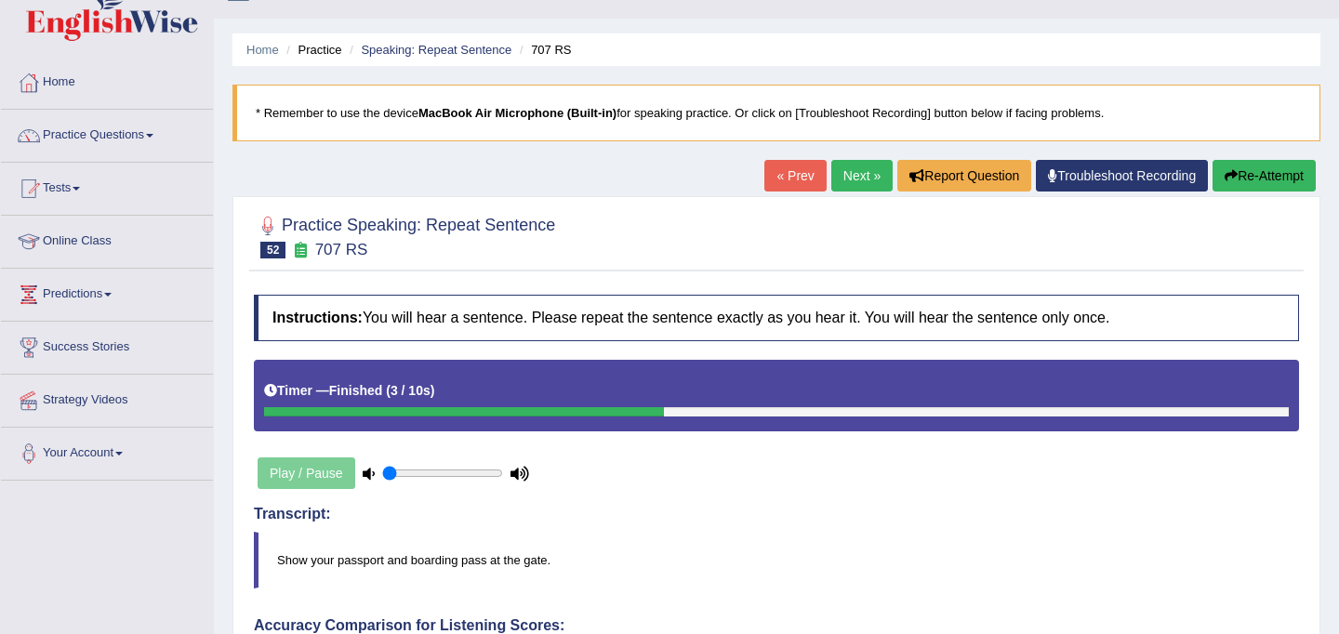
click at [855, 167] on link "Next »" at bounding box center [862, 176] width 61 height 32
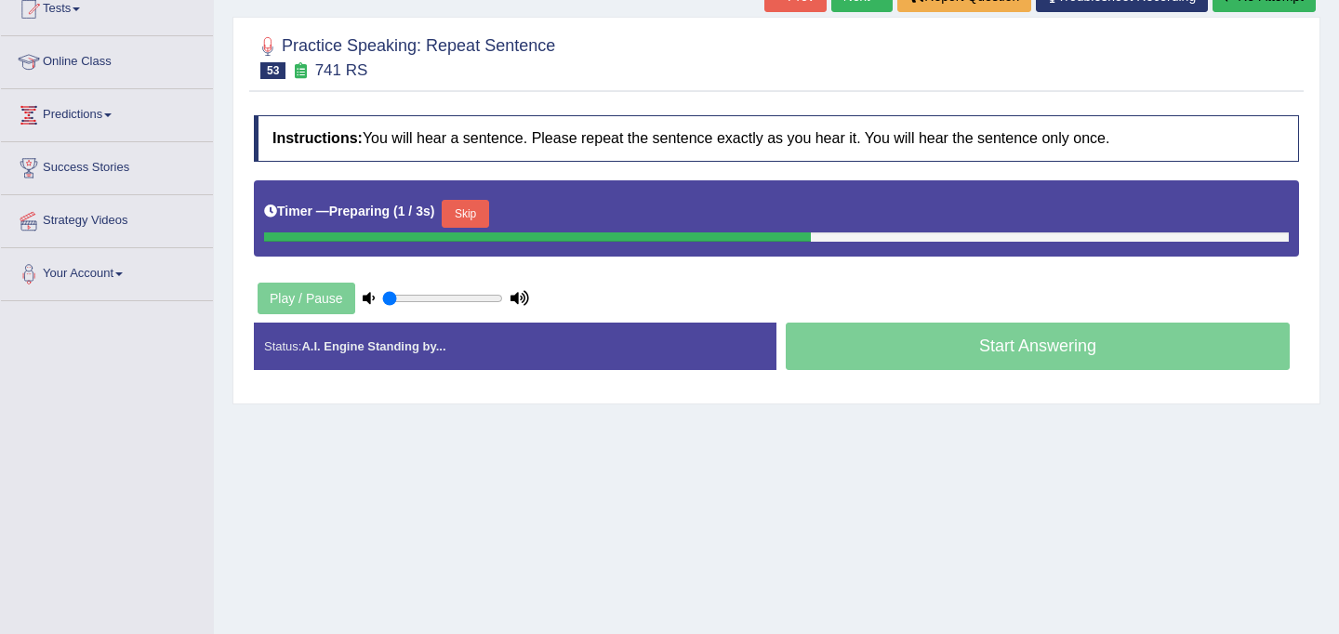
scroll to position [236, 0]
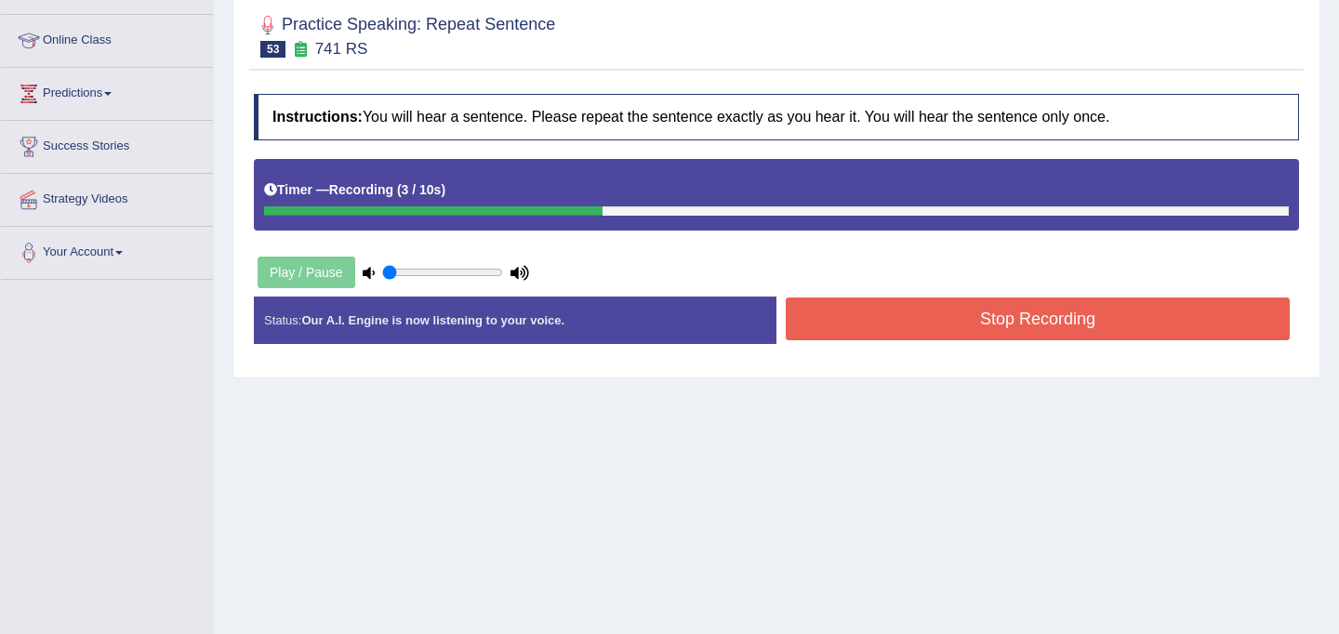
click at [892, 324] on button "Stop Recording" at bounding box center [1038, 319] width 504 height 43
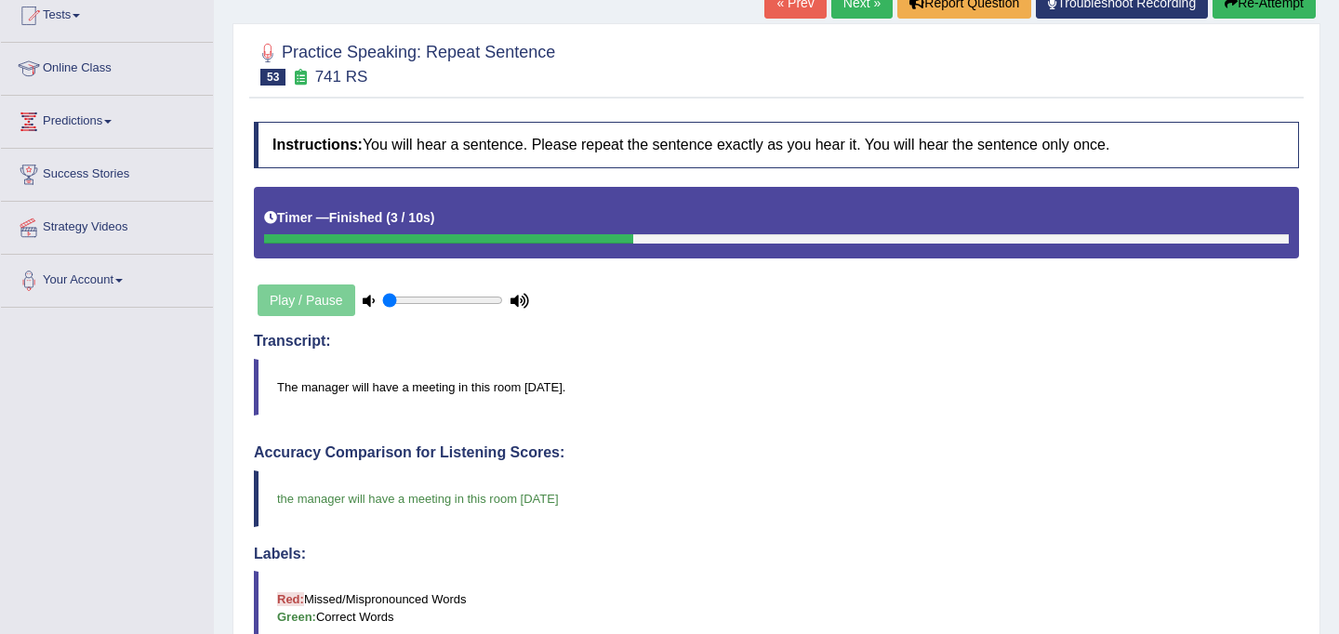
scroll to position [175, 0]
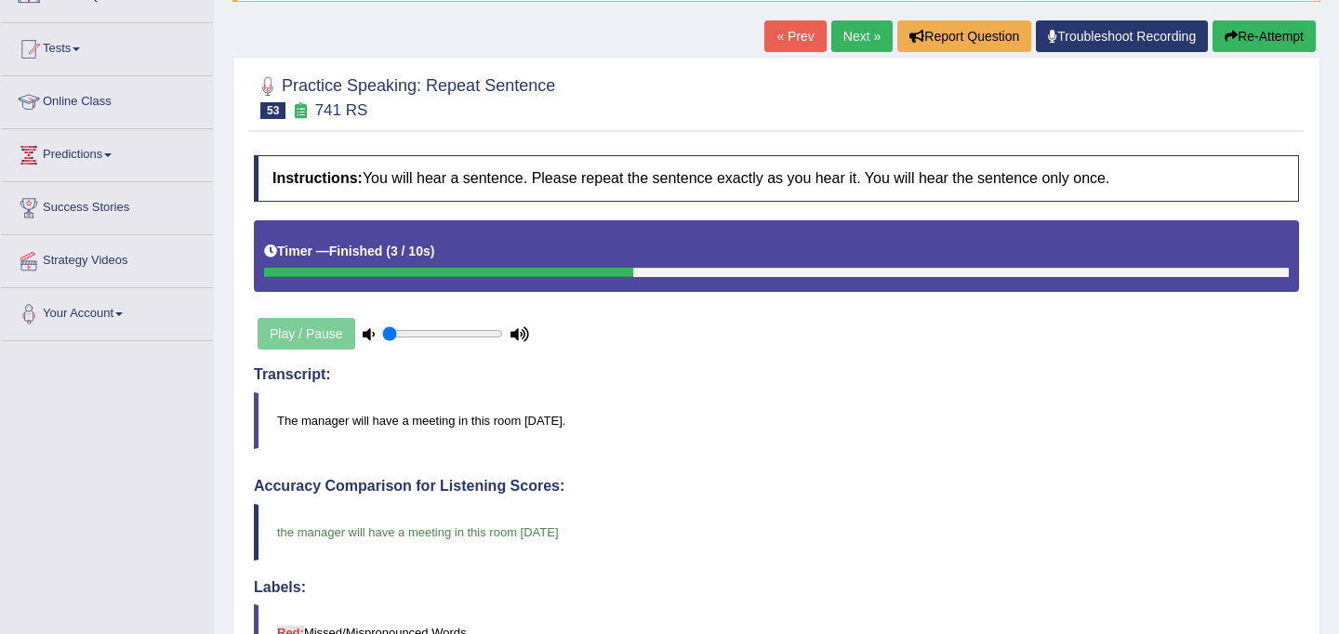
click at [862, 41] on link "Next »" at bounding box center [862, 36] width 61 height 32
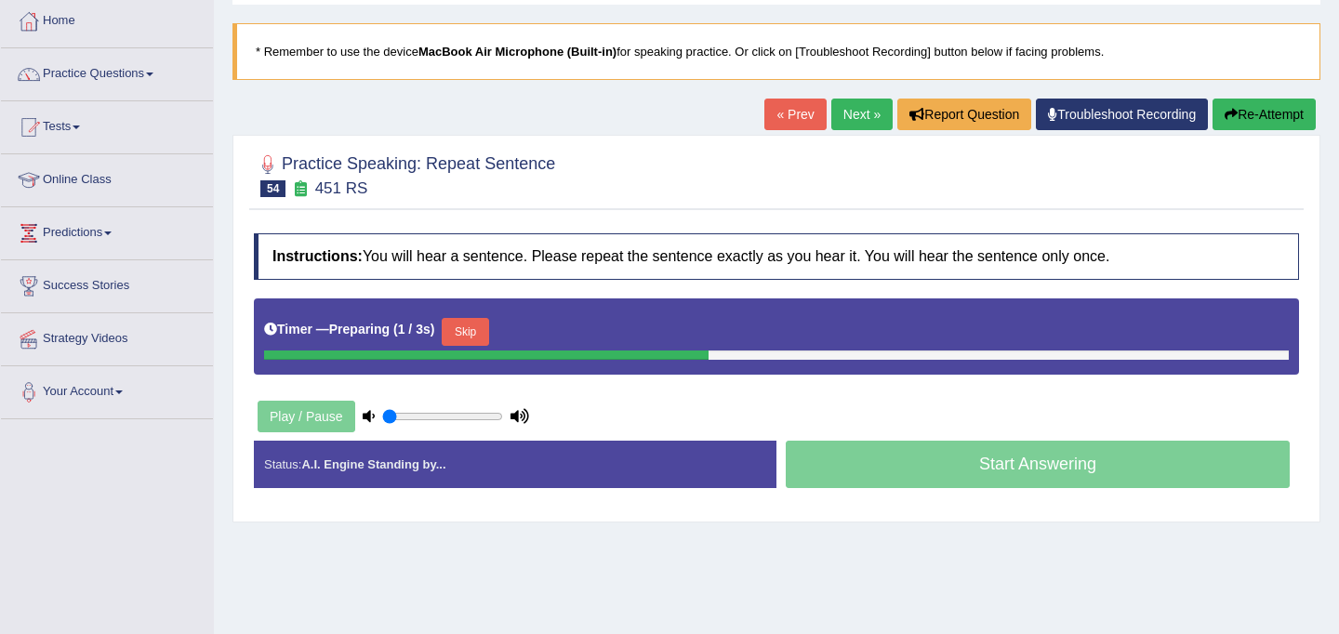
scroll to position [99, 0]
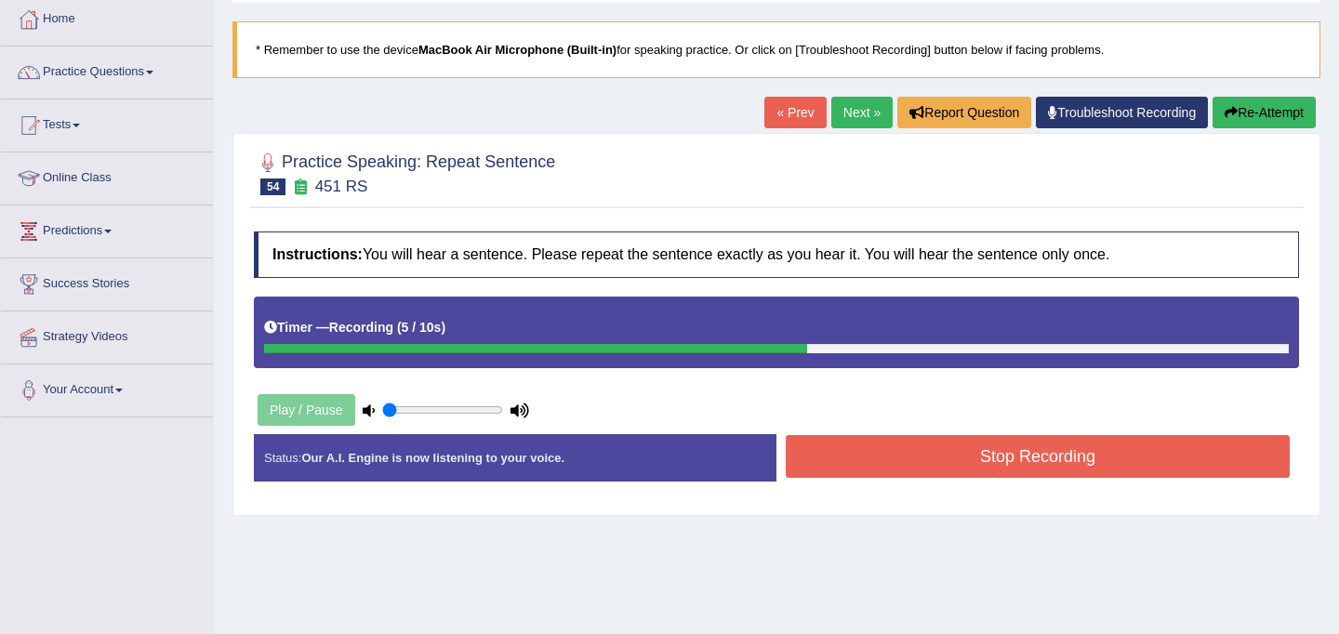
click at [859, 454] on button "Stop Recording" at bounding box center [1038, 456] width 504 height 43
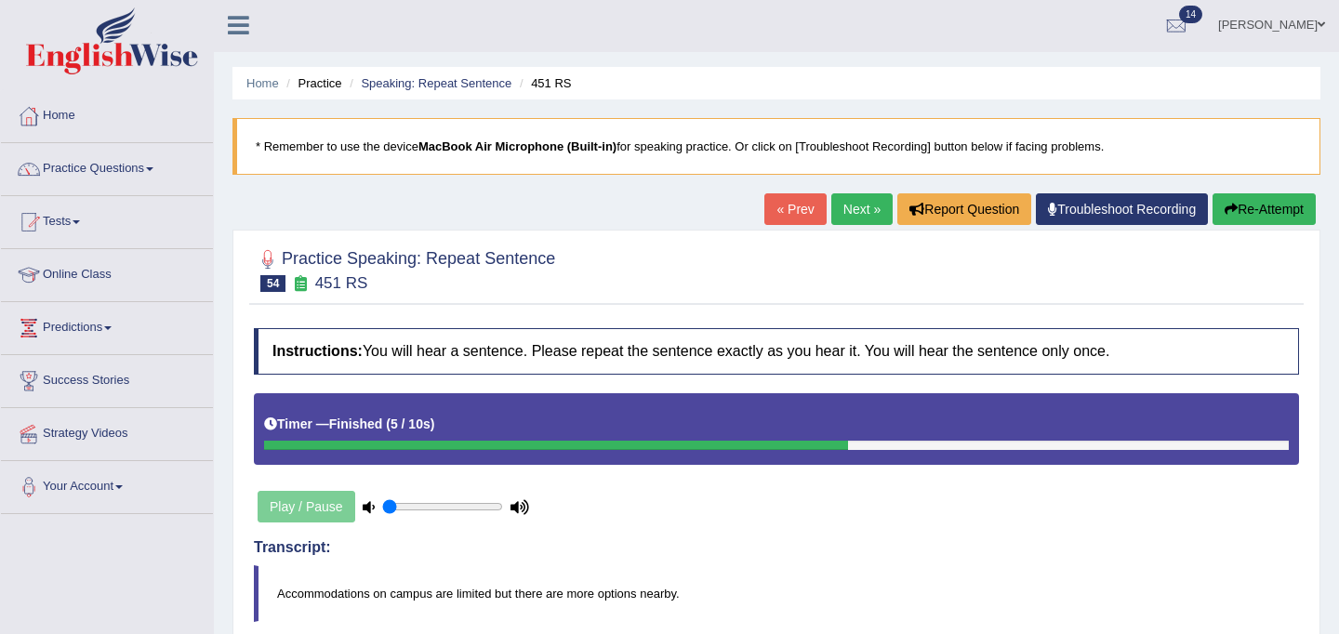
scroll to position [0, 0]
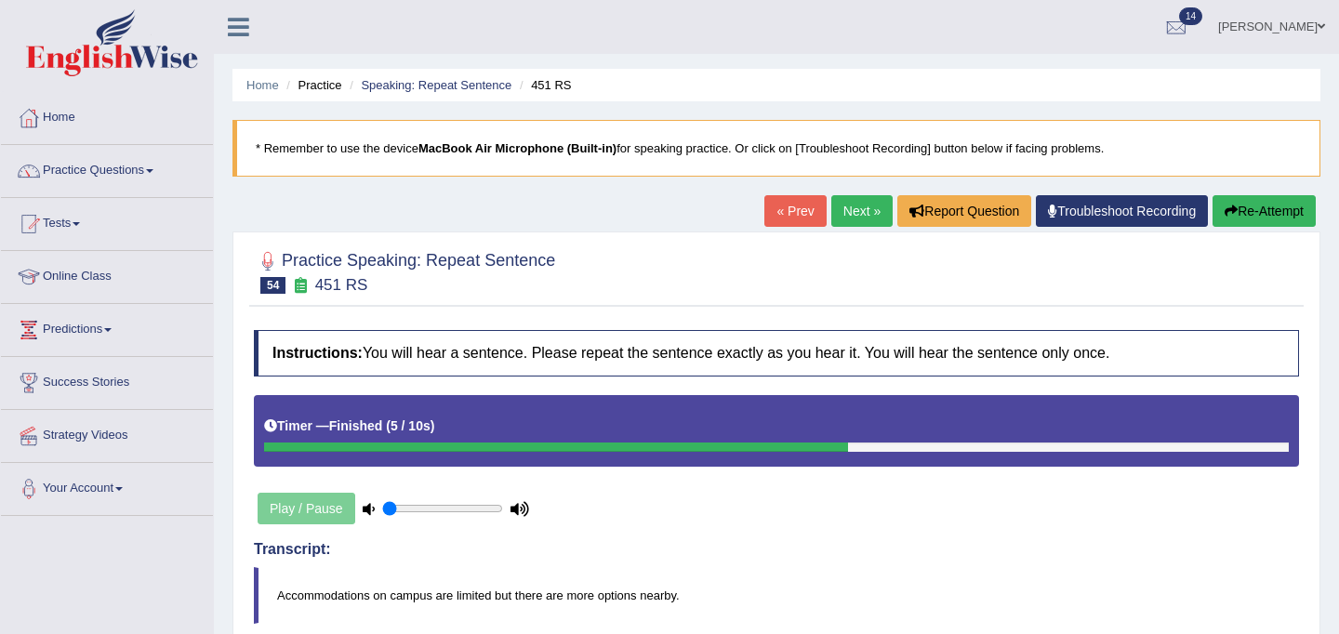
click at [861, 216] on link "Next »" at bounding box center [862, 211] width 61 height 32
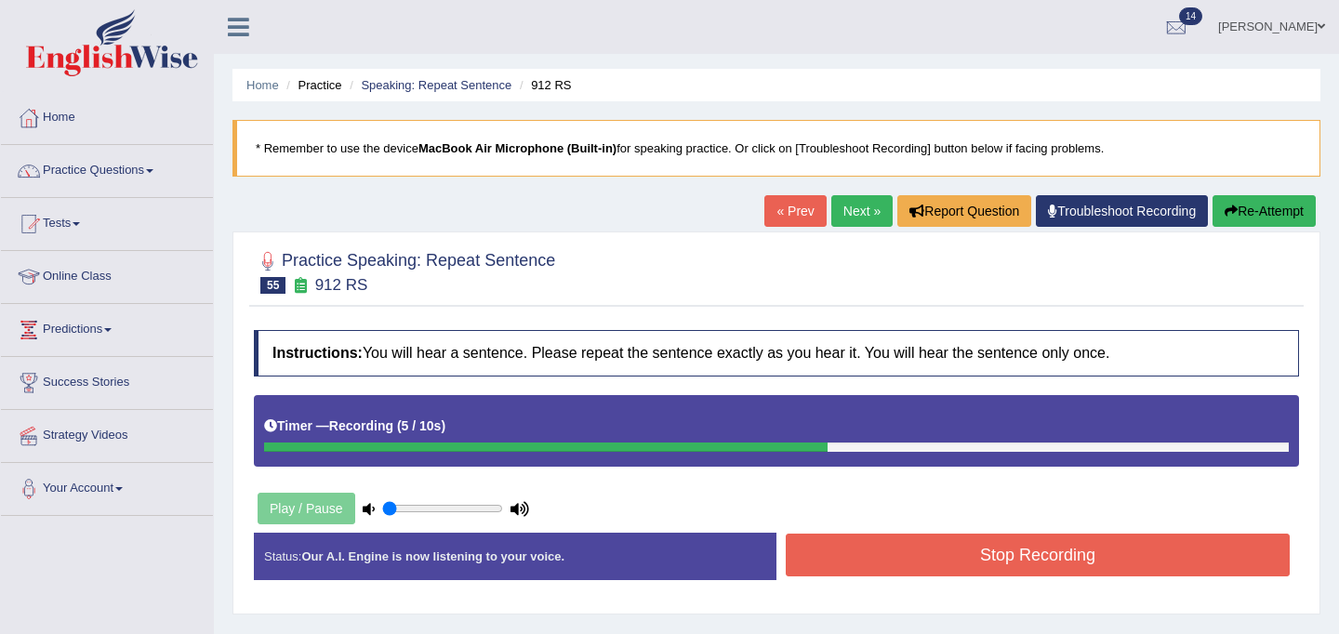
click at [867, 553] on button "Stop Recording" at bounding box center [1038, 555] width 504 height 43
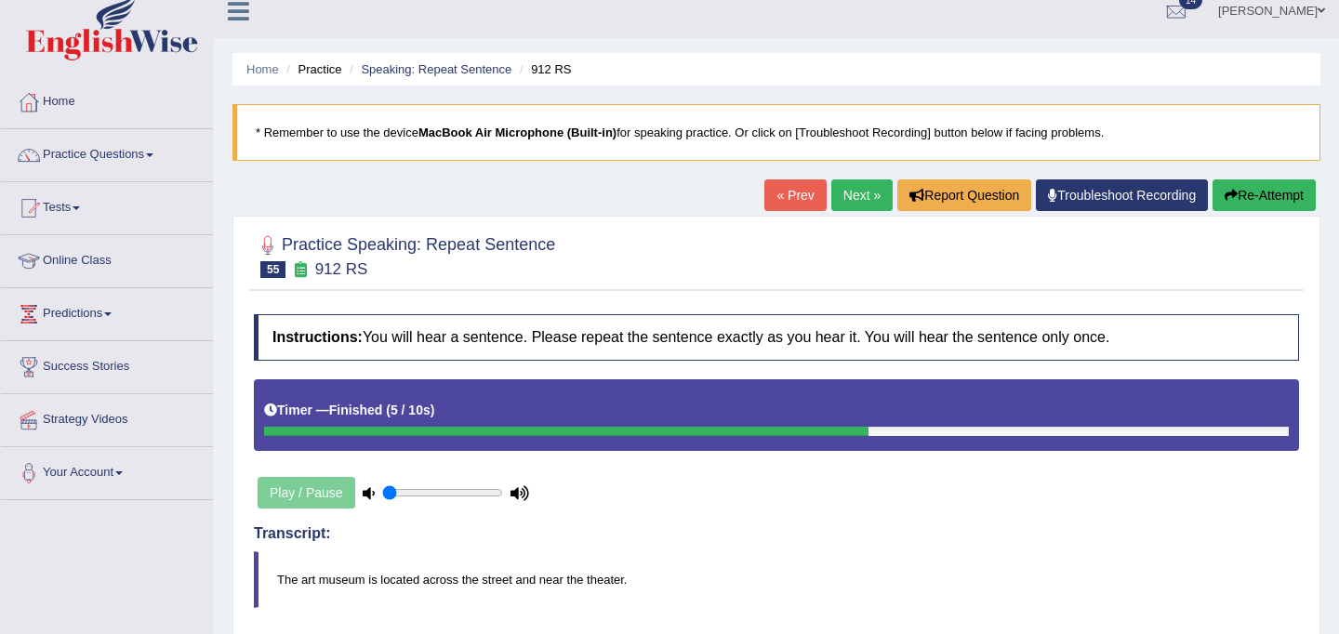
scroll to position [1, 0]
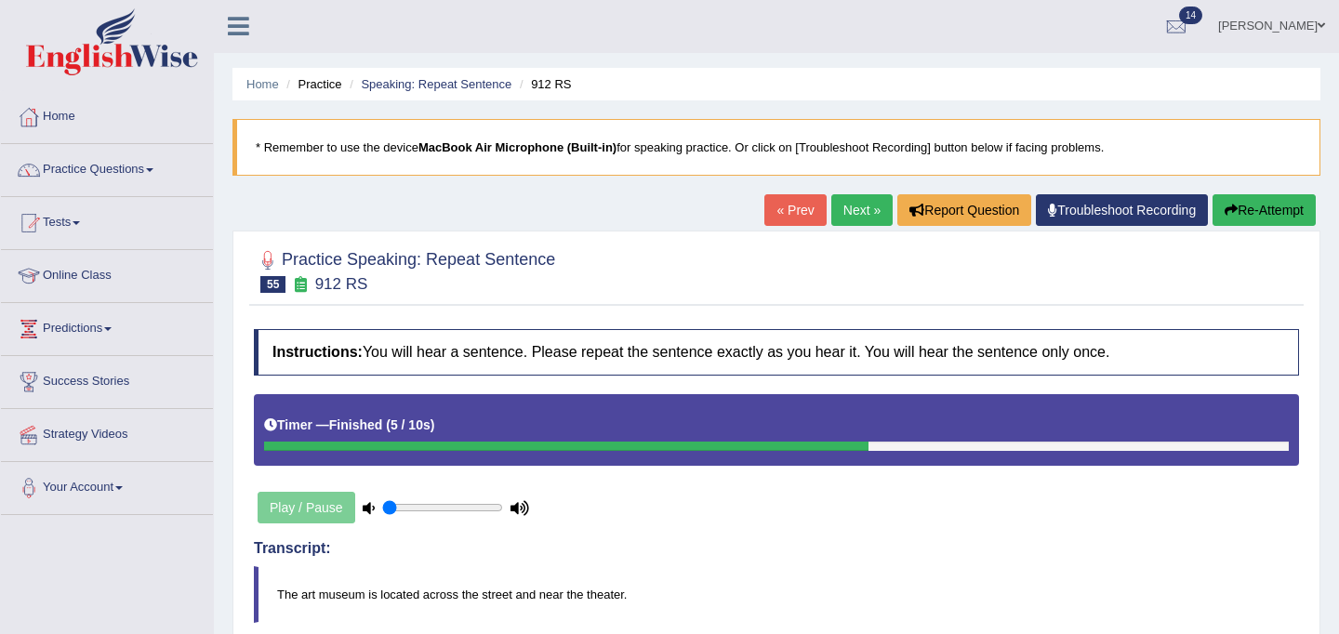
click at [1240, 210] on button "Re-Attempt" at bounding box center [1264, 210] width 103 height 32
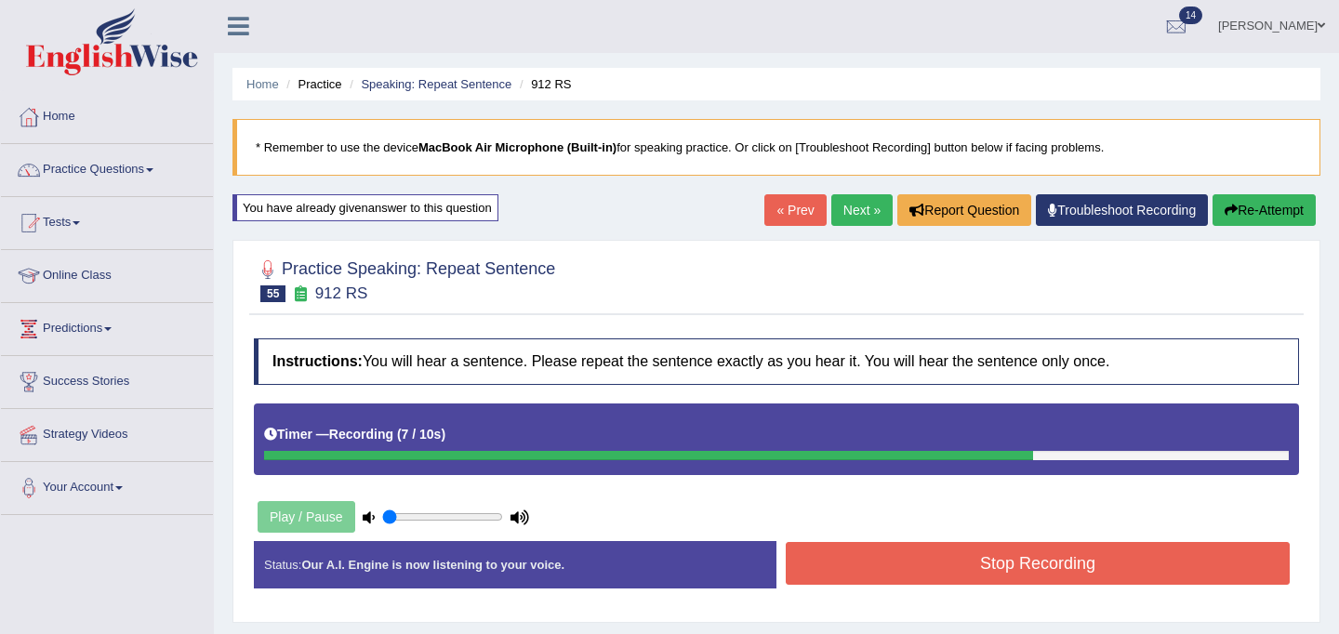
click at [1026, 560] on button "Stop Recording" at bounding box center [1038, 563] width 504 height 43
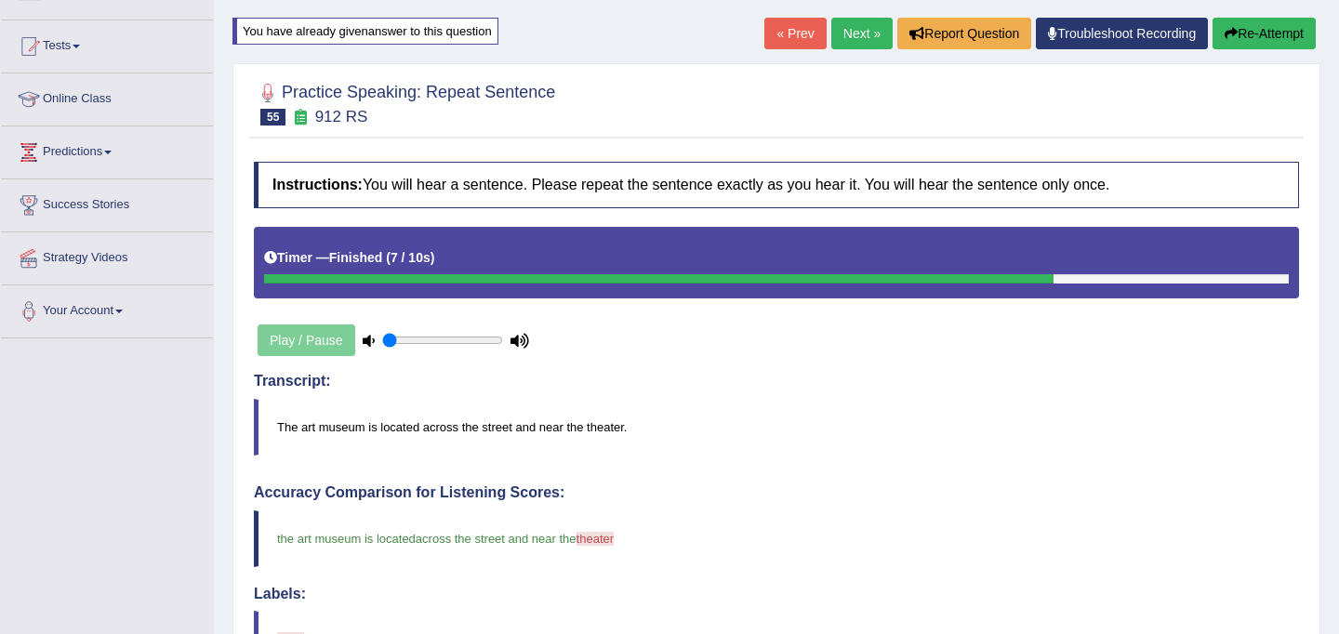
scroll to position [155, 0]
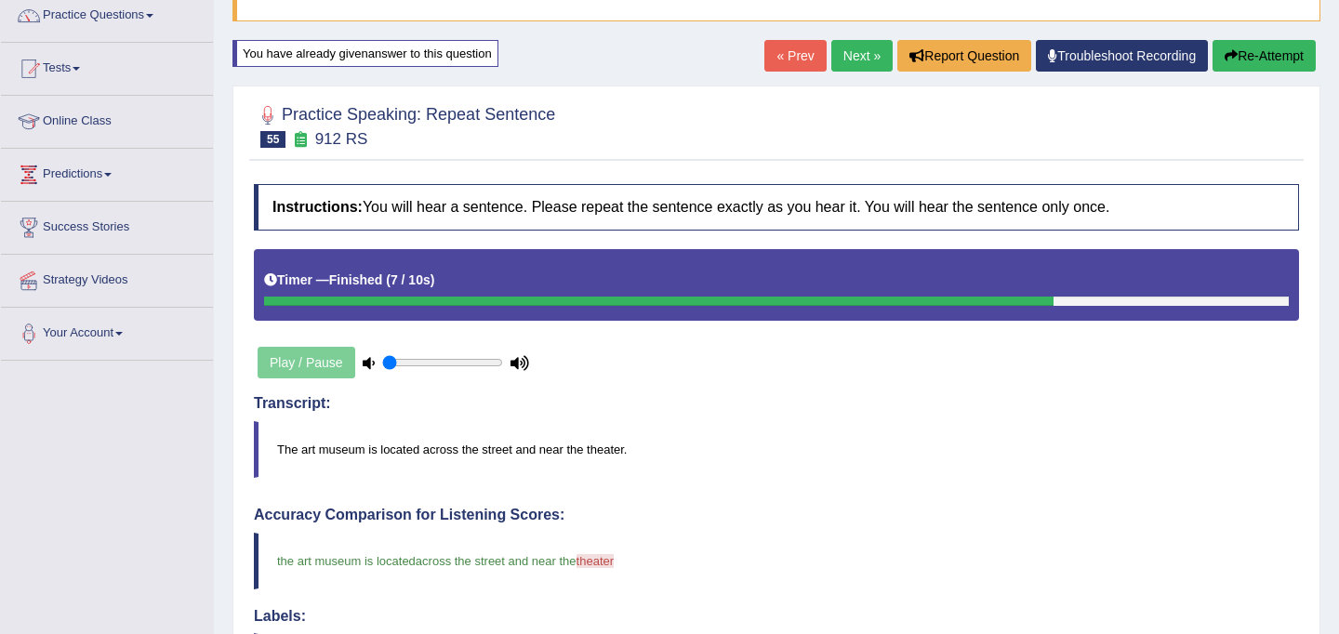
click at [863, 50] on link "Next »" at bounding box center [862, 56] width 61 height 32
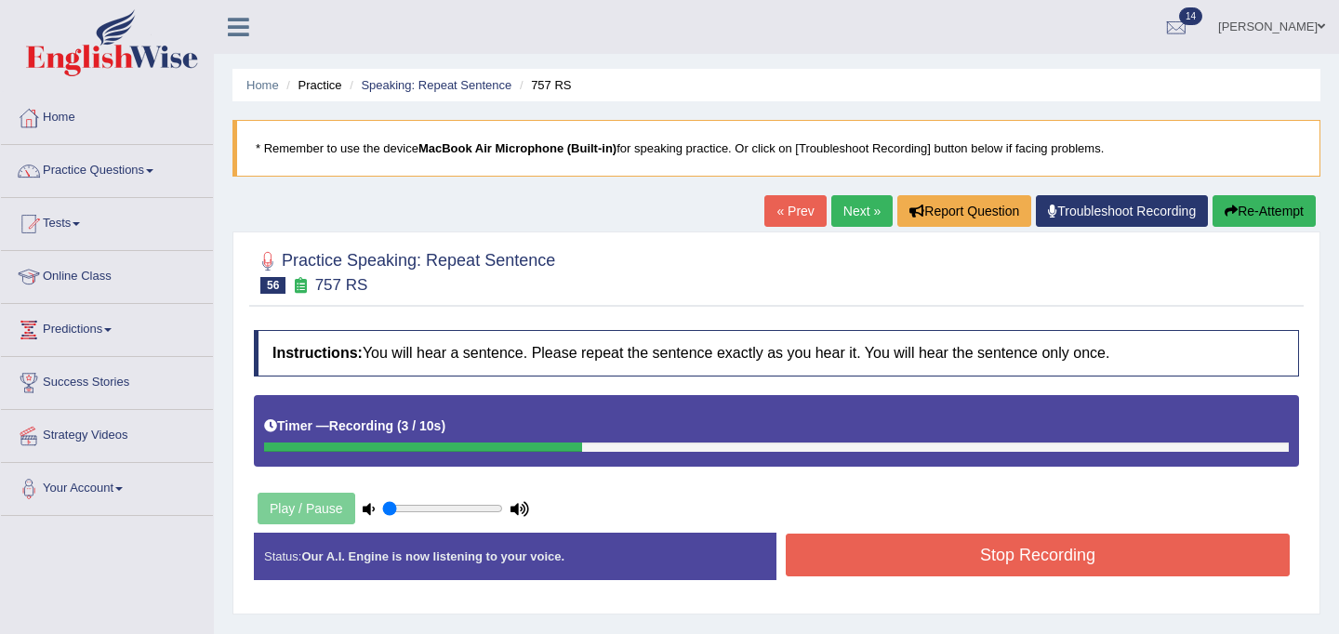
click at [873, 574] on button "Stop Recording" at bounding box center [1038, 555] width 504 height 43
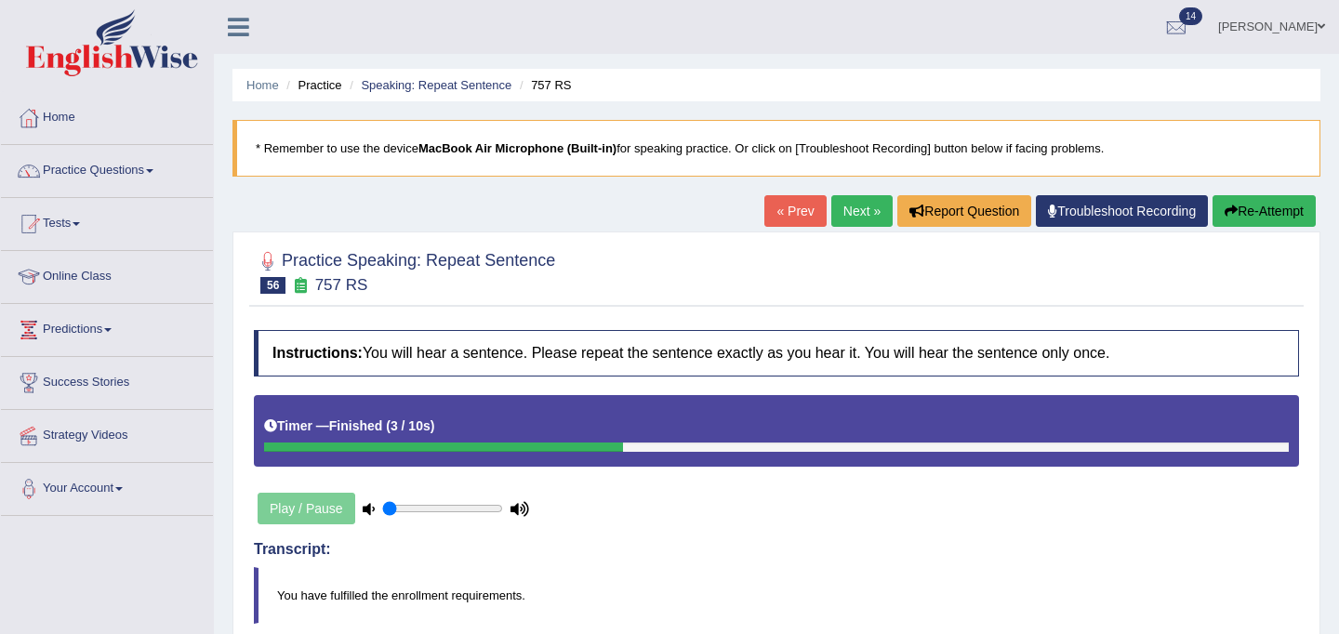
click at [843, 214] on link "Next »" at bounding box center [862, 211] width 61 height 32
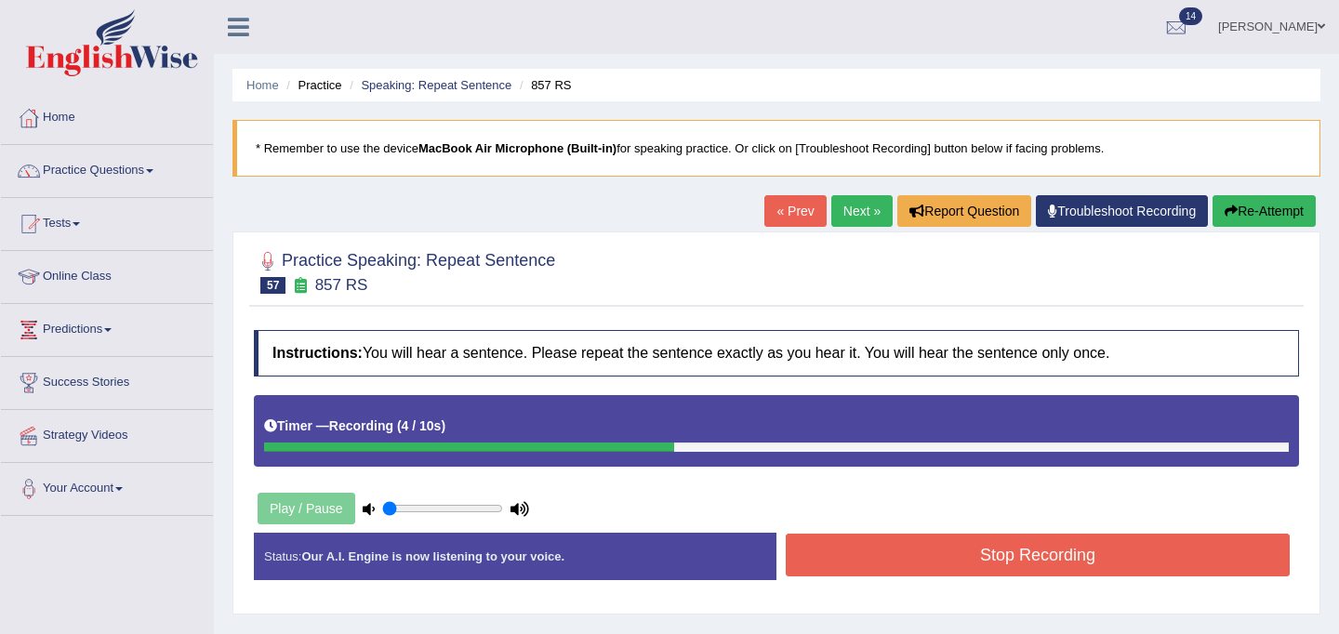
click at [936, 560] on button "Stop Recording" at bounding box center [1038, 555] width 504 height 43
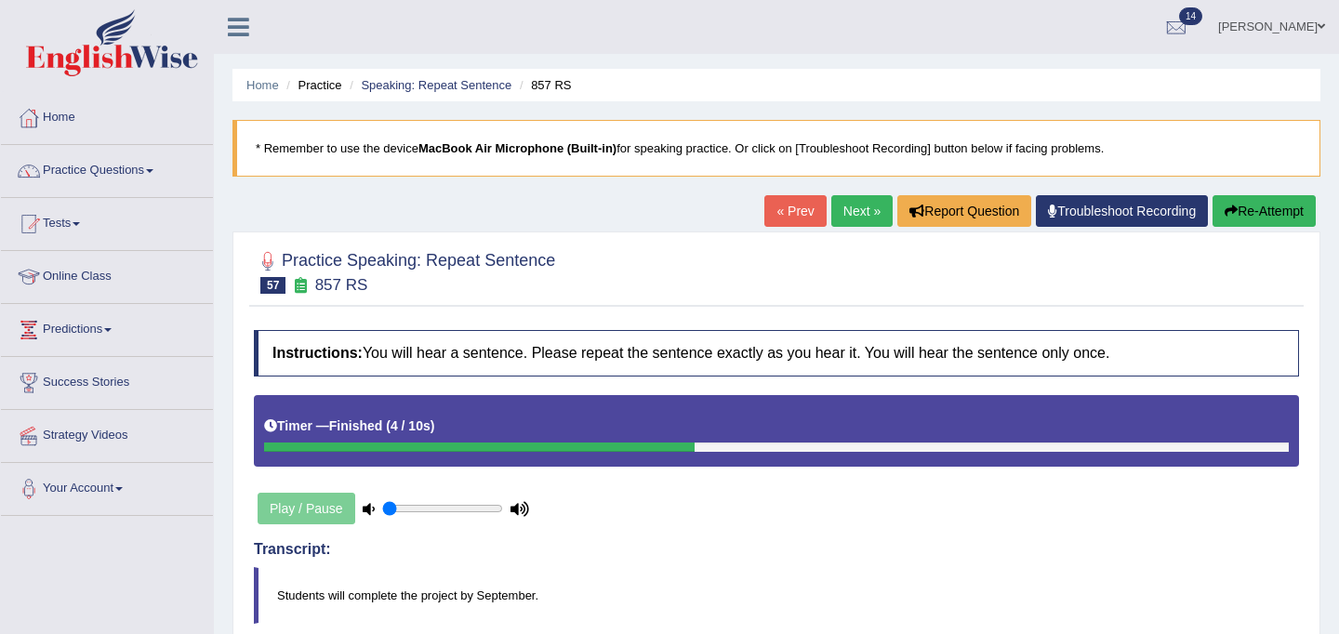
click at [845, 217] on link "Next »" at bounding box center [862, 211] width 61 height 32
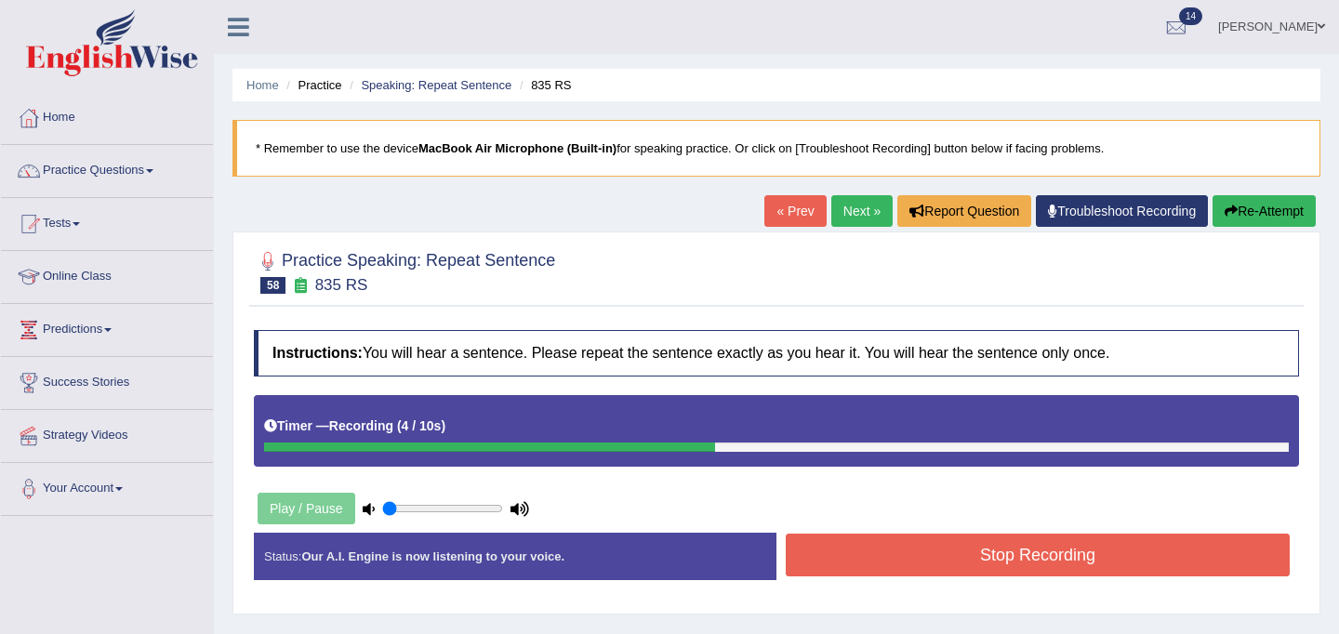
click at [894, 552] on button "Stop Recording" at bounding box center [1038, 555] width 504 height 43
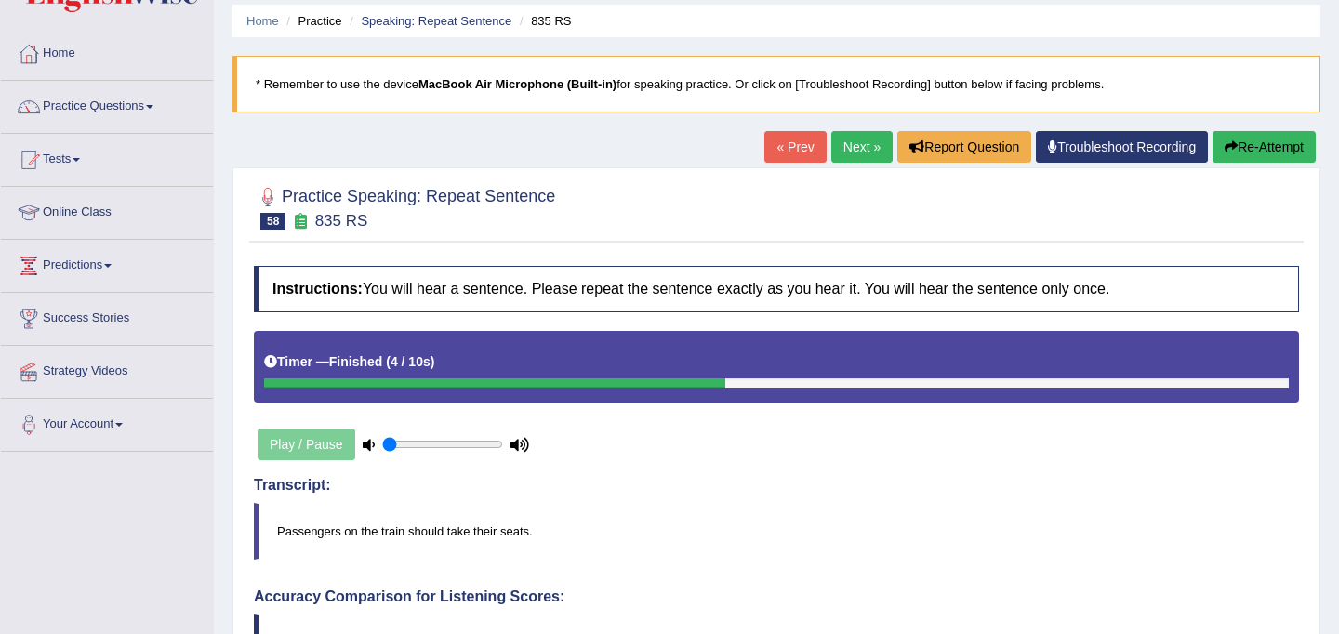
scroll to position [58, 0]
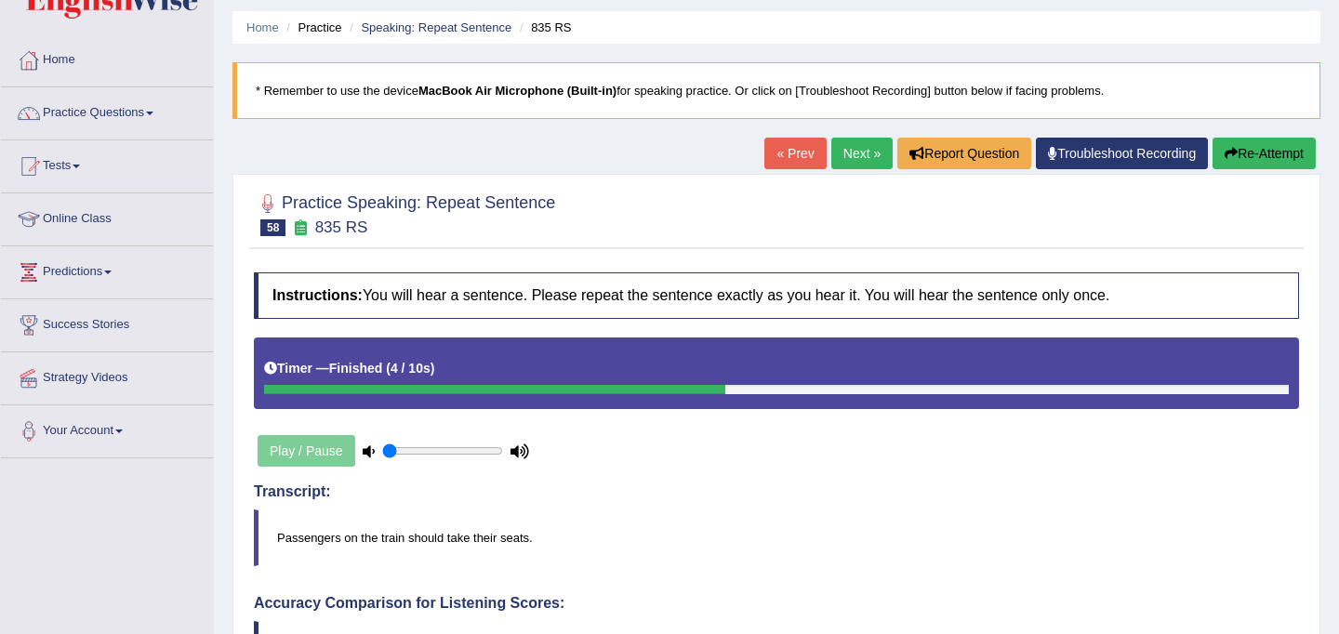
click at [792, 158] on link "« Prev" at bounding box center [795, 154] width 61 height 32
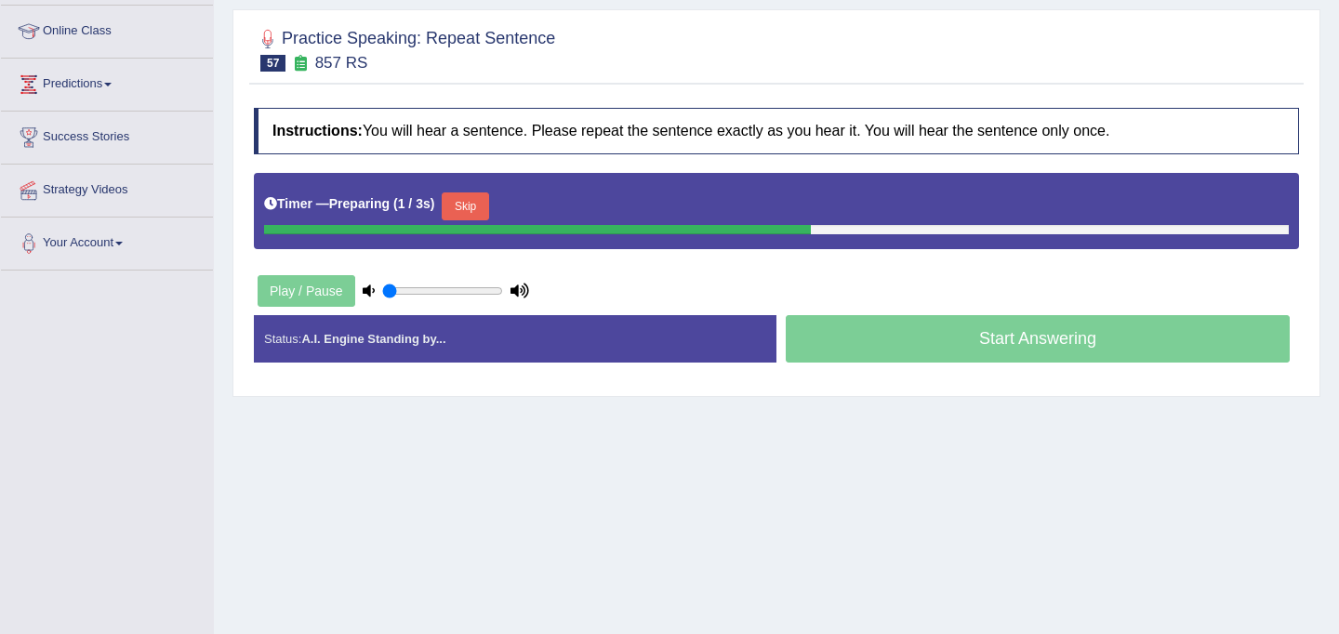
scroll to position [247, 0]
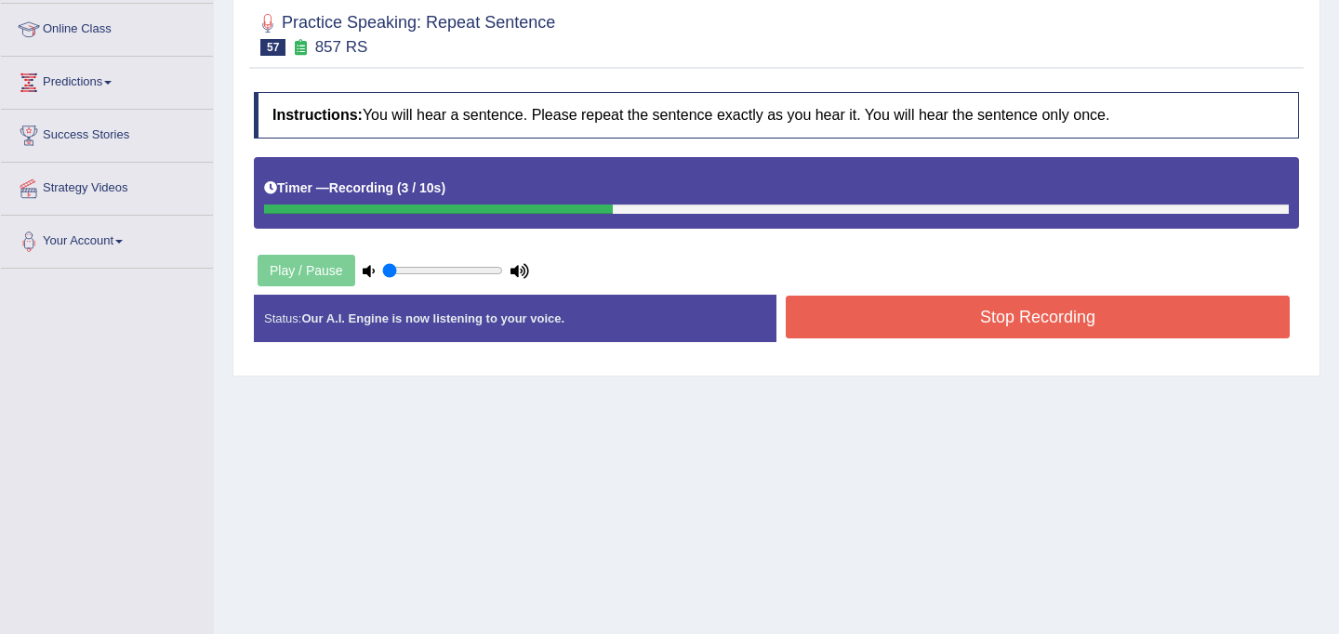
click at [953, 309] on button "Stop Recording" at bounding box center [1038, 317] width 504 height 43
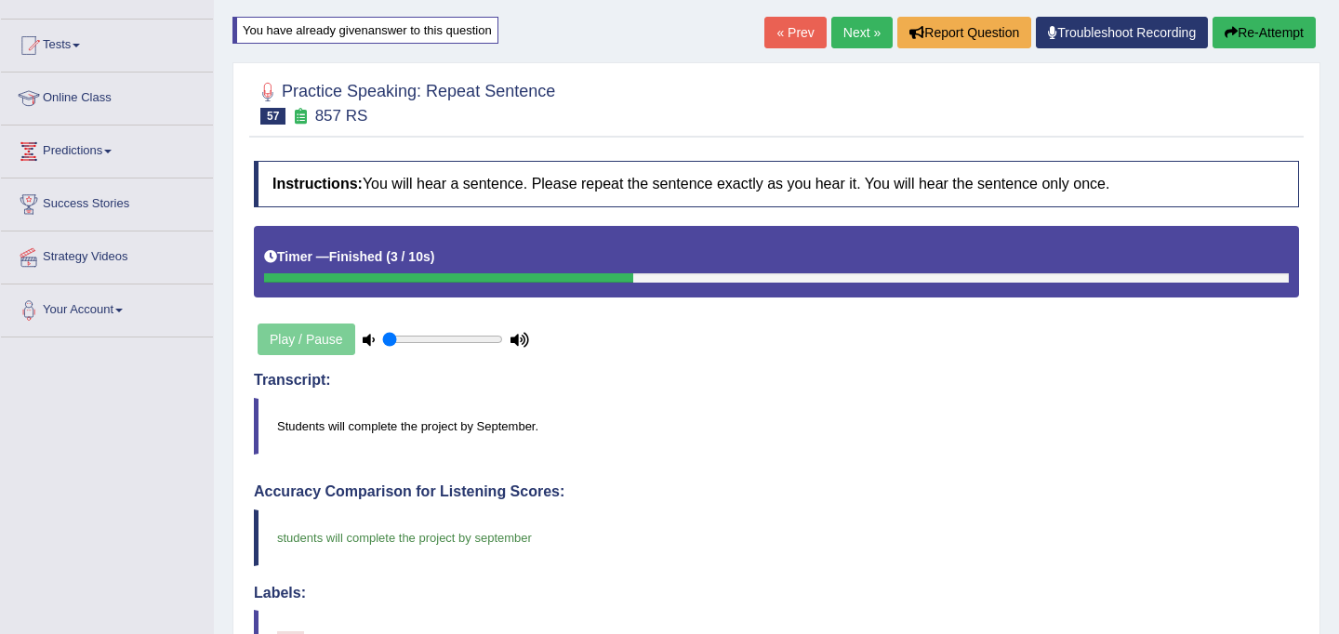
scroll to position [170, 0]
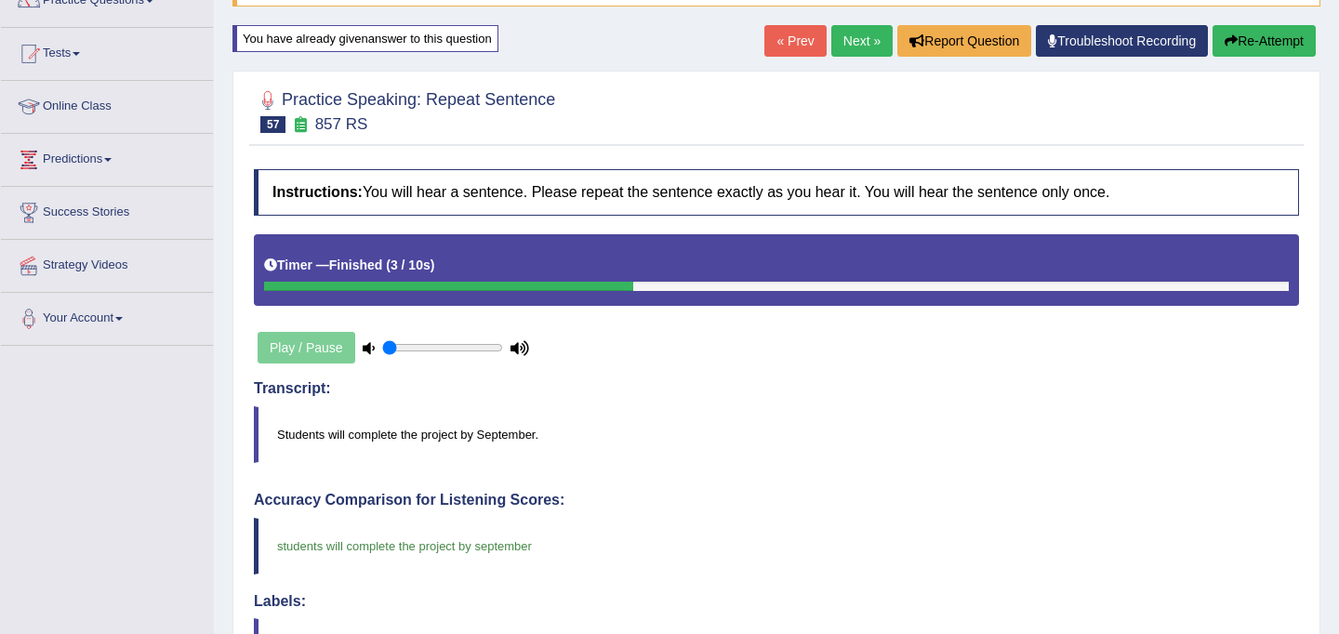
click at [854, 36] on link "Next »" at bounding box center [862, 41] width 61 height 32
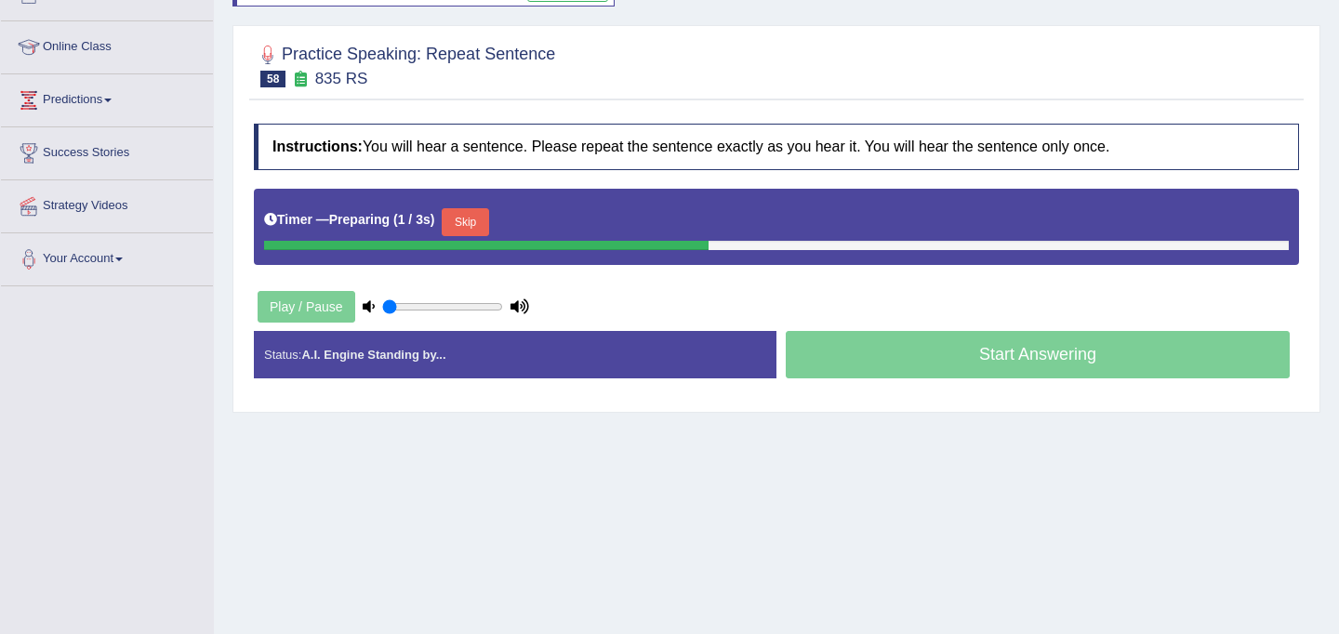
scroll to position [239, 0]
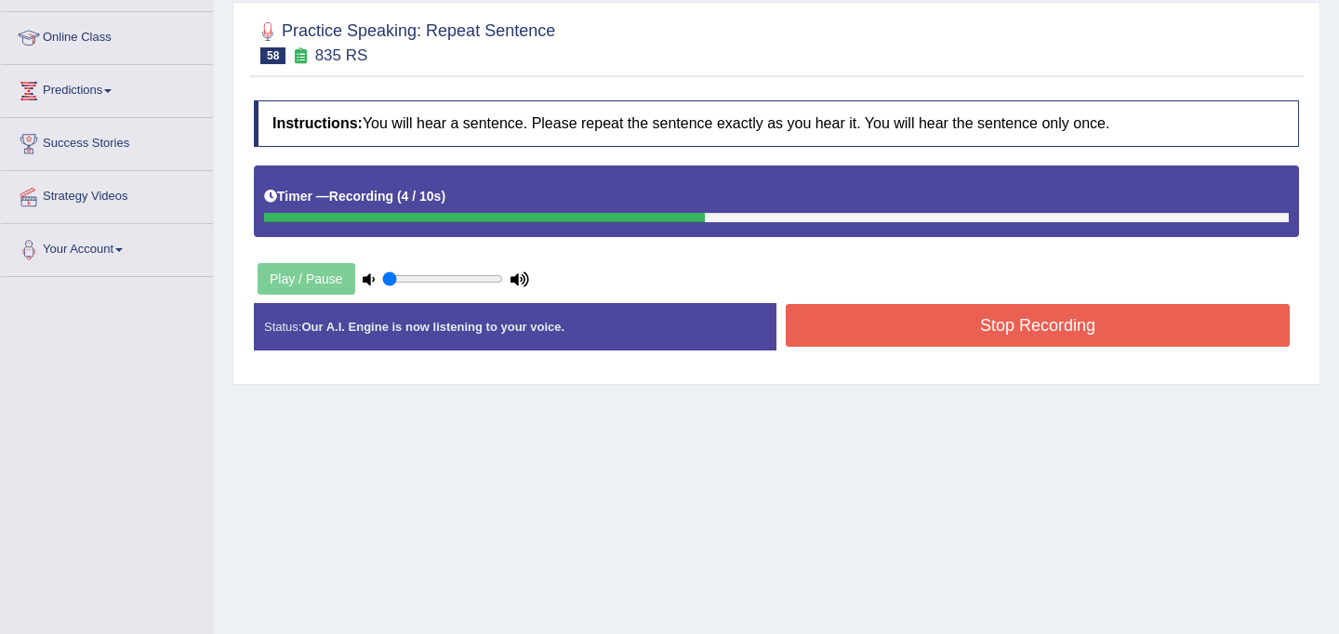
click at [885, 334] on button "Stop Recording" at bounding box center [1038, 325] width 504 height 43
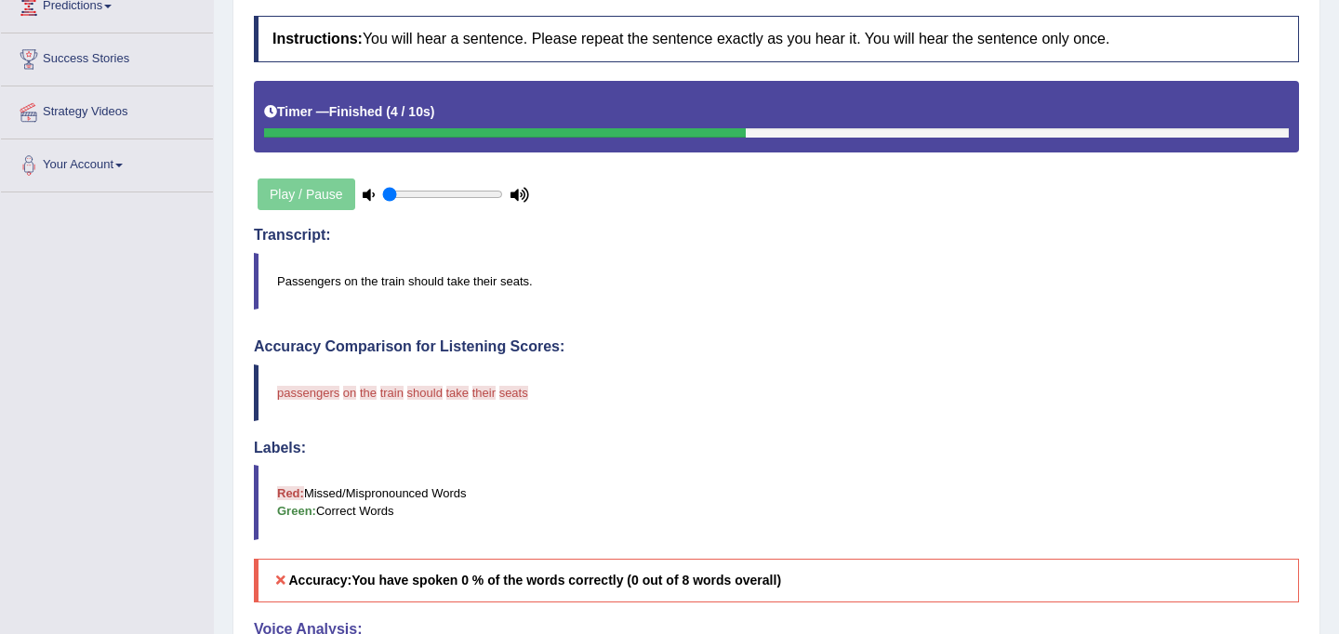
scroll to position [0, 0]
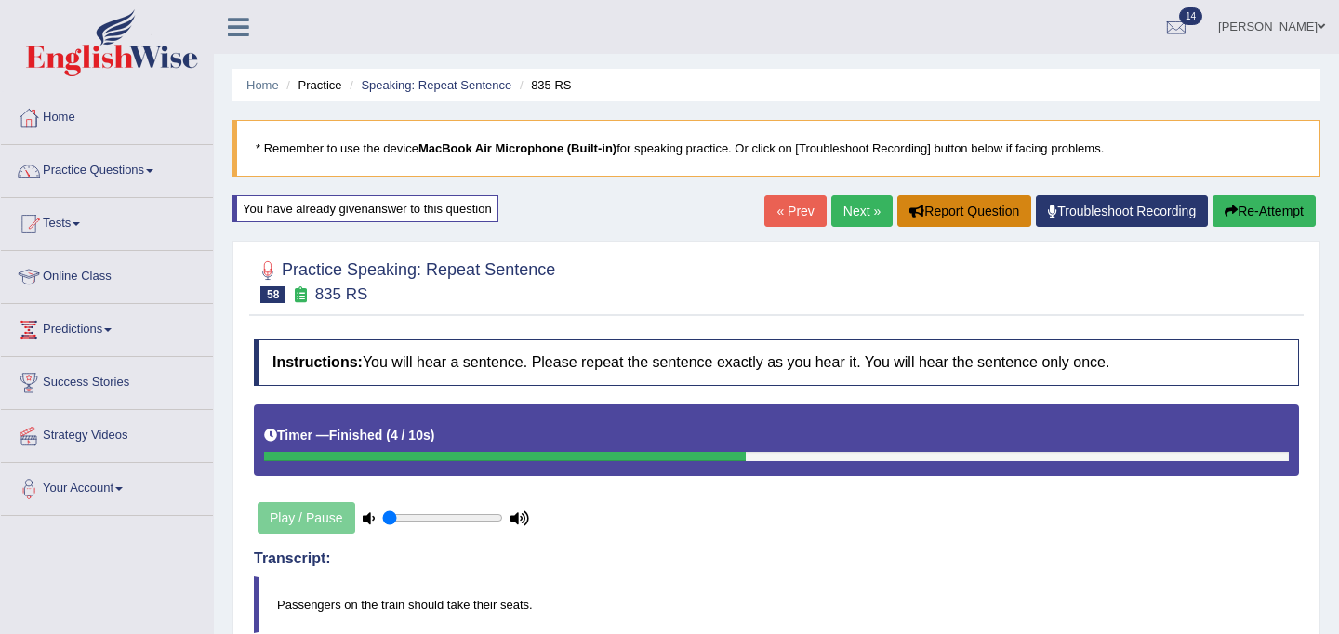
click at [951, 216] on button "Report Question" at bounding box center [965, 211] width 134 height 32
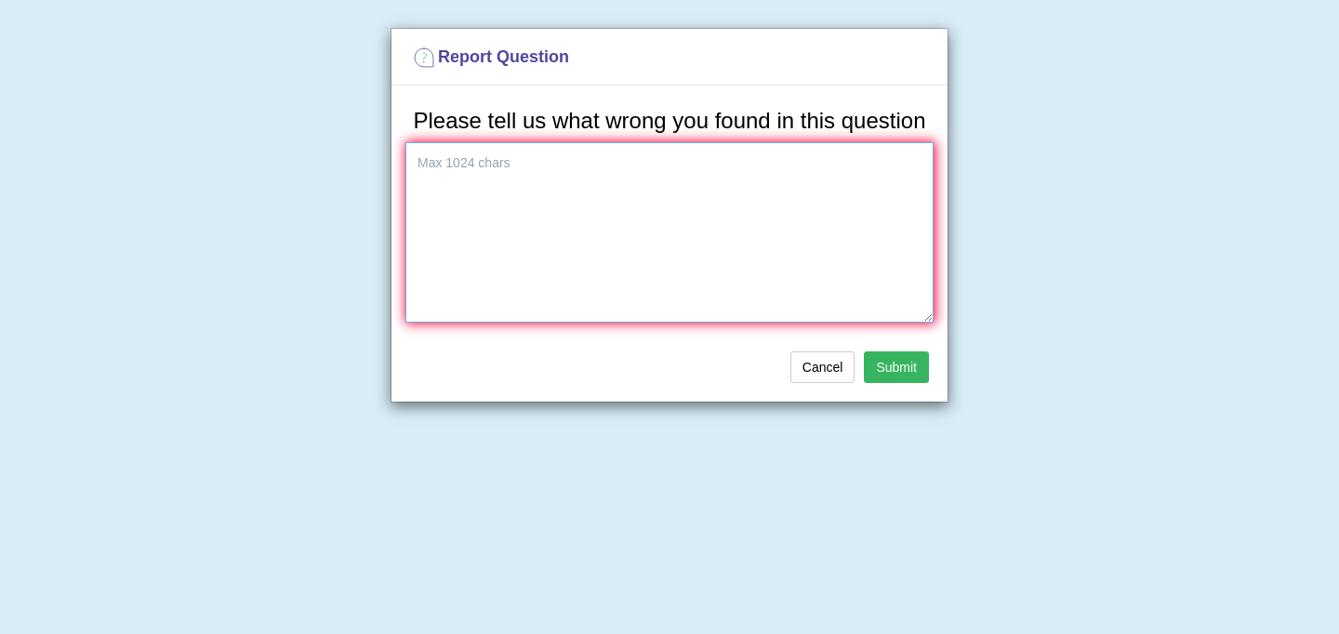
click at [515, 251] on textarea at bounding box center [670, 232] width 528 height 180
type textarea "a"
type textarea "audio and the answer is different"
click at [886, 383] on button "Submit" at bounding box center [896, 368] width 65 height 32
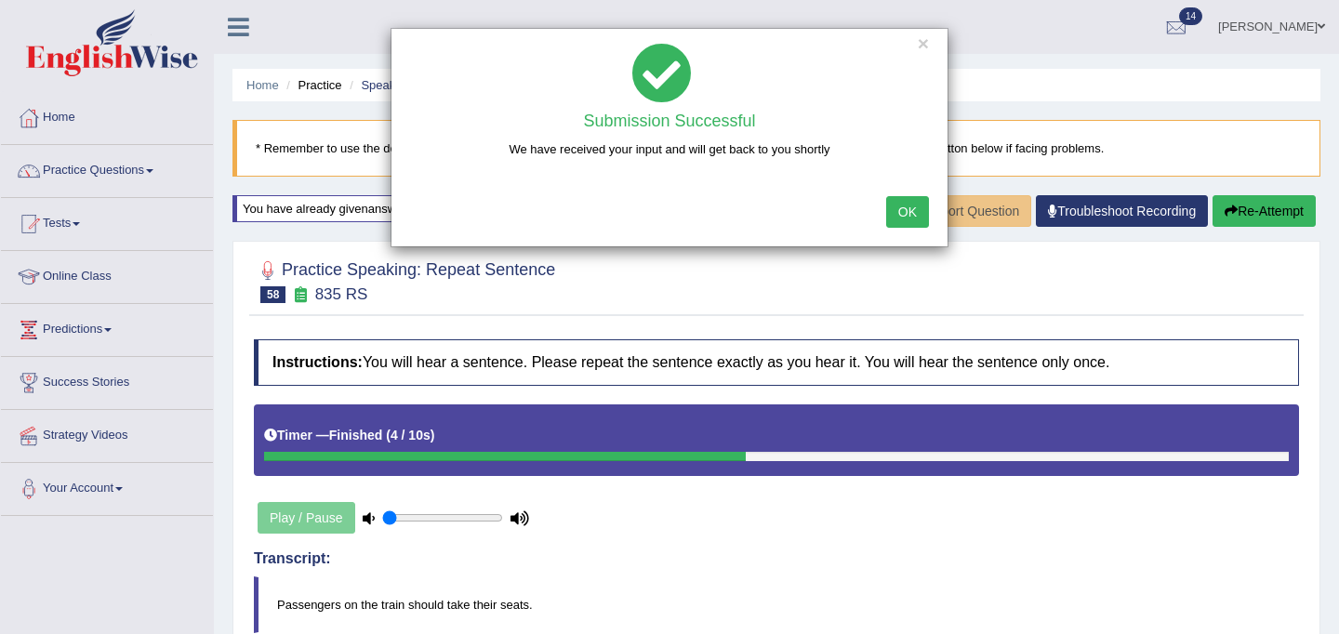
click at [909, 203] on button "OK" at bounding box center [907, 212] width 43 height 32
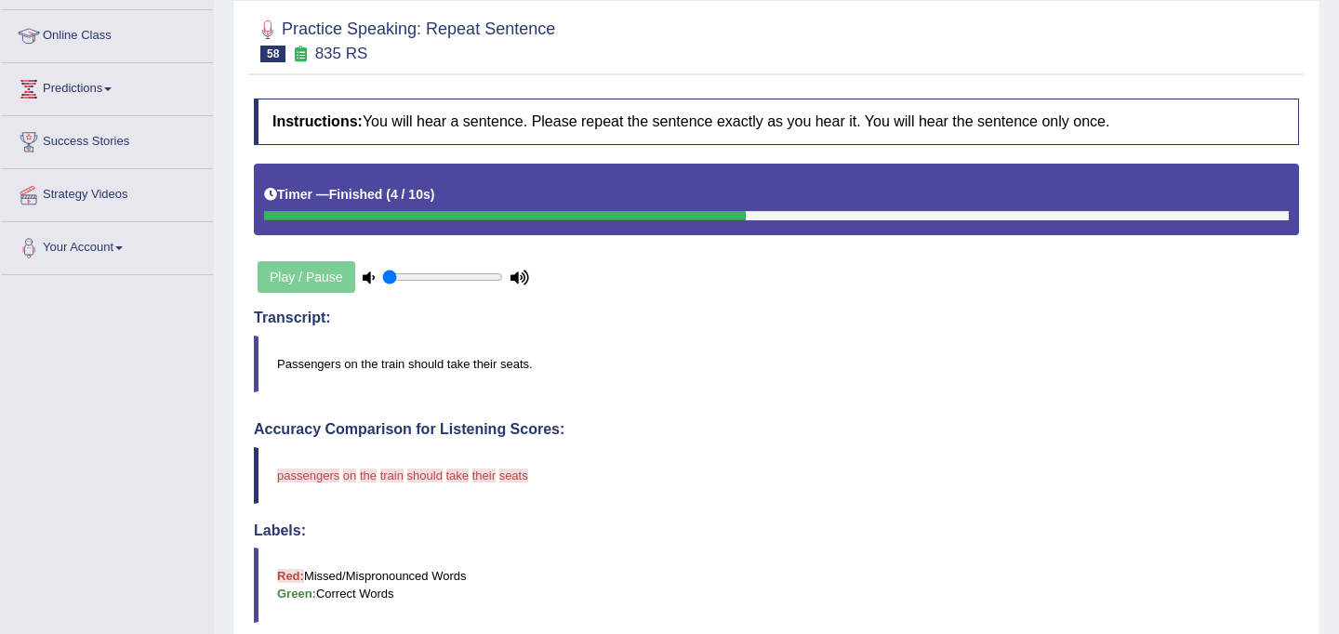
scroll to position [33, 0]
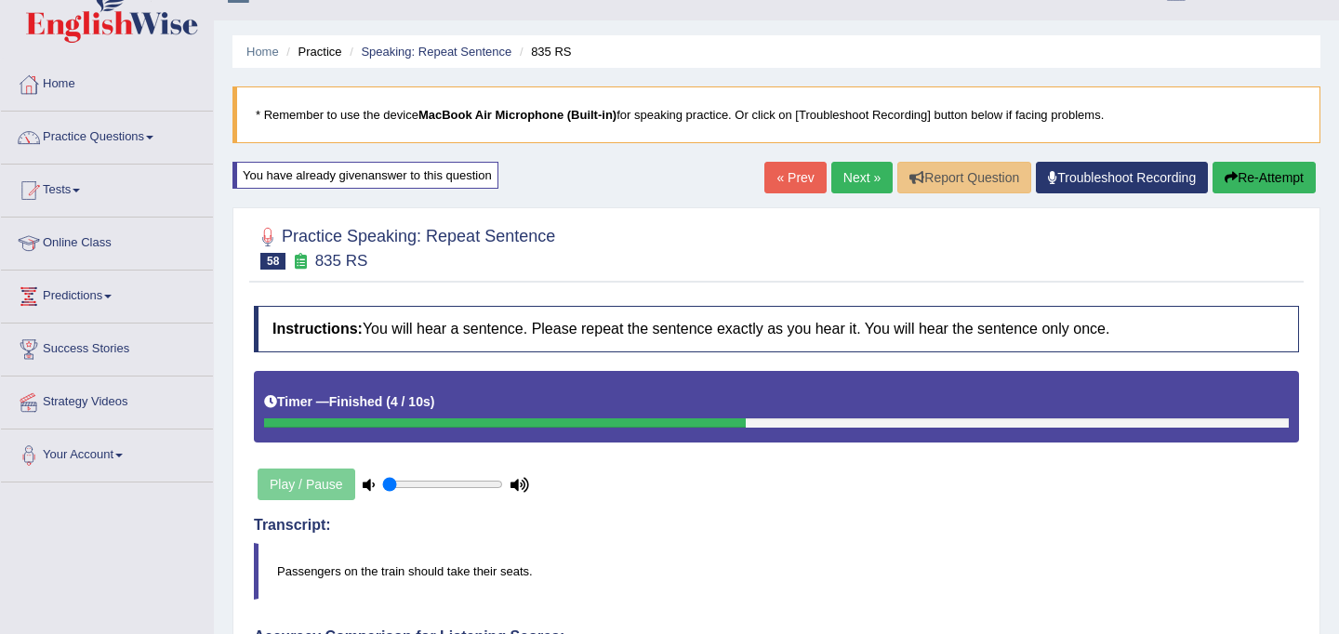
click at [854, 169] on link "Next »" at bounding box center [862, 178] width 61 height 32
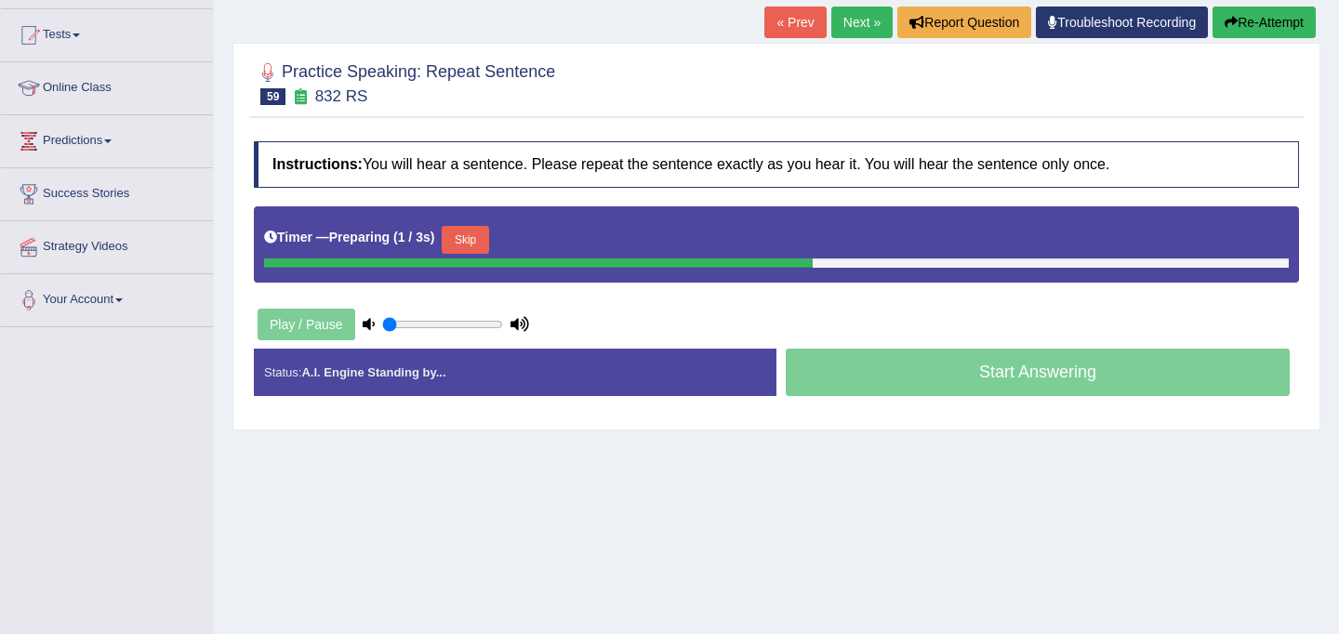
scroll to position [191, 0]
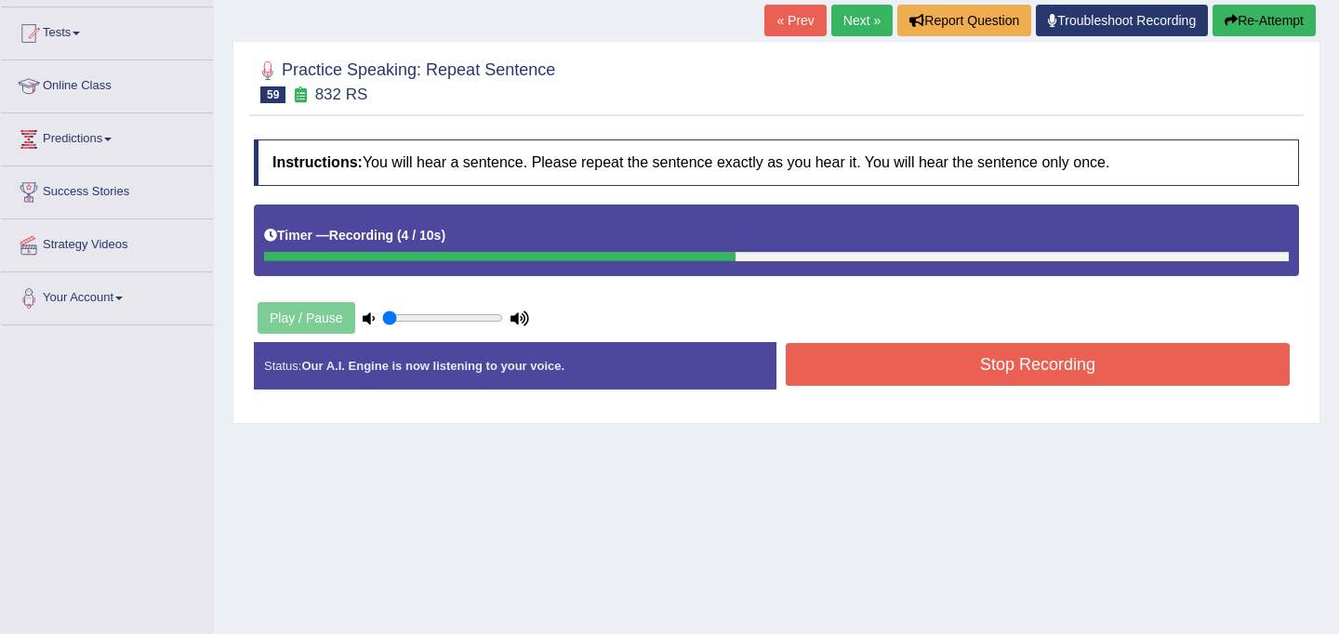
click at [873, 360] on button "Stop Recording" at bounding box center [1038, 364] width 504 height 43
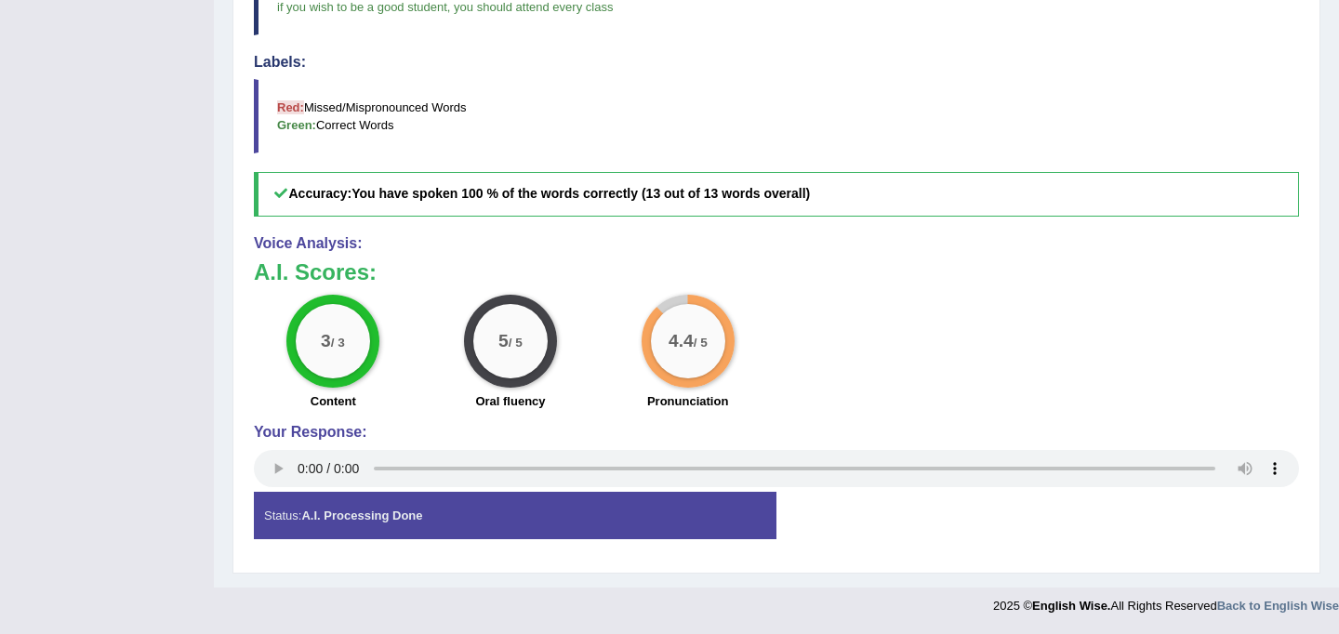
scroll to position [0, 0]
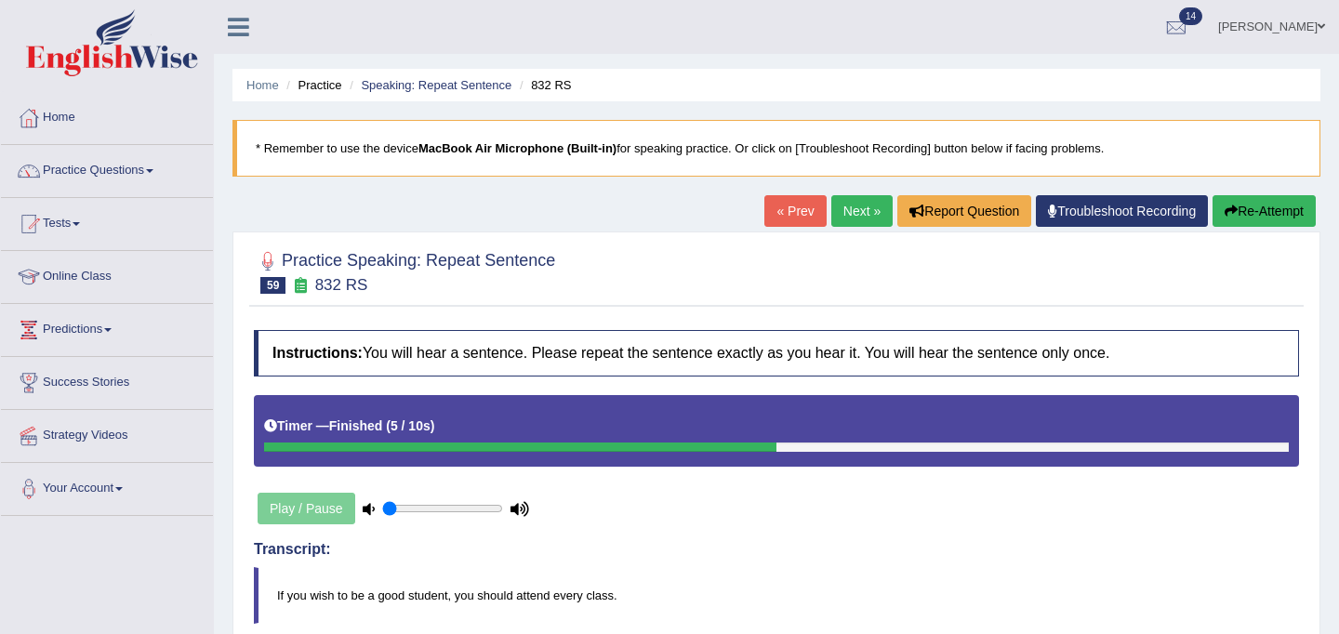
click at [859, 209] on link "Next »" at bounding box center [862, 211] width 61 height 32
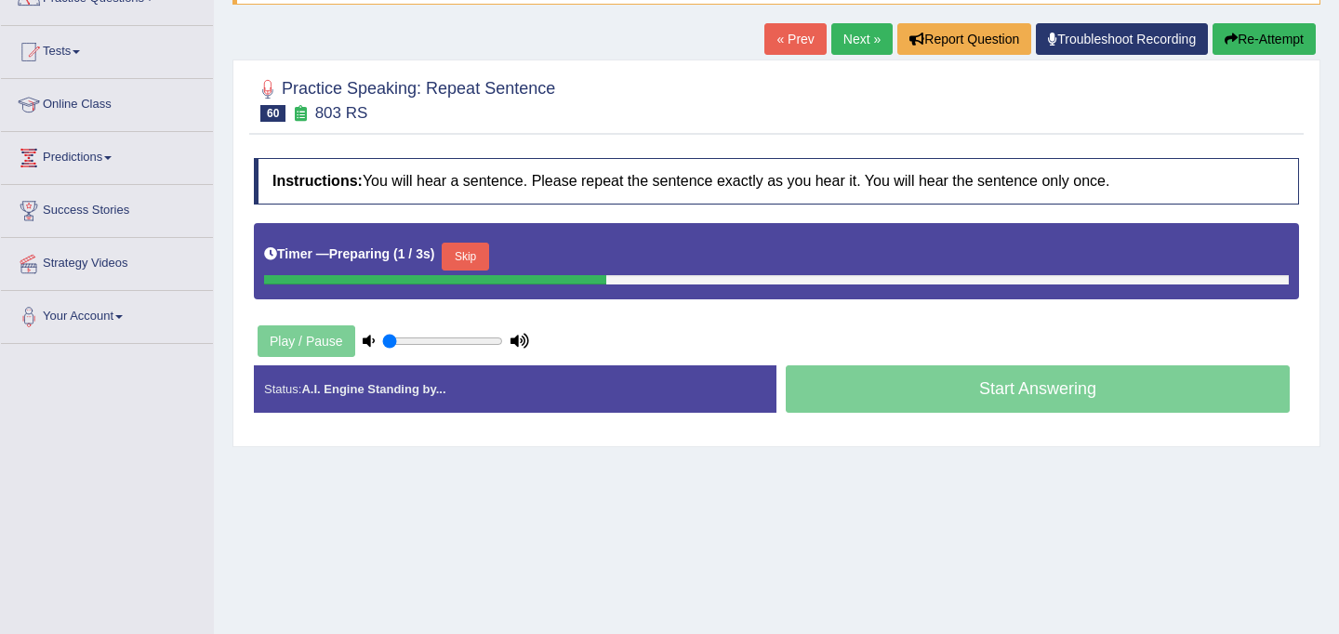
scroll to position [174, 0]
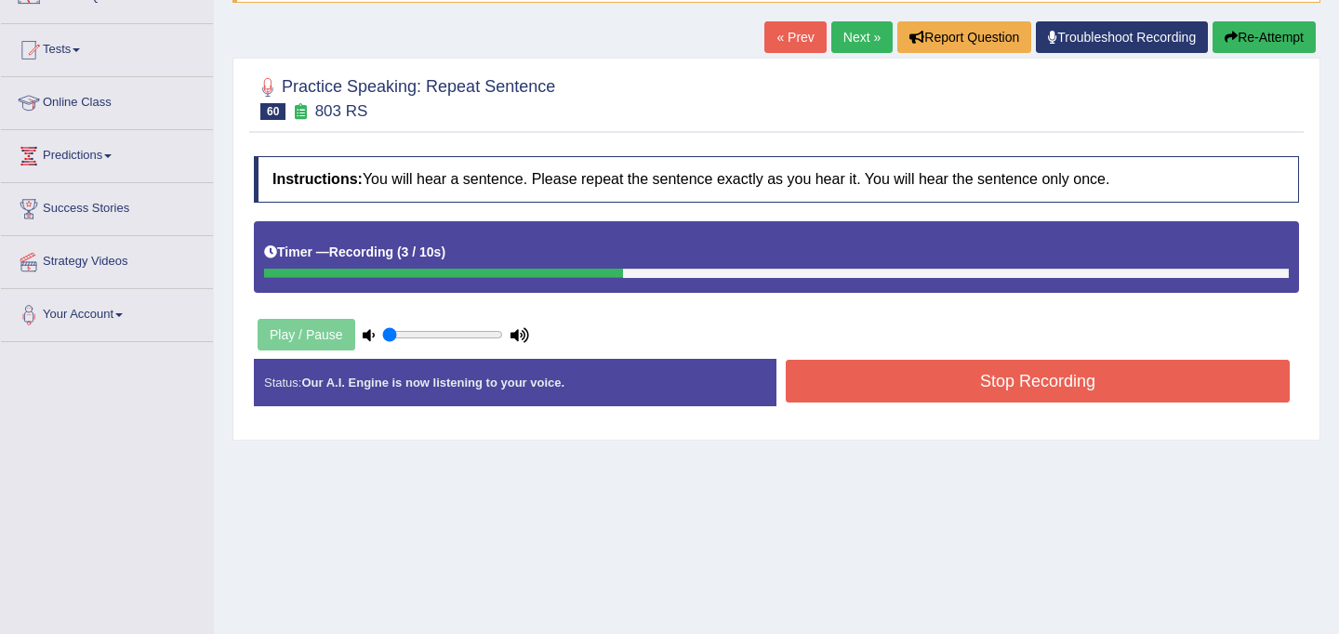
click at [906, 376] on button "Stop Recording" at bounding box center [1038, 381] width 504 height 43
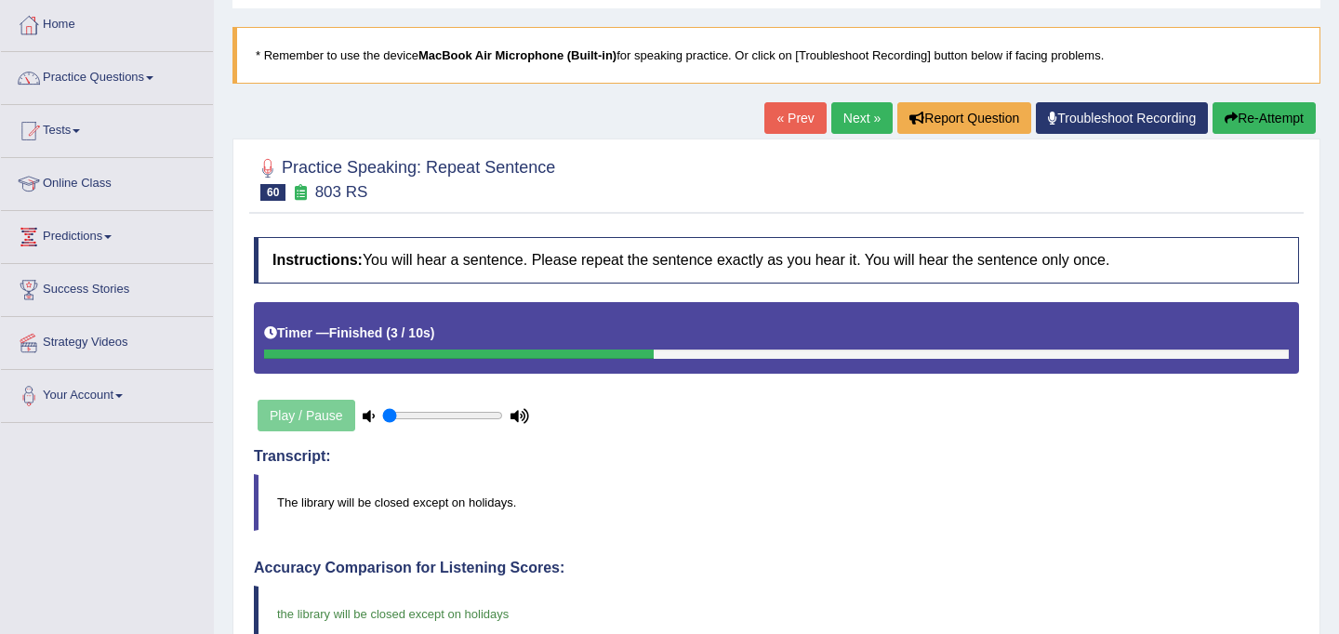
scroll to position [92, 0]
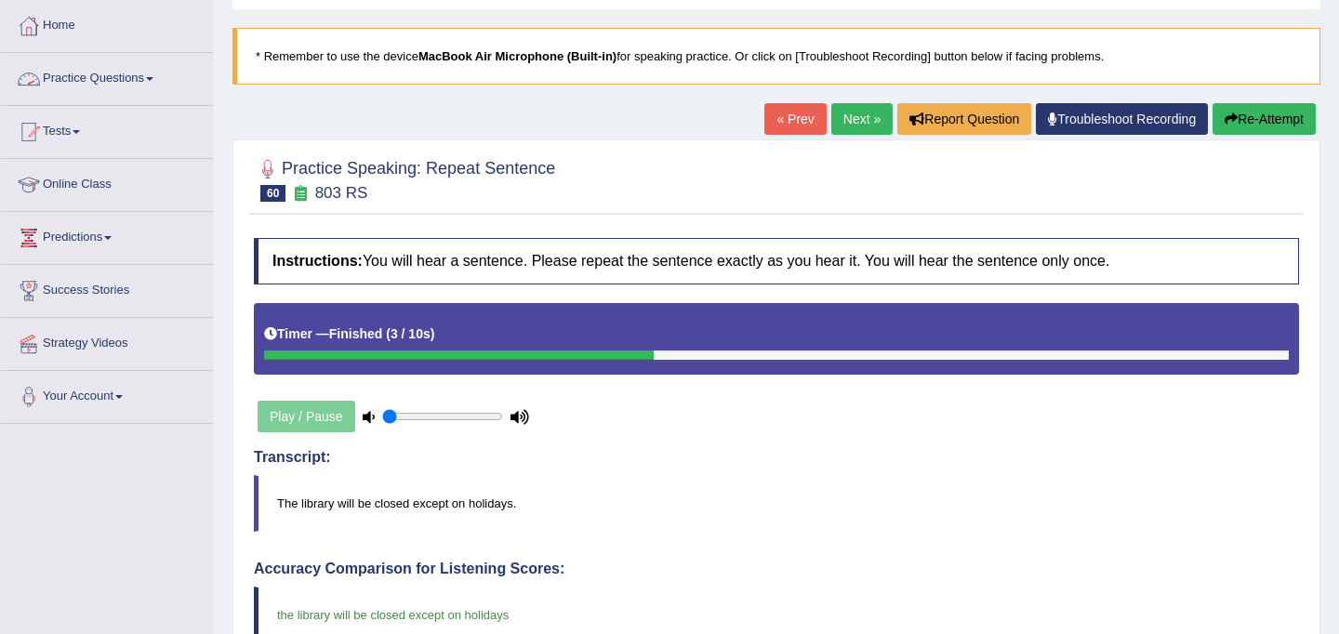
click at [131, 77] on link "Practice Questions" at bounding box center [107, 76] width 212 height 47
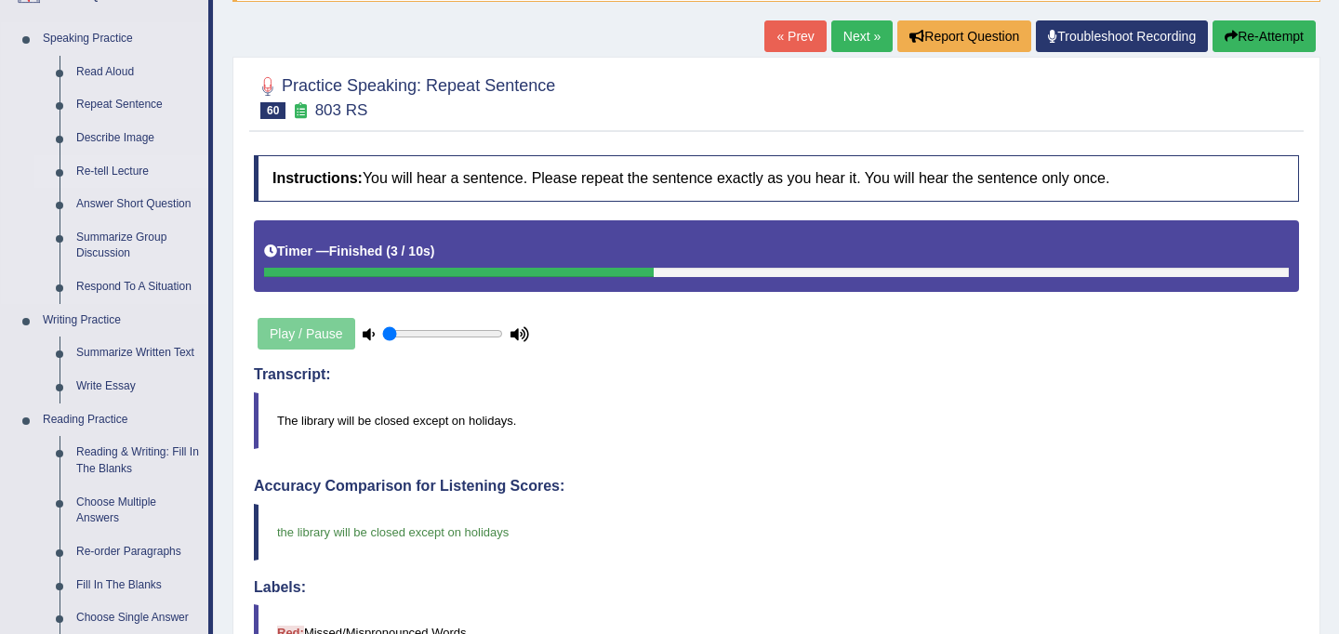
scroll to position [177, 0]
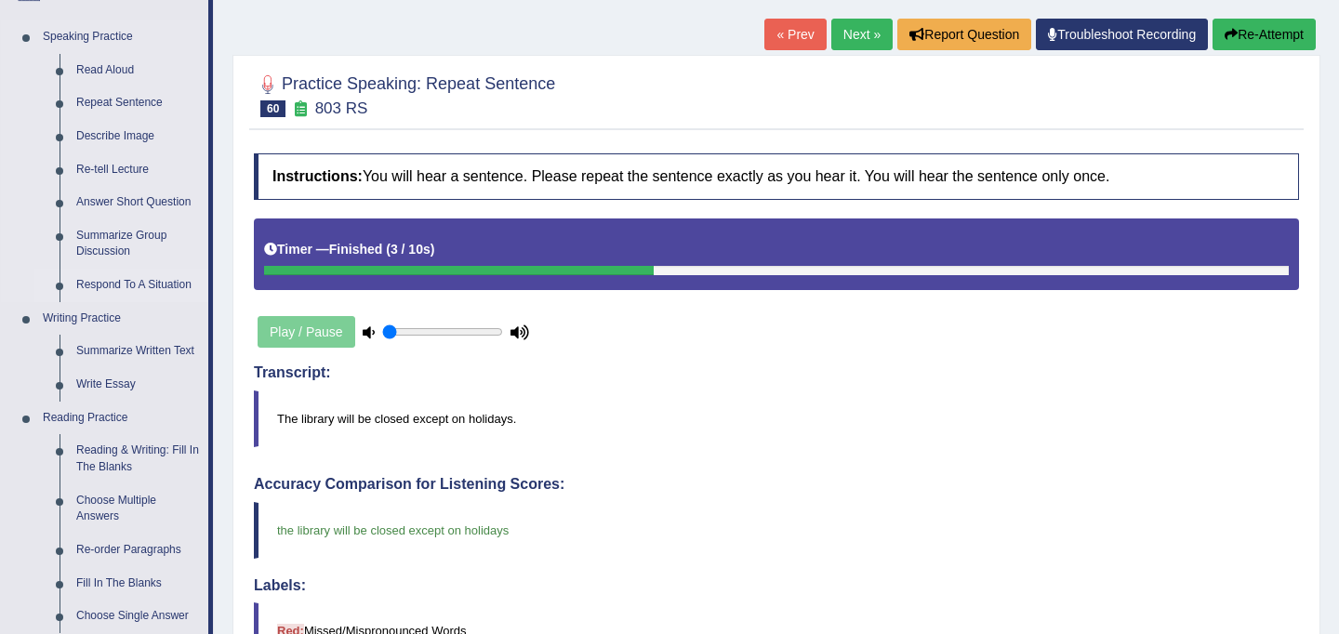
click at [134, 284] on link "Respond To A Situation" at bounding box center [138, 285] width 140 height 33
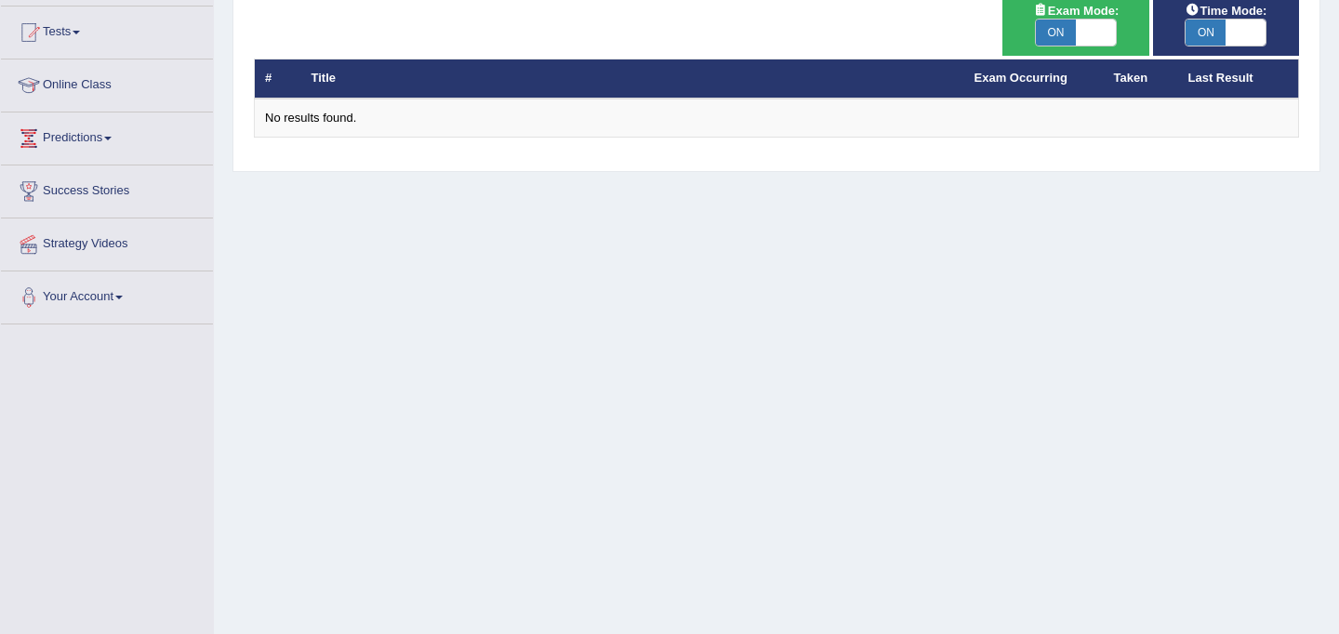
scroll to position [43, 0]
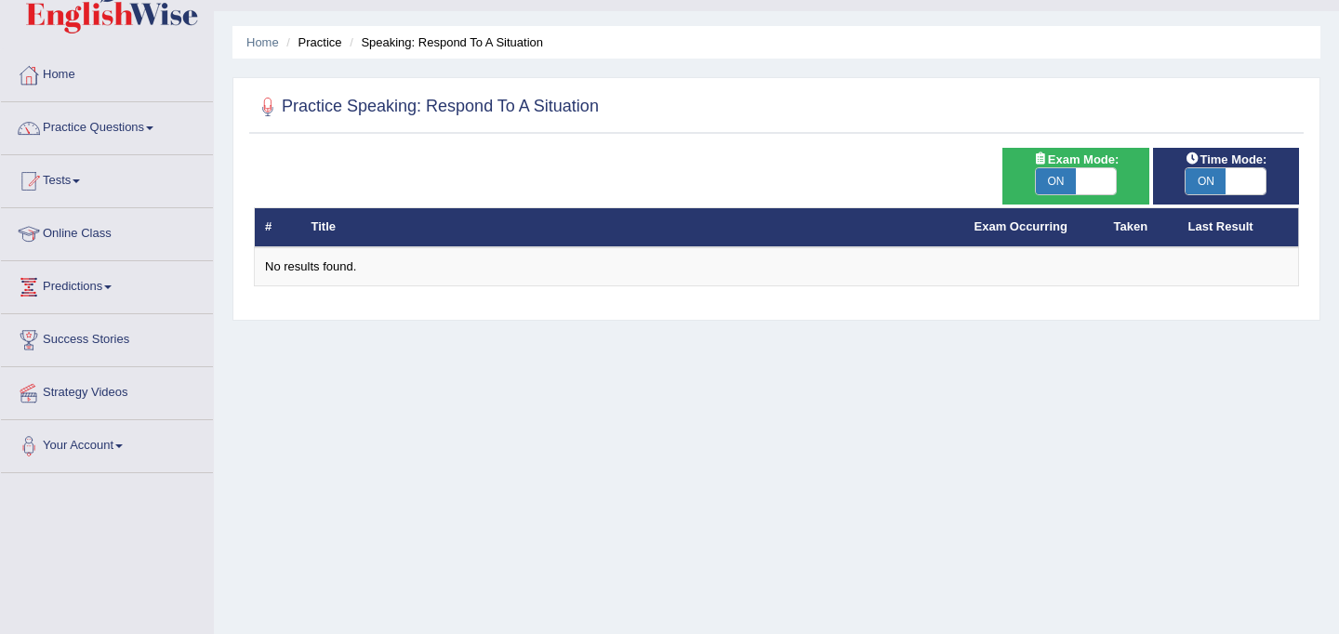
click at [1086, 179] on span at bounding box center [1096, 181] width 40 height 26
checkbox input "false"
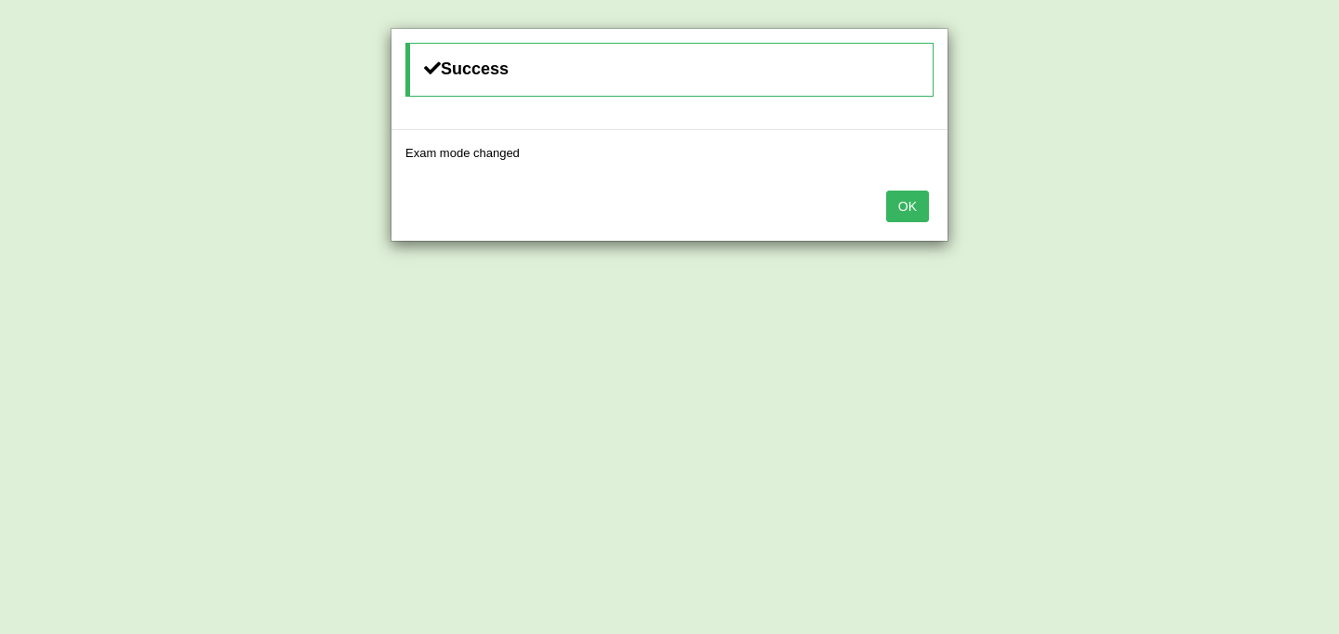
click at [899, 211] on button "OK" at bounding box center [907, 207] width 43 height 32
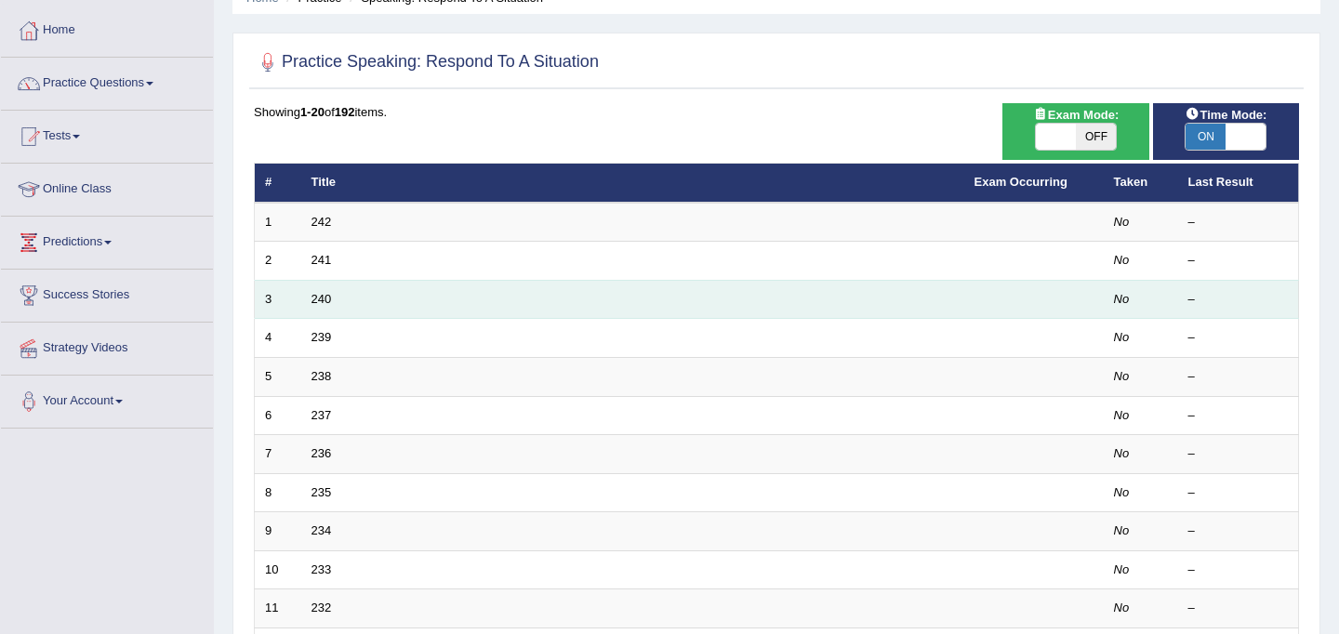
scroll to position [94, 0]
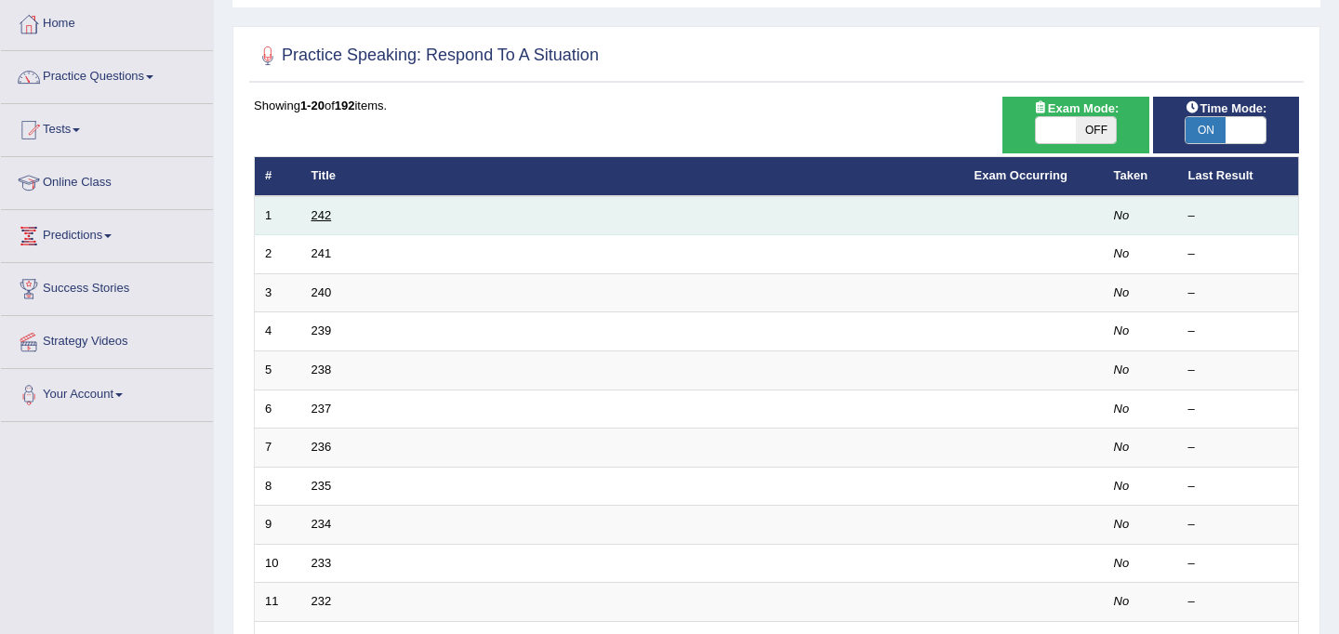
click at [330, 213] on link "242" at bounding box center [322, 215] width 20 height 14
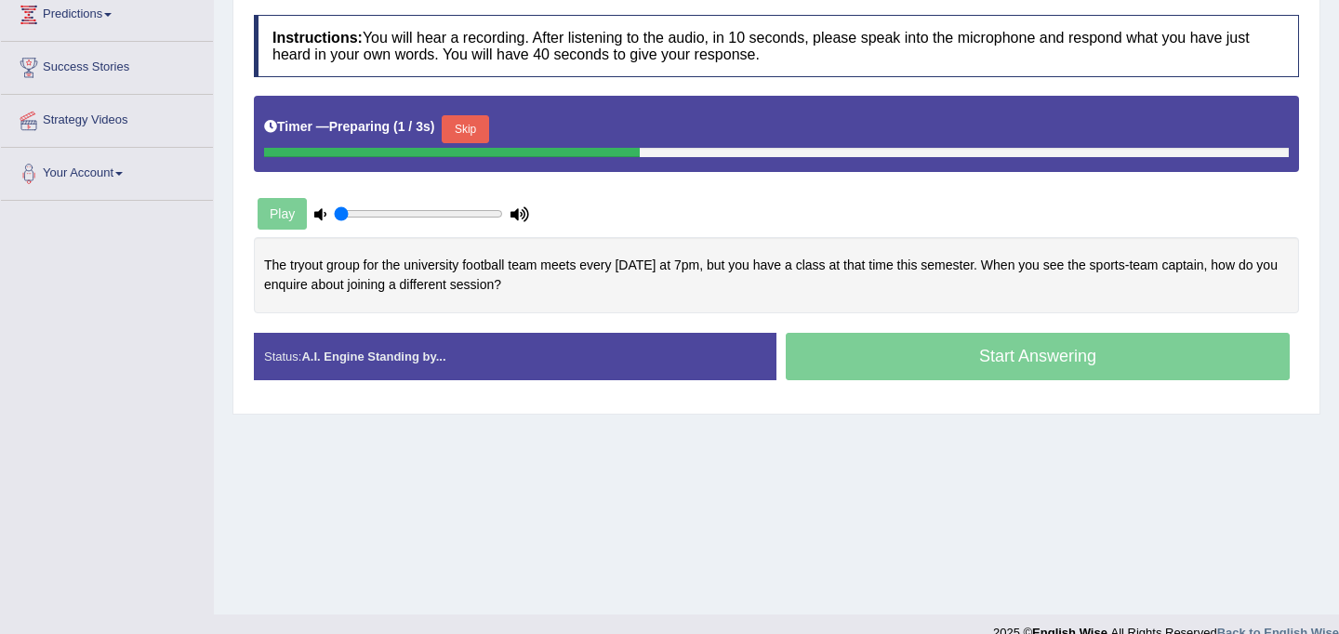
scroll to position [342, 0]
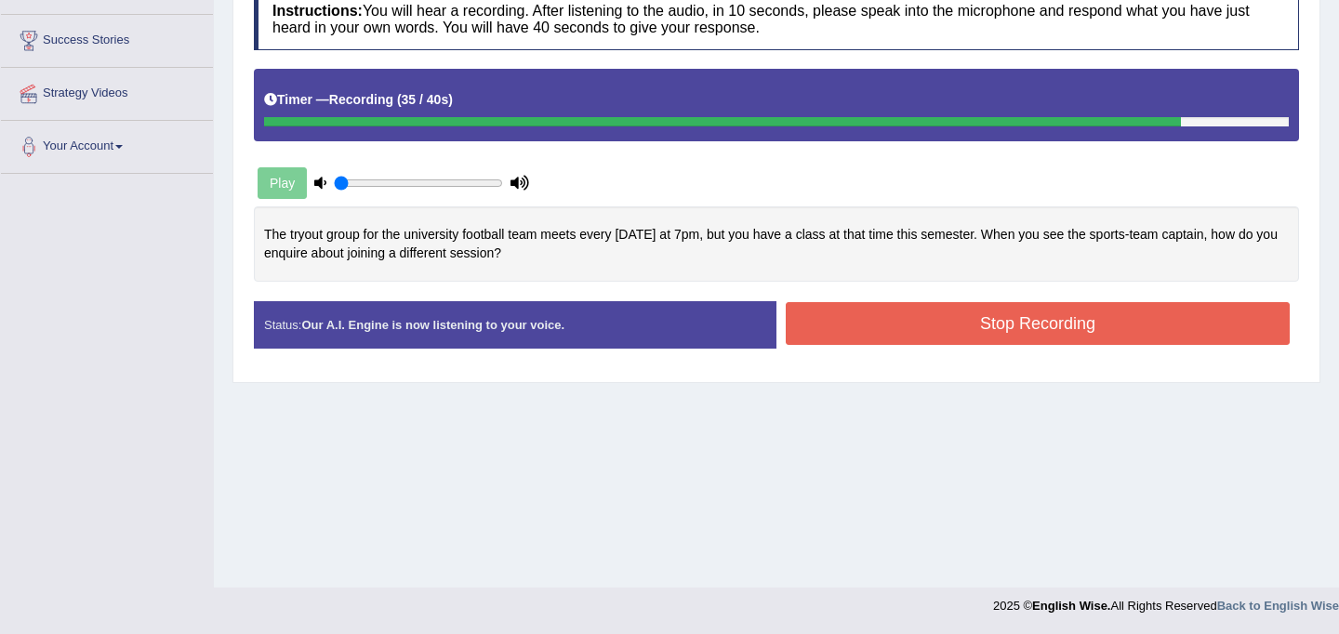
click at [912, 304] on button "Stop Recording" at bounding box center [1038, 323] width 504 height 43
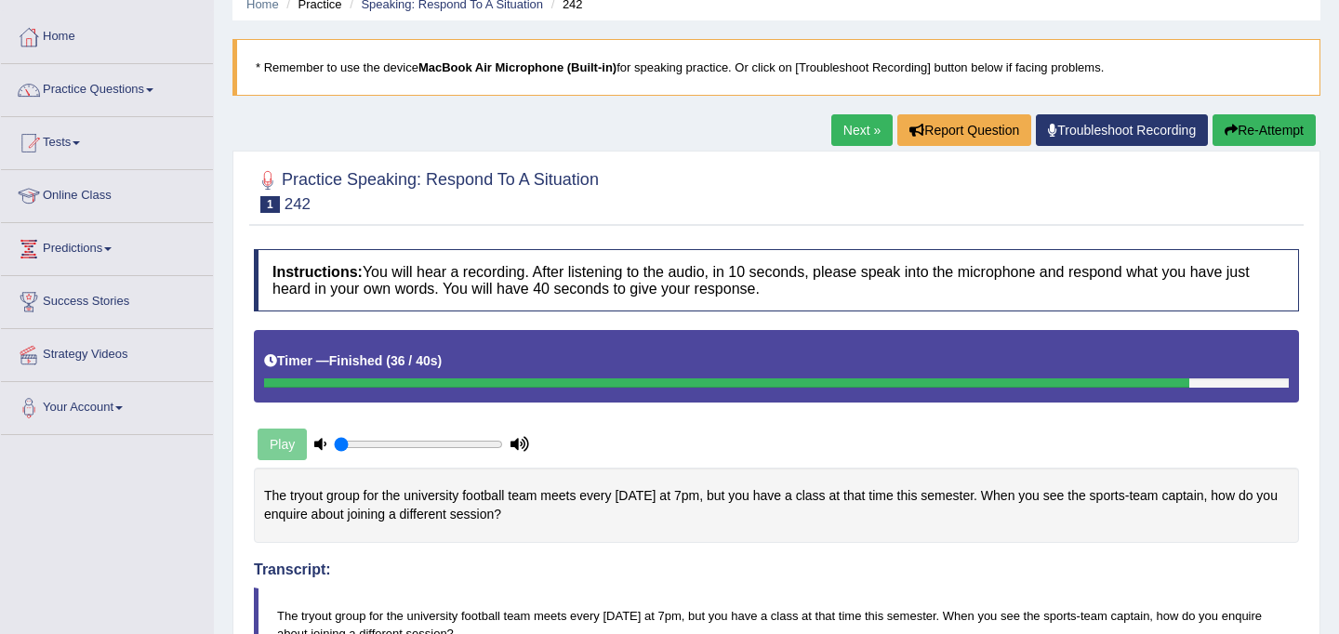
scroll to position [85, 0]
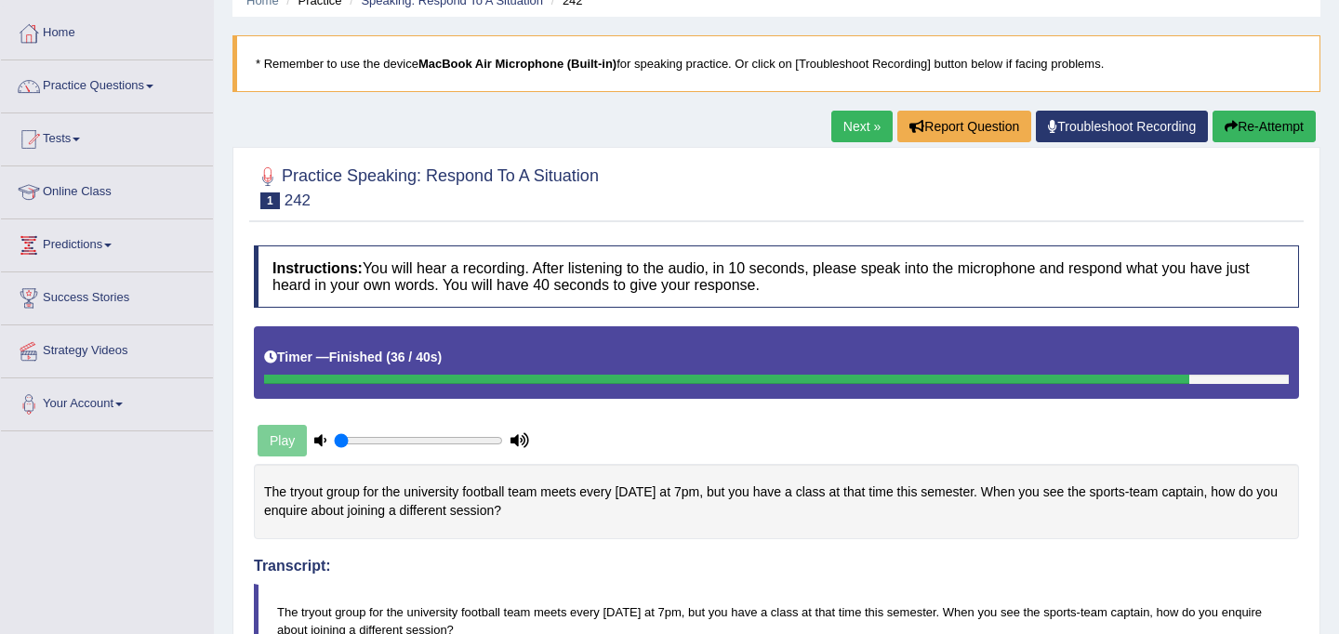
click at [1259, 126] on button "Re-Attempt" at bounding box center [1264, 127] width 103 height 32
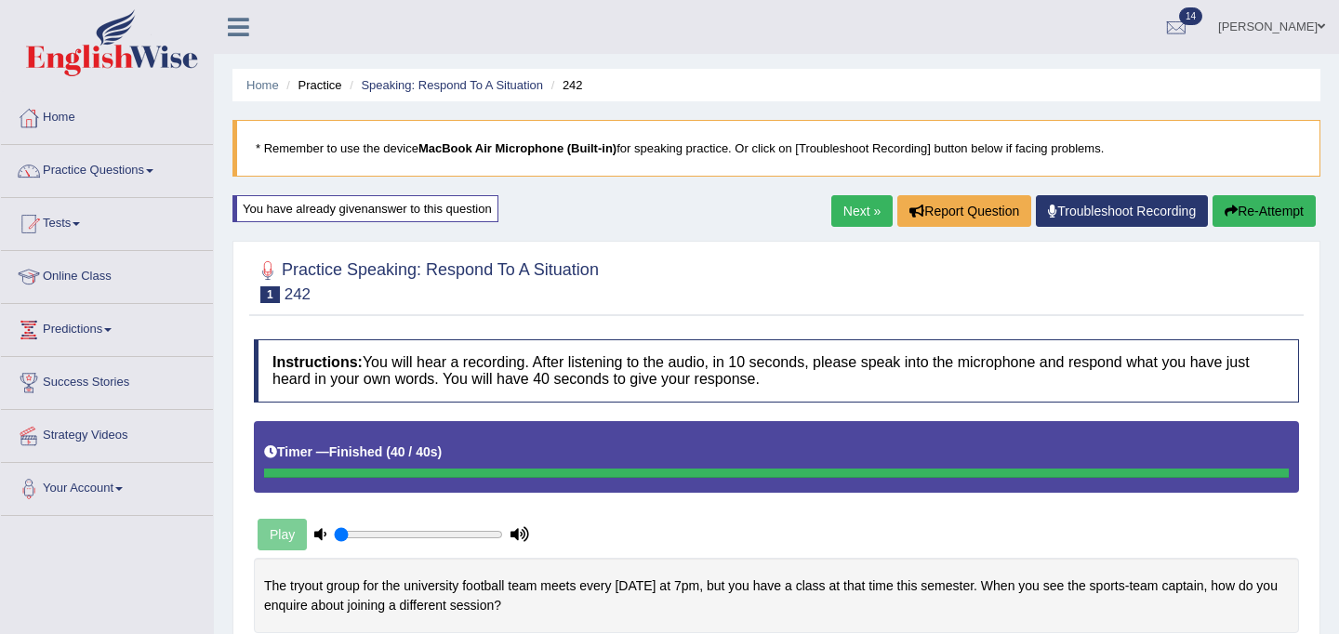
click at [861, 217] on link "Next »" at bounding box center [862, 211] width 61 height 32
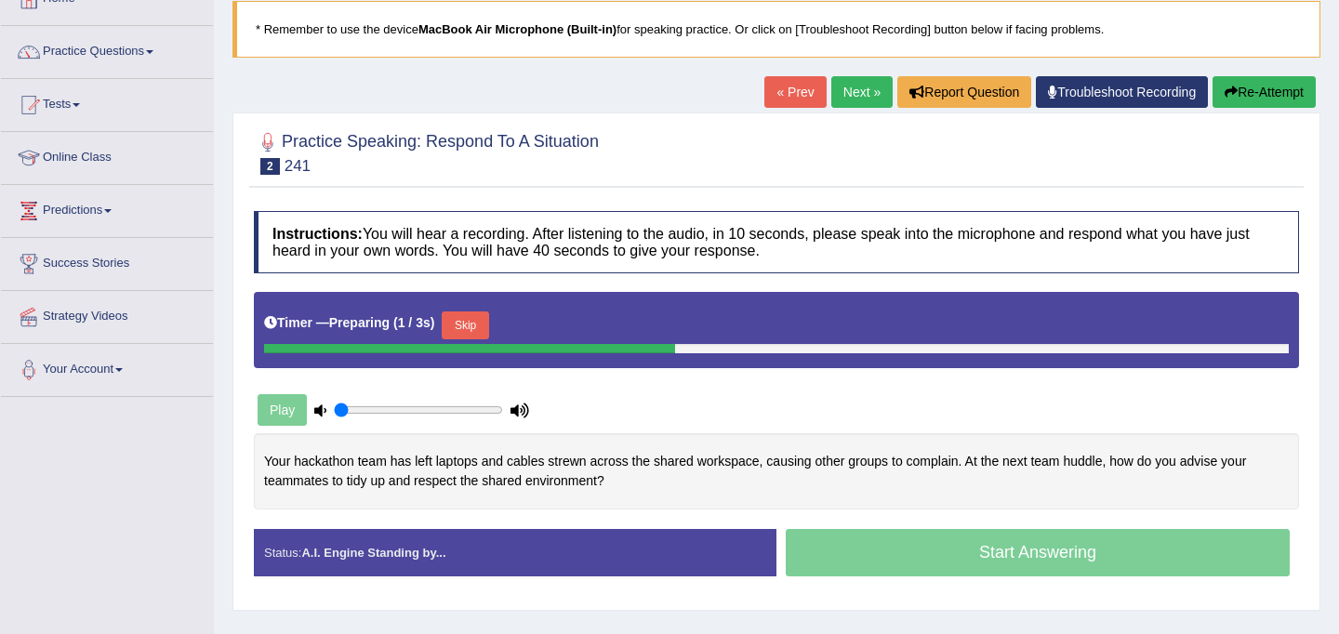
scroll to position [126, 0]
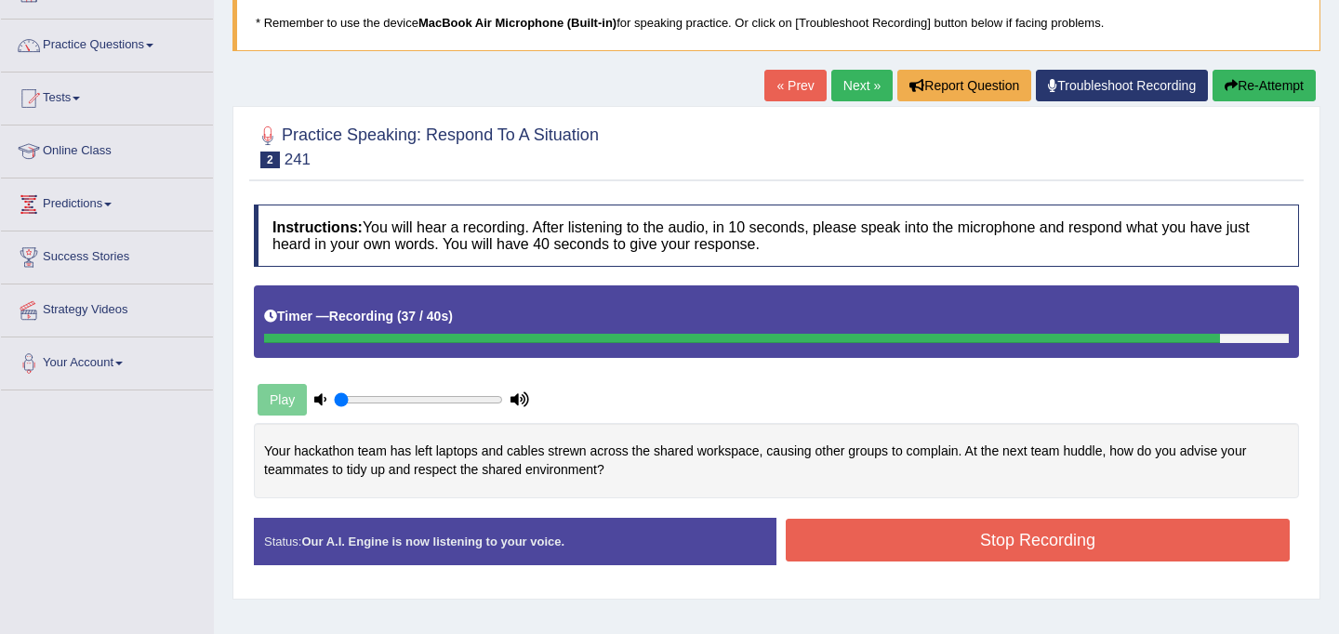
click at [1112, 538] on button "Stop Recording" at bounding box center [1038, 540] width 504 height 43
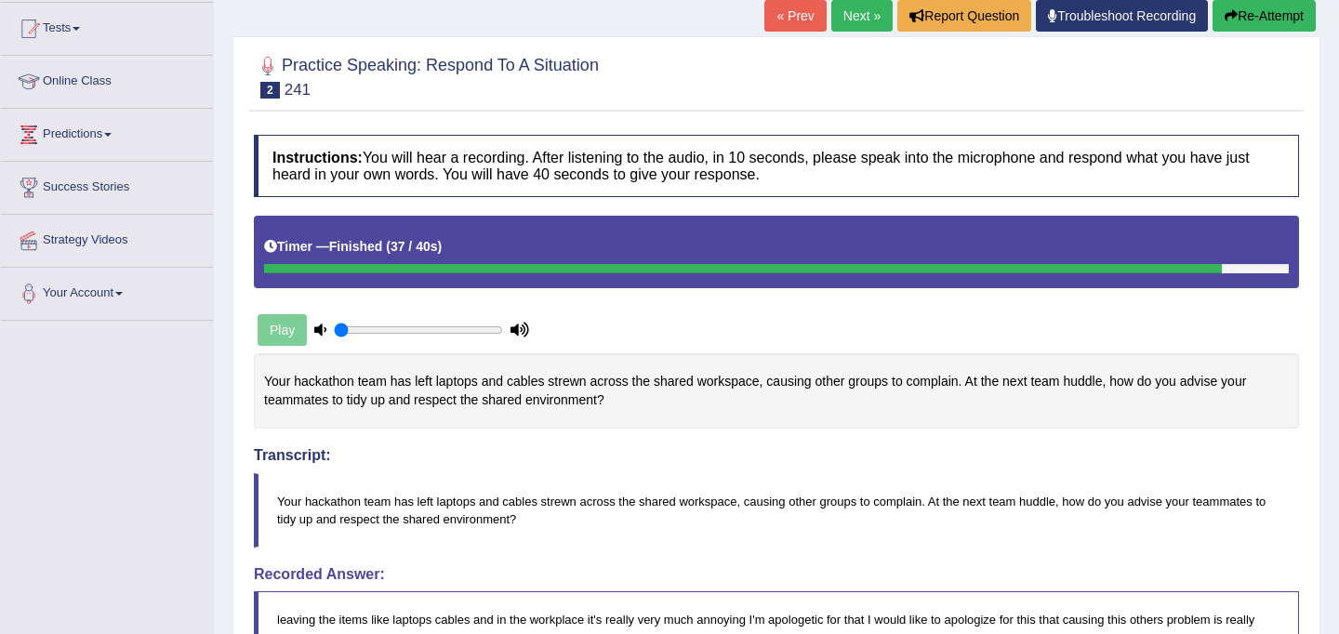
scroll to position [191, 0]
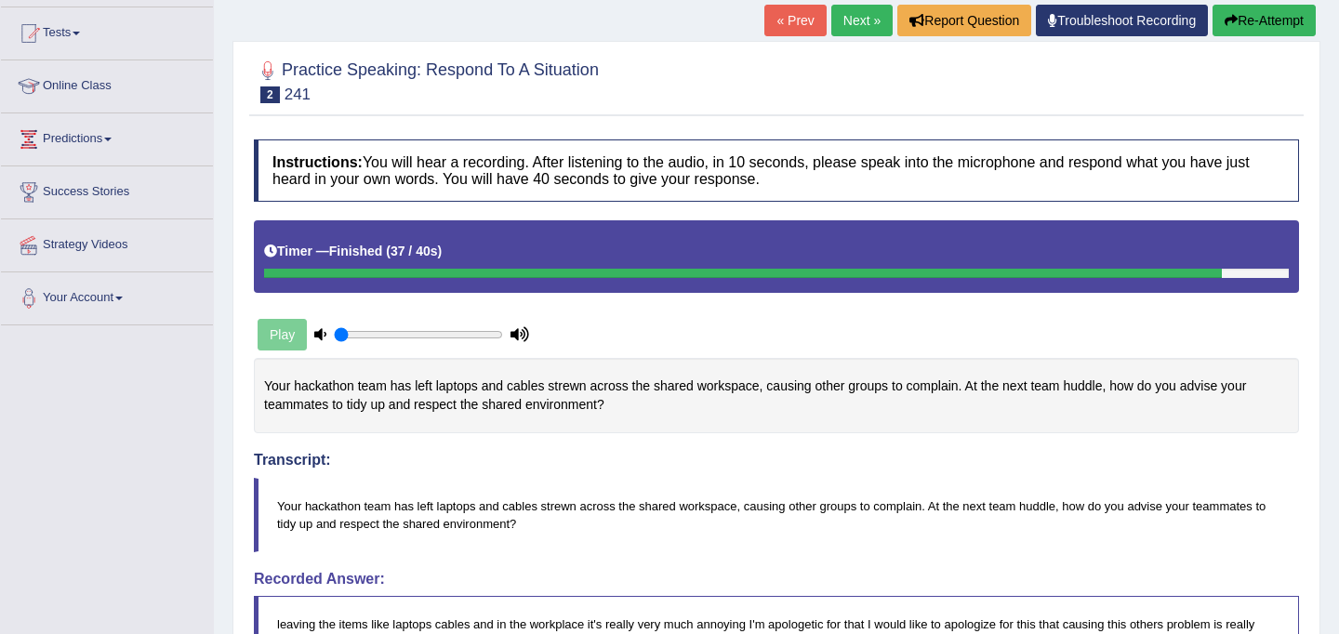
click at [1250, 20] on button "Re-Attempt" at bounding box center [1264, 21] width 103 height 32
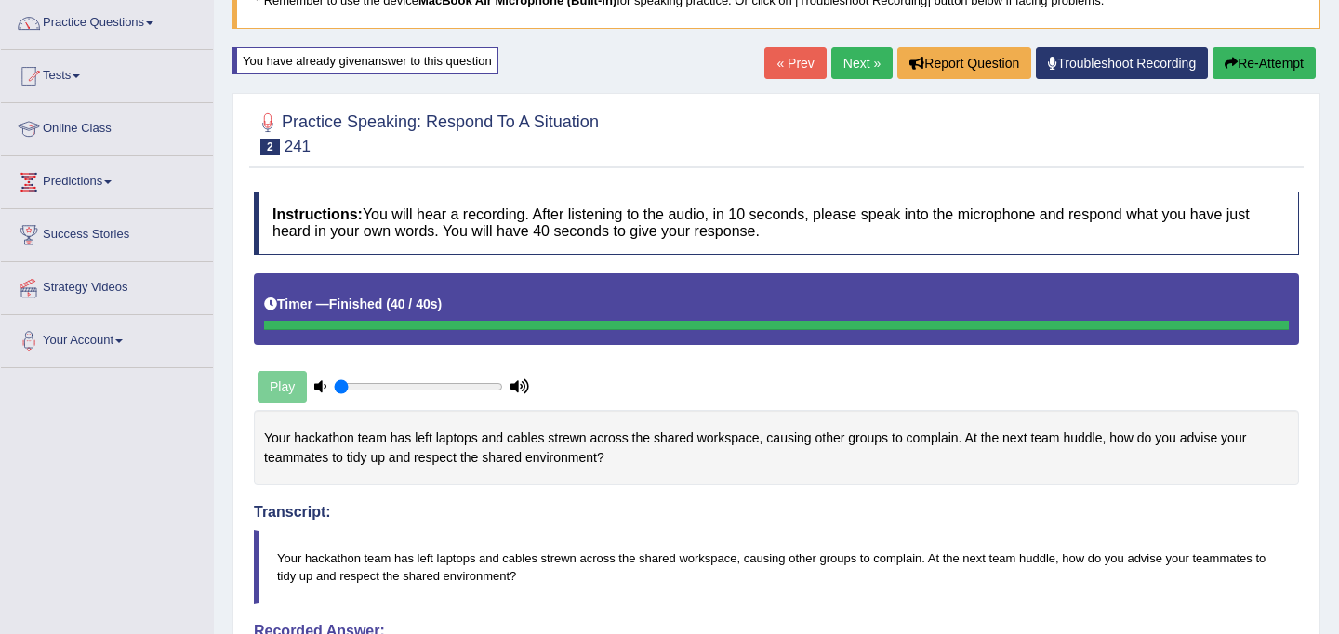
scroll to position [7, 0]
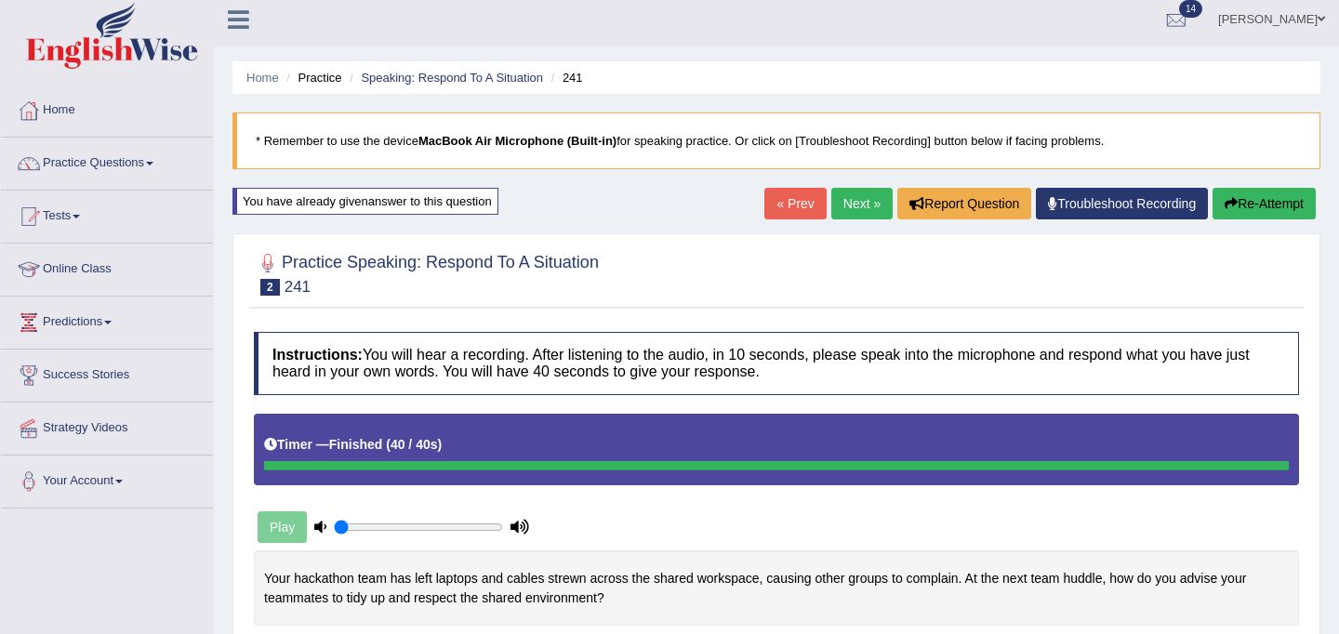
click at [1237, 209] on button "Re-Attempt" at bounding box center [1264, 204] width 103 height 32
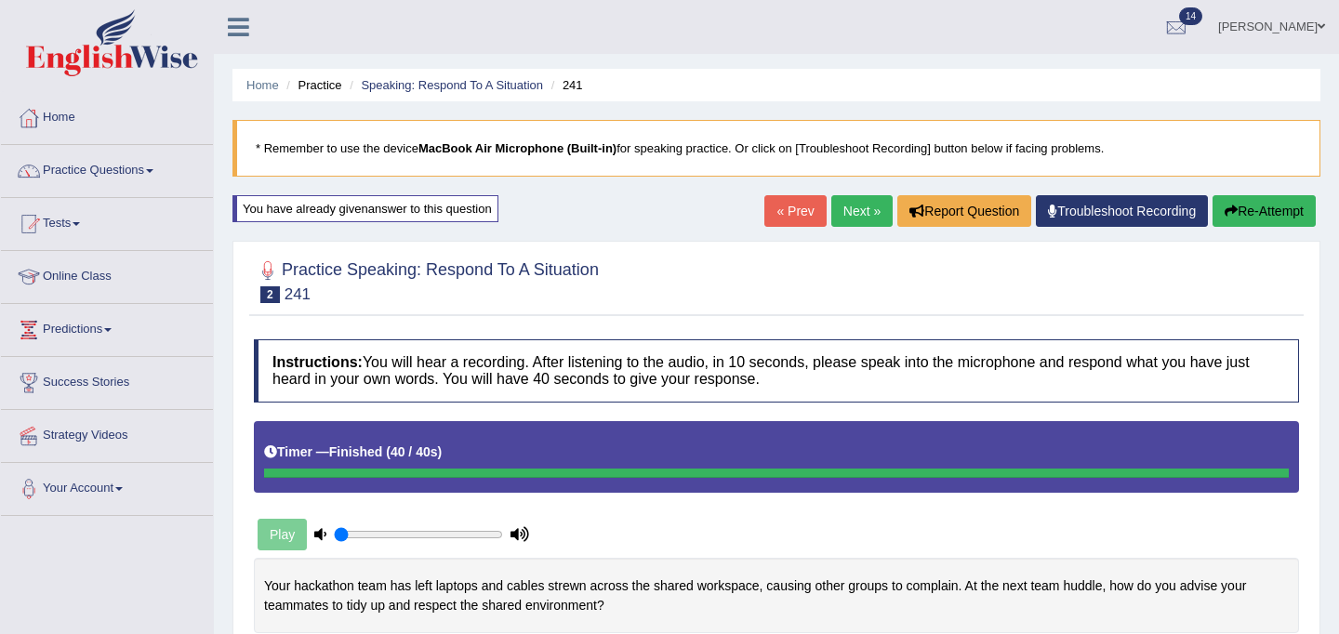
click at [844, 205] on link "Next »" at bounding box center [862, 211] width 61 height 32
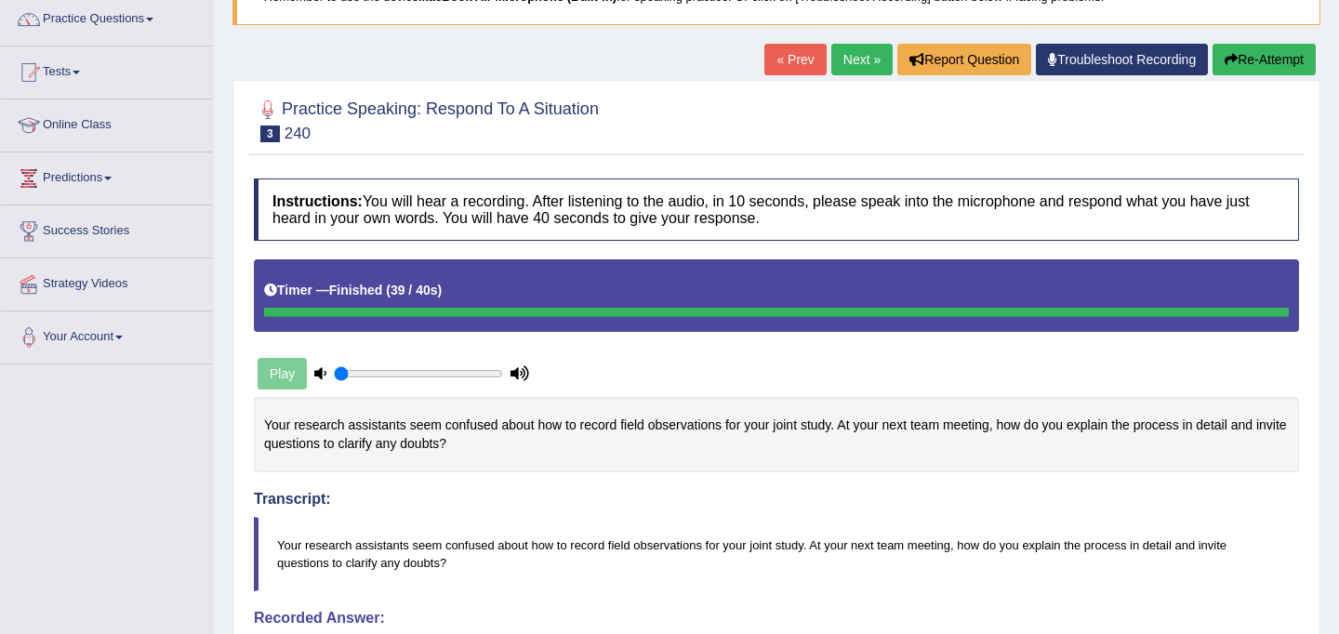
scroll to position [85, 0]
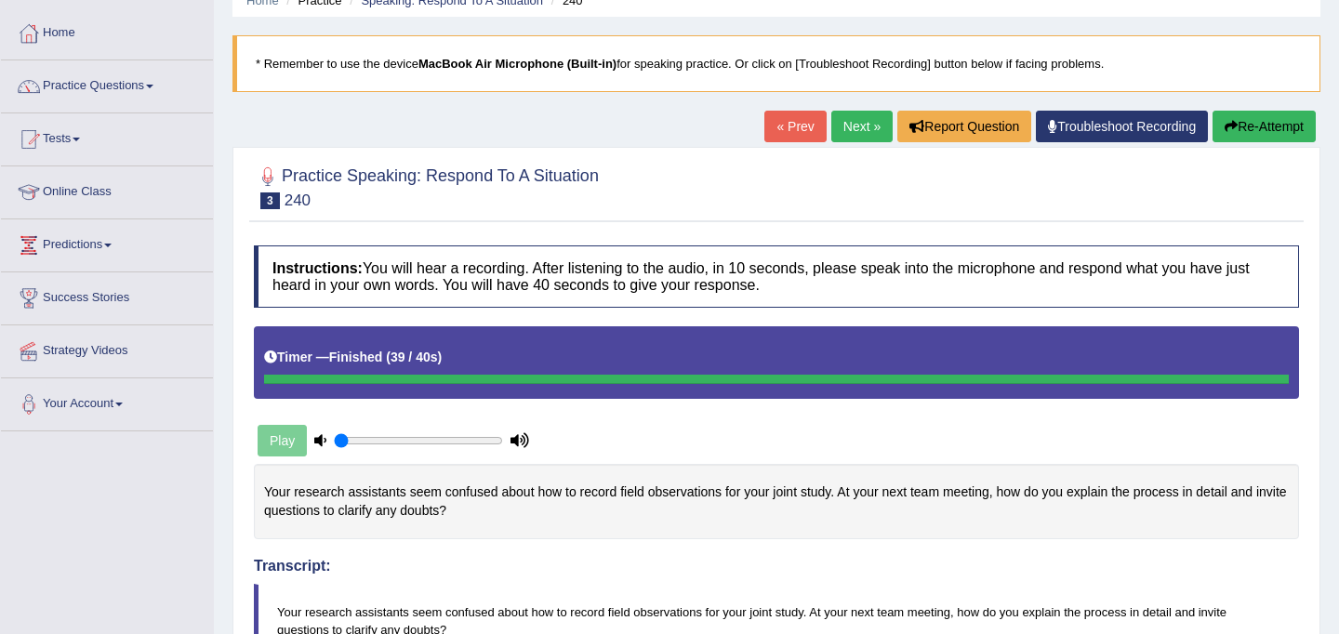
click at [1231, 124] on icon "button" at bounding box center [1231, 126] width 13 height 13
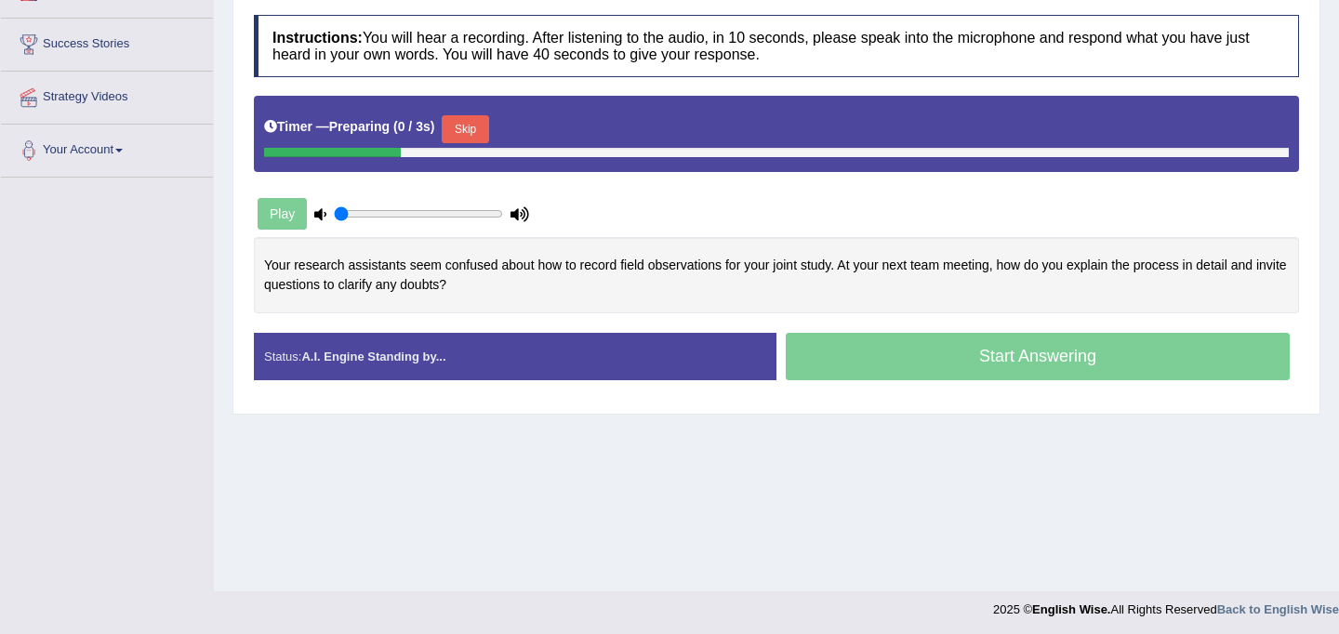
scroll to position [342, 0]
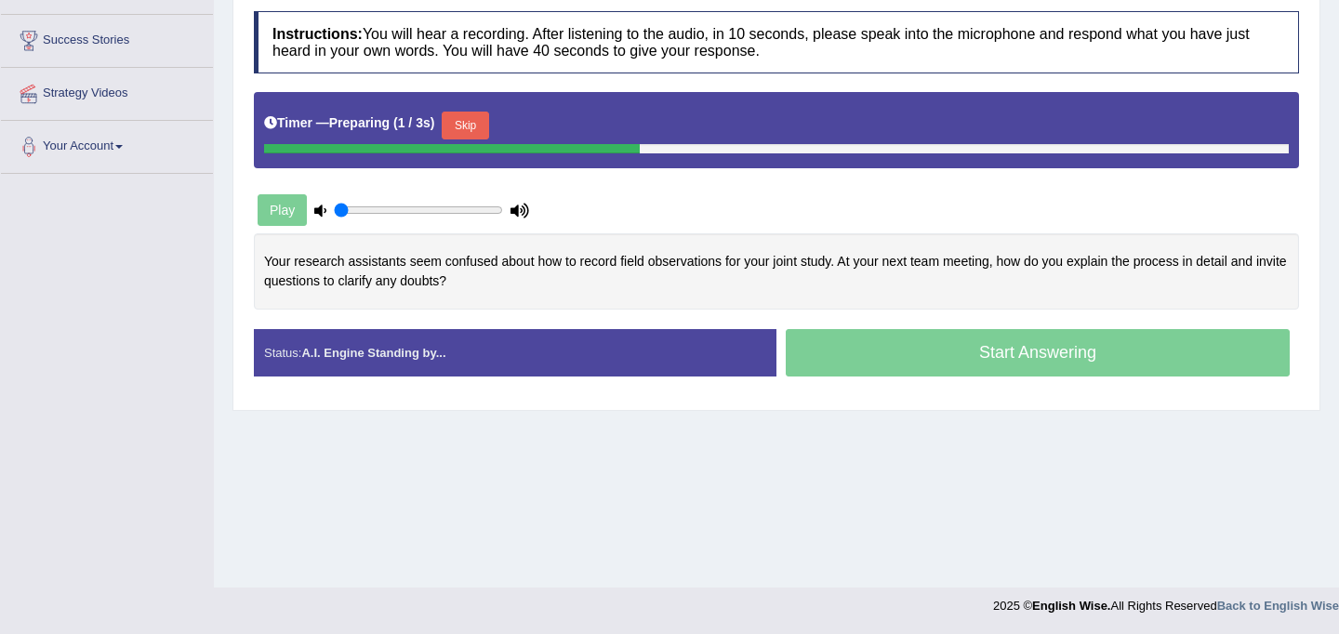
click at [480, 130] on button "Skip" at bounding box center [465, 126] width 47 height 28
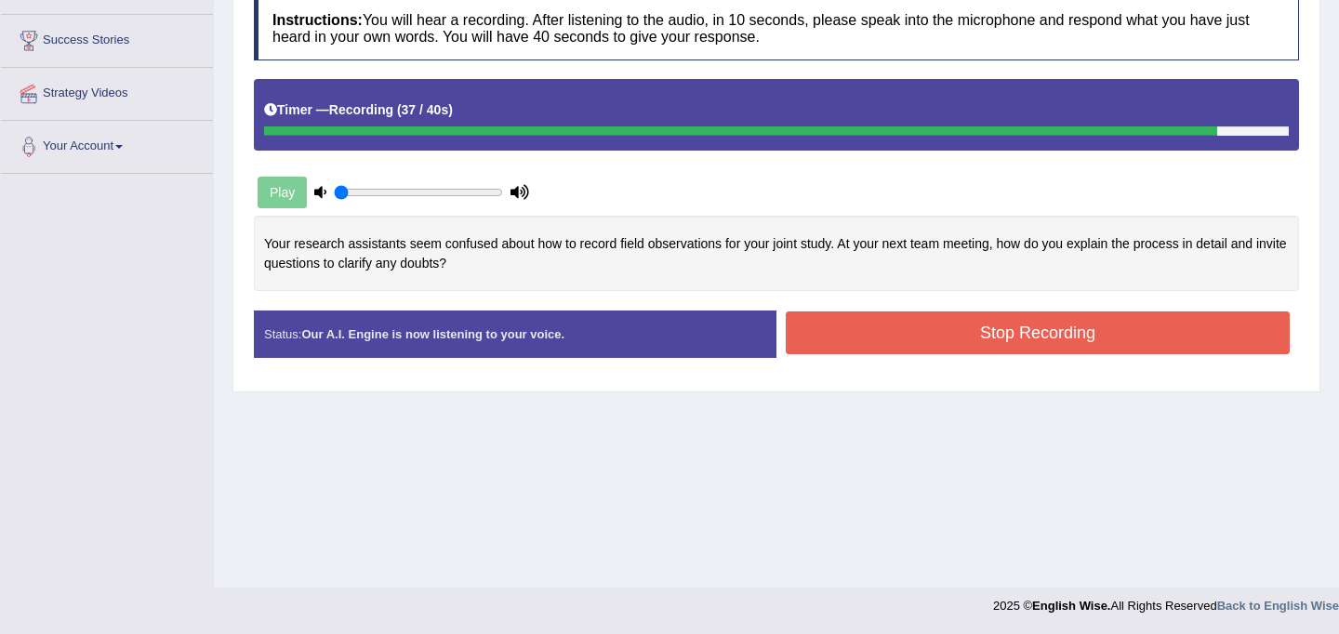
click at [880, 334] on button "Stop Recording" at bounding box center [1038, 333] width 504 height 43
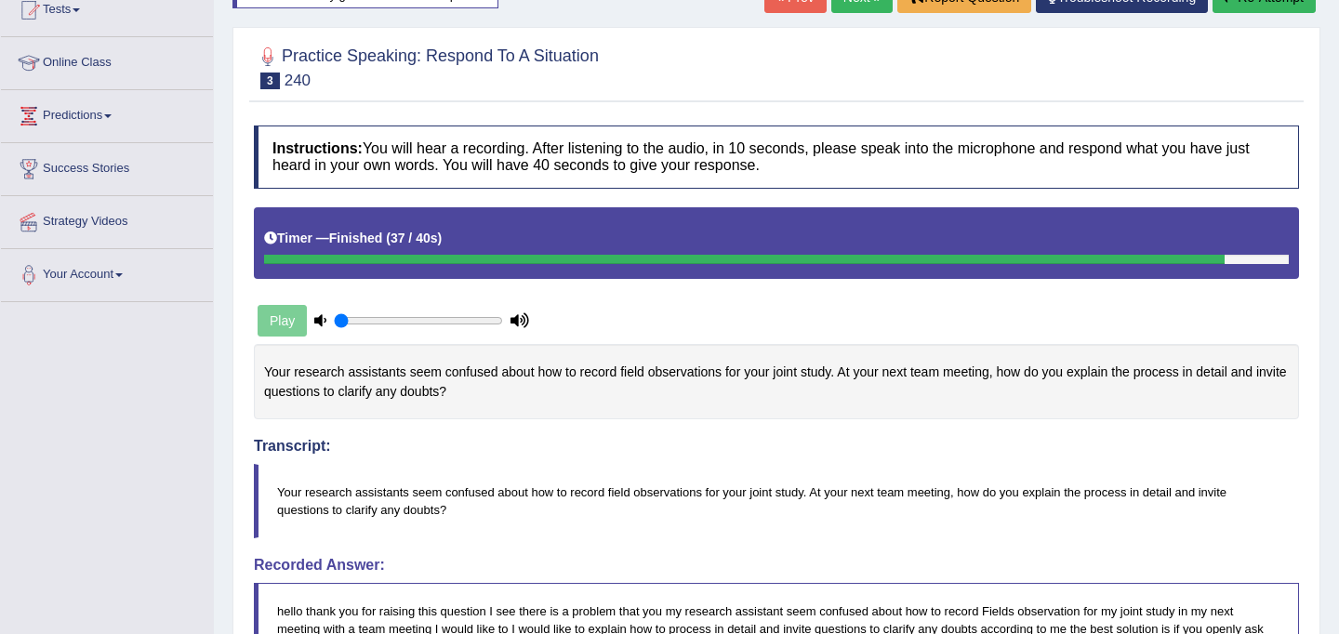
scroll to position [0, 0]
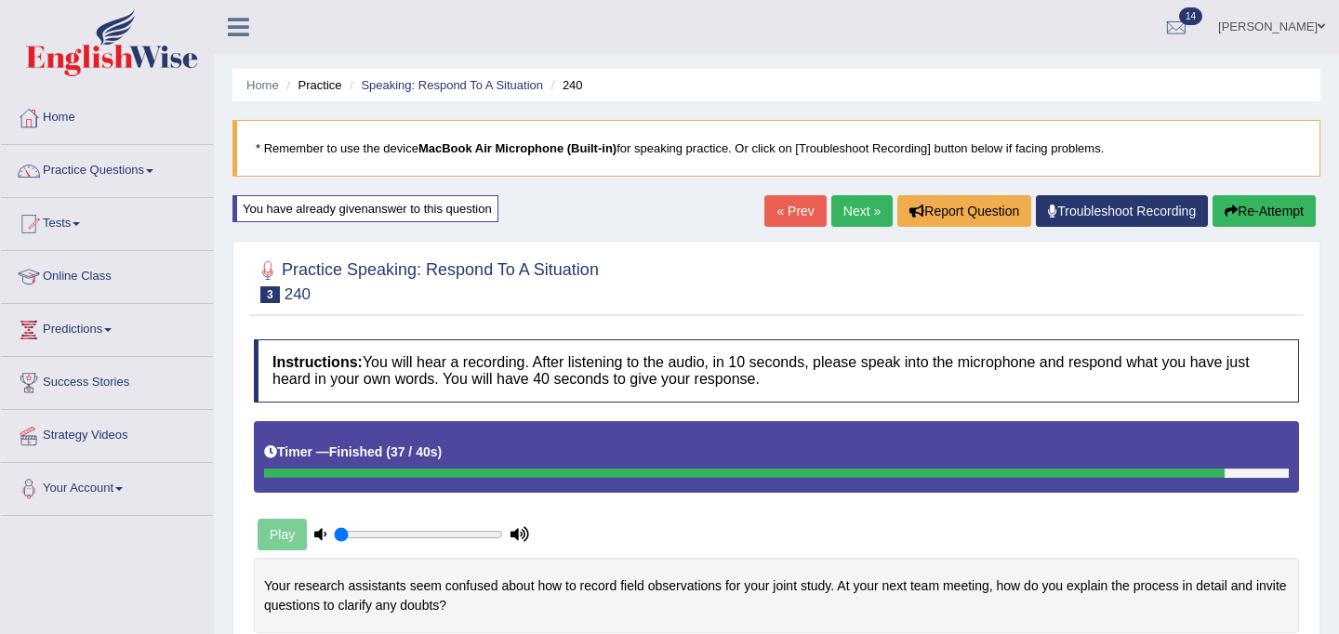
click at [849, 219] on link "Next »" at bounding box center [862, 211] width 61 height 32
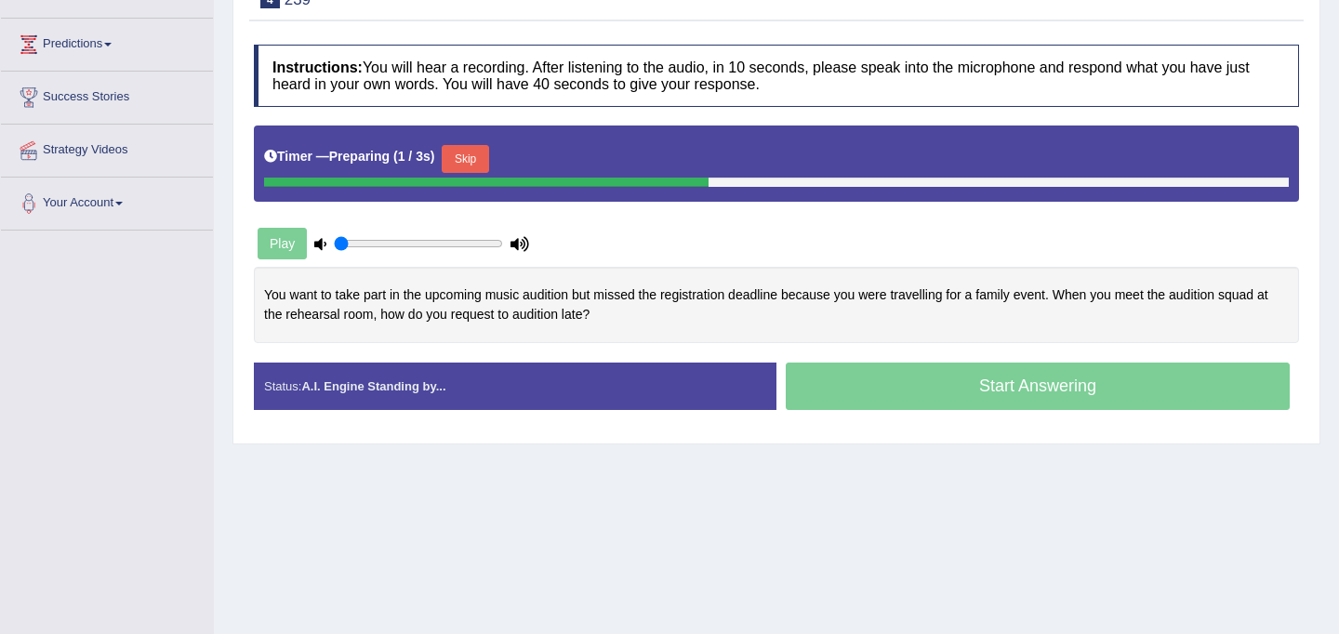
scroll to position [289, 0]
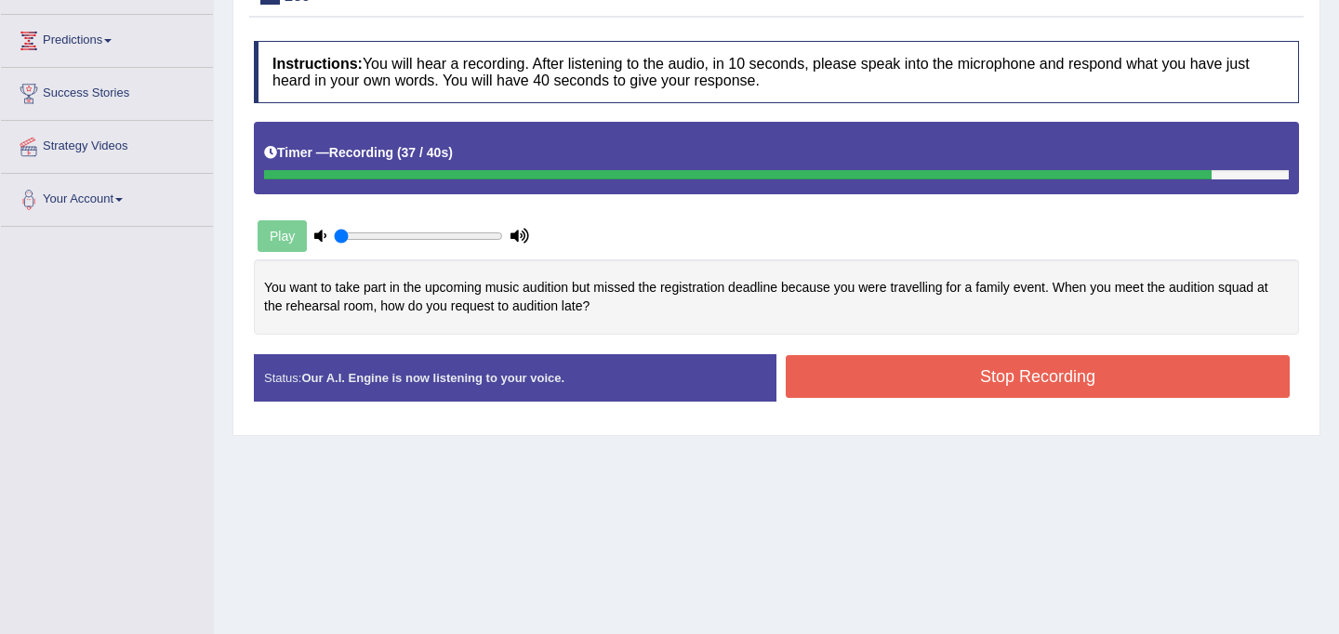
click at [901, 382] on button "Stop Recording" at bounding box center [1038, 376] width 504 height 43
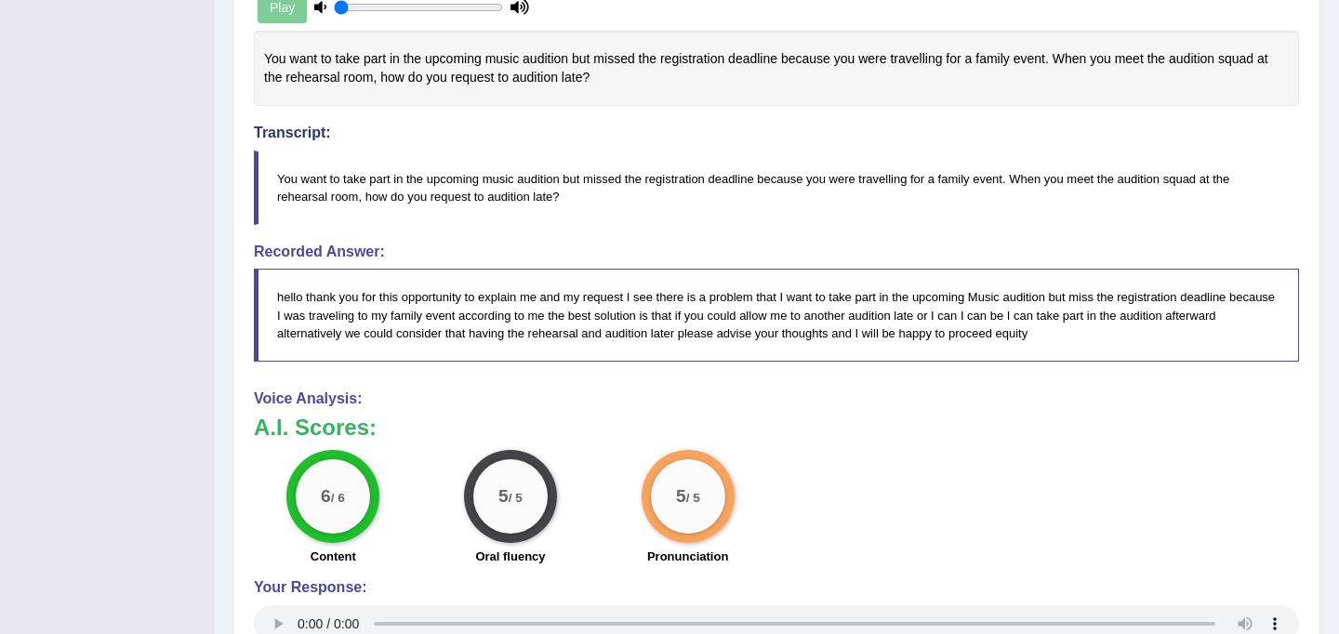
scroll to position [0, 0]
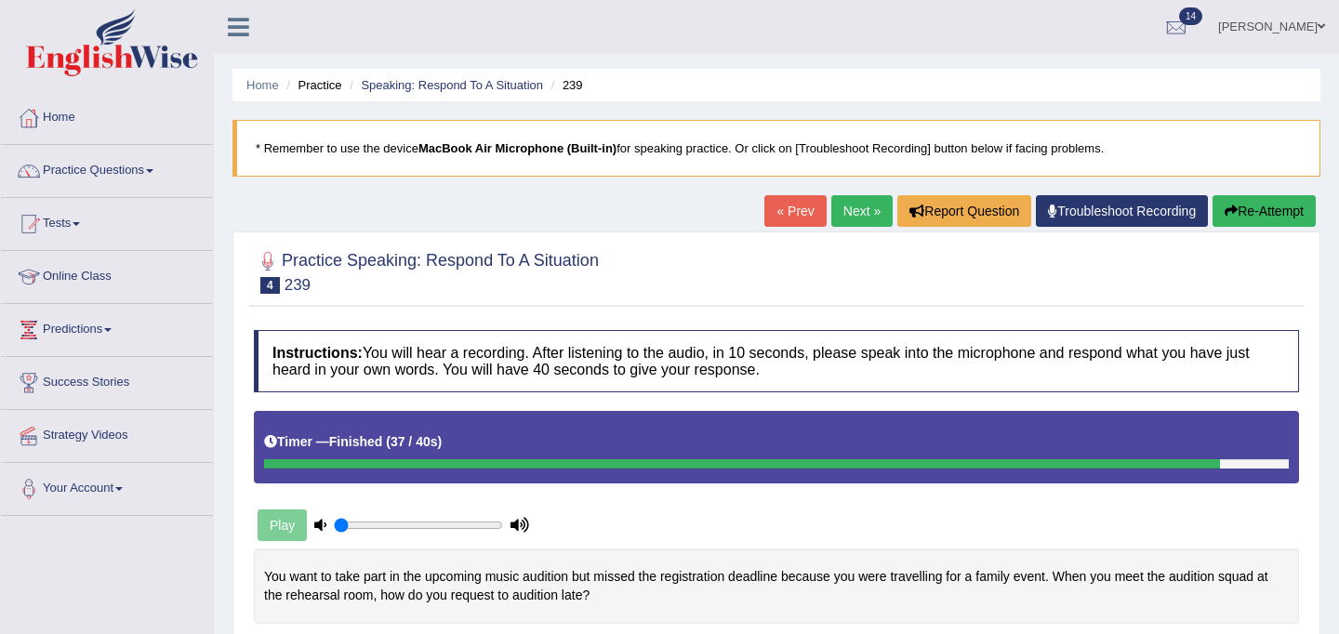
click at [857, 210] on link "Next »" at bounding box center [862, 211] width 61 height 32
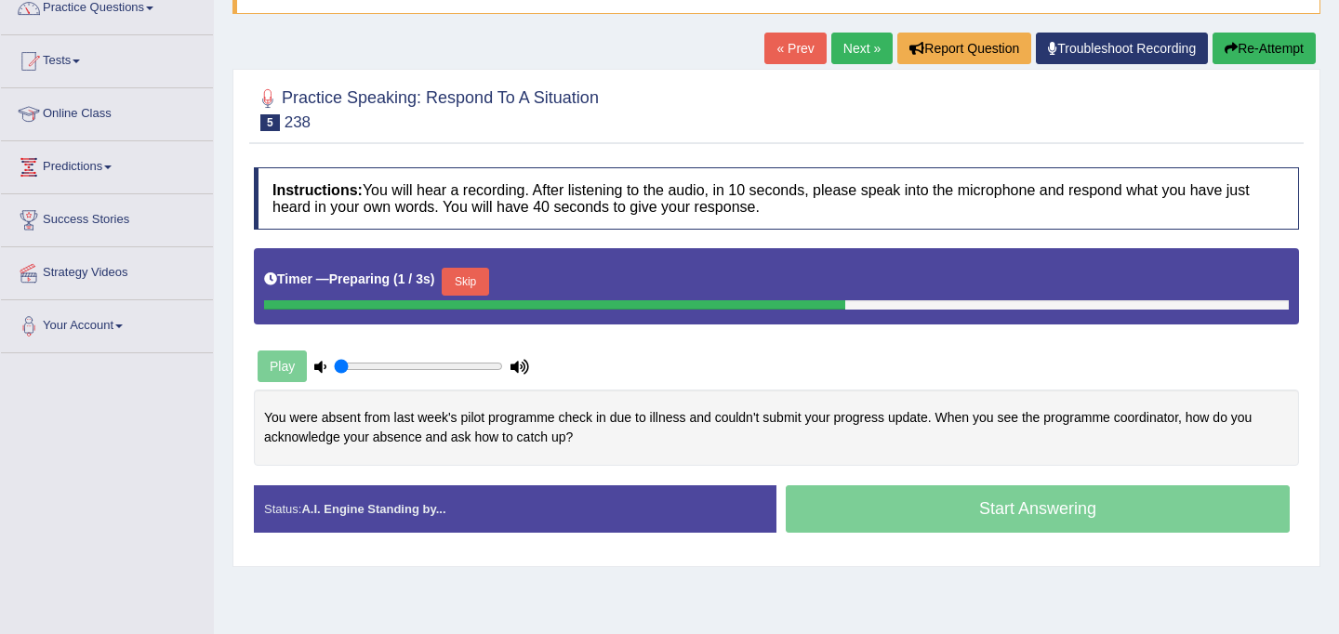
scroll to position [164, 0]
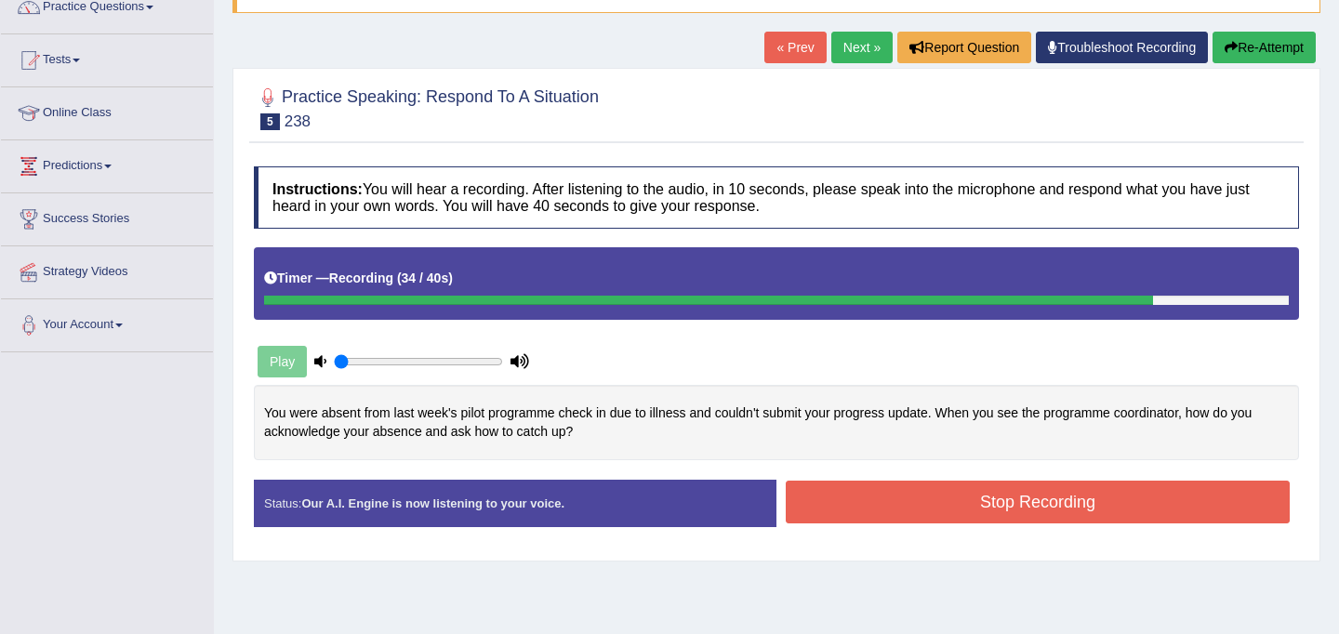
click at [931, 502] on button "Stop Recording" at bounding box center [1038, 502] width 504 height 43
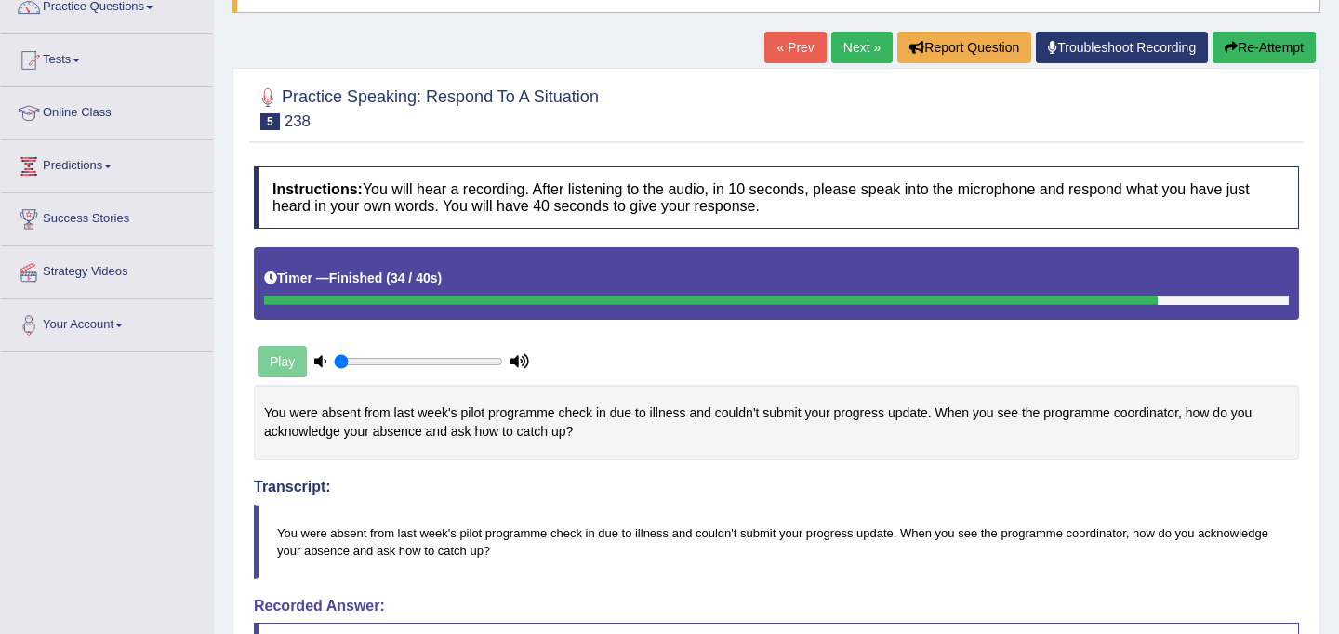
click at [1271, 59] on button "Re-Attempt" at bounding box center [1264, 48] width 103 height 32
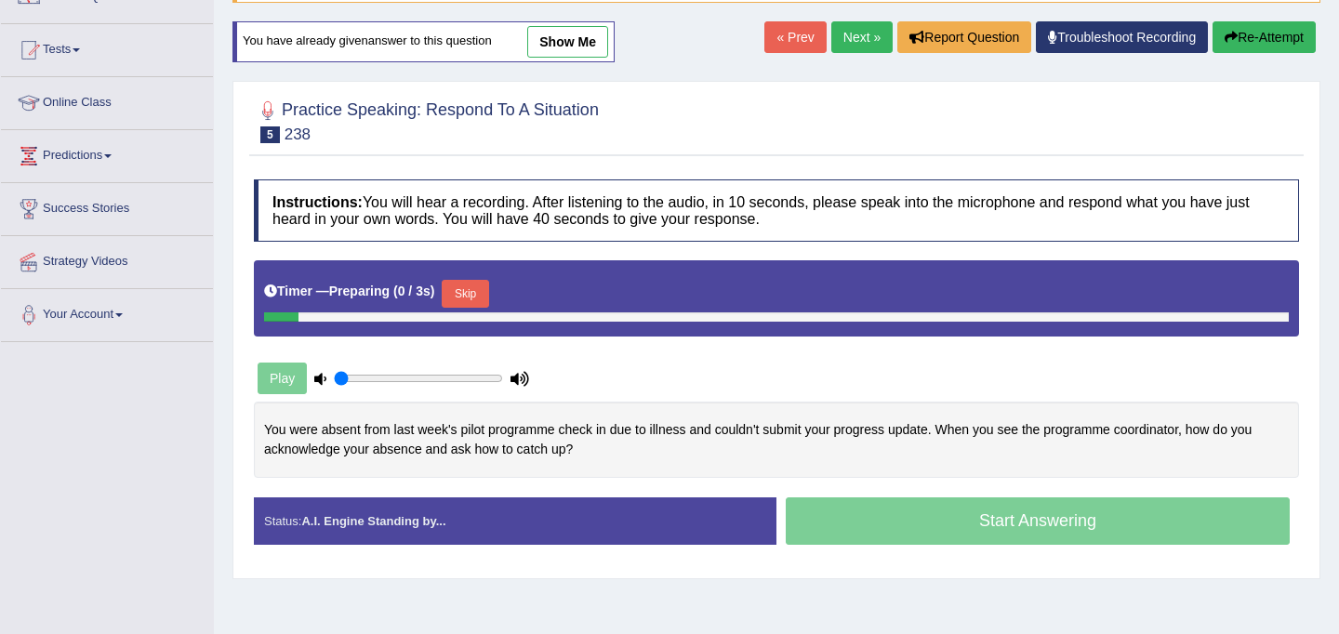
scroll to position [164, 0]
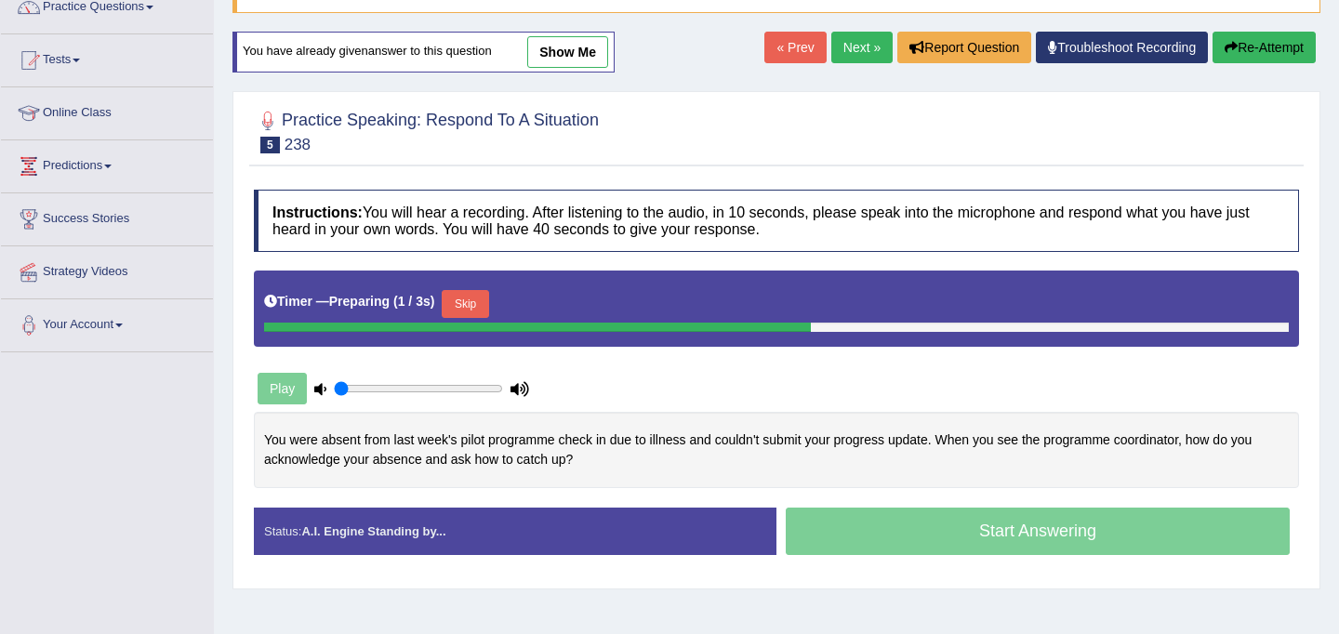
click at [475, 305] on button "Skip" at bounding box center [465, 304] width 47 height 28
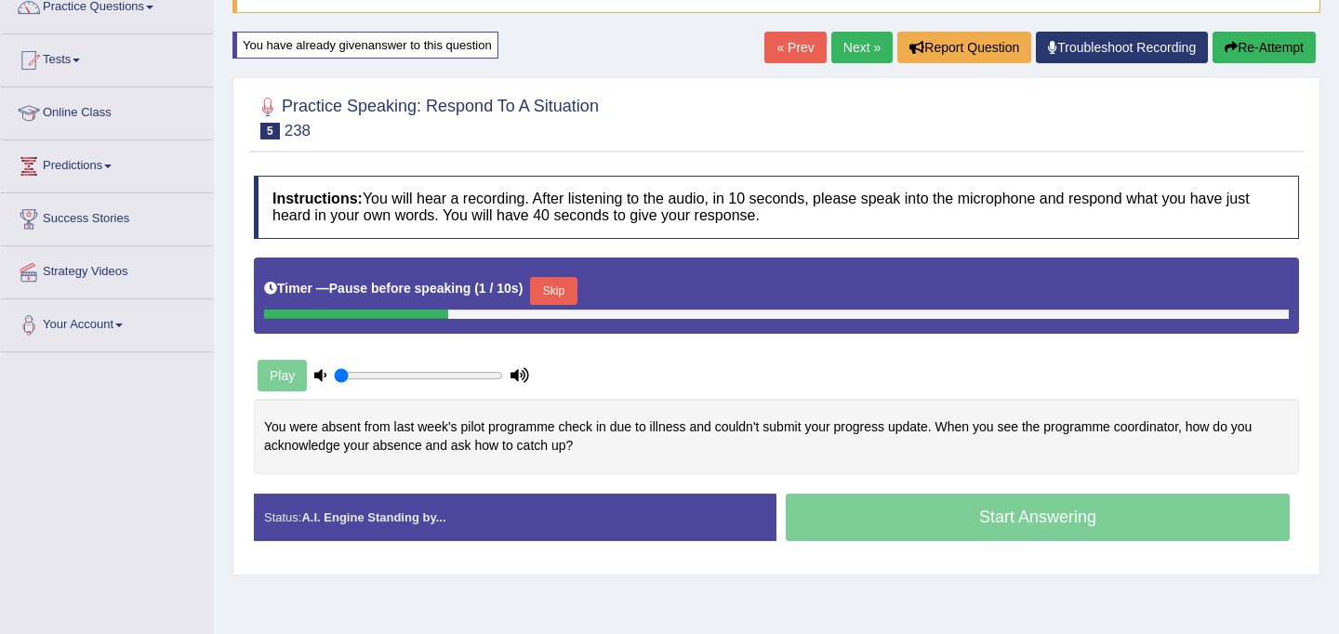
click at [563, 290] on button "Skip" at bounding box center [553, 291] width 47 height 28
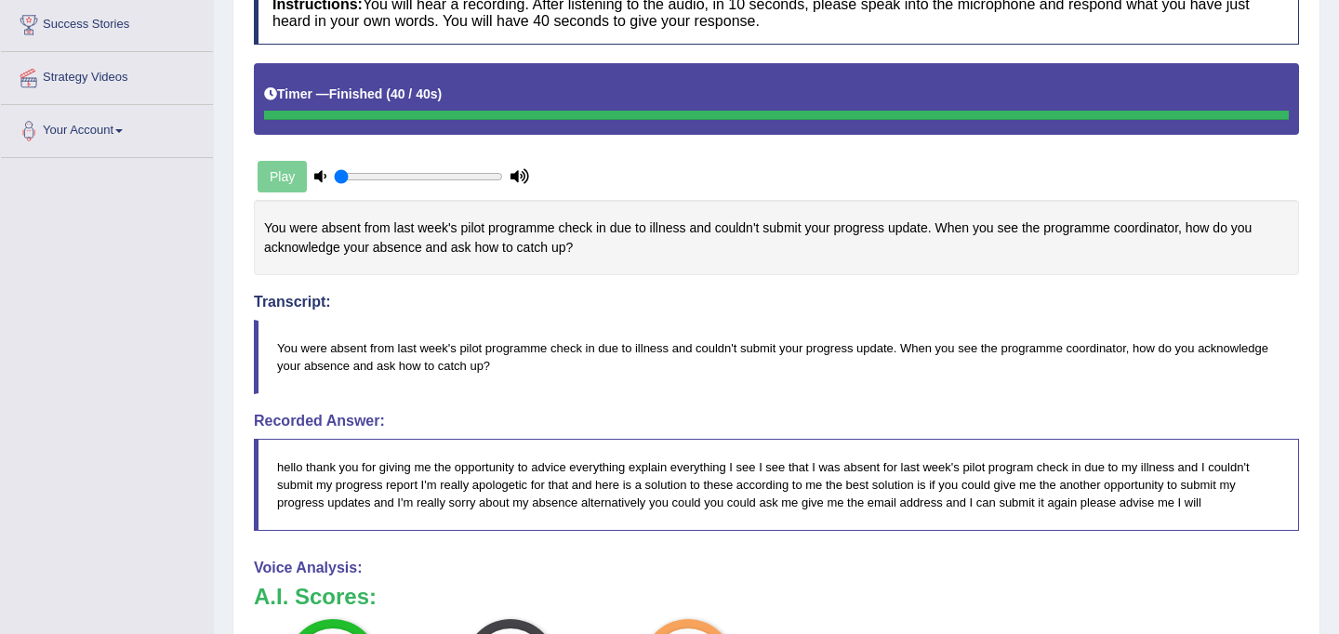
scroll to position [0, 0]
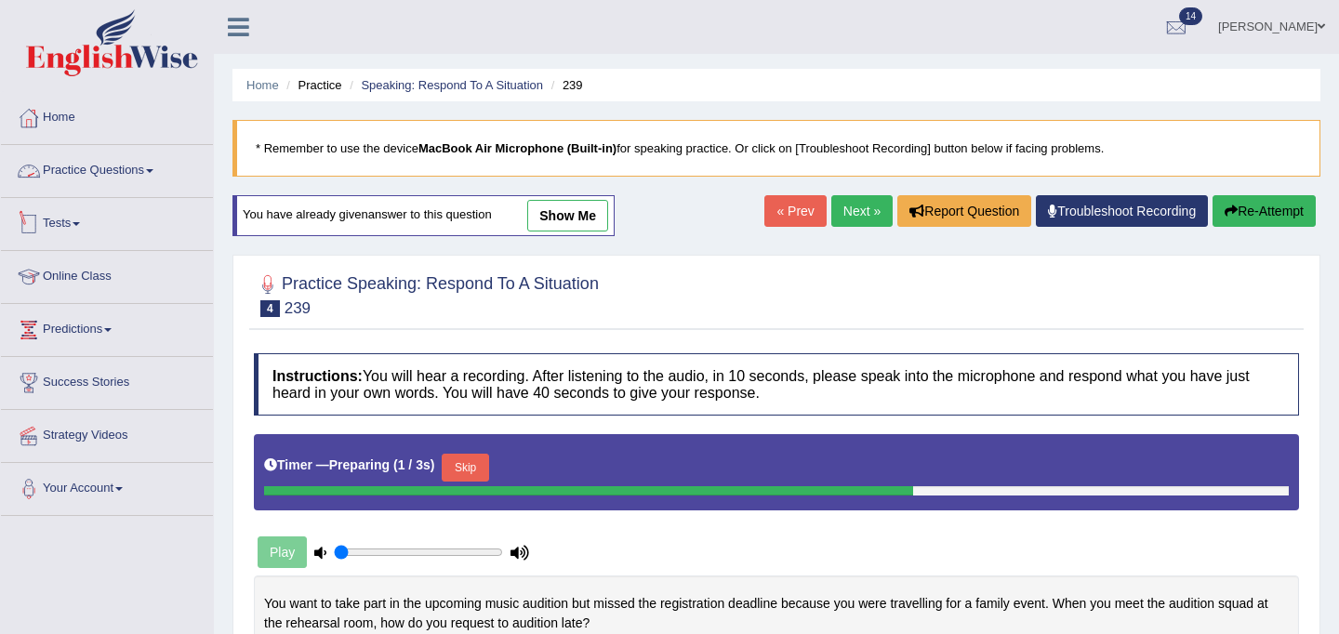
click at [93, 170] on link "Practice Questions" at bounding box center [107, 168] width 212 height 47
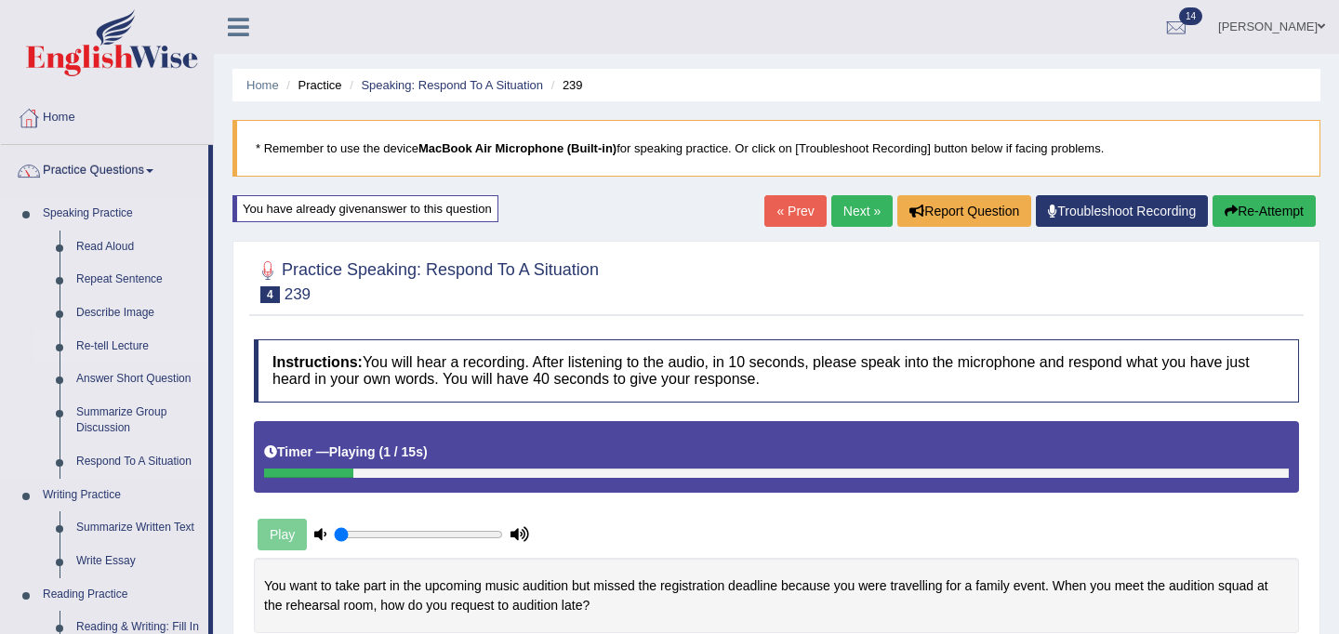
click at [124, 345] on link "Re-tell Lecture" at bounding box center [138, 346] width 140 height 33
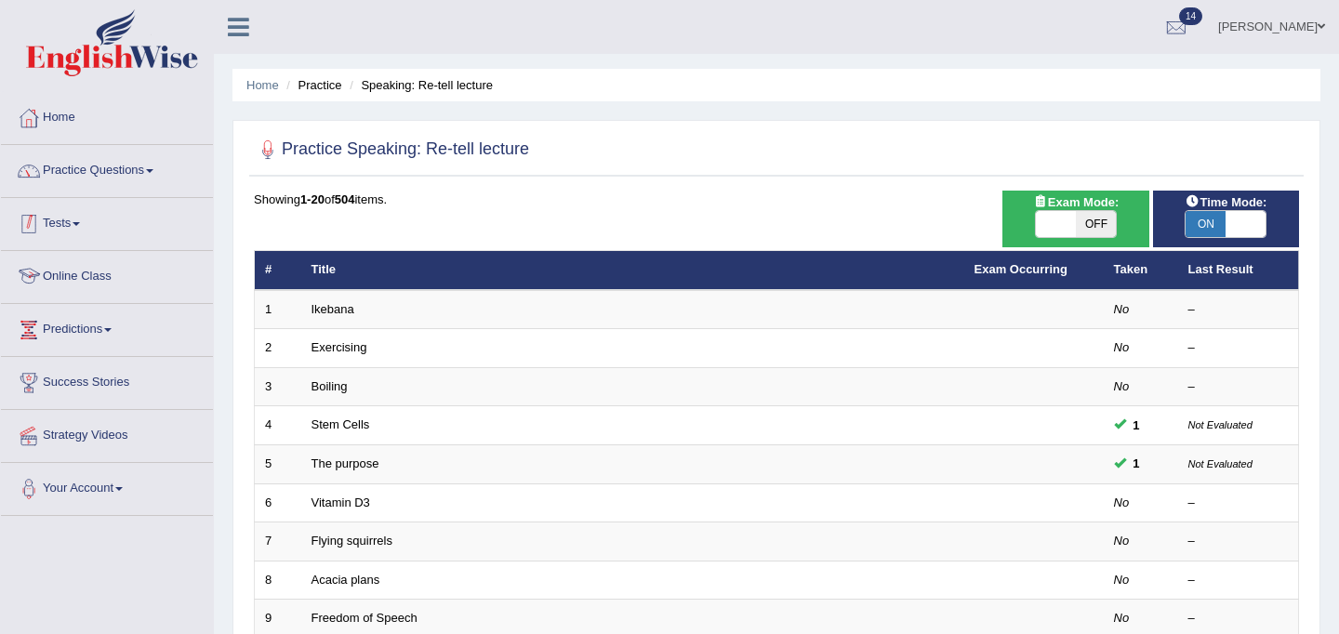
click at [80, 167] on link "Practice Questions" at bounding box center [107, 168] width 212 height 47
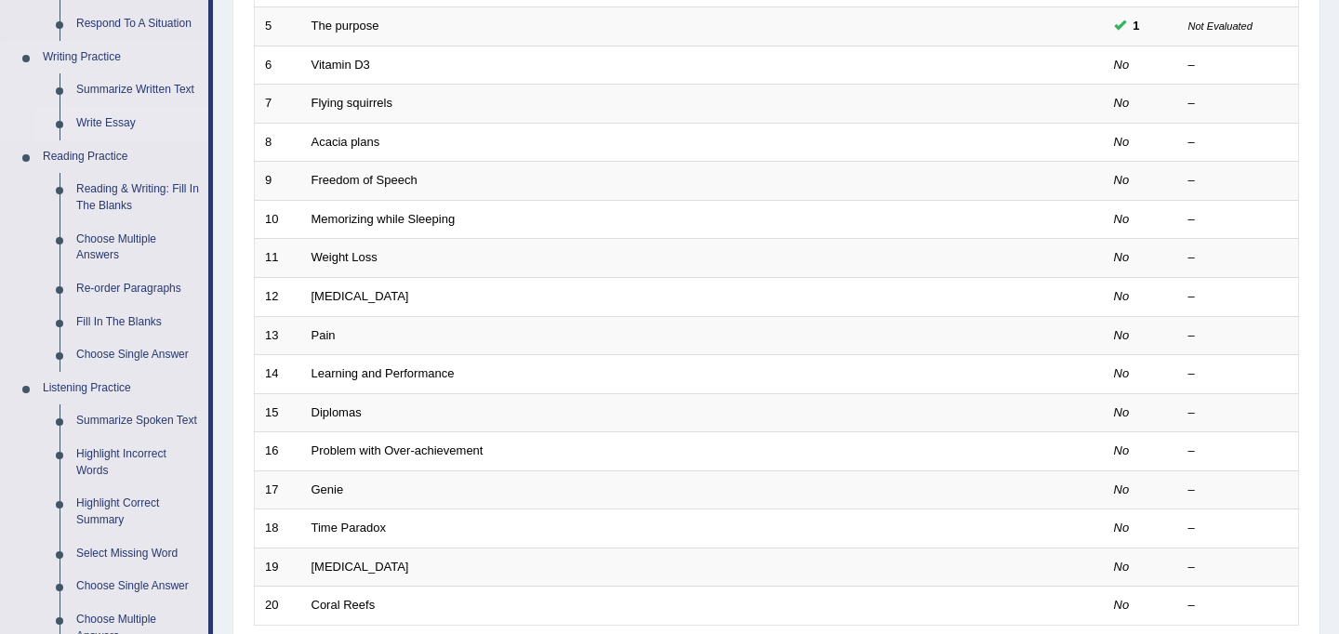
scroll to position [439, 0]
click at [135, 284] on link "Re-order Paragraphs" at bounding box center [138, 288] width 140 height 33
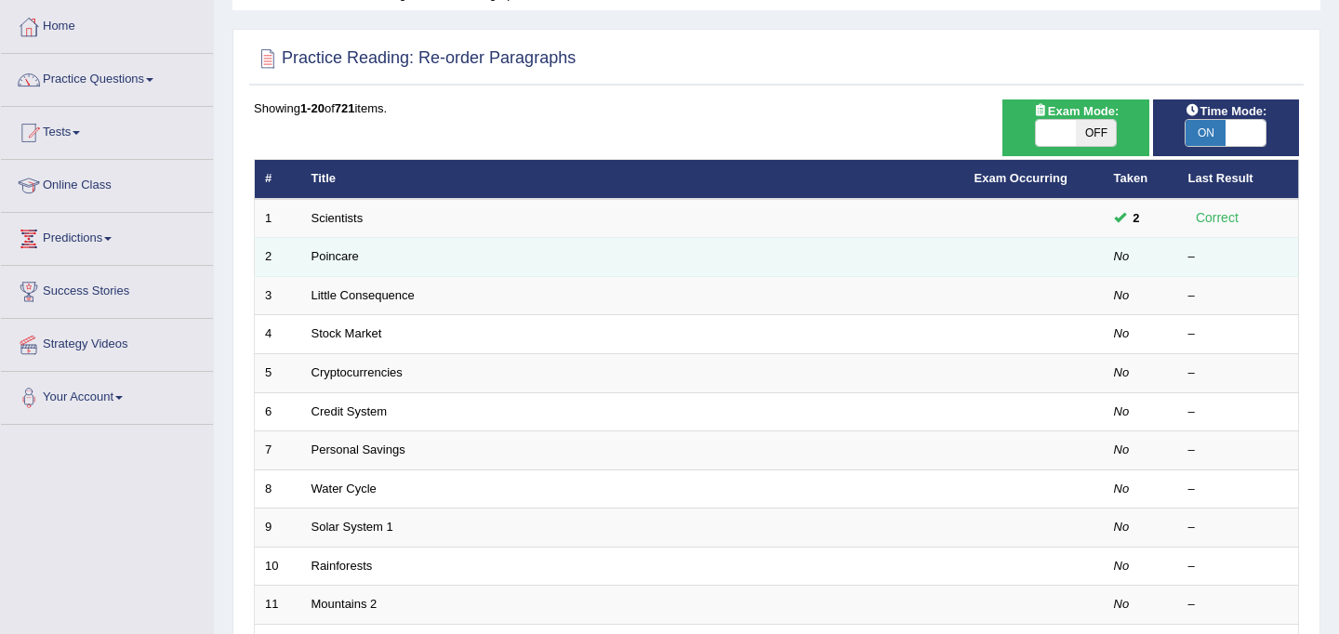
scroll to position [115, 0]
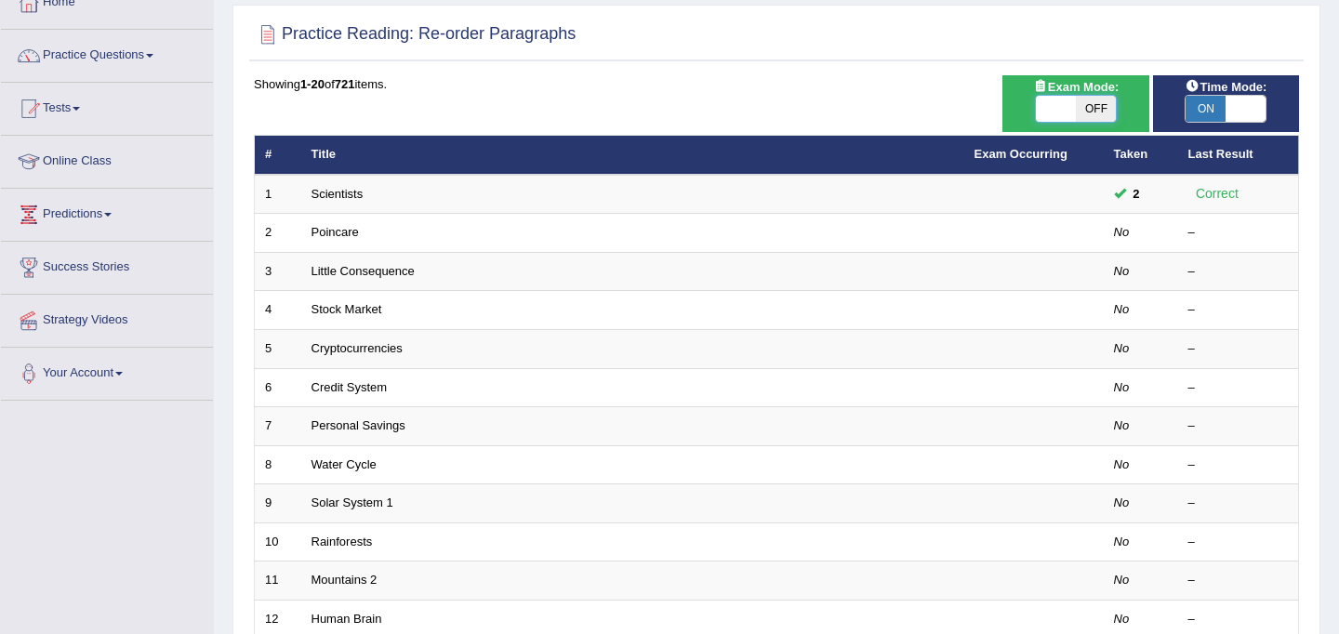
click at [1065, 100] on span at bounding box center [1056, 109] width 40 height 26
checkbox input "true"
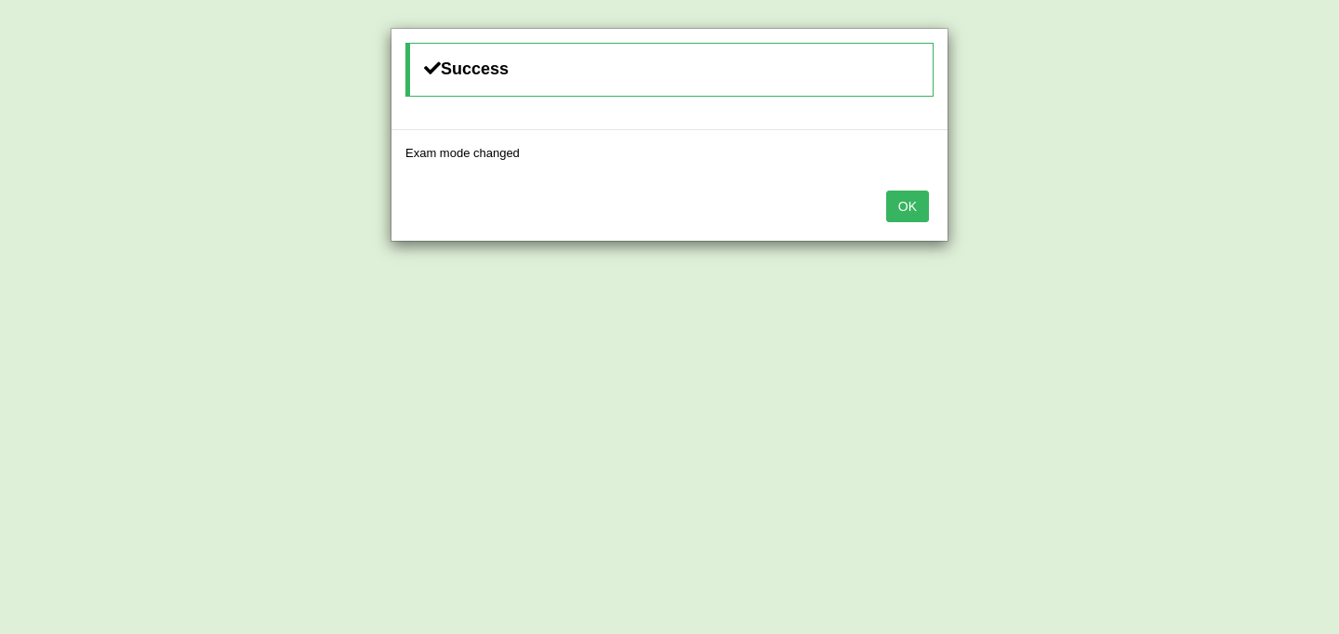
click at [896, 212] on button "OK" at bounding box center [907, 207] width 43 height 32
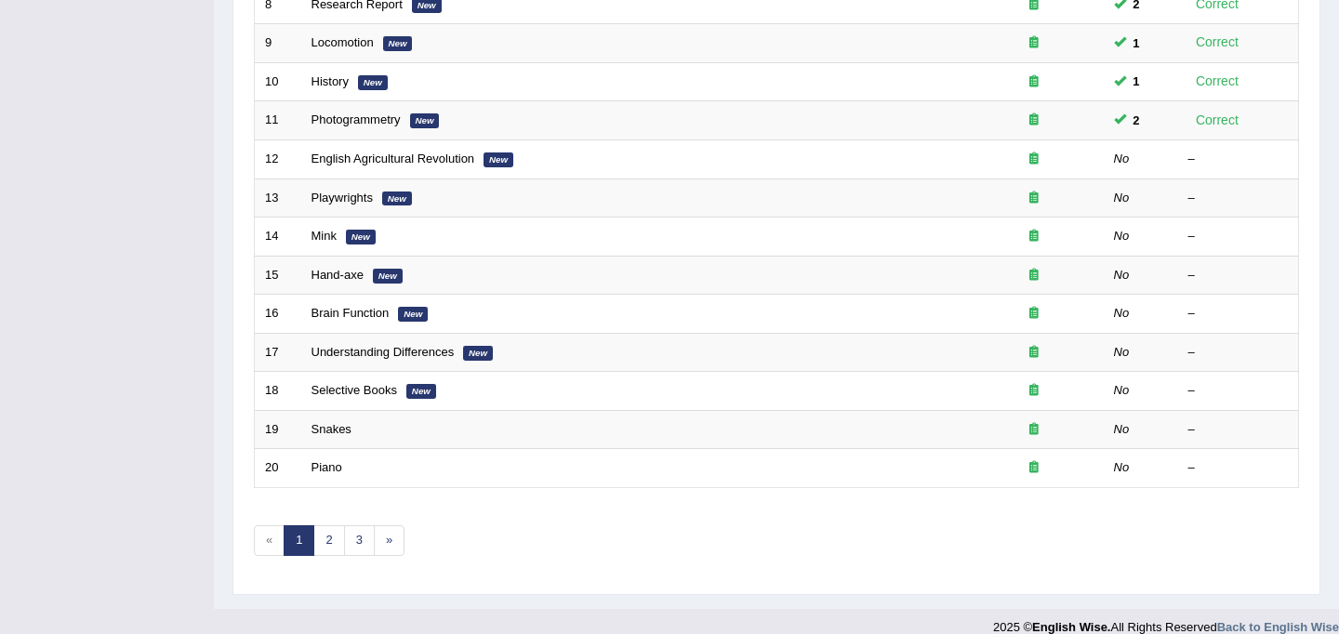
scroll to position [597, 0]
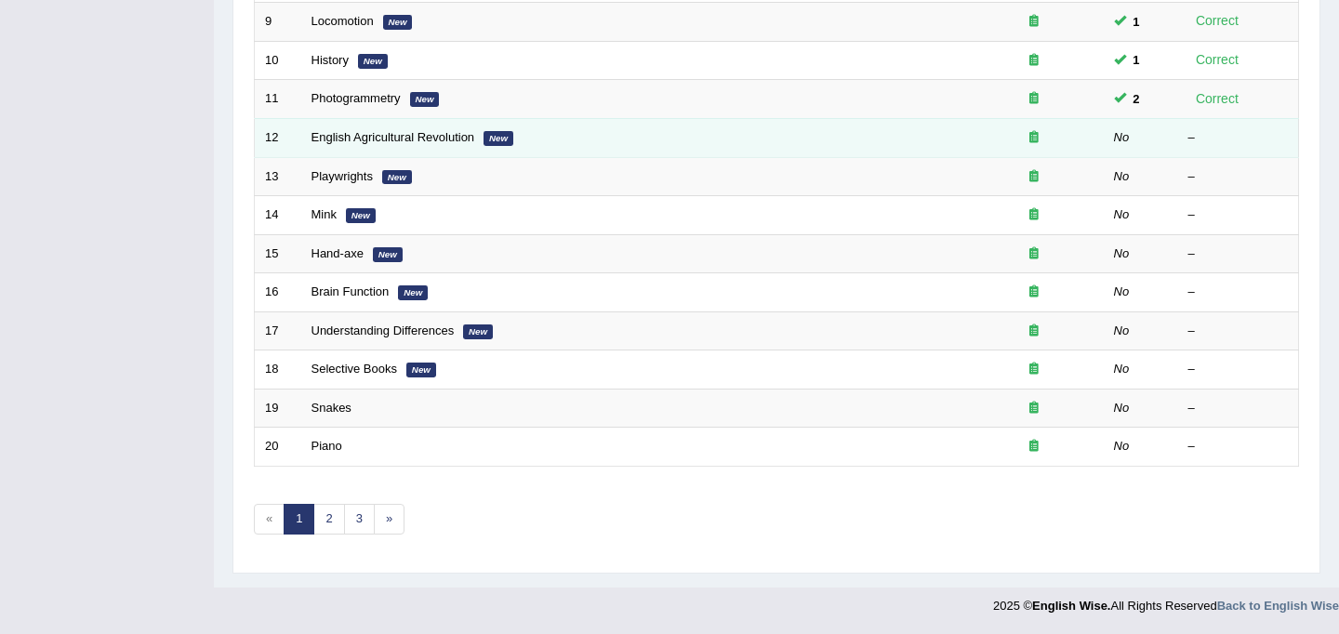
click at [406, 148] on td "English Agricultural Revolution New" at bounding box center [632, 137] width 663 height 39
click at [406, 137] on link "English Agricultural Revolution" at bounding box center [394, 137] width 164 height 14
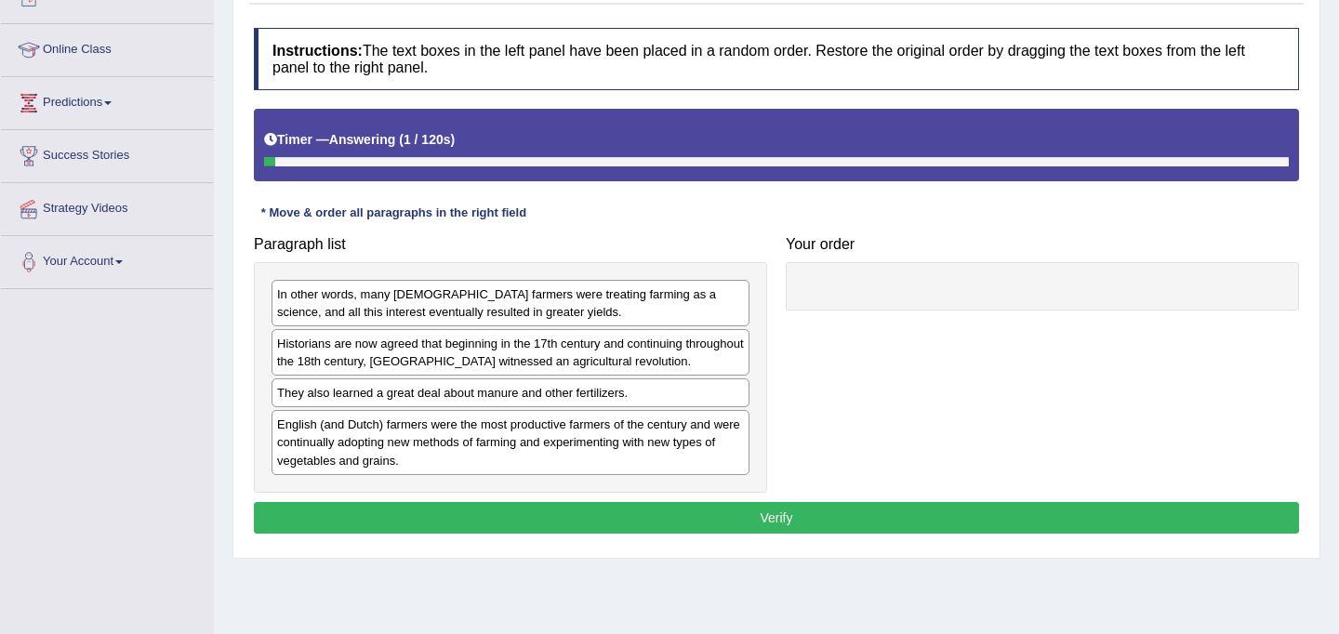
scroll to position [229, 0]
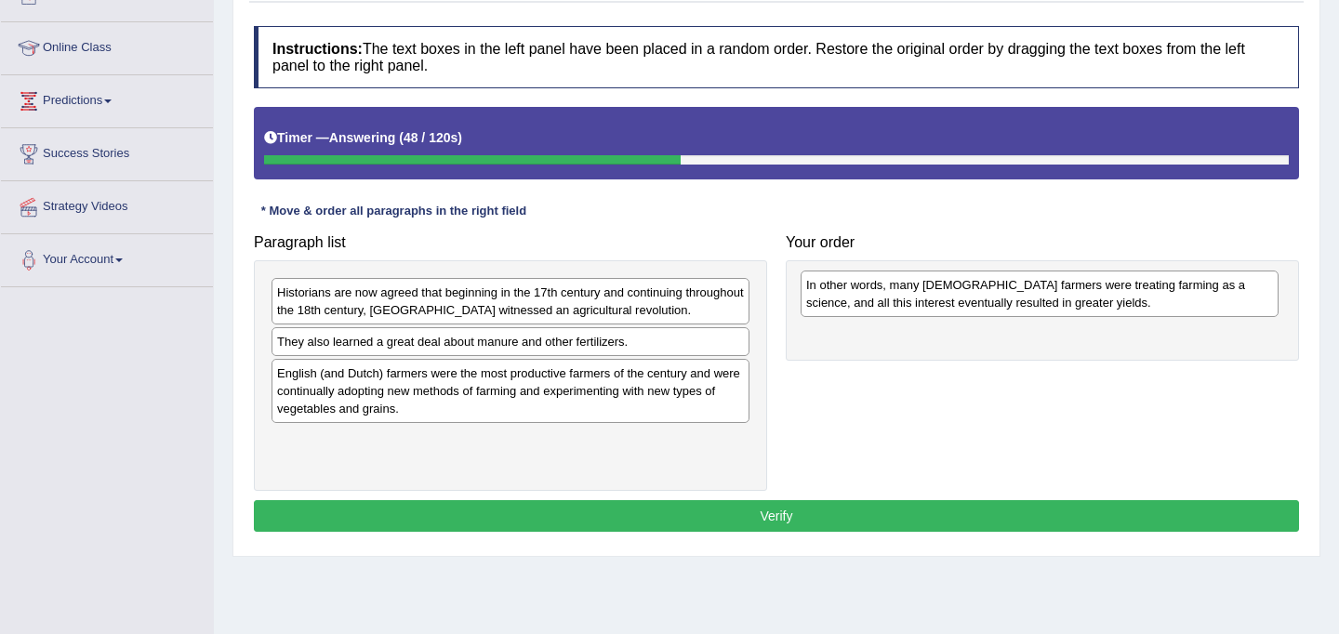
drag, startPoint x: 342, startPoint y: 308, endPoint x: 872, endPoint y: 300, distance: 529.3
click at [872, 300] on div "In other words, many [DEMOGRAPHIC_DATA] farmers were treating farming as a scie…" at bounding box center [1040, 294] width 478 height 47
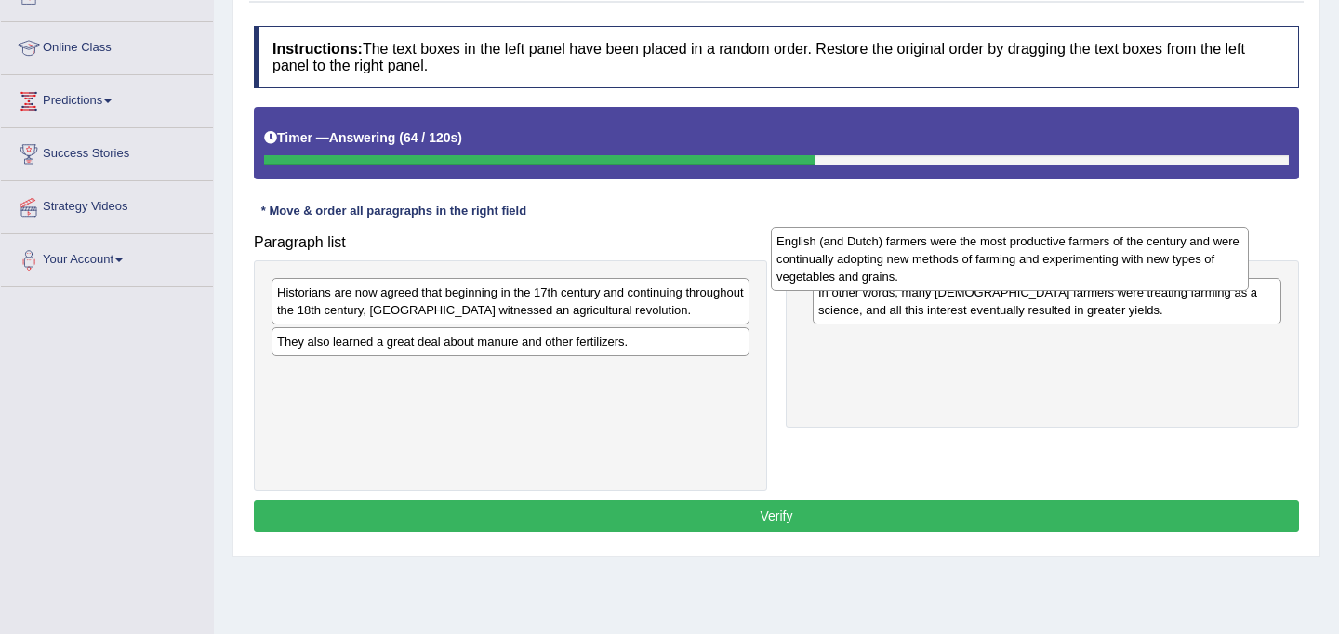
drag, startPoint x: 316, startPoint y: 391, endPoint x: 816, endPoint y: 259, distance: 516.7
click at [816, 259] on div "English (and Dutch) farmers were the most productive farmers of the century and…" at bounding box center [1010, 259] width 478 height 64
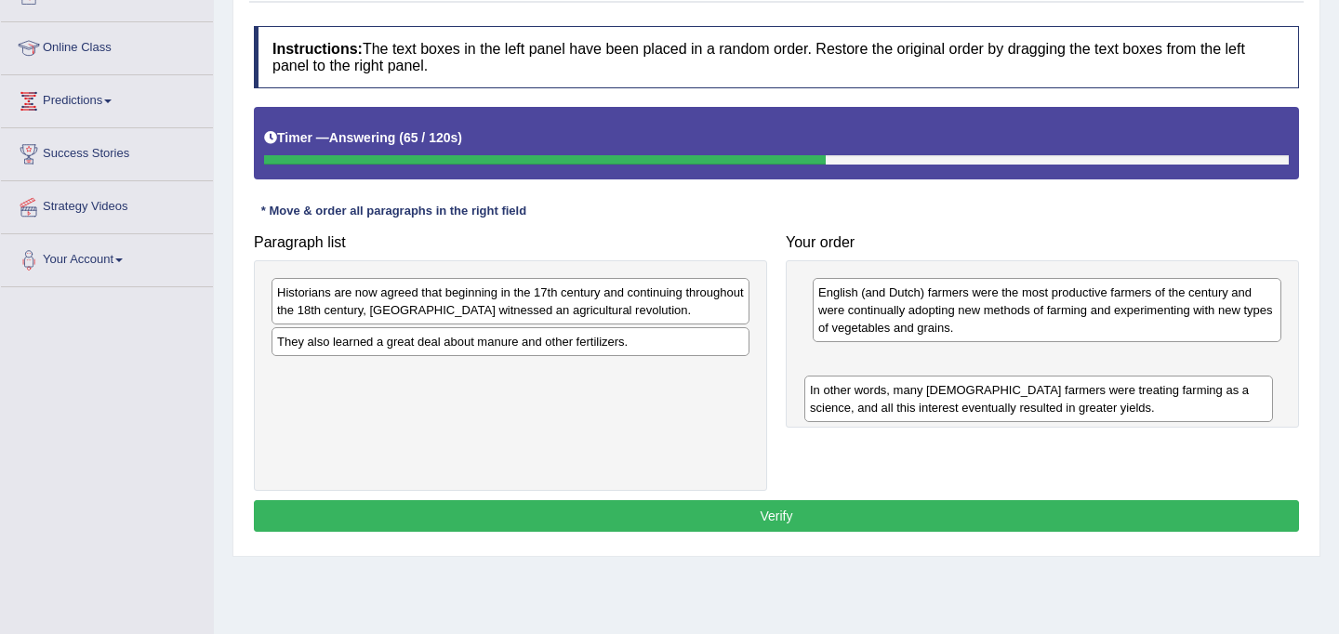
drag, startPoint x: 864, startPoint y: 288, endPoint x: 856, endPoint y: 393, distance: 105.4
click at [856, 393] on div "In other words, many [DEMOGRAPHIC_DATA] farmers were treating farming as a scie…" at bounding box center [1039, 399] width 469 height 47
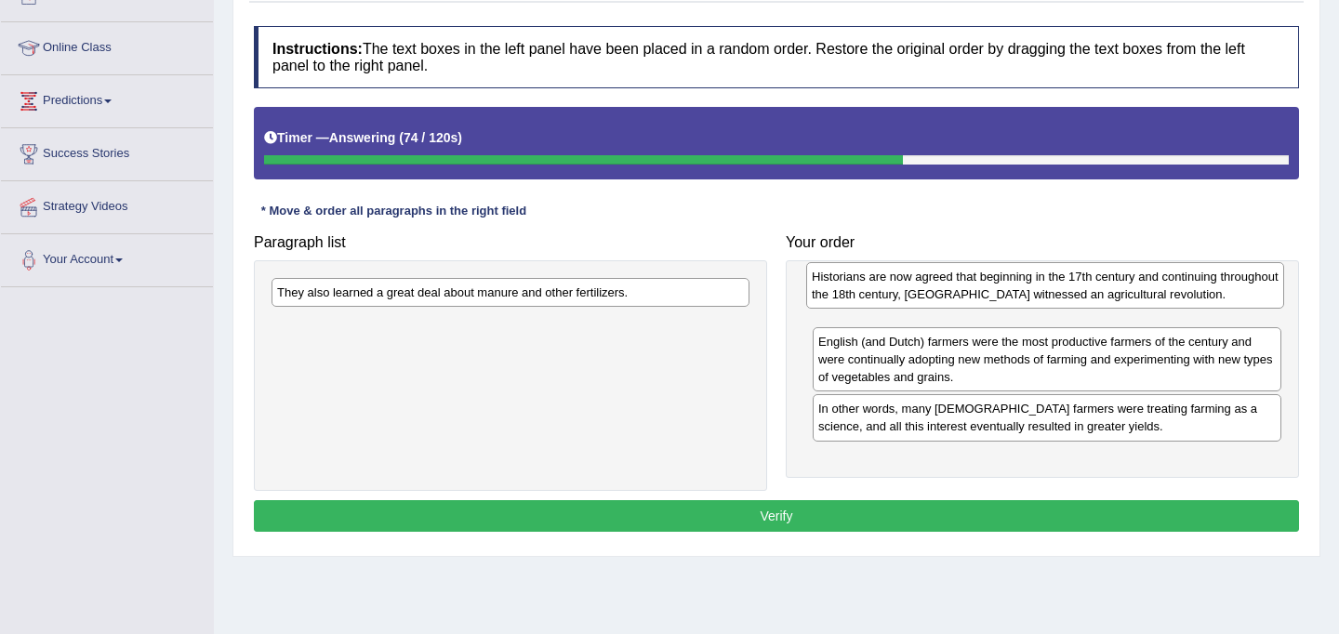
drag, startPoint x: 418, startPoint y: 316, endPoint x: 953, endPoint y: 300, distance: 535.1
click at [953, 300] on div "Historians are now agreed that beginning in the 17th century and continuing thr…" at bounding box center [1045, 285] width 478 height 47
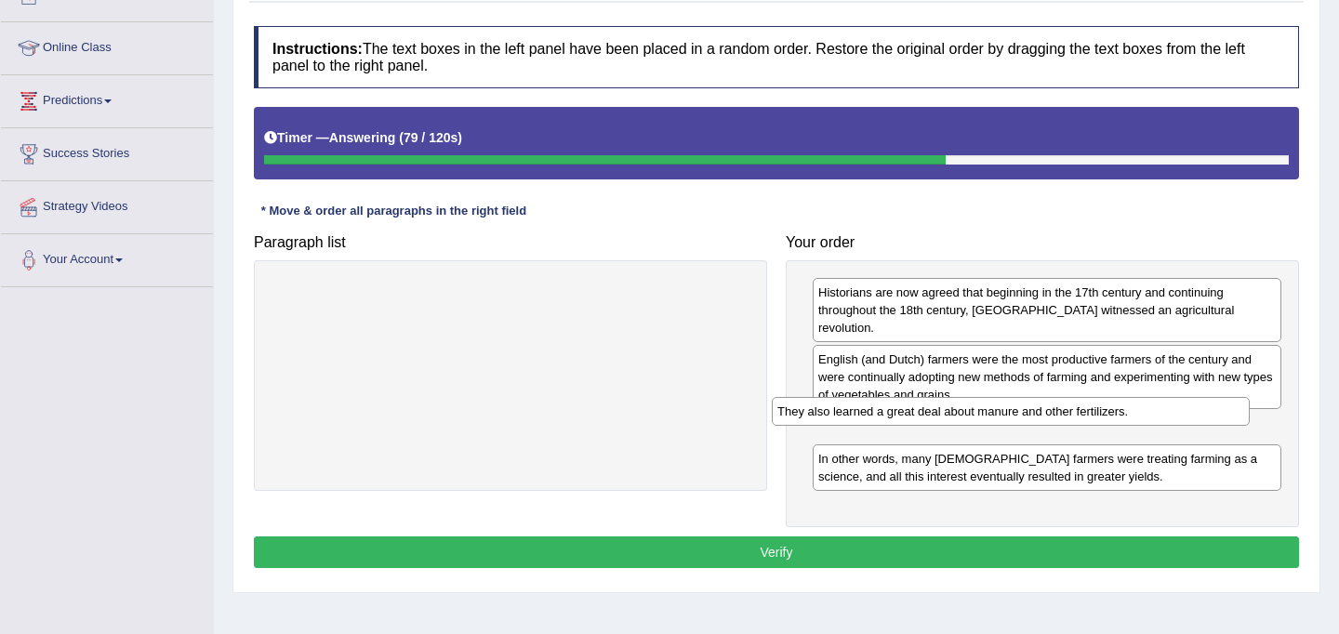
drag, startPoint x: 388, startPoint y: 300, endPoint x: 888, endPoint y: 420, distance: 514.4
click at [888, 420] on div "They also learned a great deal about manure and other fertilizers." at bounding box center [1011, 411] width 478 height 29
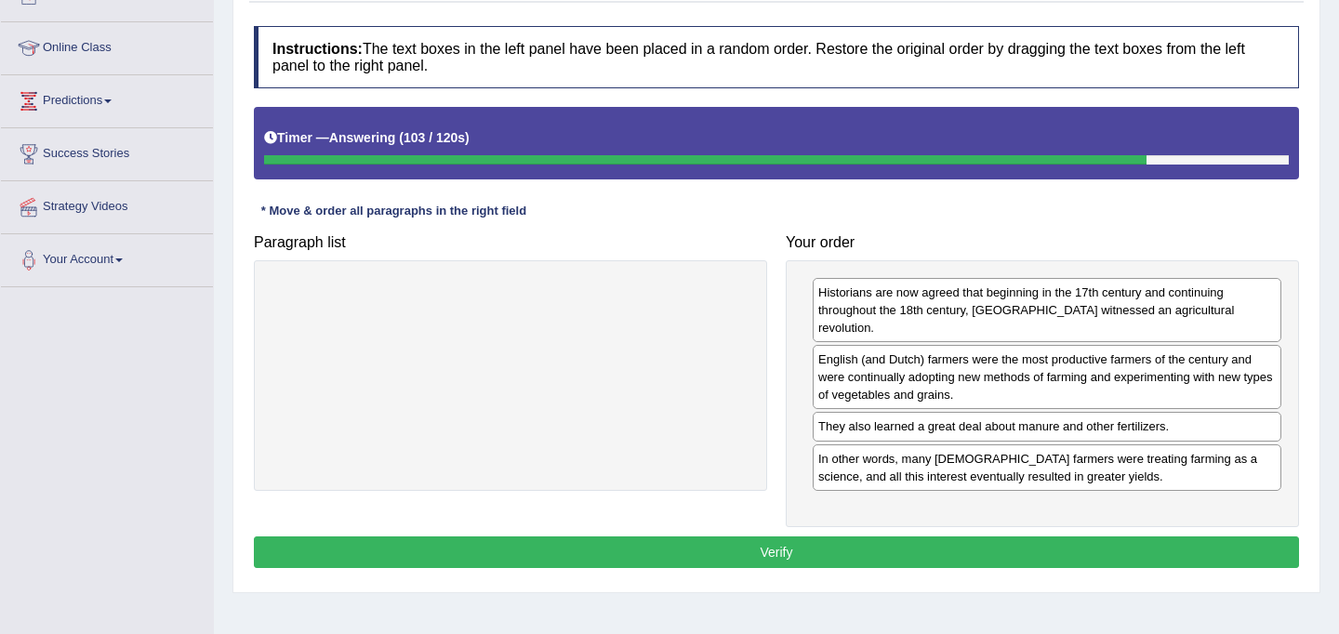
click at [930, 537] on button "Verify" at bounding box center [777, 553] width 1046 height 32
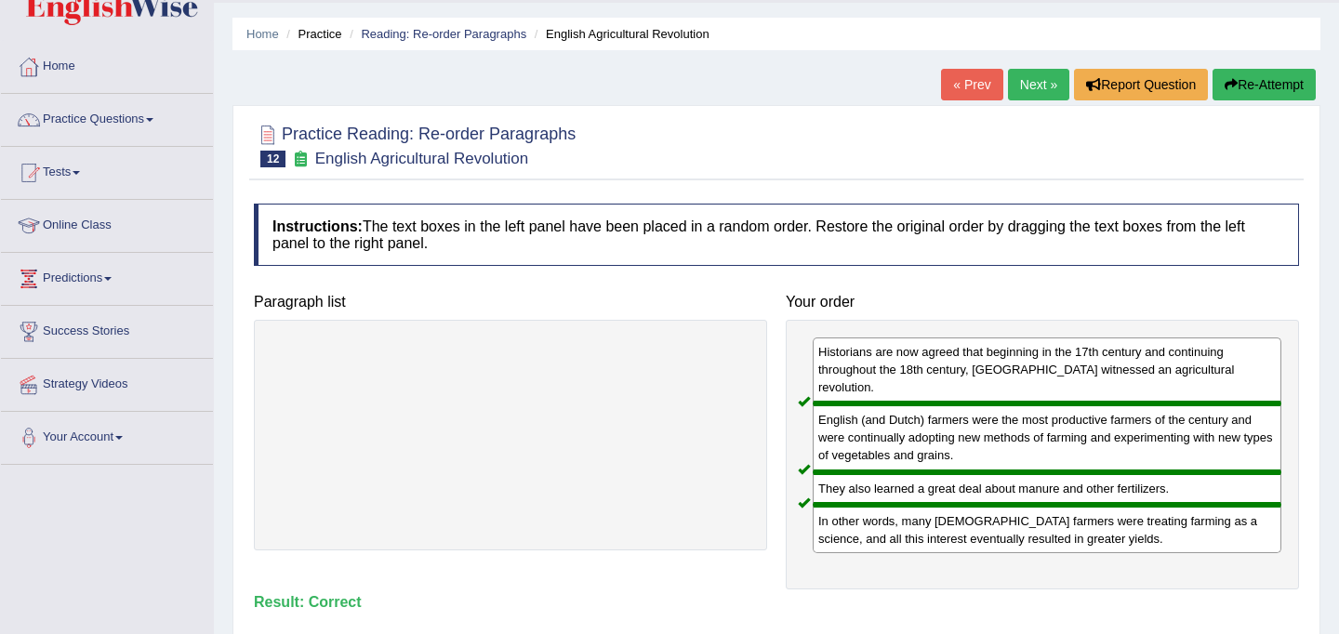
scroll to position [30, 0]
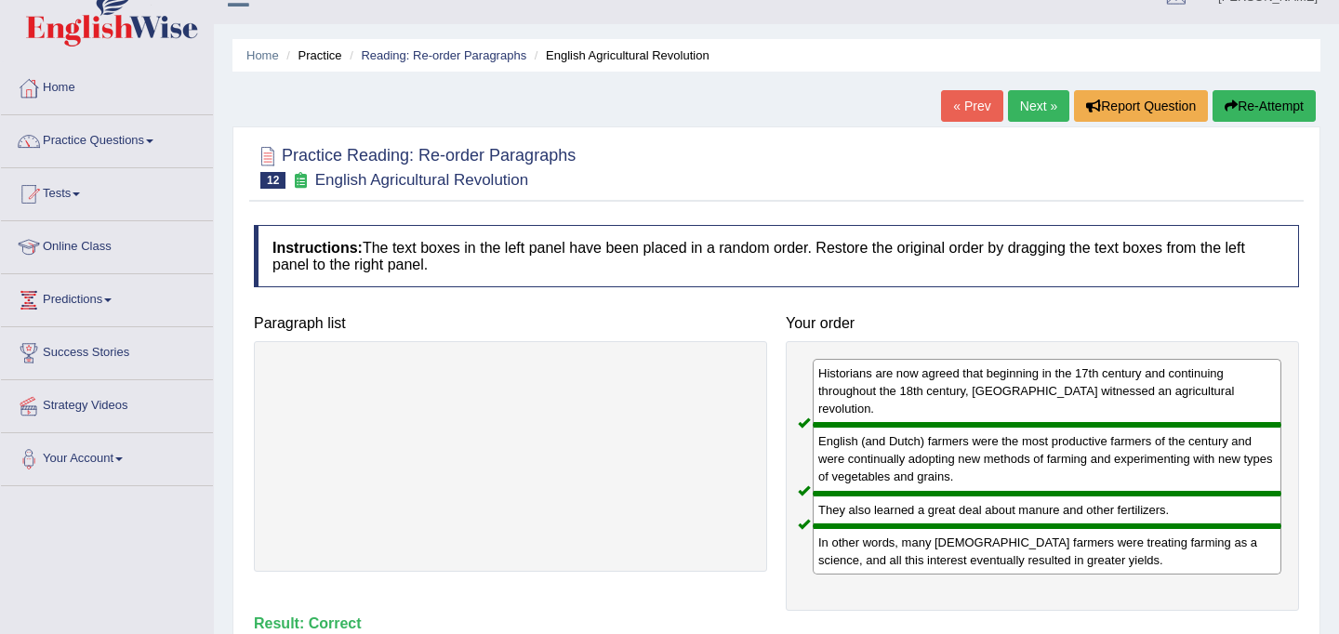
click at [1012, 120] on link "Next »" at bounding box center [1038, 106] width 61 height 32
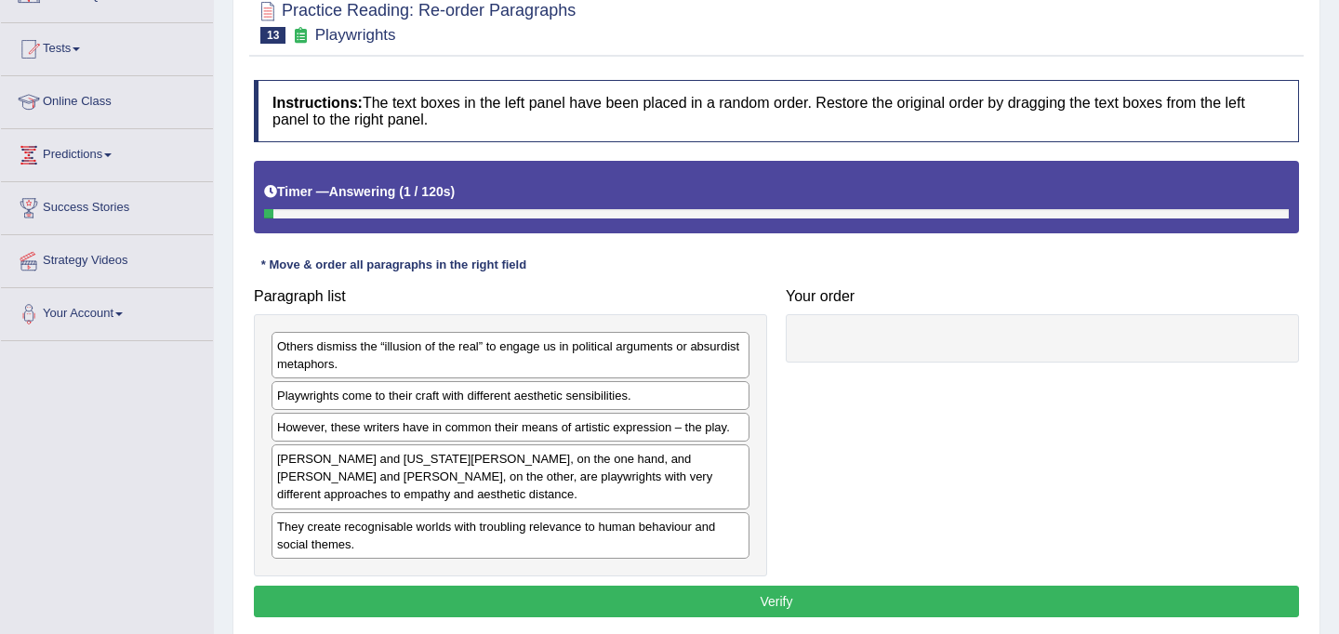
scroll to position [342, 0]
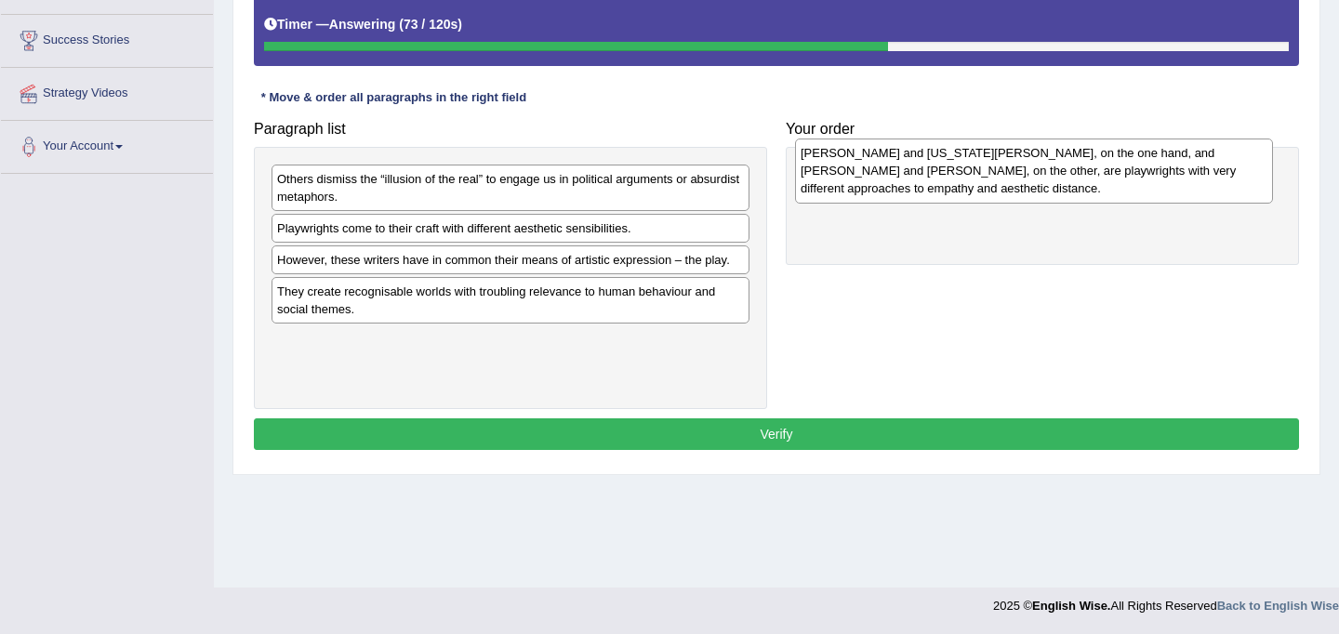
drag, startPoint x: 281, startPoint y: 310, endPoint x: 805, endPoint y: 170, distance: 542.0
click at [805, 170] on div "Thornton Wilder and Tennessee Williams, on the one hand, and Bertolt Brecht and…" at bounding box center [1034, 171] width 478 height 64
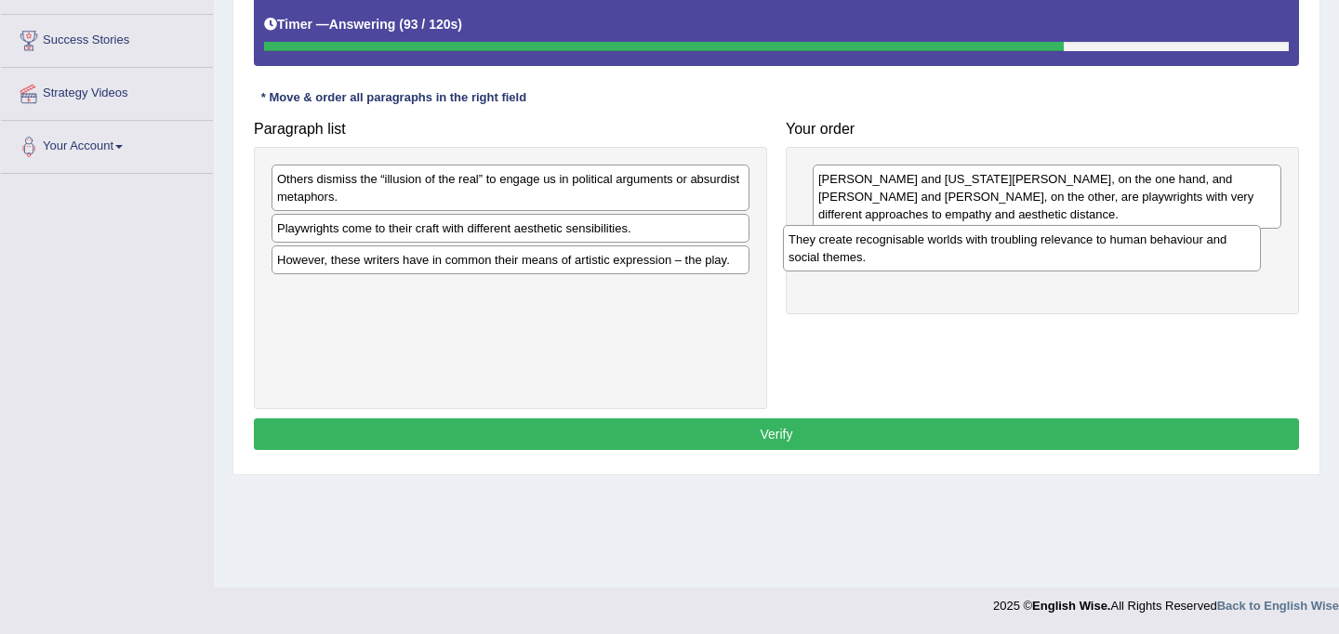
drag, startPoint x: 324, startPoint y: 306, endPoint x: 835, endPoint y: 254, distance: 514.2
click at [835, 254] on div "They create recognisable worlds with troubling relevance to human behaviour and…" at bounding box center [1022, 248] width 478 height 47
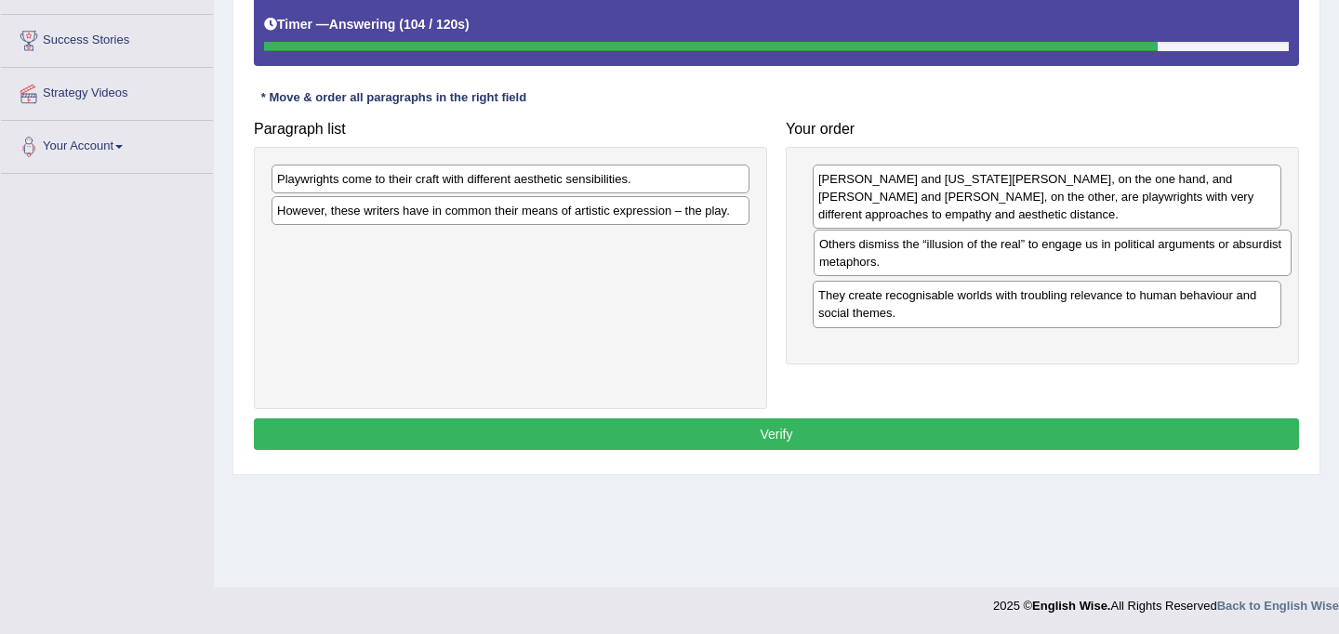
drag, startPoint x: 392, startPoint y: 181, endPoint x: 934, endPoint y: 246, distance: 546.2
click at [934, 246] on div "Others dismiss the “illusion of the real” to engage us in political arguments o…" at bounding box center [1053, 253] width 478 height 47
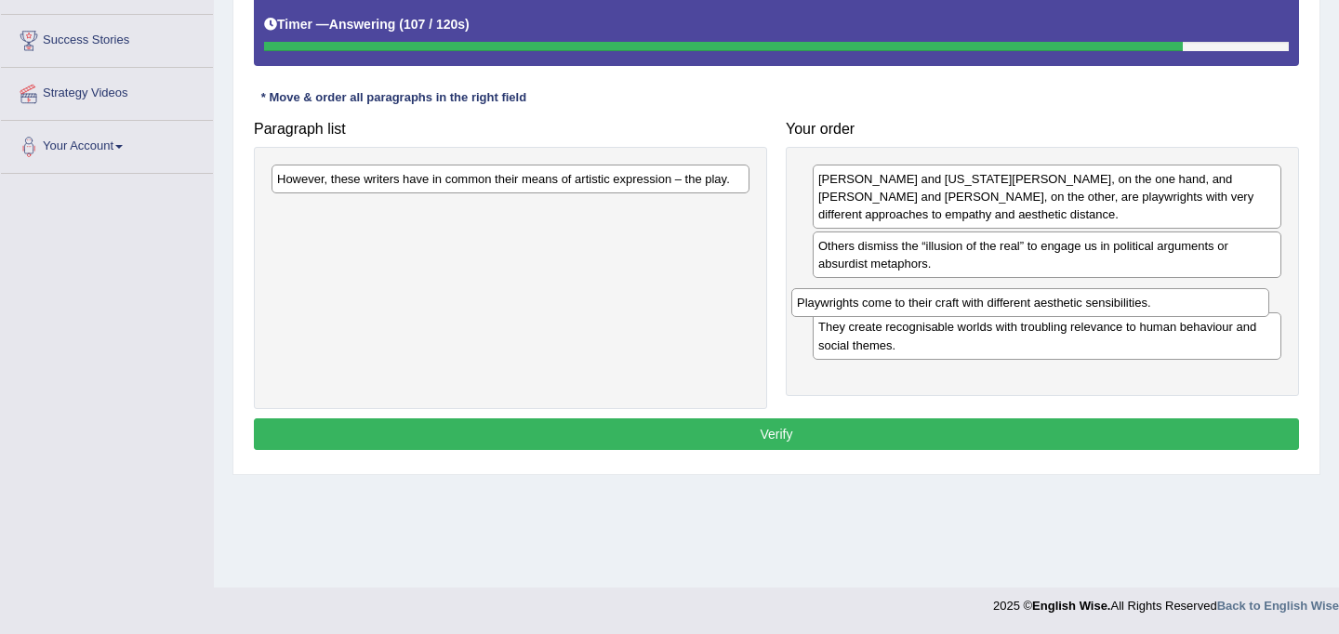
drag, startPoint x: 360, startPoint y: 182, endPoint x: 884, endPoint y: 297, distance: 536.0
click at [884, 297] on div "Playwrights come to their craft with different aesthetic sensibilities." at bounding box center [1031, 302] width 478 height 29
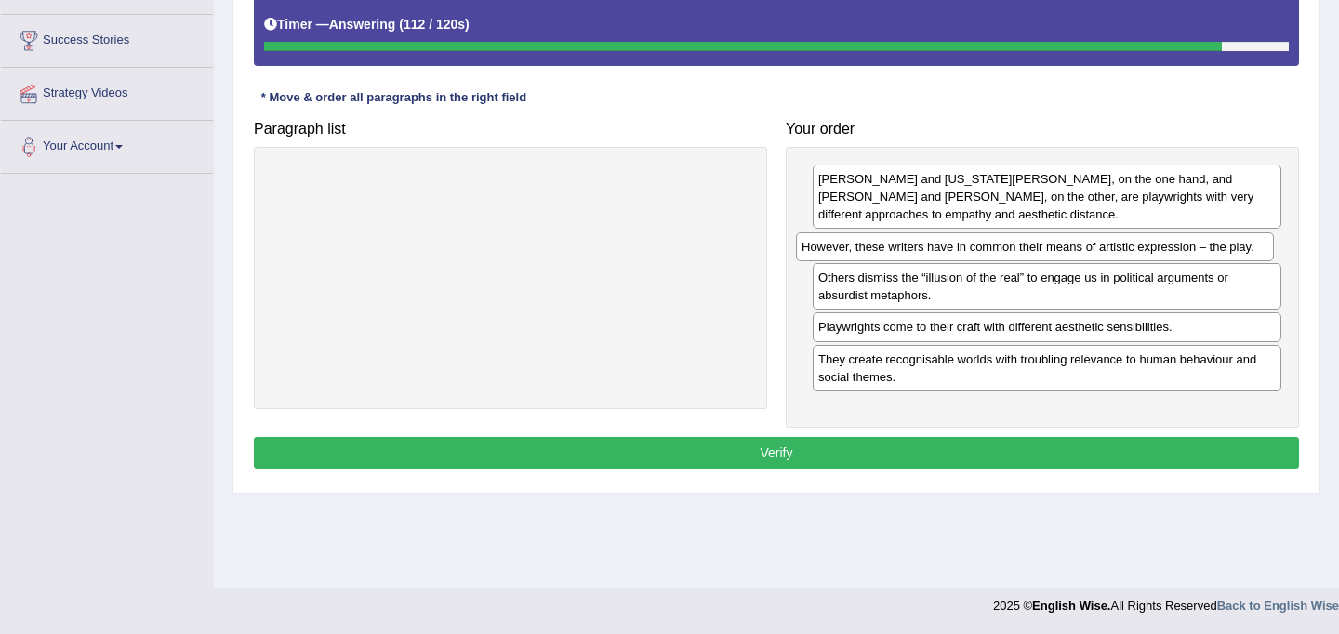
drag, startPoint x: 305, startPoint y: 183, endPoint x: 830, endPoint y: 251, distance: 529.0
click at [830, 251] on div "However, these writers have in common their means of artistic expression – the …" at bounding box center [1035, 247] width 478 height 29
click at [830, 453] on button "Verify" at bounding box center [777, 453] width 1046 height 32
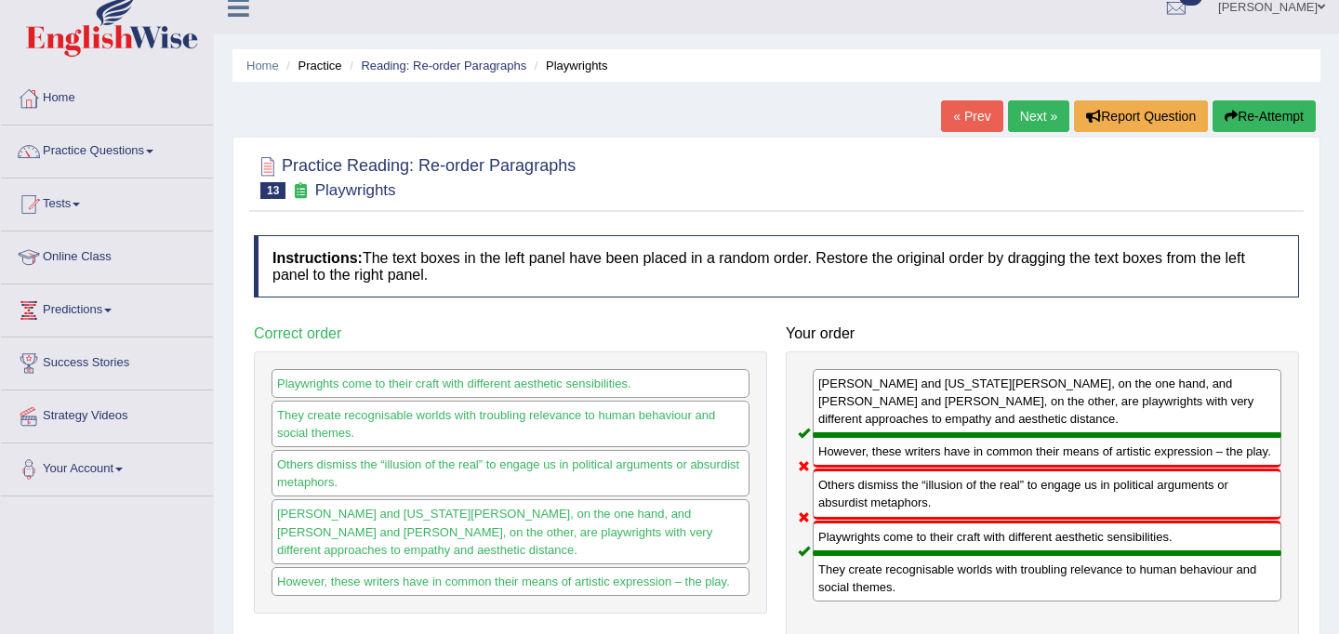
scroll to position [0, 0]
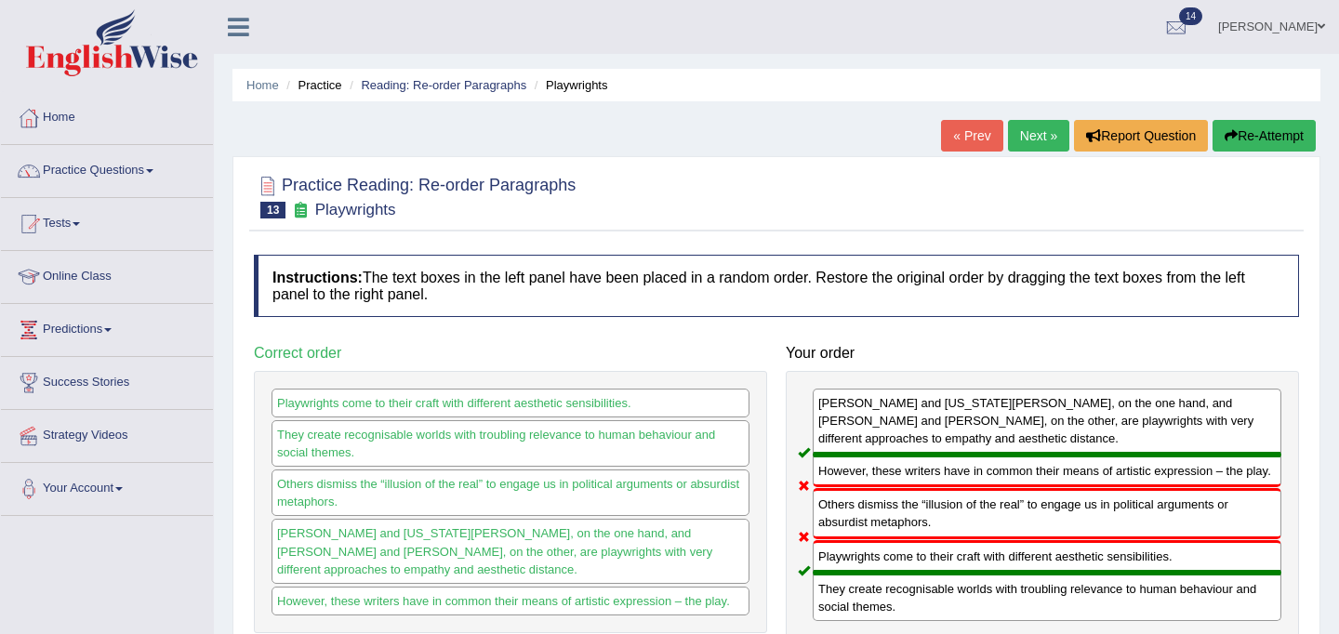
click at [1034, 143] on link "Next »" at bounding box center [1038, 136] width 61 height 32
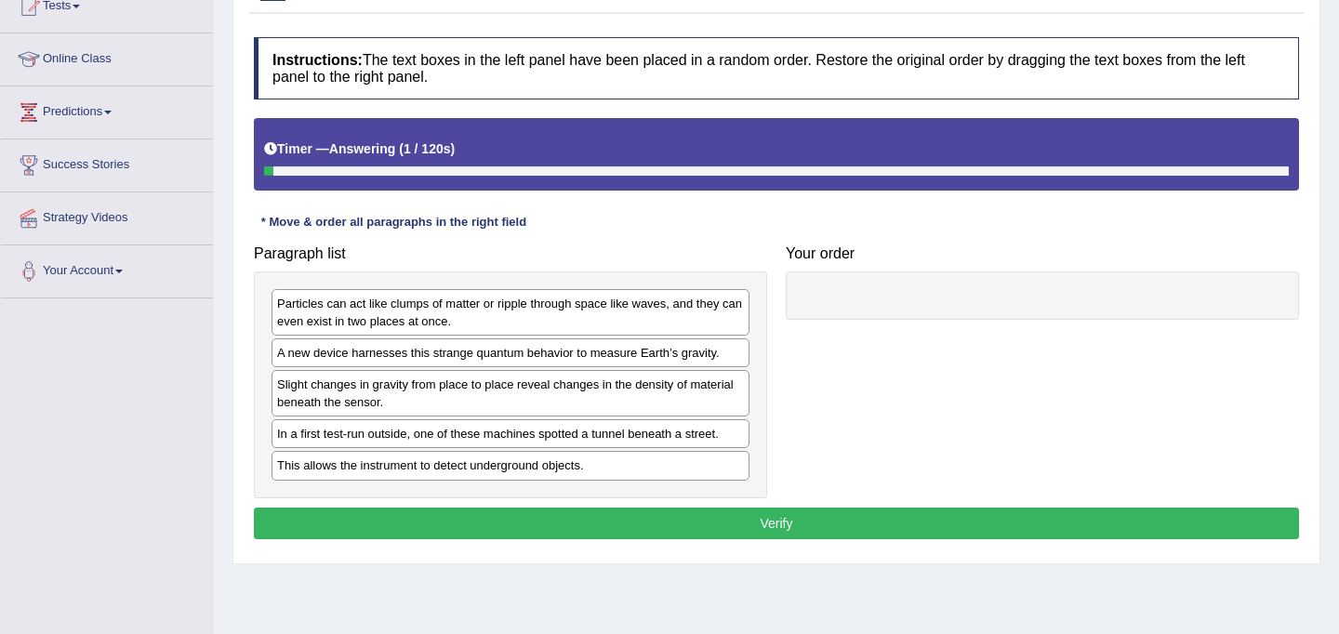
scroll to position [243, 0]
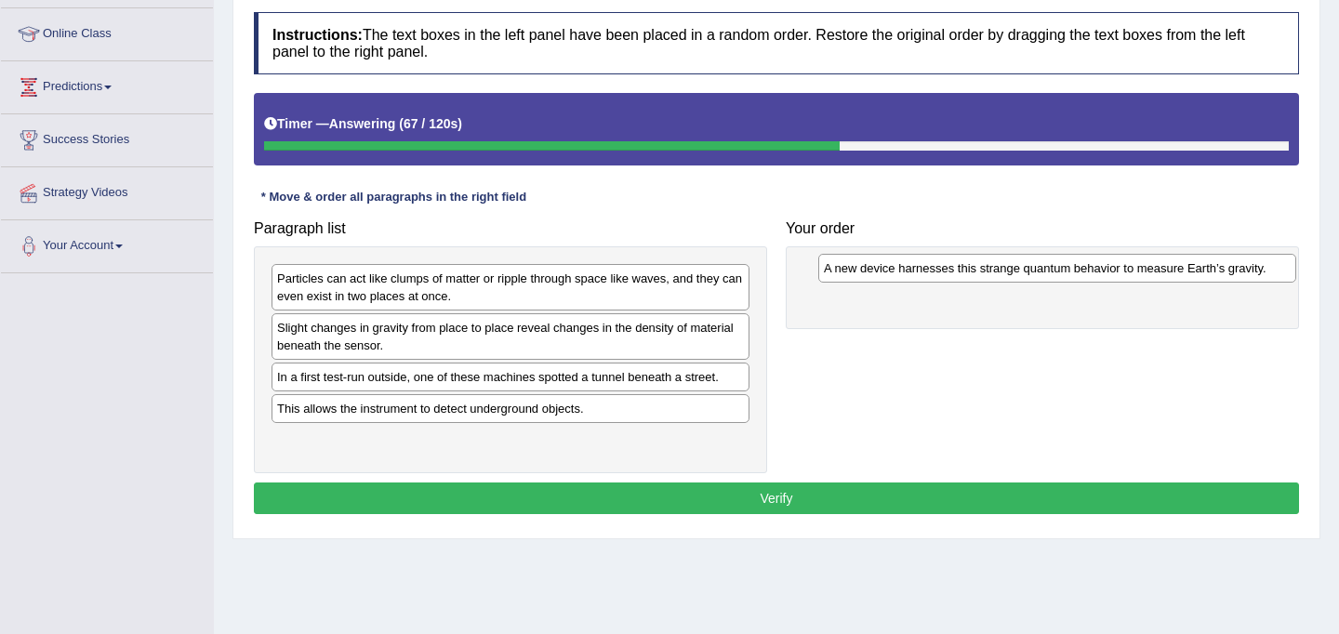
drag, startPoint x: 299, startPoint y: 330, endPoint x: 829, endPoint y: 271, distance: 533.5
click at [829, 271] on div "A new device harnesses this strange quantum behavior to measure Earth’s gravity." at bounding box center [1058, 268] width 478 height 29
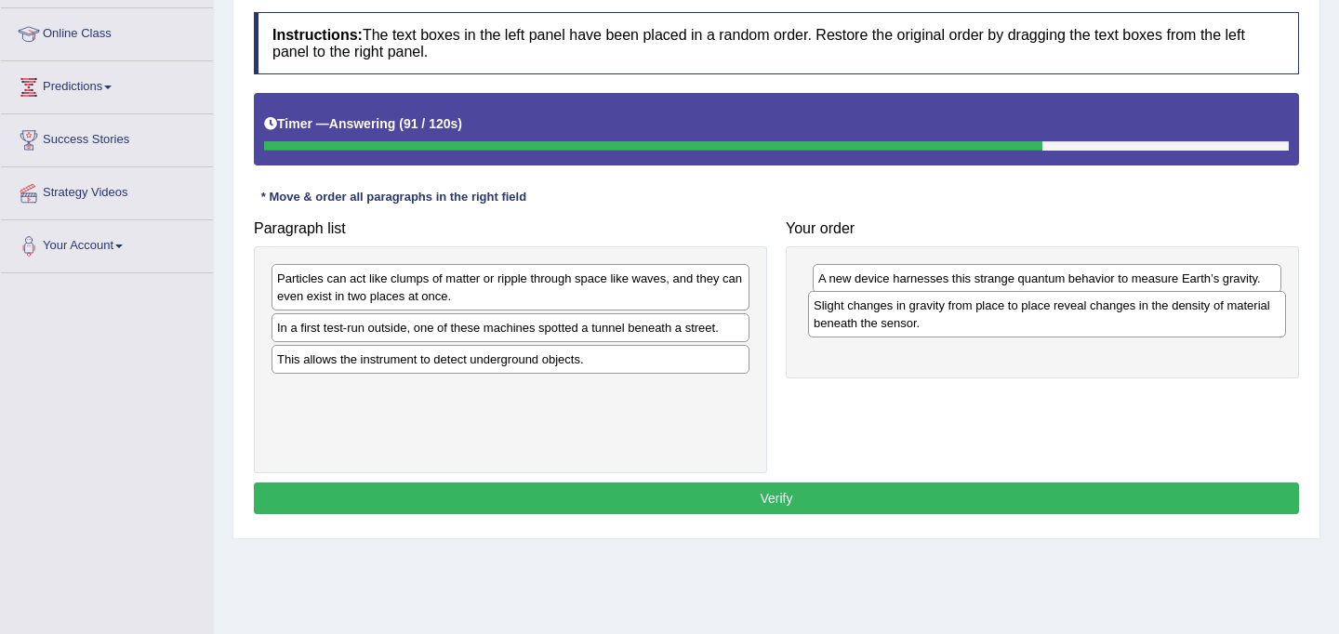
drag, startPoint x: 343, startPoint y: 338, endPoint x: 880, endPoint y: 315, distance: 537.2
click at [880, 315] on div "Slight changes in gravity from place to place reveal changes in the density of …" at bounding box center [1047, 314] width 478 height 47
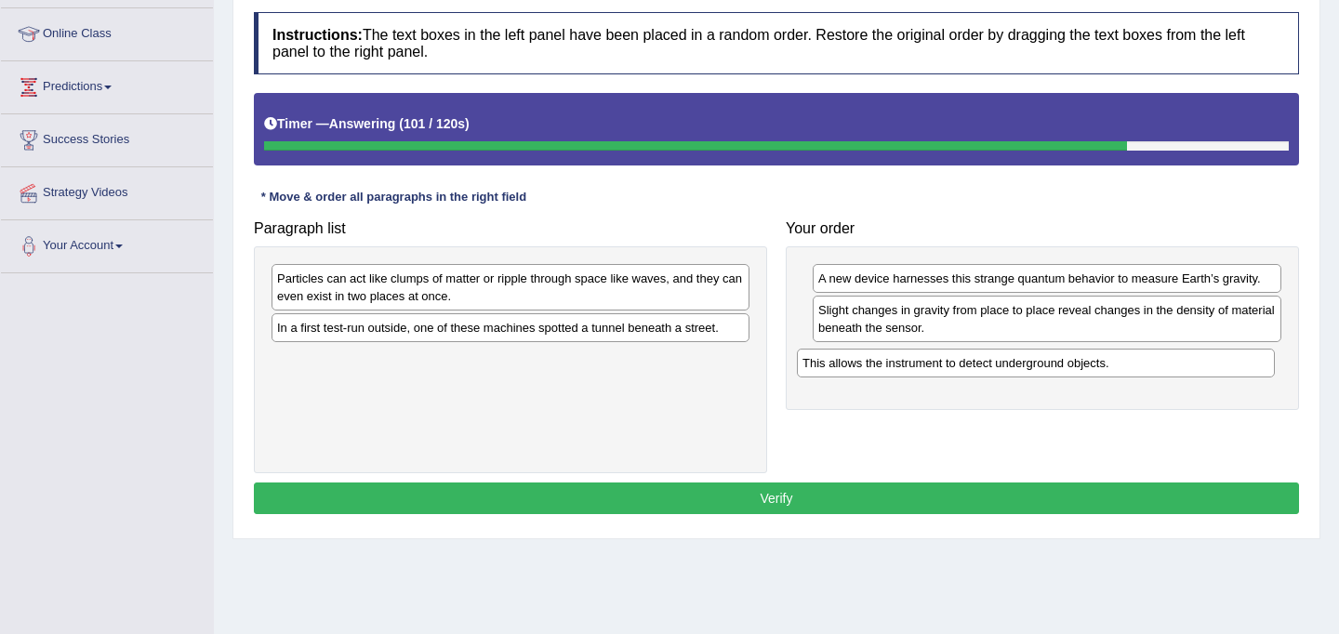
drag, startPoint x: 309, startPoint y: 366, endPoint x: 834, endPoint y: 370, distance: 525.6
click at [834, 370] on div "This allows the instrument to detect underground objects." at bounding box center [1036, 363] width 478 height 29
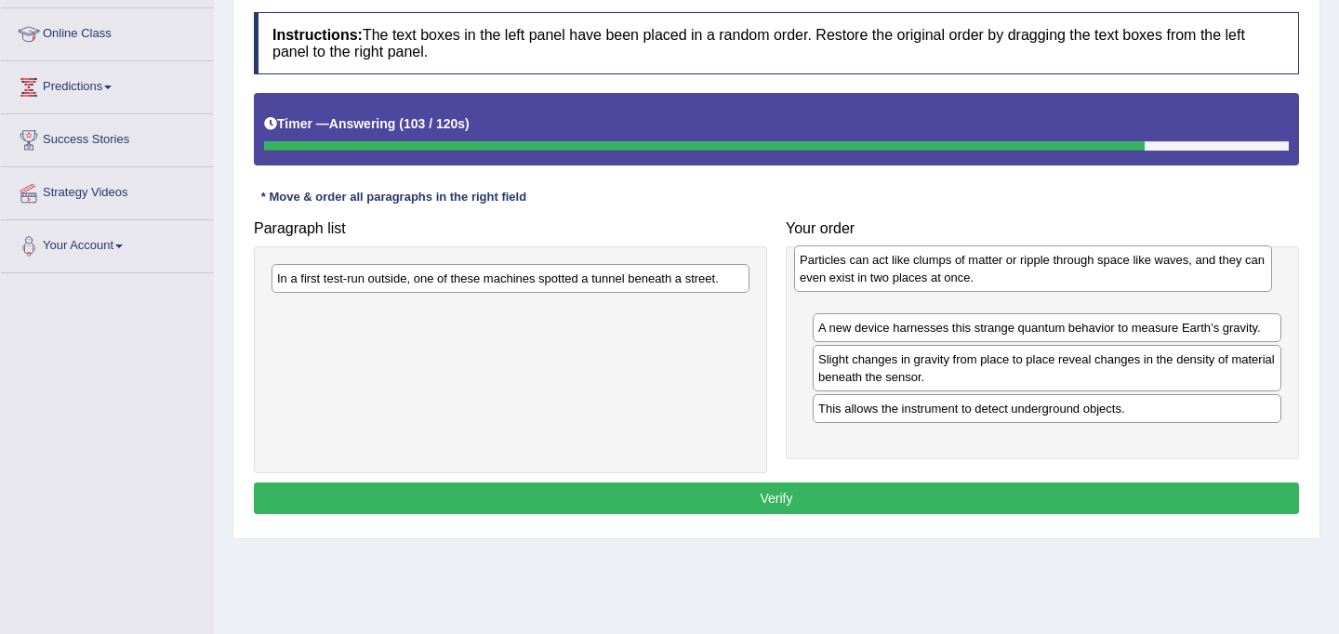
drag, startPoint x: 381, startPoint y: 290, endPoint x: 904, endPoint y: 271, distance: 523.1
click at [904, 271] on div "Particles can act like clumps of matter or ripple through space like waves, and…" at bounding box center [1033, 269] width 478 height 47
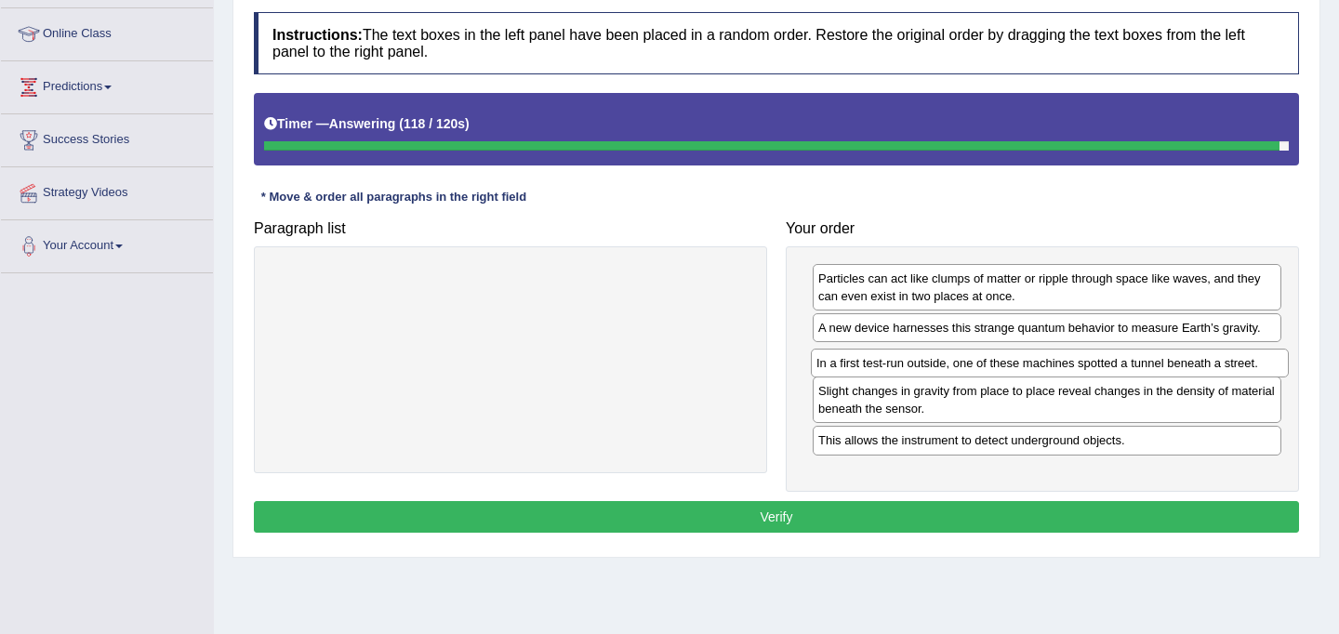
drag, startPoint x: 311, startPoint y: 286, endPoint x: 850, endPoint y: 370, distance: 546.1
click at [850, 370] on div "In a first test-run outside, one of these machines spotted a tunnel beneath a s…" at bounding box center [1050, 363] width 478 height 29
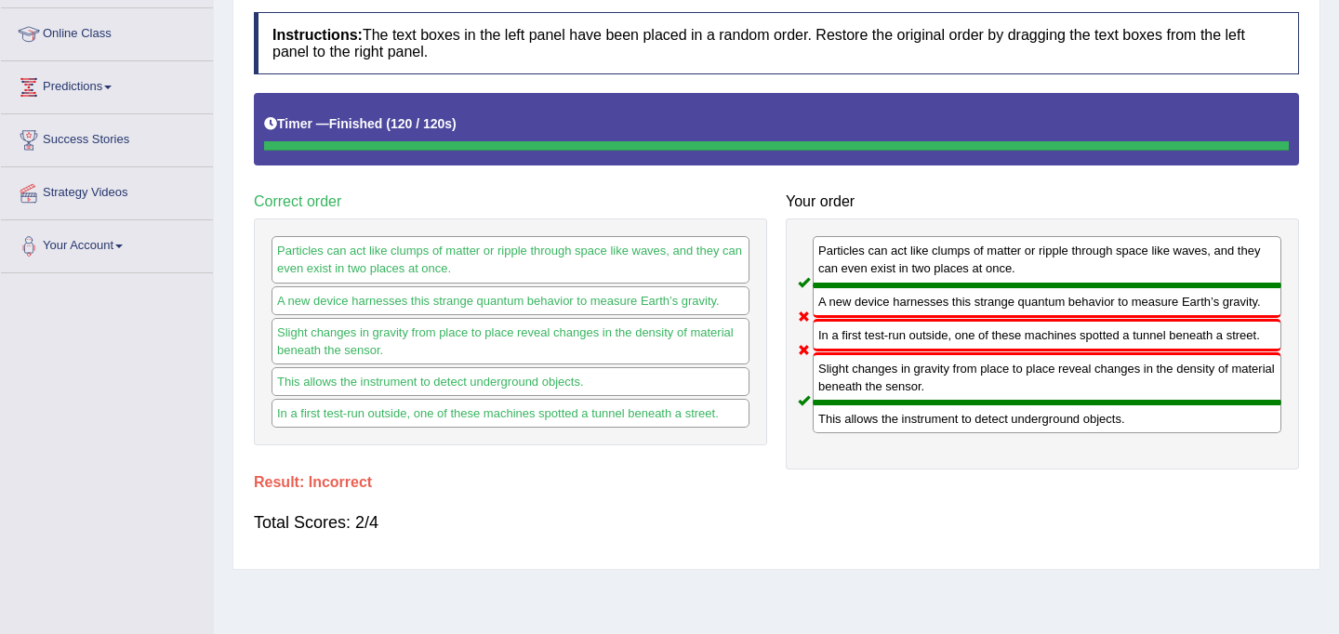
scroll to position [0, 0]
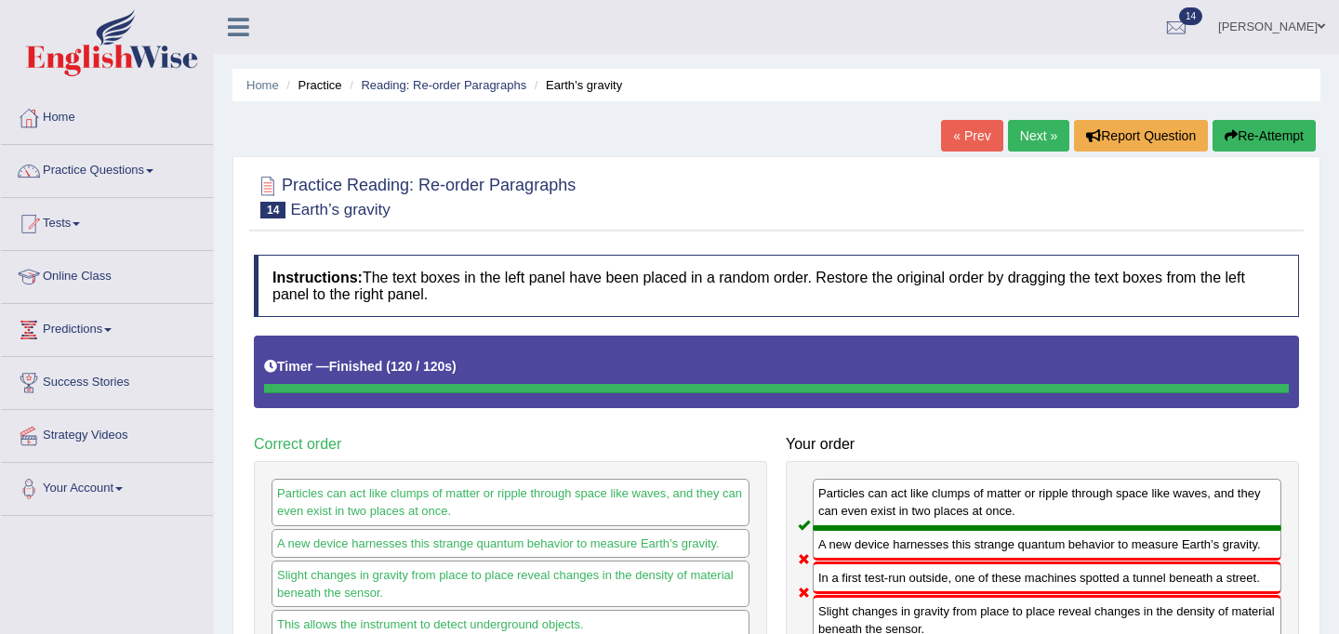
click at [1031, 138] on link "Next »" at bounding box center [1038, 136] width 61 height 32
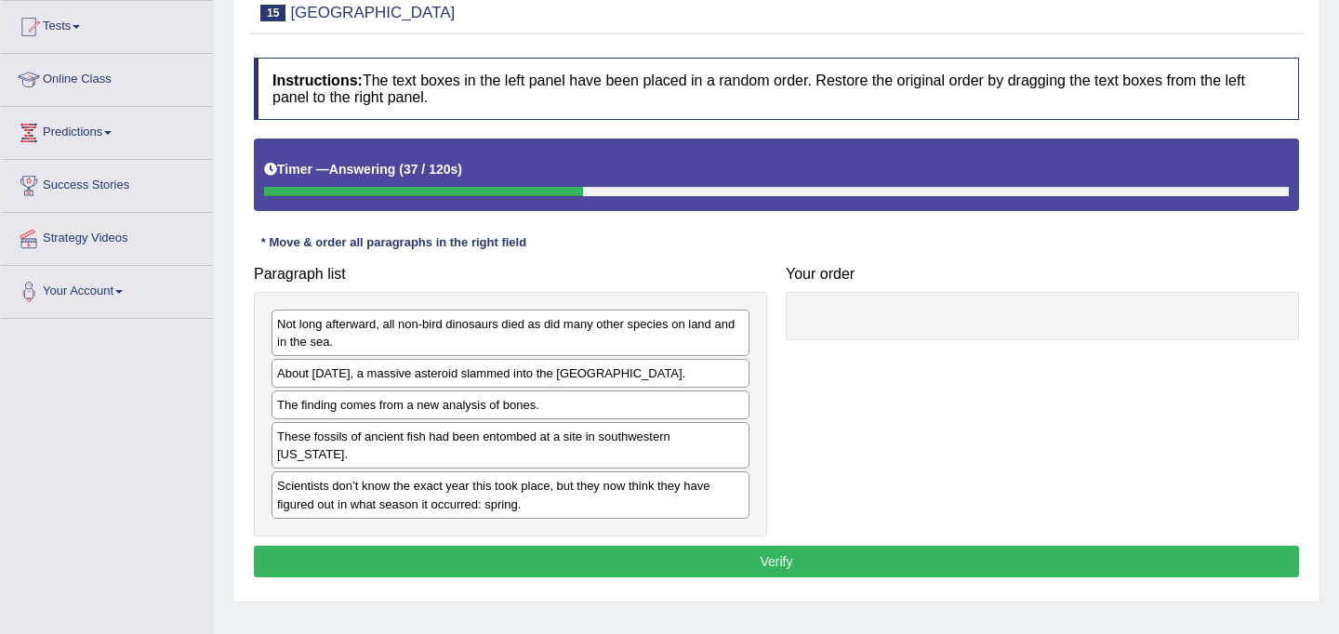
scroll to position [196, 0]
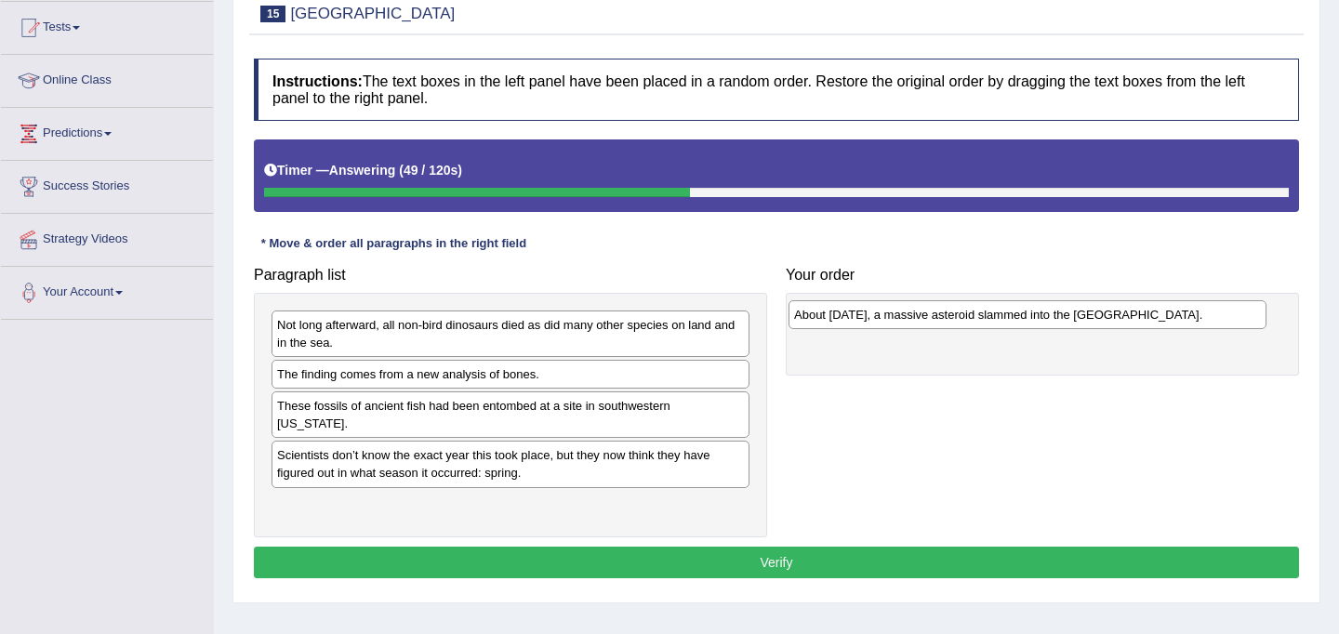
drag, startPoint x: 304, startPoint y: 376, endPoint x: 821, endPoint y: 316, distance: 520.6
click at [821, 316] on div "About [DATE], a massive asteroid slammed into the [GEOGRAPHIC_DATA]." at bounding box center [1028, 314] width 478 height 29
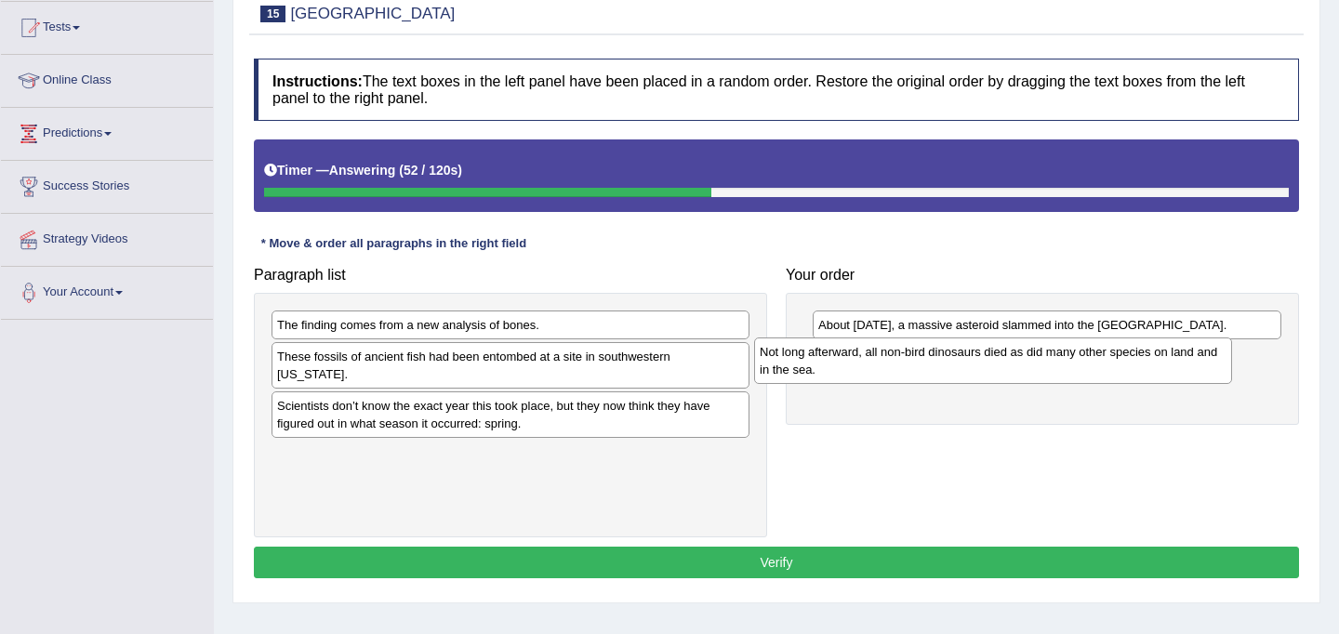
drag, startPoint x: 300, startPoint y: 338, endPoint x: 782, endPoint y: 365, distance: 483.5
click at [782, 365] on div "Not long afterward, all non-bird dinosaurs died as did many other species on la…" at bounding box center [993, 361] width 478 height 47
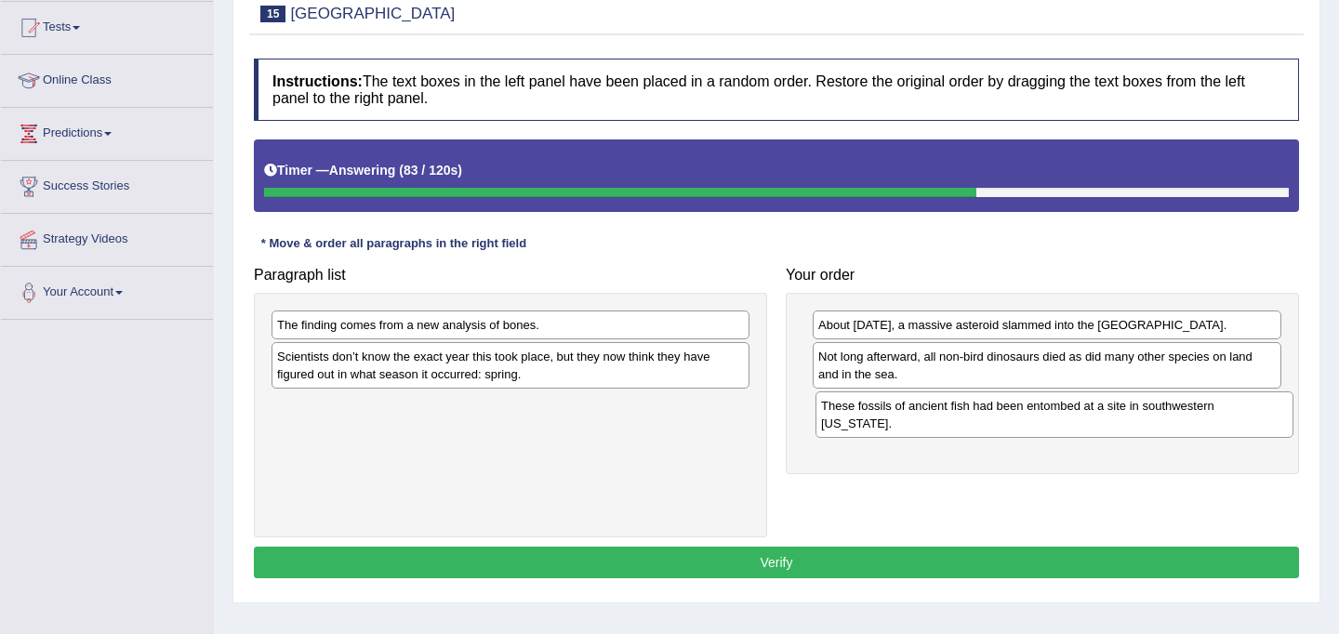
drag, startPoint x: 308, startPoint y: 372, endPoint x: 852, endPoint y: 421, distance: 546.4
click at [852, 421] on div "These fossils of ancient fish had been entombed at a site in southwestern North…" at bounding box center [1055, 415] width 478 height 47
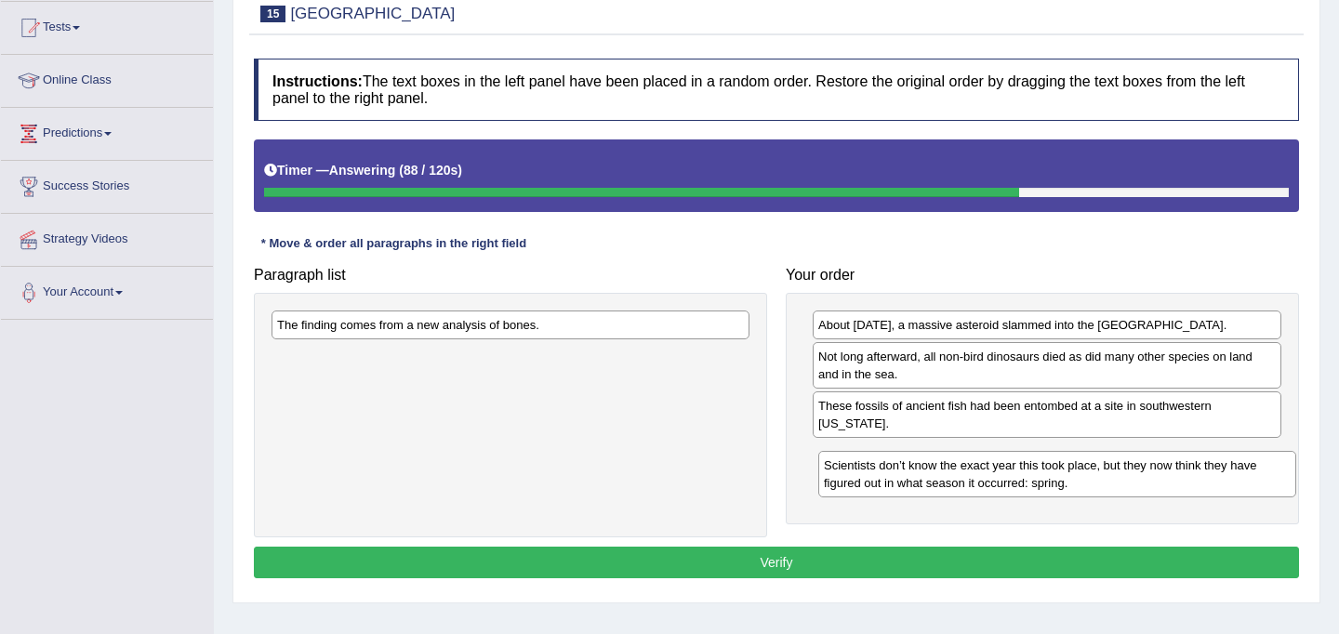
drag, startPoint x: 318, startPoint y: 370, endPoint x: 864, endPoint y: 477, distance: 556.4
click at [864, 477] on div "Scientists don’t know the exact year this took place, but they now think they h…" at bounding box center [1058, 474] width 478 height 47
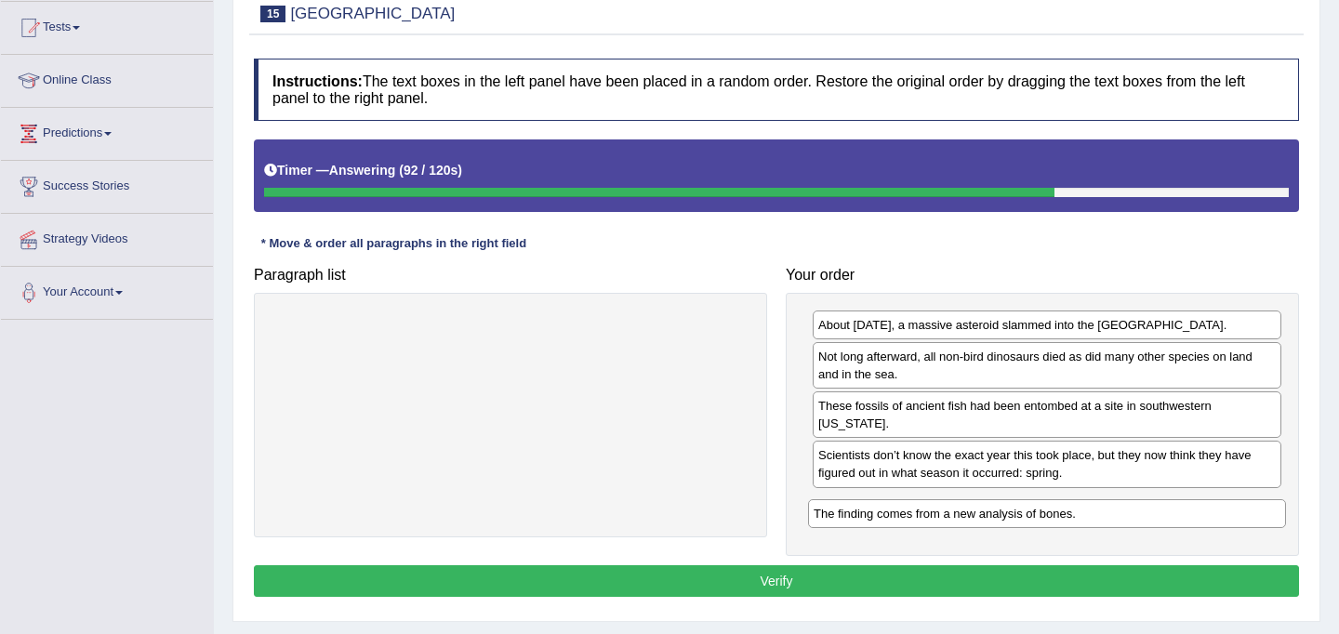
drag, startPoint x: 368, startPoint y: 329, endPoint x: 905, endPoint y: 518, distance: 569.0
click at [905, 518] on div "The finding comes from a new analysis of bones." at bounding box center [1047, 514] width 478 height 29
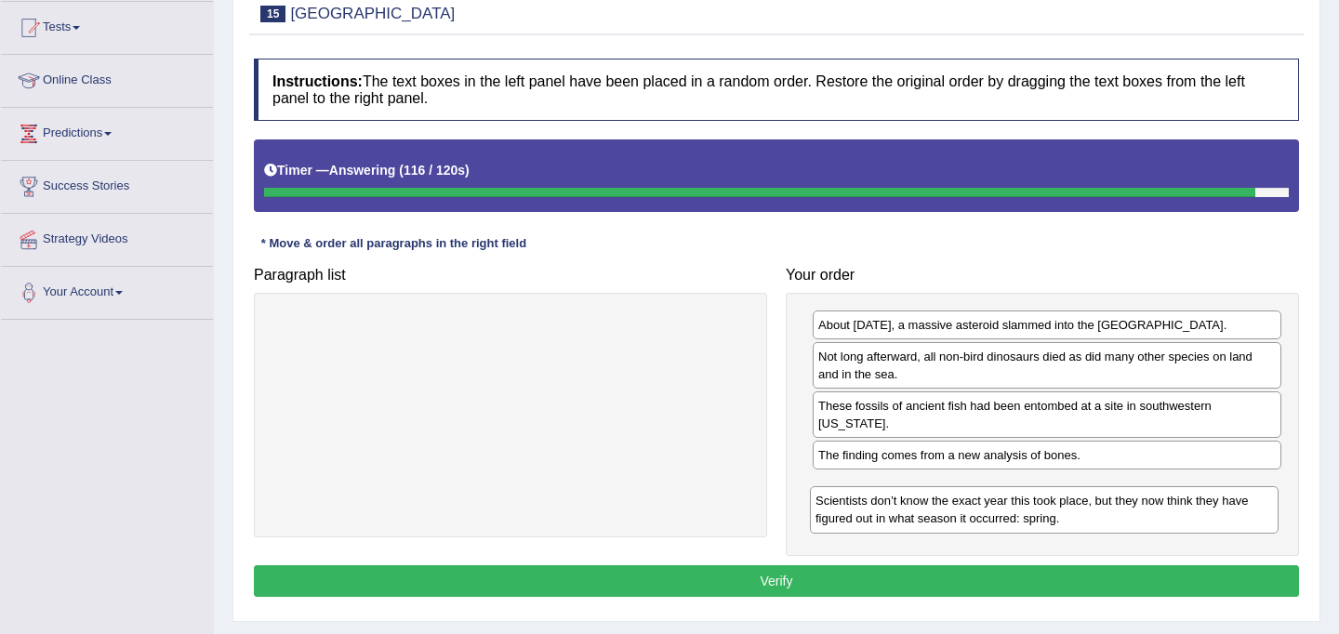
drag, startPoint x: 1034, startPoint y: 475, endPoint x: 1032, endPoint y: 521, distance: 45.7
click at [1032, 521] on div "Scientists don’t know the exact year this took place, but they now think they h…" at bounding box center [1044, 509] width 469 height 47
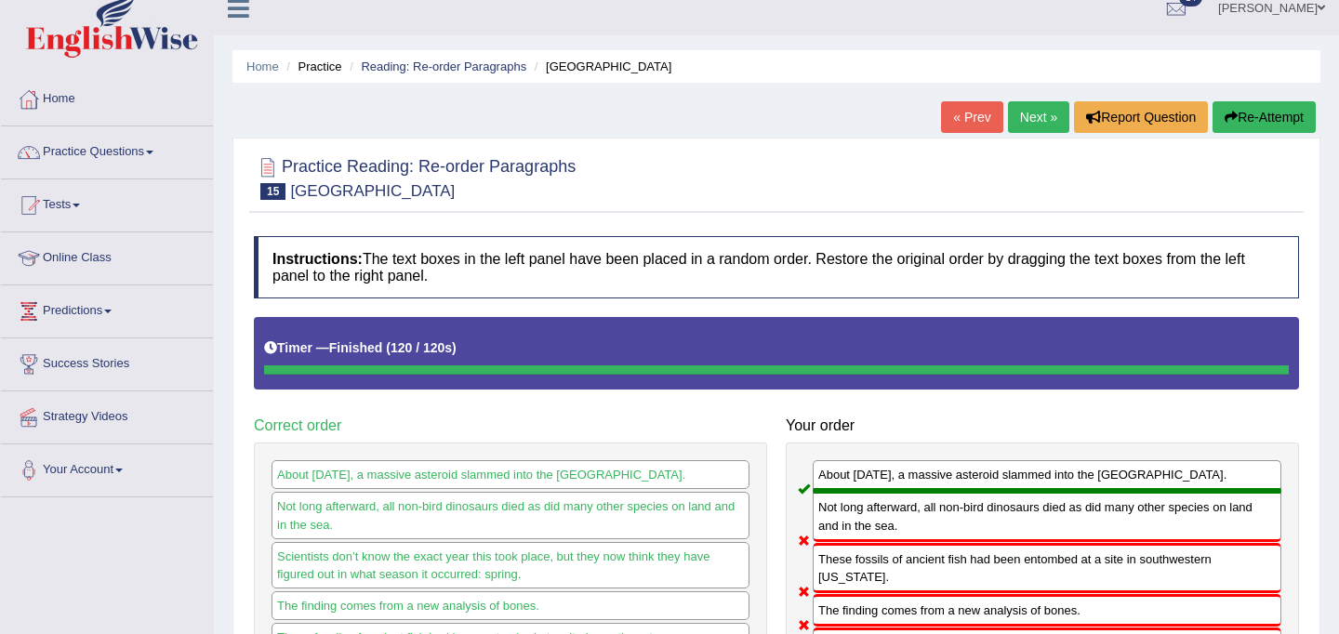
scroll to position [9, 0]
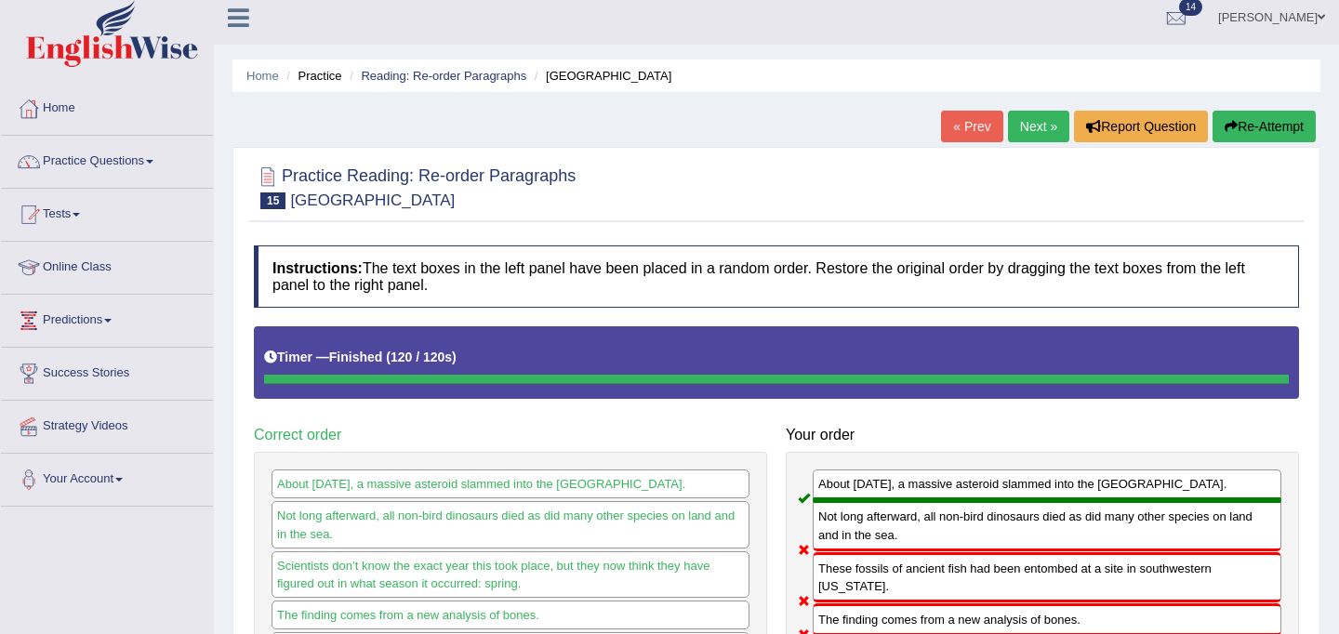
click at [1025, 130] on link "Next »" at bounding box center [1038, 127] width 61 height 32
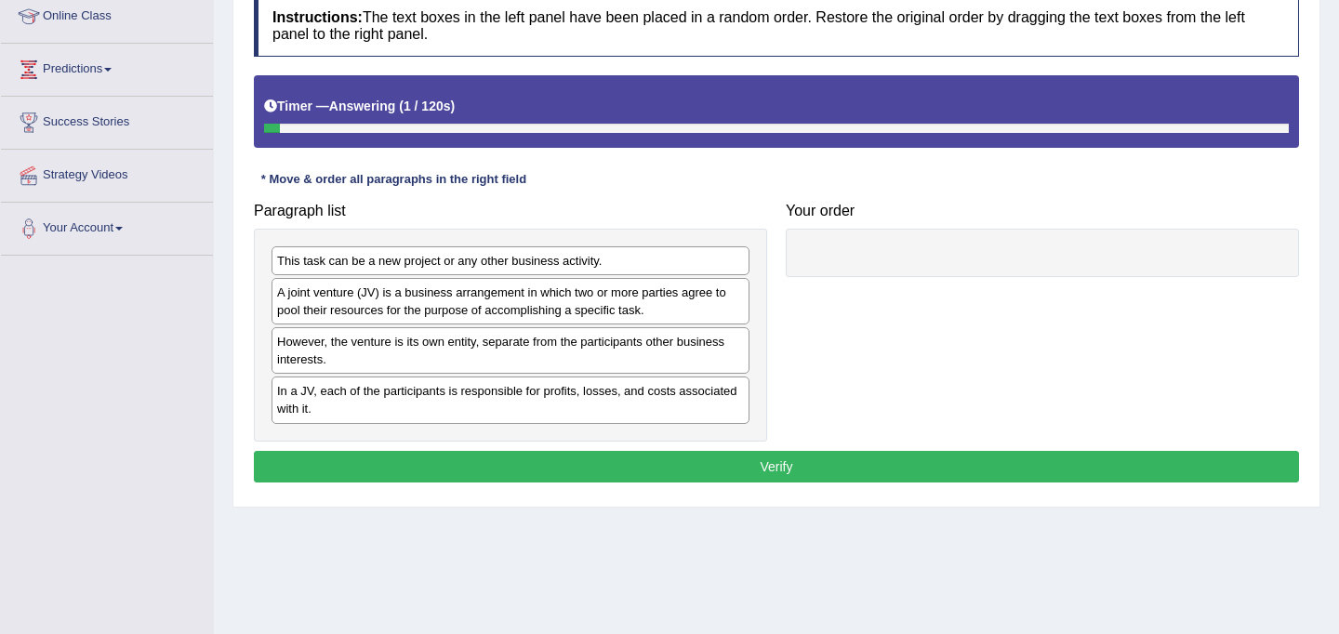
scroll to position [263, 0]
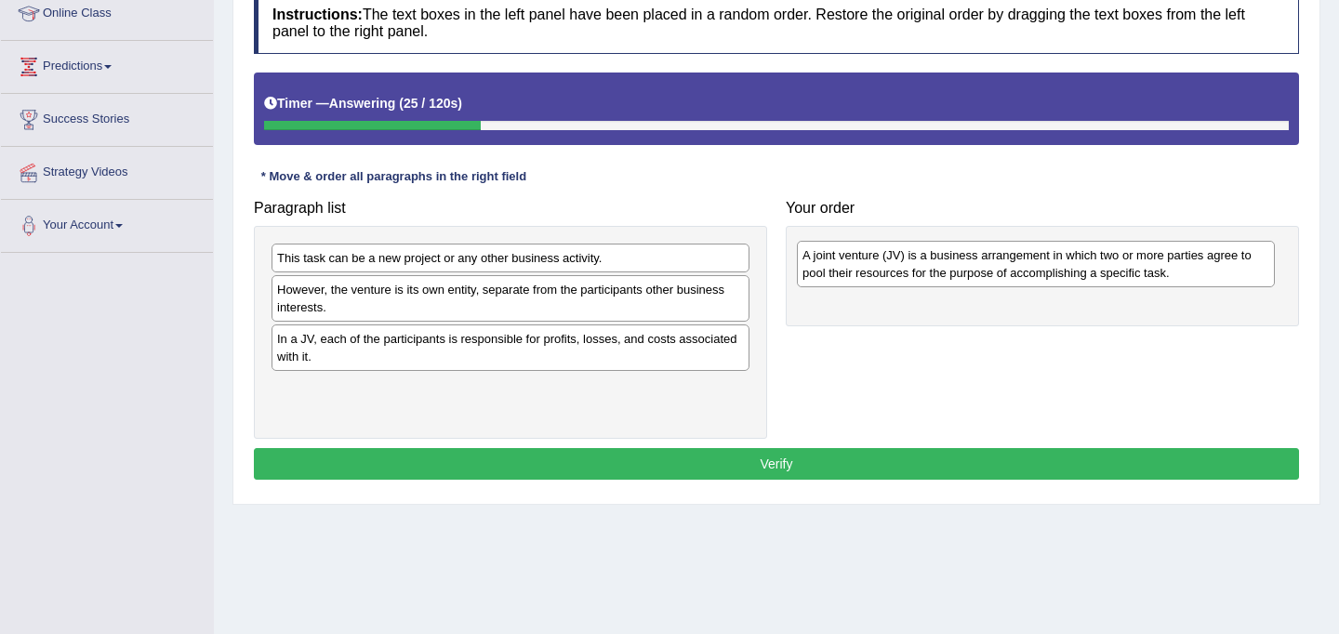
drag, startPoint x: 451, startPoint y: 300, endPoint x: 967, endPoint y: 253, distance: 518.3
click at [967, 253] on div "A joint venture (JV) is a business arrangement in which two or more parties agr…" at bounding box center [1036, 264] width 478 height 47
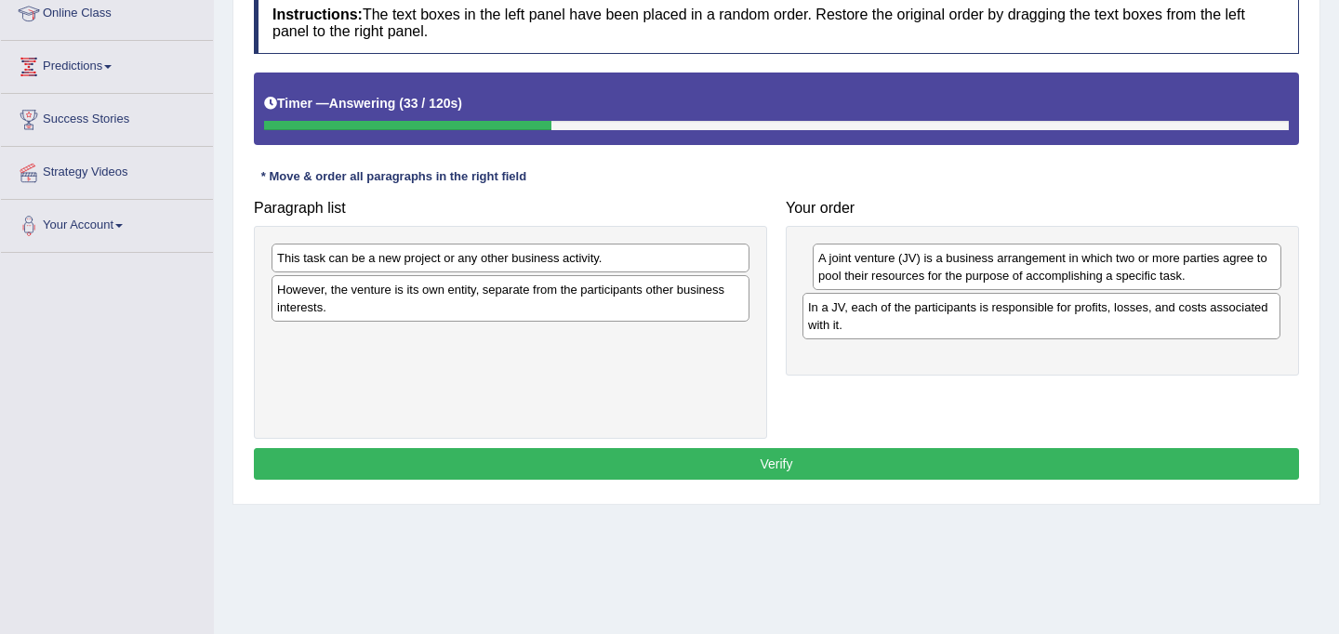
drag, startPoint x: 340, startPoint y: 361, endPoint x: 872, endPoint y: 329, distance: 533.0
click at [872, 329] on div "In a JV, each of the participants is responsible for profits, losses, and costs…" at bounding box center [1042, 316] width 478 height 47
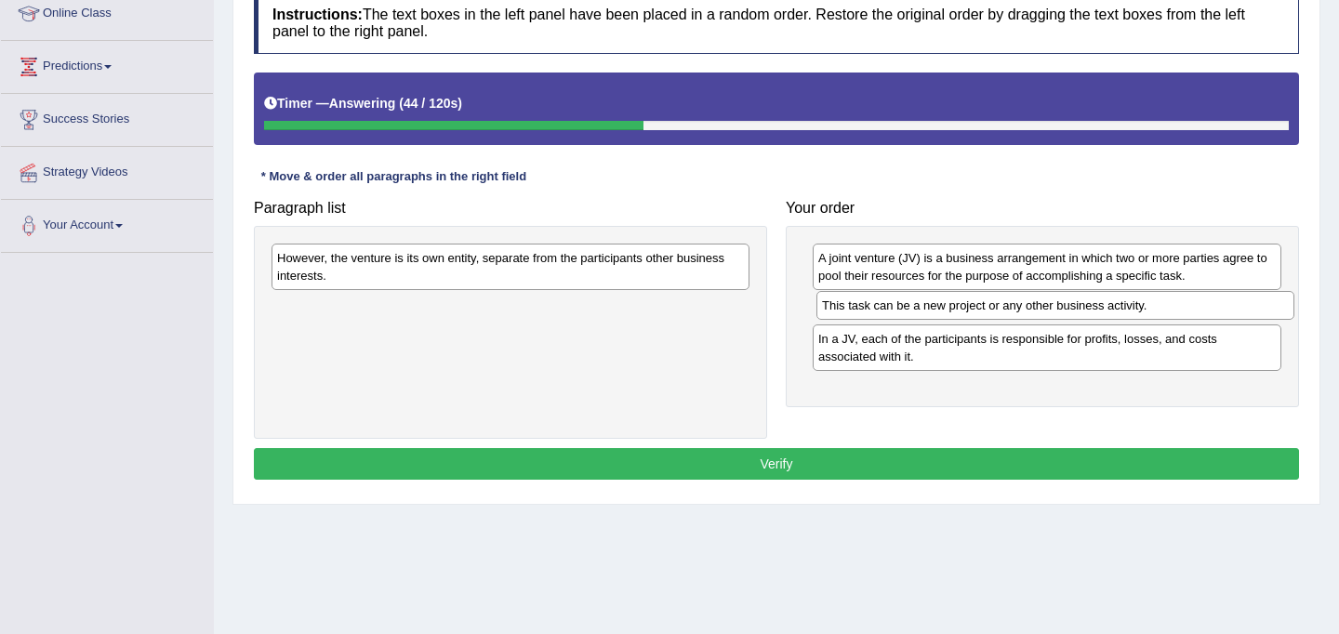
drag, startPoint x: 338, startPoint y: 261, endPoint x: 884, endPoint y: 311, distance: 548.2
click at [884, 311] on div "This task can be a new project or any other business activity." at bounding box center [1056, 305] width 478 height 29
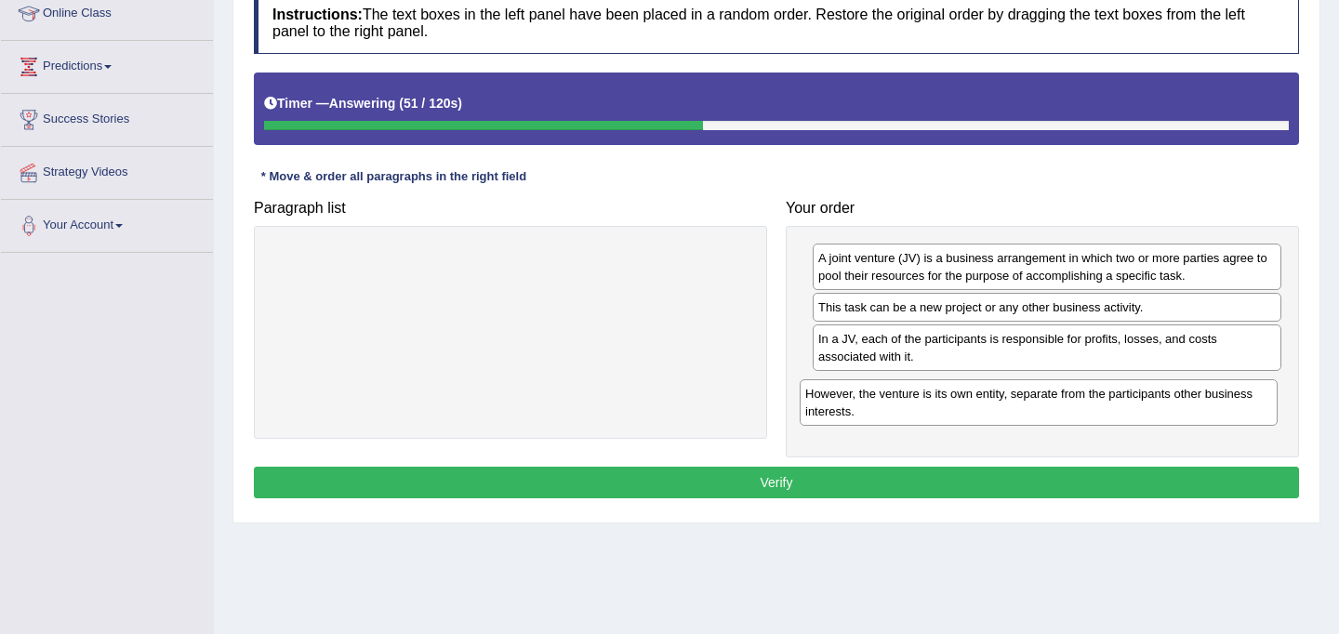
drag, startPoint x: 334, startPoint y: 267, endPoint x: 862, endPoint y: 399, distance: 544.6
click at [862, 399] on div "However, the venture is its own entity, separate from the participants other bu…" at bounding box center [1039, 403] width 478 height 47
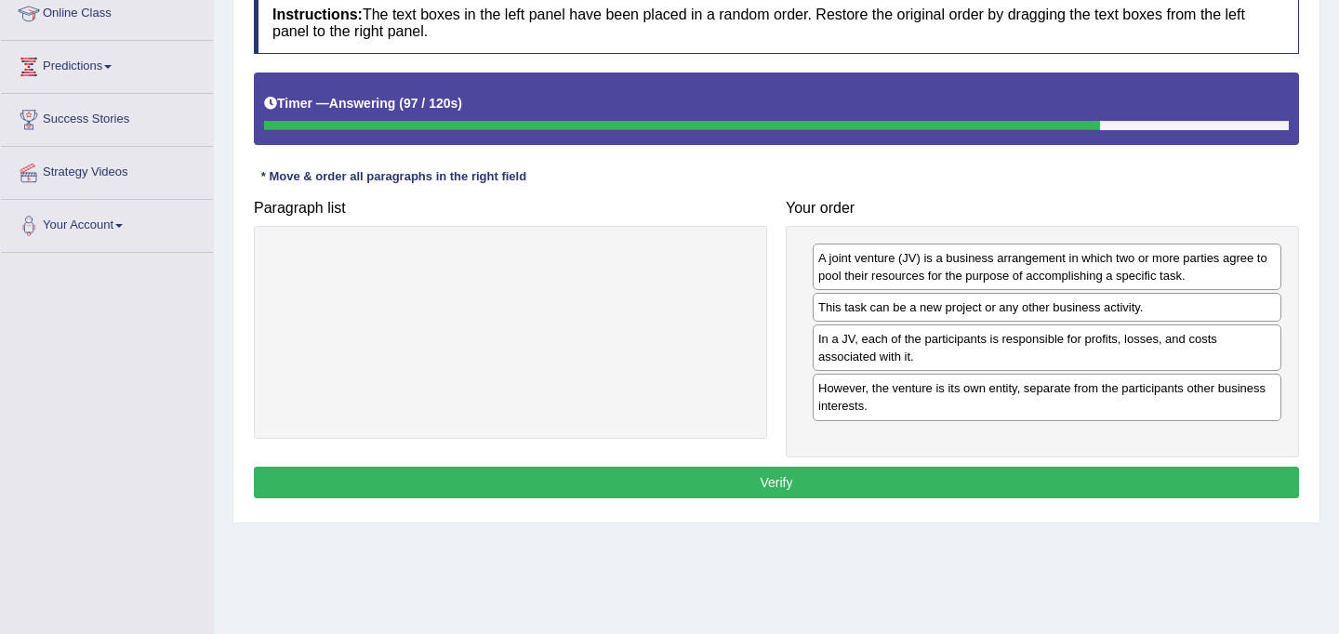
click at [926, 483] on button "Verify" at bounding box center [777, 483] width 1046 height 32
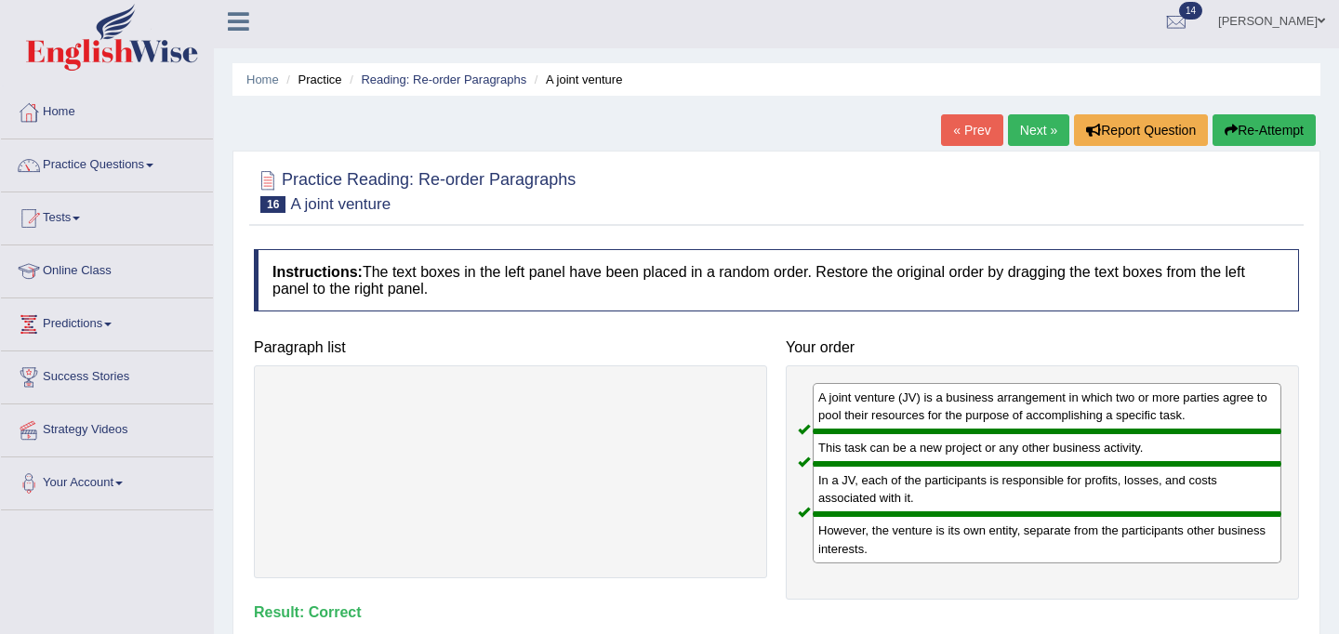
scroll to position [5, 0]
click at [1041, 134] on link "Next »" at bounding box center [1038, 131] width 61 height 32
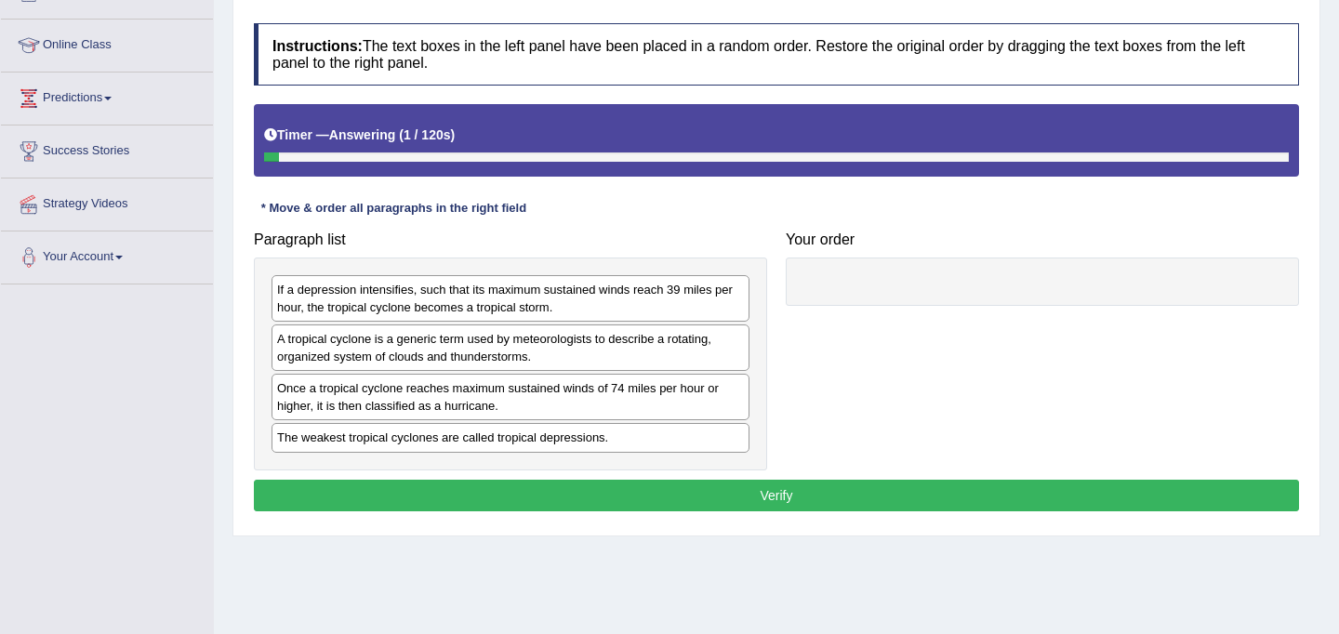
scroll to position [234, 0]
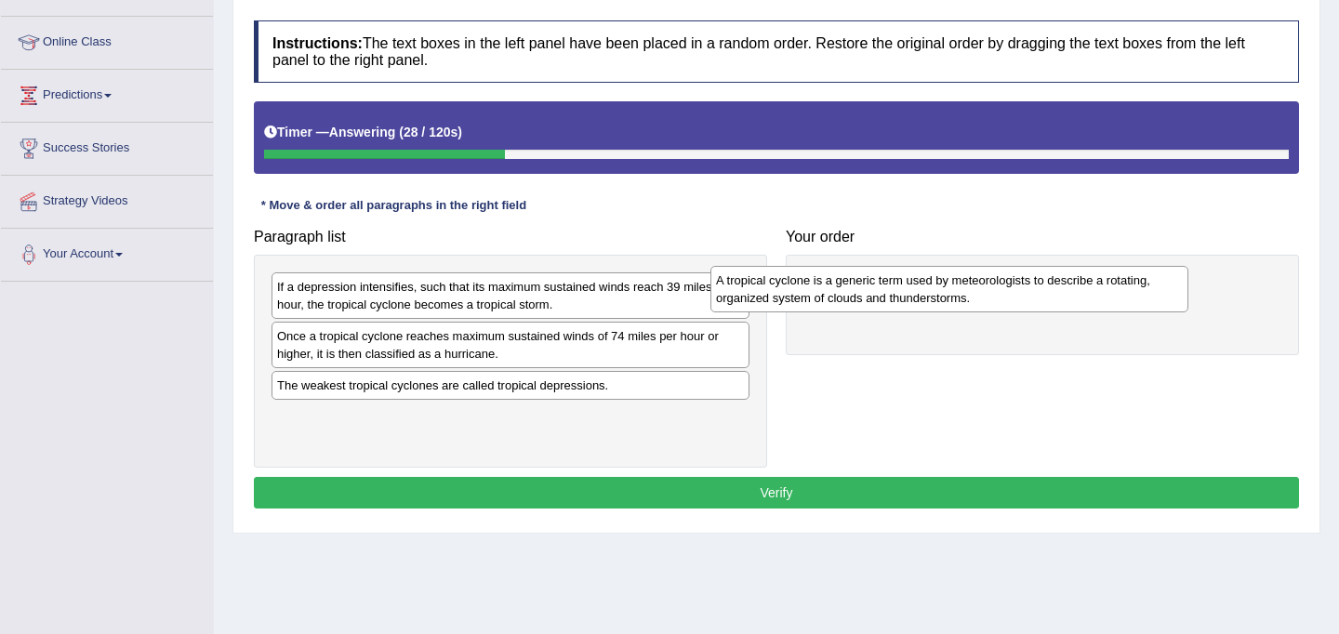
drag, startPoint x: 467, startPoint y: 347, endPoint x: 906, endPoint y: 291, distance: 442.6
click at [906, 291] on div "A tropical cyclone is a generic term used by meteorologists to describe a rotat…" at bounding box center [950, 289] width 478 height 47
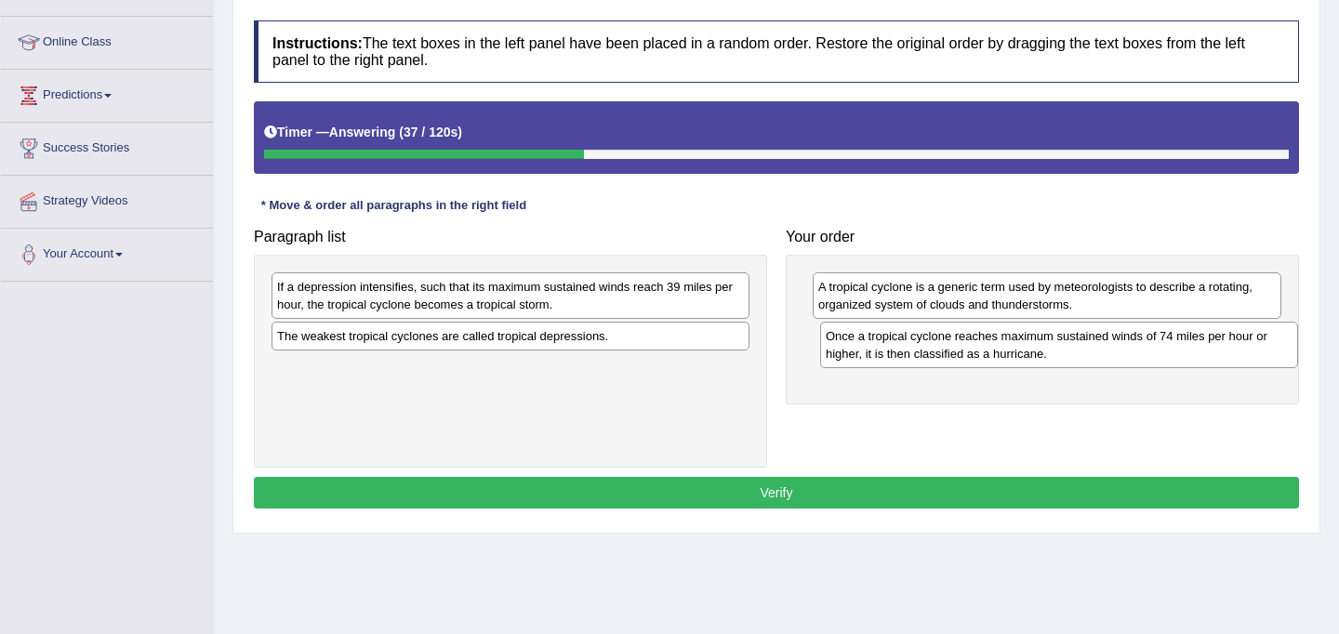
drag, startPoint x: 355, startPoint y: 344, endPoint x: 903, endPoint y: 345, distance: 547.9
click at [903, 345] on div "Once a tropical cyclone reaches maximum sustained winds of 74 miles per hour or…" at bounding box center [1059, 345] width 478 height 47
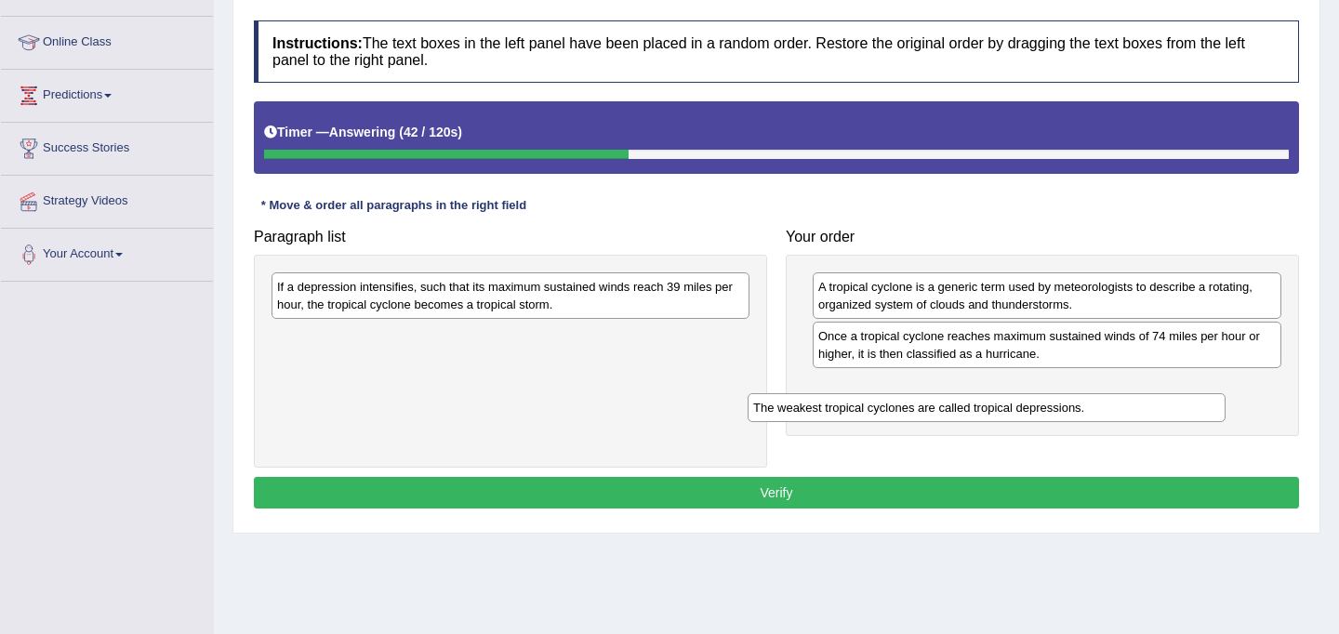
drag, startPoint x: 360, startPoint y: 341, endPoint x: 857, endPoint y: 405, distance: 500.7
click at [857, 405] on div "The weakest tropical cyclones are called tropical depressions." at bounding box center [987, 407] width 478 height 29
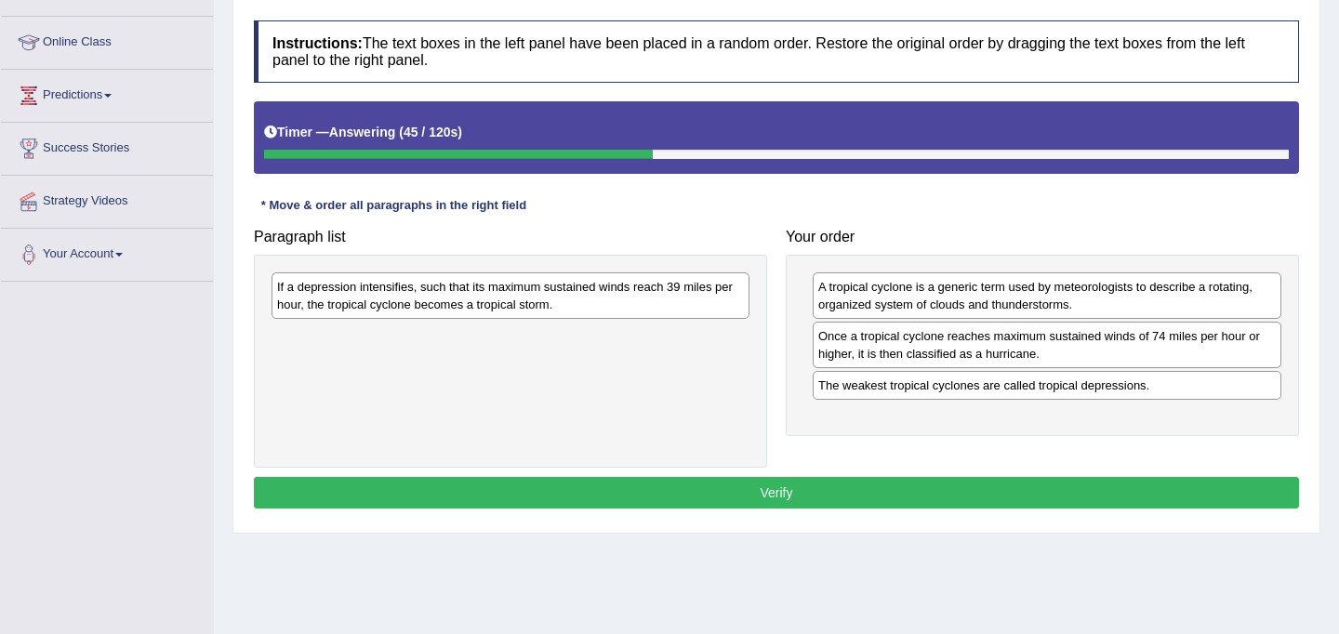
click at [727, 473] on div "Instructions: The text boxes in the left panel have been placed in a random ord…" at bounding box center [776, 267] width 1055 height 512
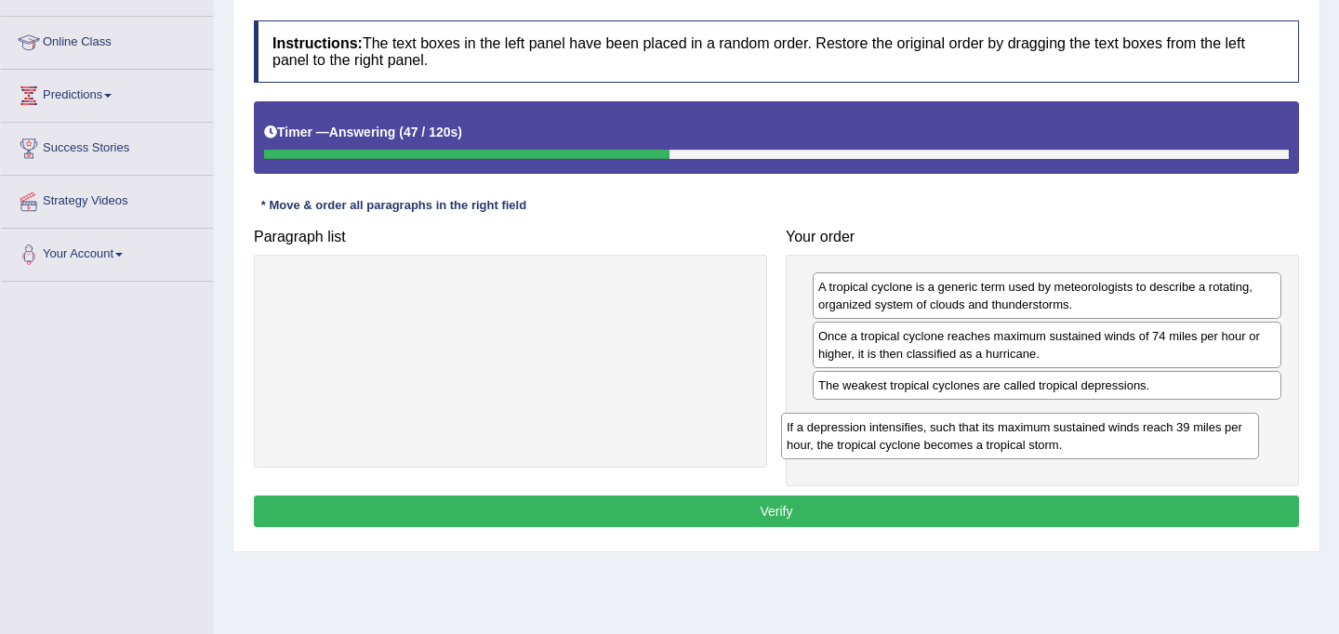
drag, startPoint x: 388, startPoint y: 303, endPoint x: 903, endPoint y: 443, distance: 533.9
click at [903, 443] on div "If a depression intensifies, such that its maximum sustained winds reach 39 mil…" at bounding box center [1020, 436] width 478 height 47
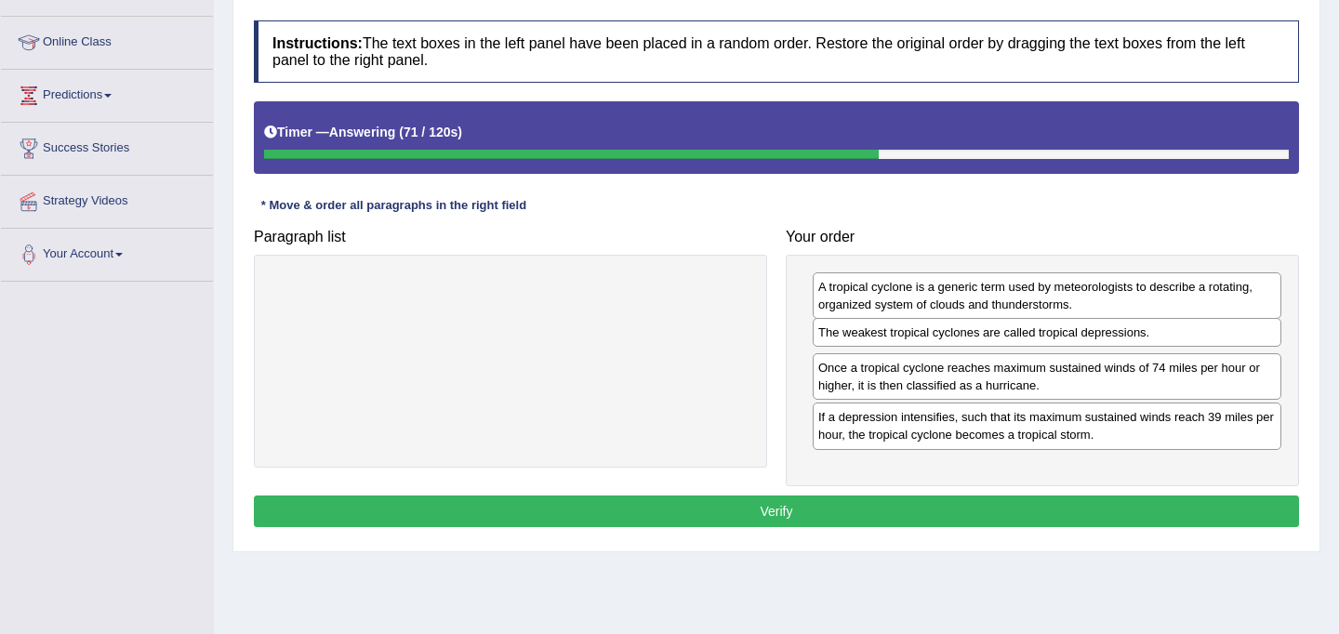
drag, startPoint x: 887, startPoint y: 390, endPoint x: 887, endPoint y: 337, distance: 53.0
click at [887, 337] on div "The weakest tropical cyclones are called tropical depressions." at bounding box center [1047, 332] width 469 height 29
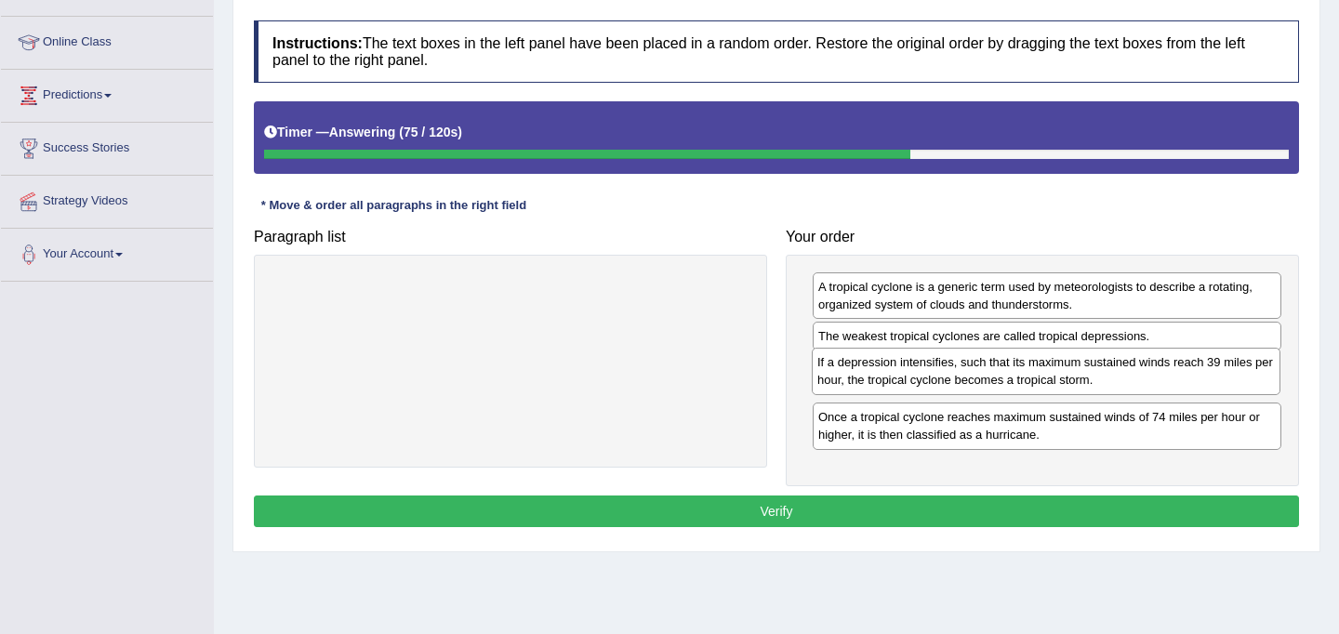
drag, startPoint x: 898, startPoint y: 422, endPoint x: 897, endPoint y: 367, distance: 54.9
click at [897, 367] on div "If a depression intensifies, such that its maximum sustained winds reach 39 mil…" at bounding box center [1046, 371] width 469 height 47
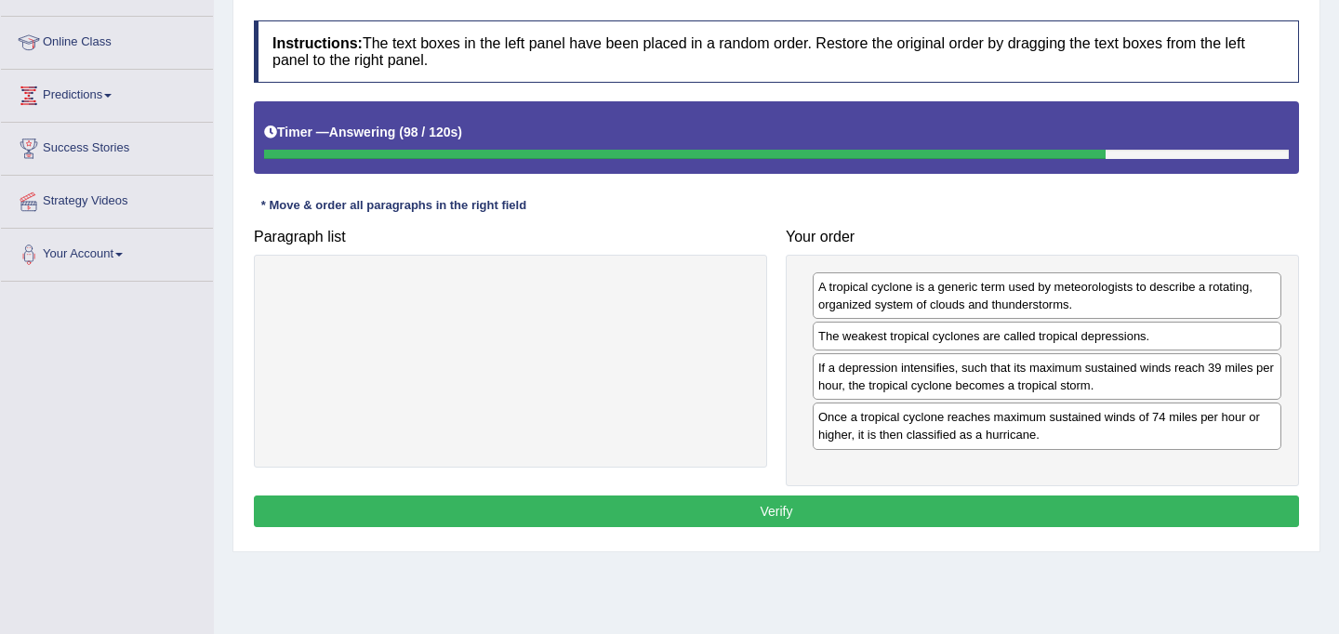
click at [870, 510] on button "Verify" at bounding box center [777, 512] width 1046 height 32
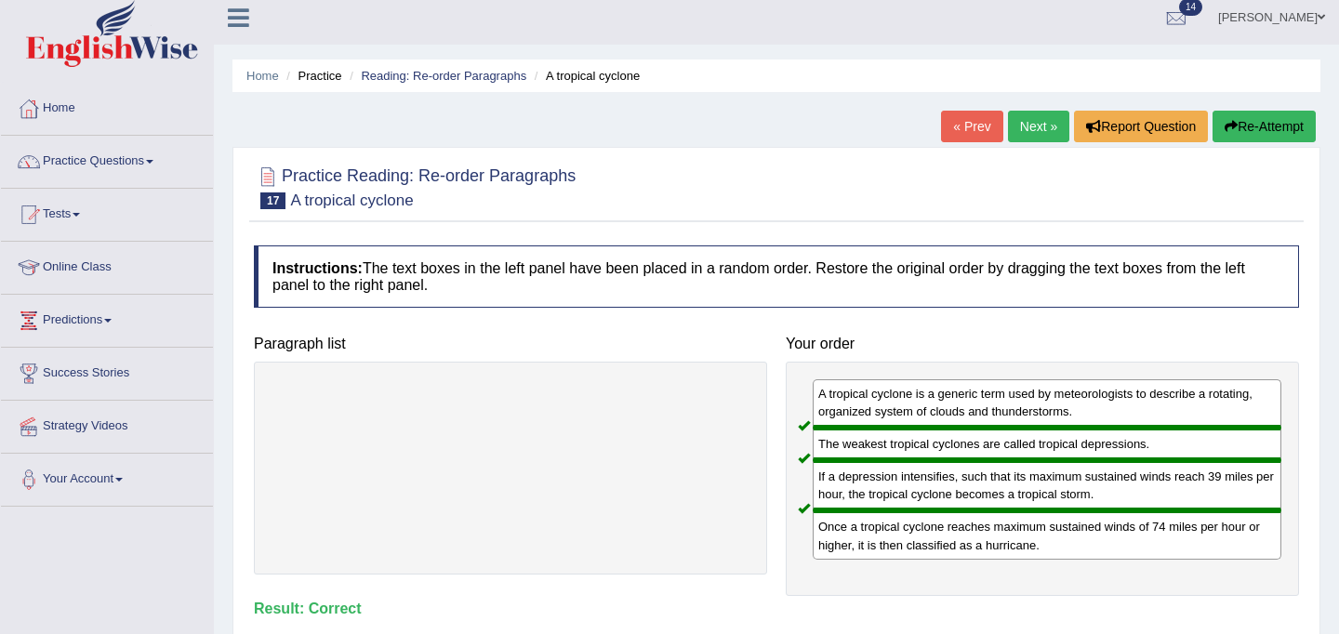
scroll to position [0, 0]
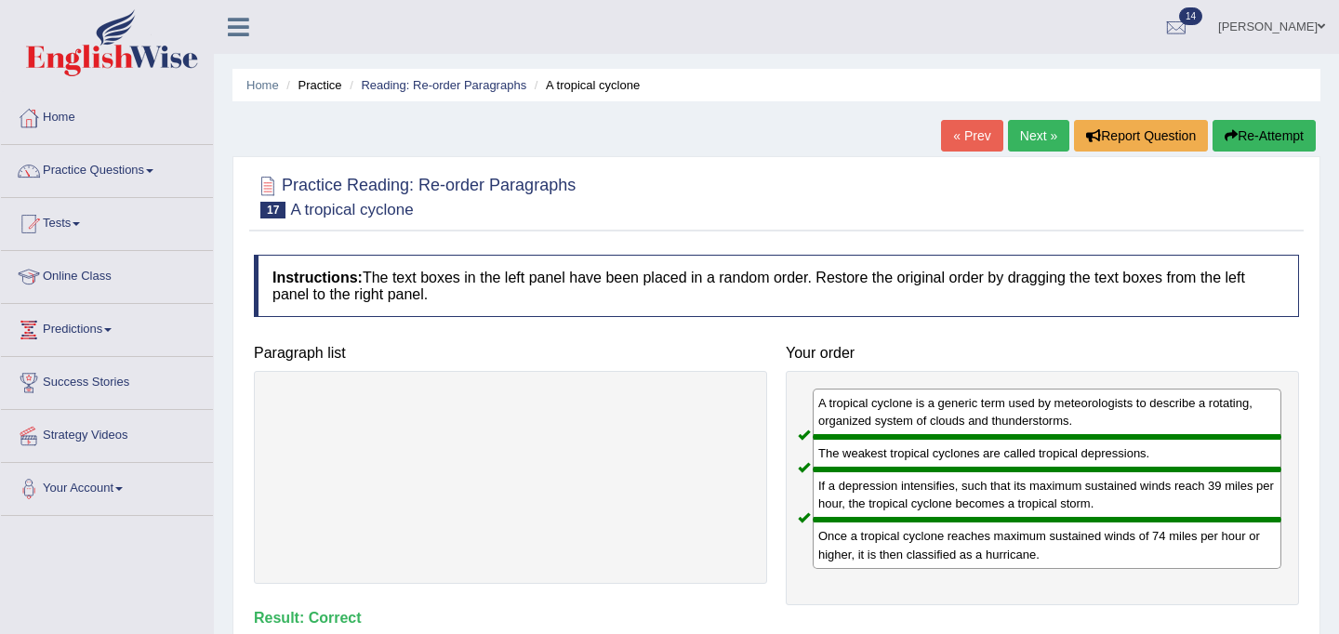
click at [1033, 141] on link "Next »" at bounding box center [1038, 136] width 61 height 32
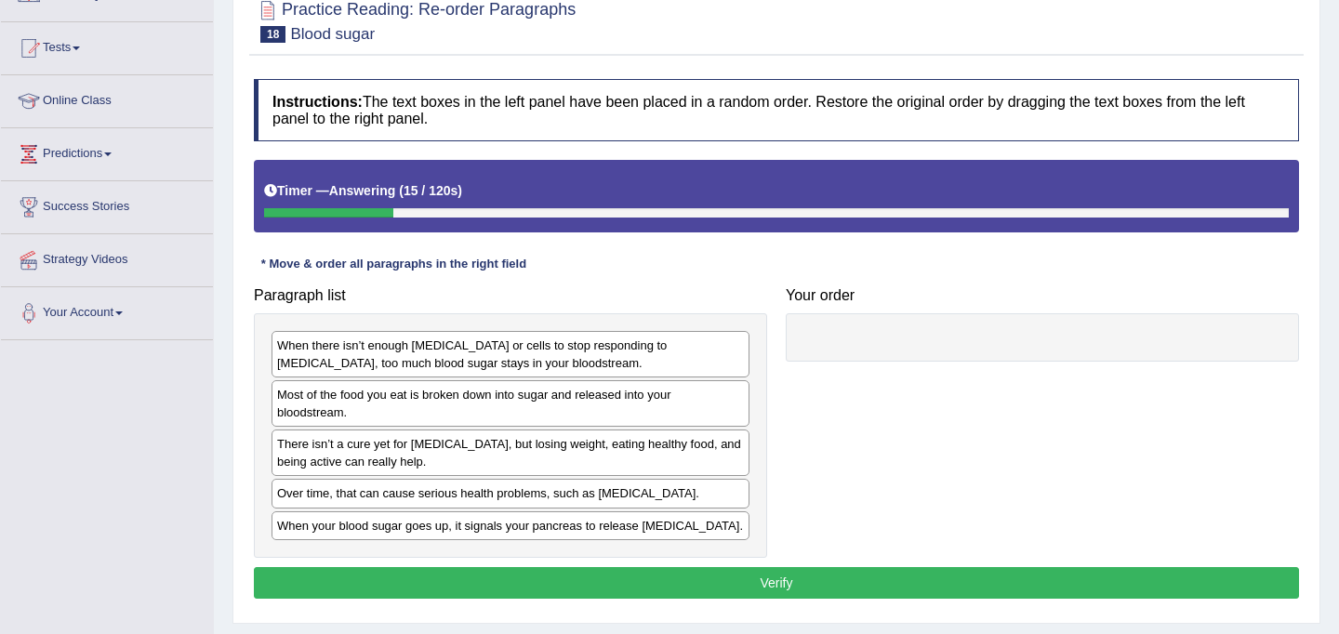
scroll to position [182, 0]
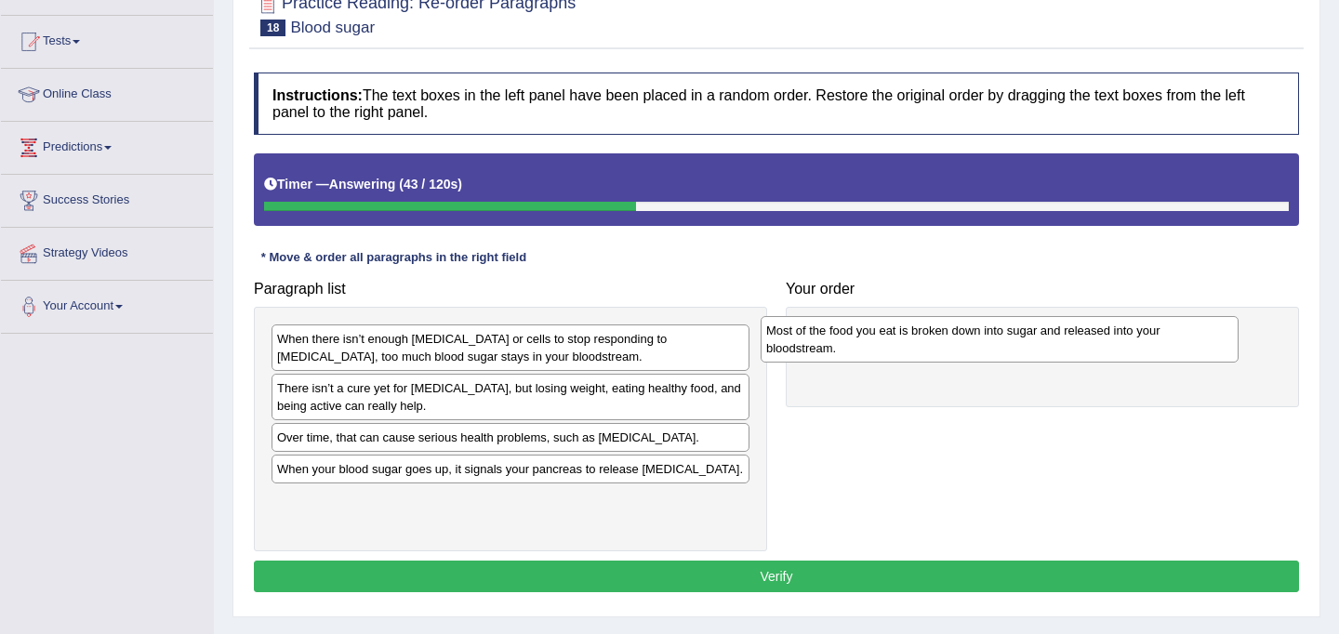
drag, startPoint x: 306, startPoint y: 399, endPoint x: 795, endPoint y: 341, distance: 492.7
click at [795, 341] on div "Most of the food you eat is broken down into sugar and released into your blood…" at bounding box center [1000, 339] width 478 height 47
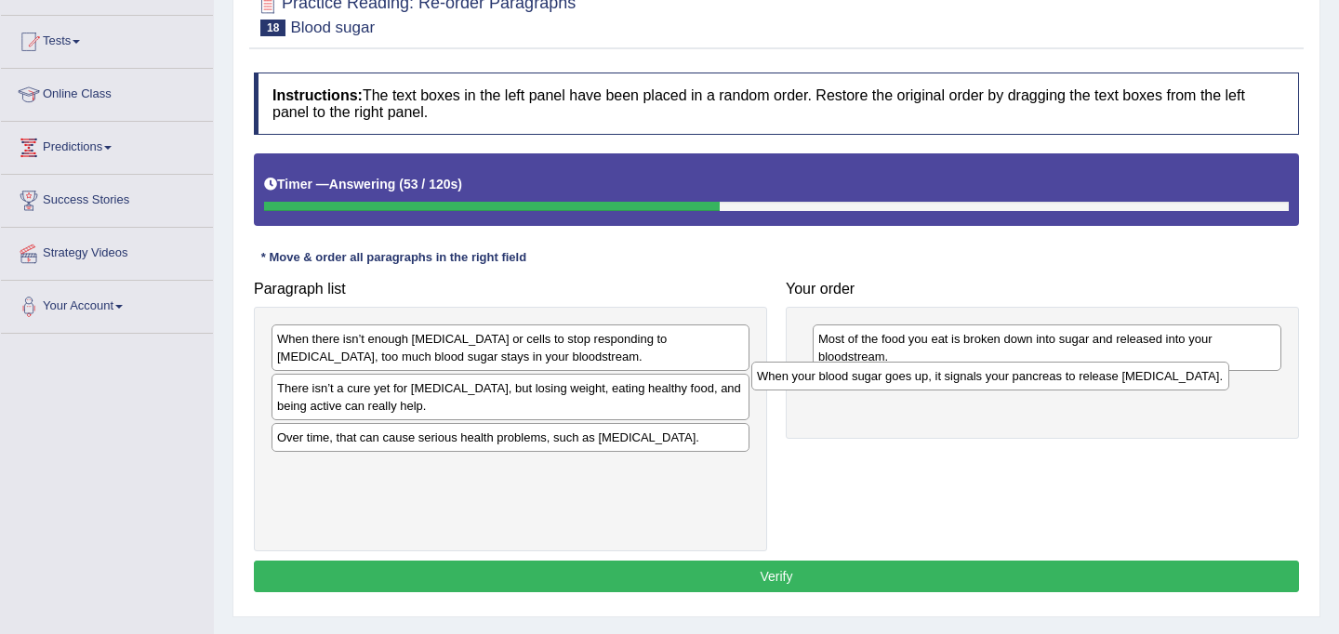
drag, startPoint x: 303, startPoint y: 476, endPoint x: 783, endPoint y: 383, distance: 488.9
click at [783, 383] on div "When your blood sugar goes up, it signals your pancreas to release insulin." at bounding box center [991, 376] width 478 height 29
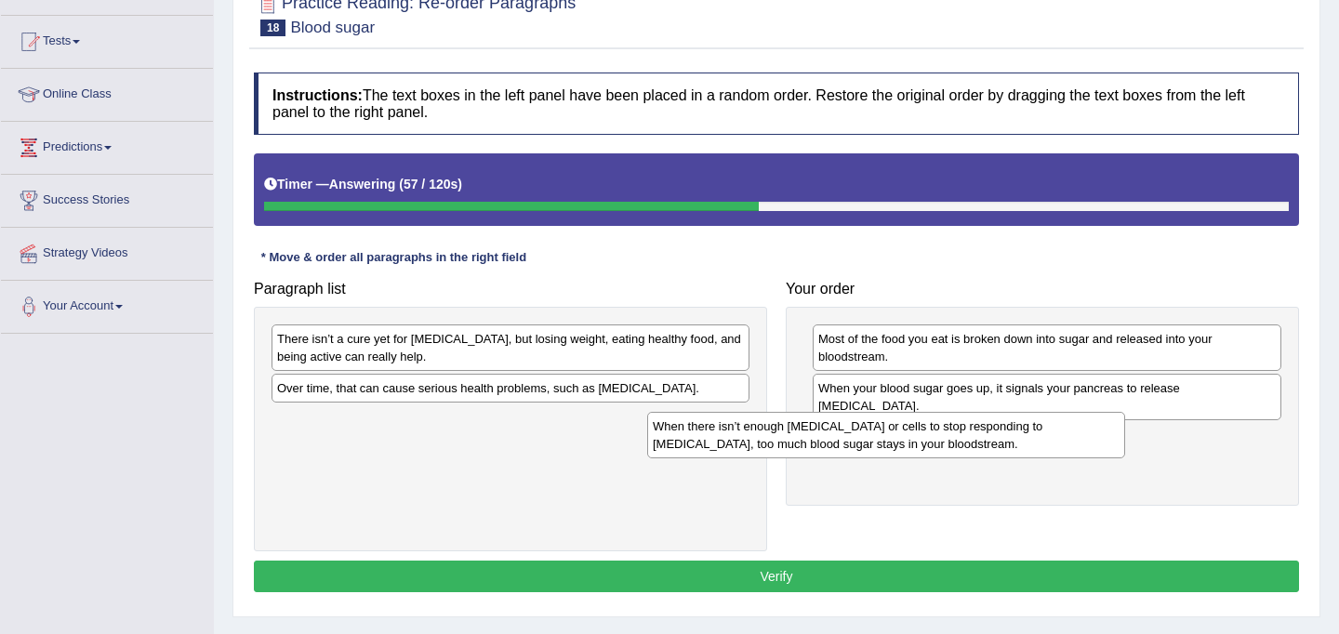
drag, startPoint x: 308, startPoint y: 355, endPoint x: 719, endPoint y: 447, distance: 421.3
click at [719, 447] on div "When there isn’t enough insulin or cells to stop responding to insulin, too muc…" at bounding box center [886, 435] width 478 height 47
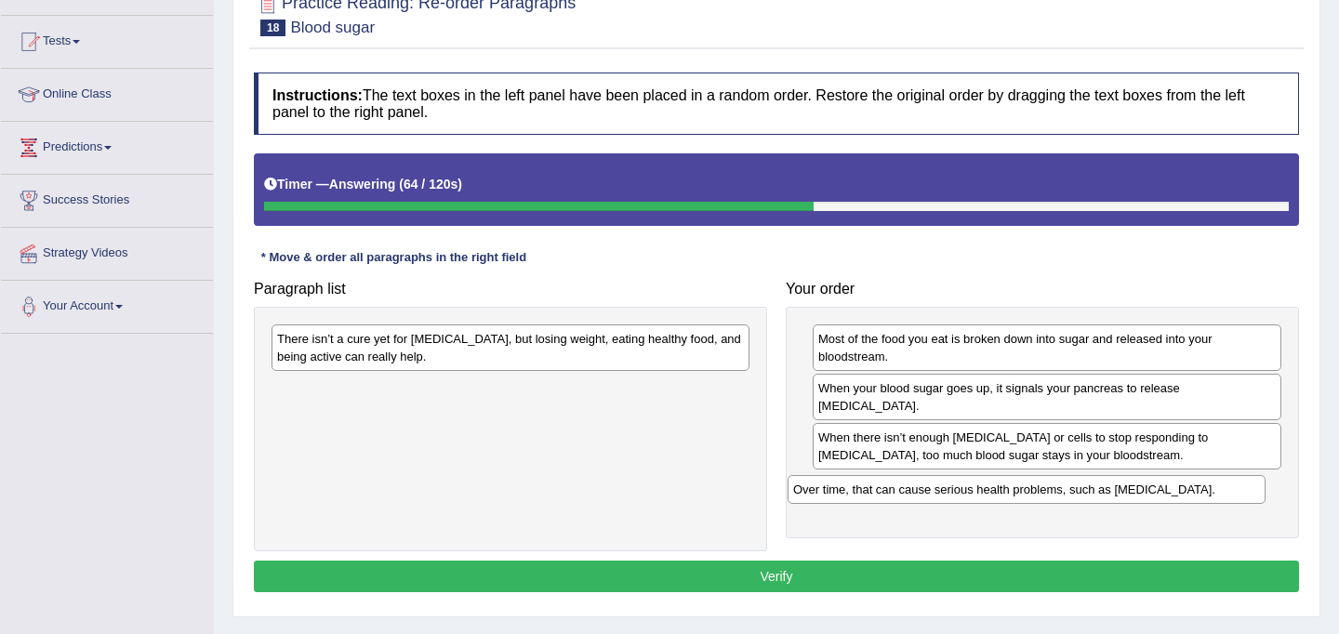
drag, startPoint x: 326, startPoint y: 391, endPoint x: 842, endPoint y: 490, distance: 525.8
click at [842, 490] on div "Over time, that can cause serious health problems, such as diabetes." at bounding box center [1027, 489] width 478 height 29
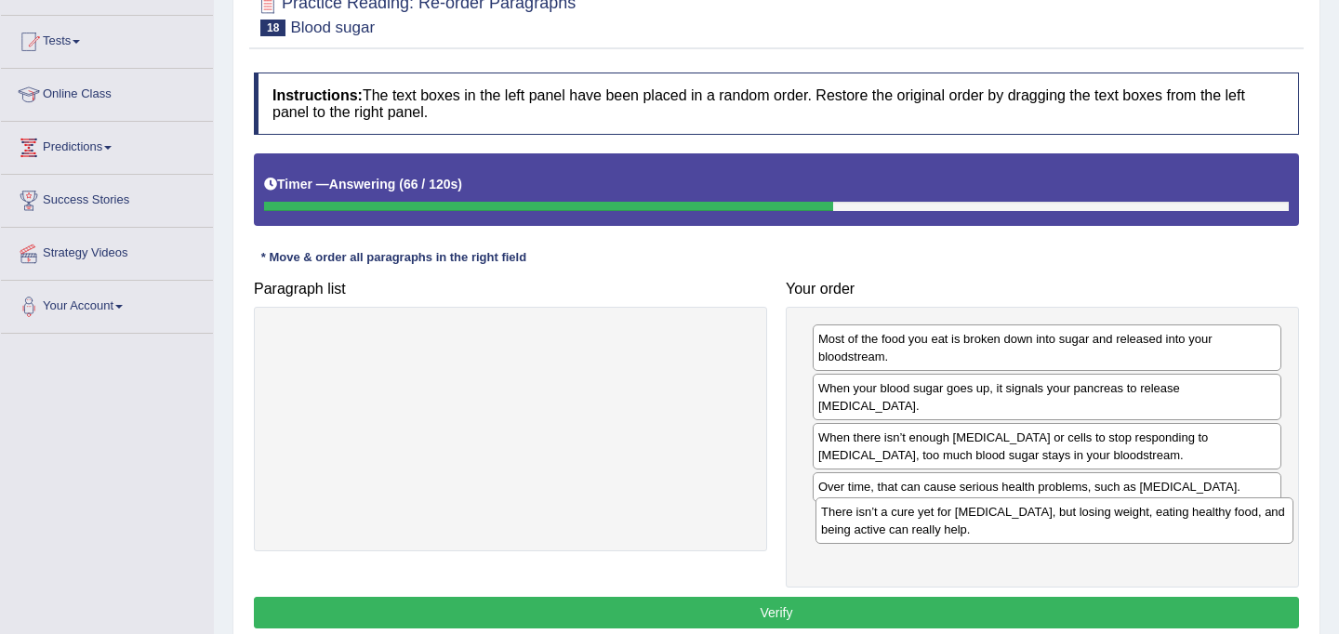
drag, startPoint x: 353, startPoint y: 348, endPoint x: 897, endPoint y: 521, distance: 571.0
click at [897, 521] on div "There isn’t a cure yet for diabetes, but losing weight, eating healthy food, an…" at bounding box center [1055, 521] width 478 height 47
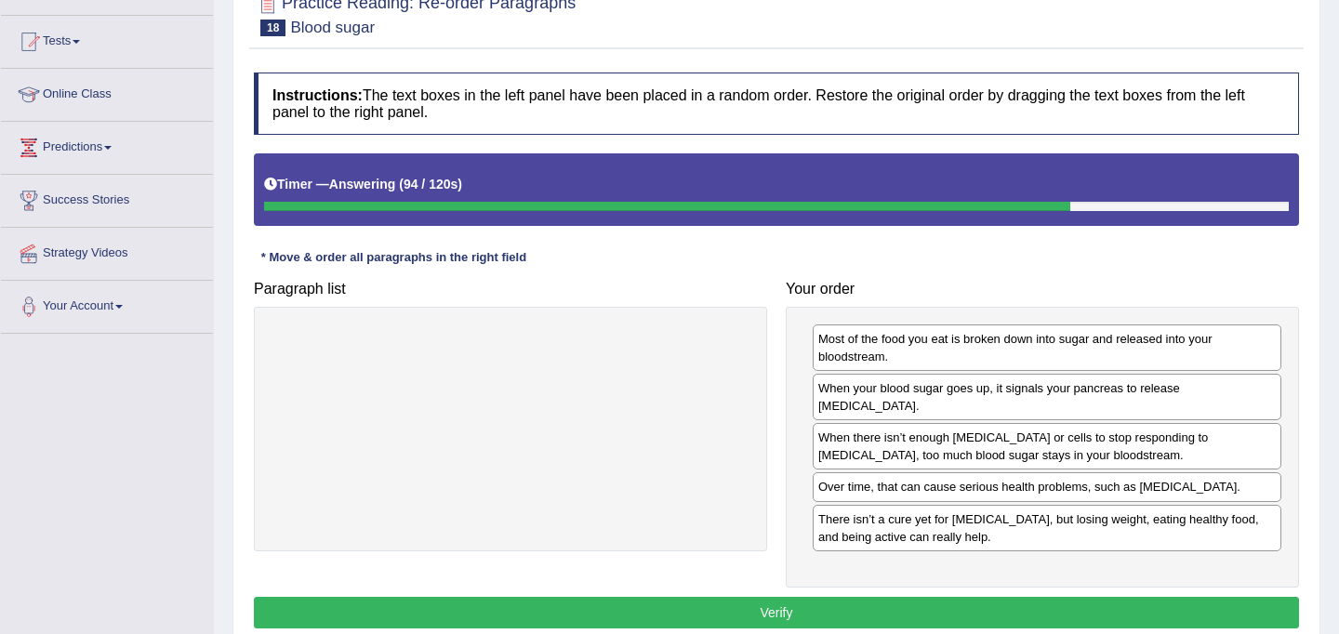
click at [846, 604] on button "Verify" at bounding box center [777, 613] width 1046 height 32
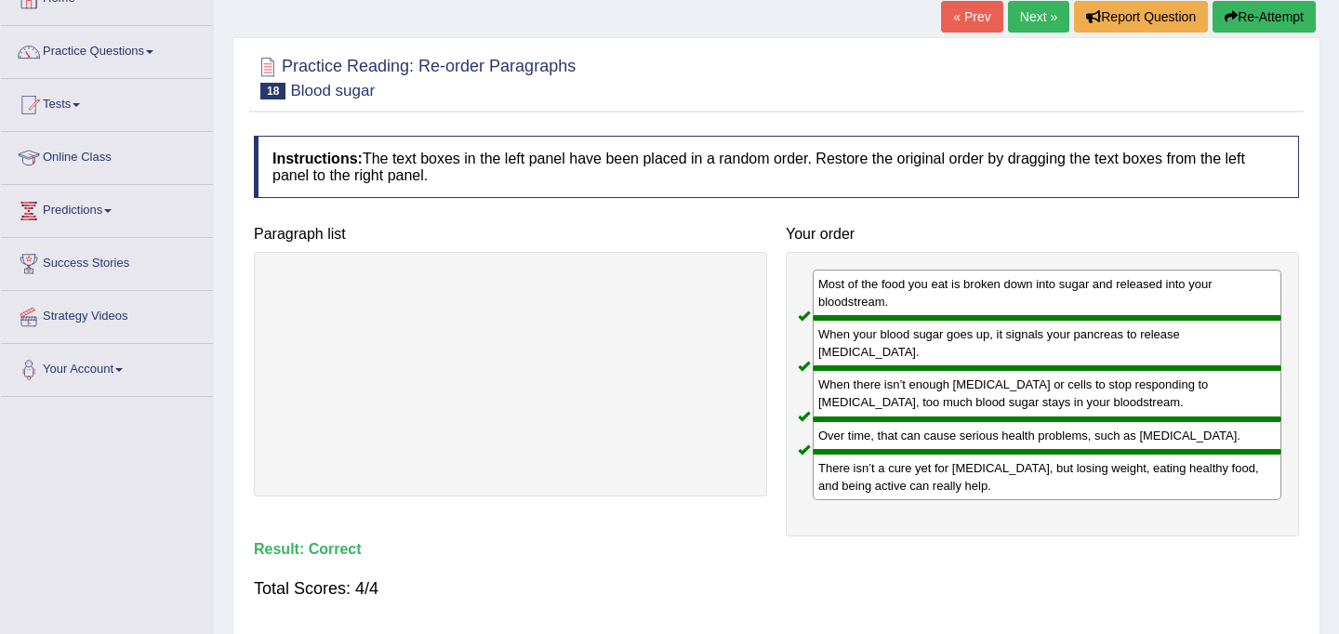
scroll to position [0, 0]
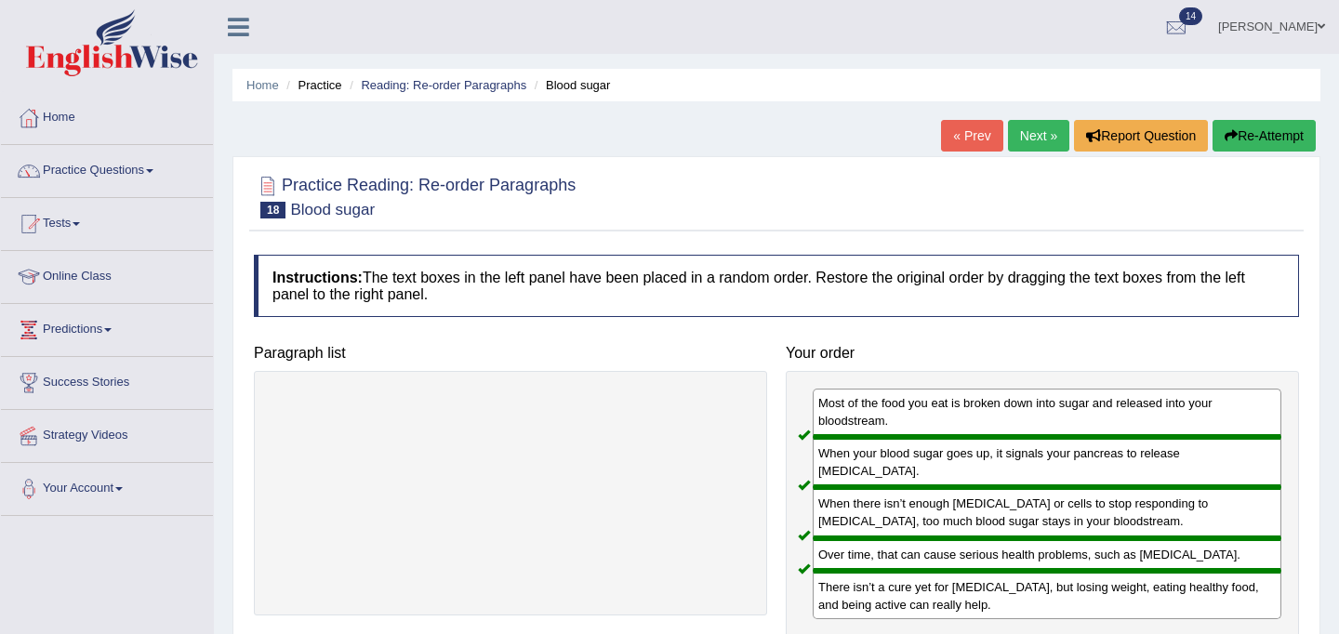
click at [1019, 140] on link "Next »" at bounding box center [1038, 136] width 61 height 32
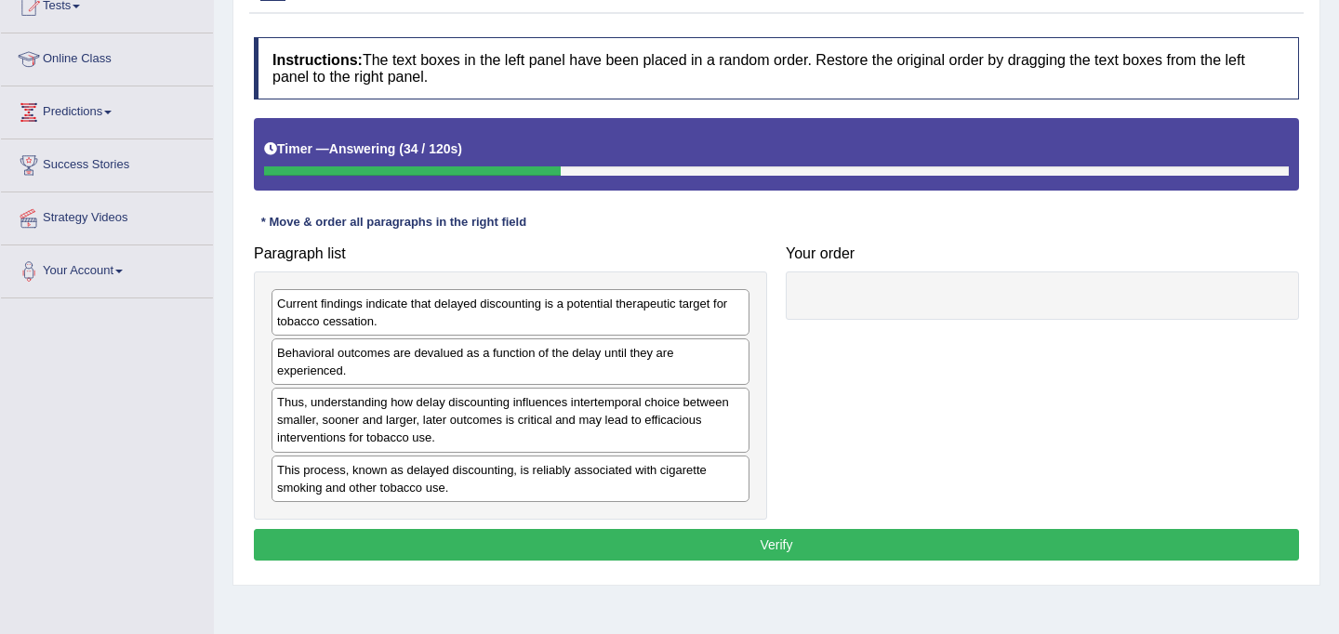
scroll to position [219, 0]
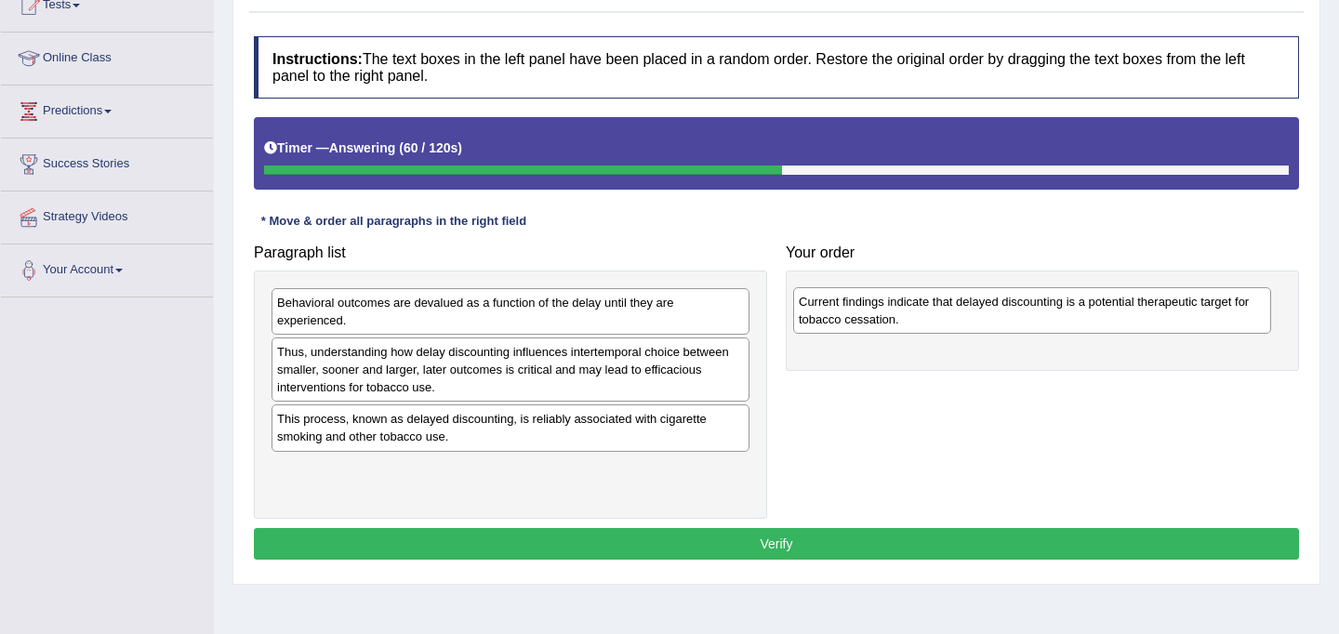
drag, startPoint x: 312, startPoint y: 310, endPoint x: 833, endPoint y: 308, distance: 521.8
click at [833, 308] on div "Current findings indicate that delayed discounting is a potential therapeutic t…" at bounding box center [1032, 310] width 478 height 47
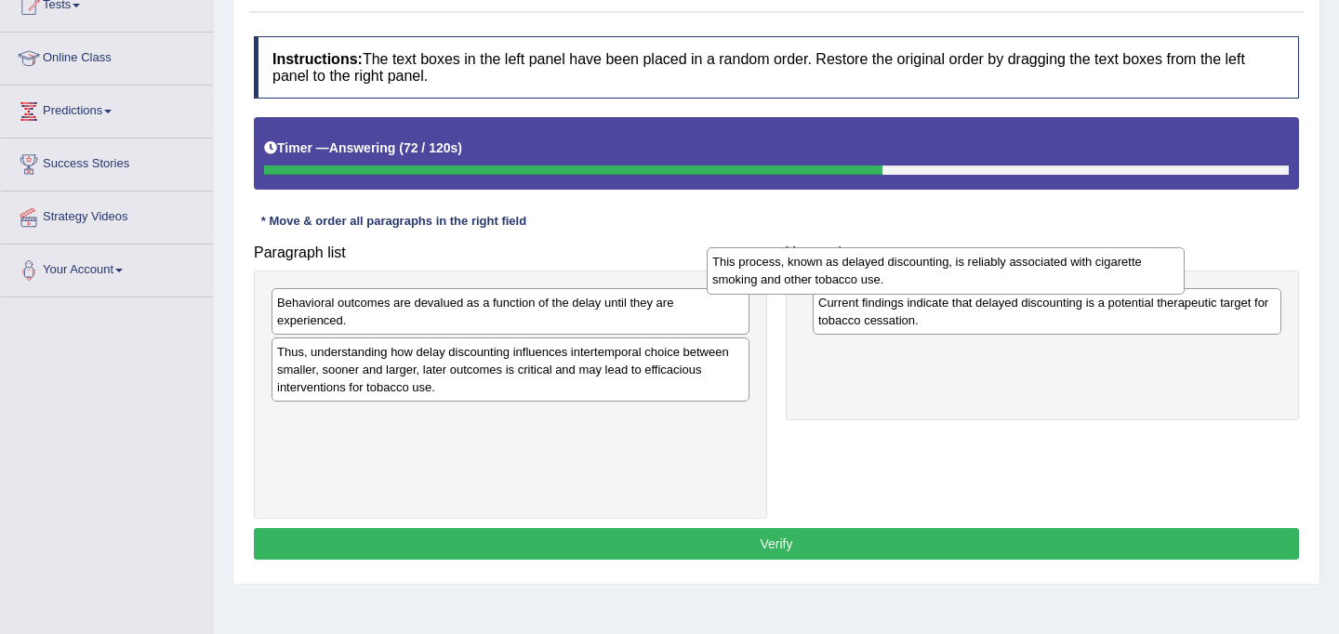
drag, startPoint x: 408, startPoint y: 427, endPoint x: 870, endPoint y: 270, distance: 487.4
click at [870, 270] on div "This process, known as delayed discounting, is reliably associated with cigaret…" at bounding box center [946, 270] width 478 height 47
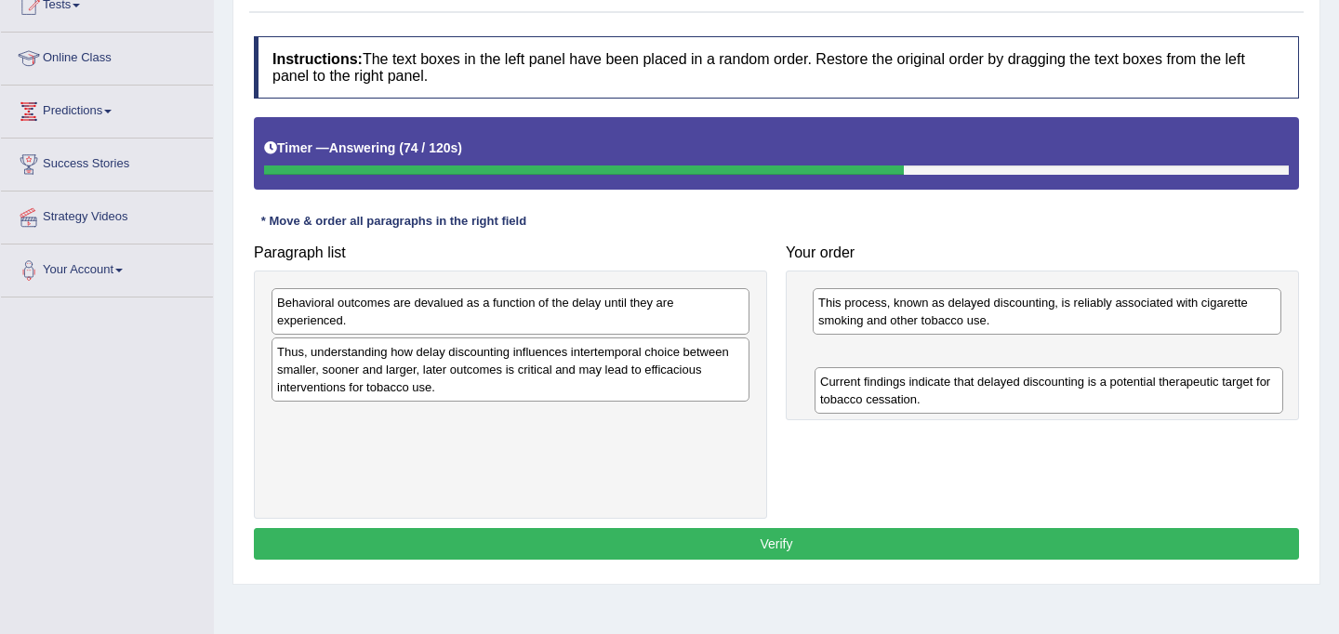
drag, startPoint x: 880, startPoint y: 294, endPoint x: 878, endPoint y: 366, distance: 71.6
click at [878, 367] on div "Current findings indicate that delayed discounting is a potential therapeutic t…" at bounding box center [1049, 390] width 469 height 47
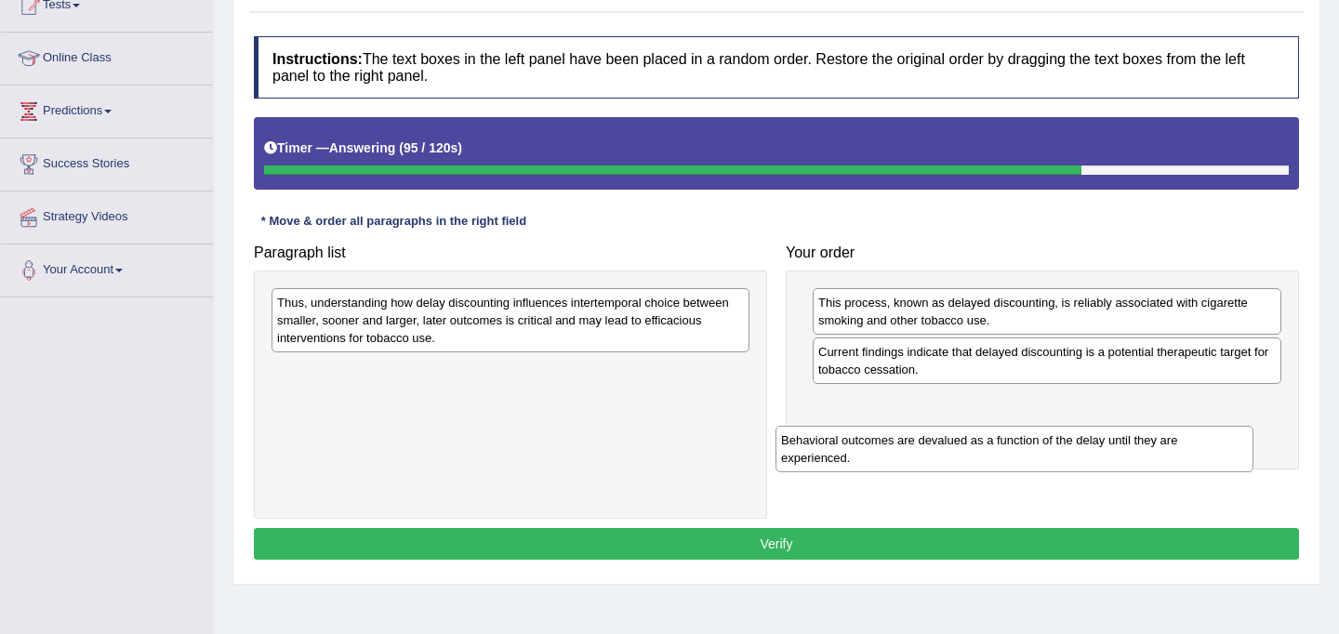
drag, startPoint x: 351, startPoint y: 317, endPoint x: 855, endPoint y: 455, distance: 522.6
click at [855, 455] on div "Behavioral outcomes are devalued as a function of the delay until they are expe…" at bounding box center [1015, 449] width 478 height 47
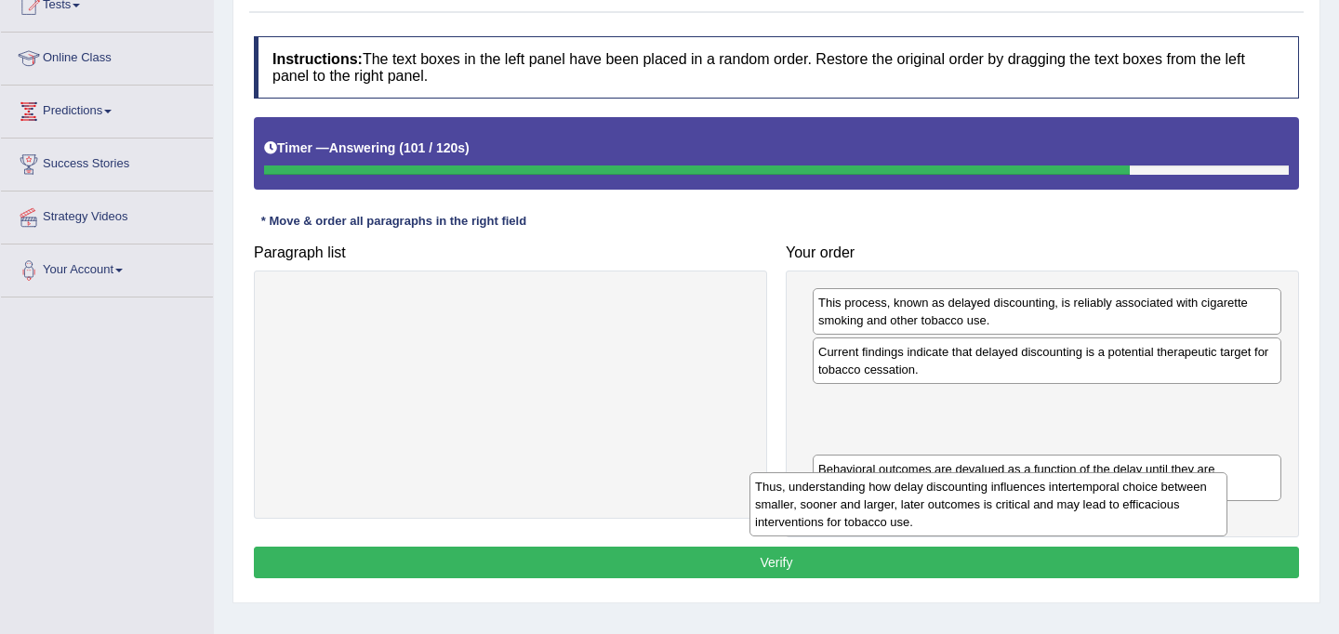
drag, startPoint x: 294, startPoint y: 321, endPoint x: 772, endPoint y: 505, distance: 512.4
click at [772, 505] on div "Thus, understanding how delay discounting influences intertemporal choice betwe…" at bounding box center [989, 505] width 478 height 64
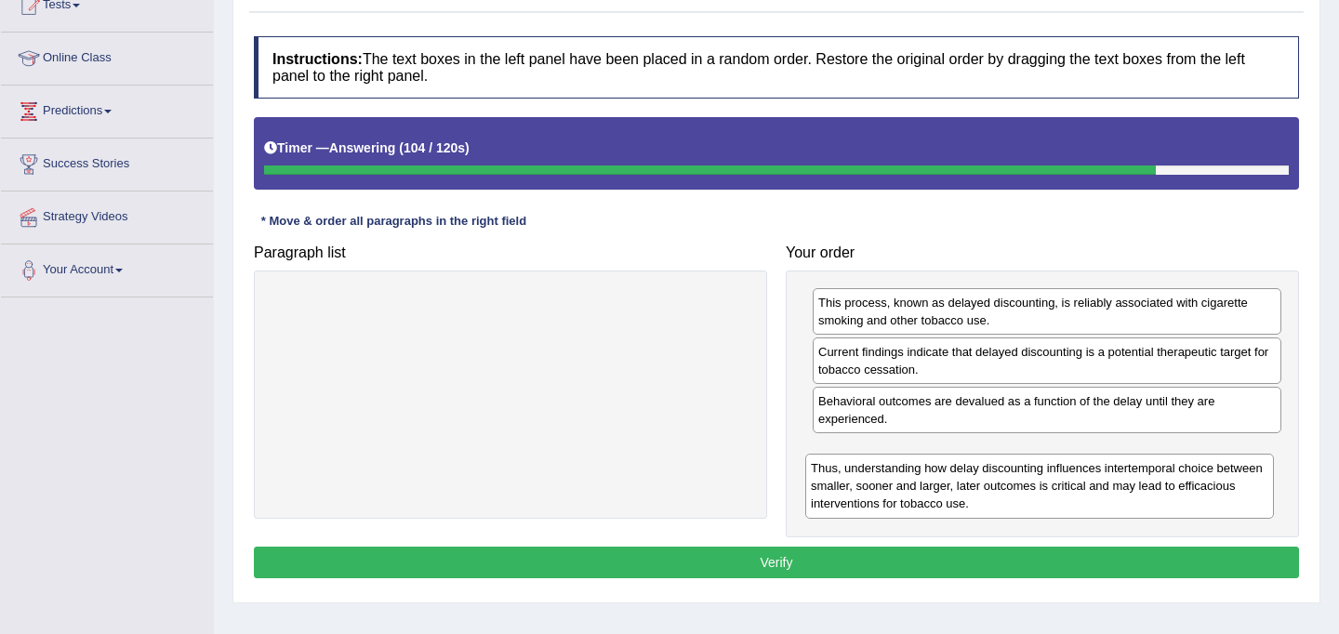
drag, startPoint x: 873, startPoint y: 407, endPoint x: 863, endPoint y: 473, distance: 66.8
click at [863, 473] on div "Thus, understanding how delay discounting influences intertemporal choice betwe…" at bounding box center [1040, 486] width 469 height 64
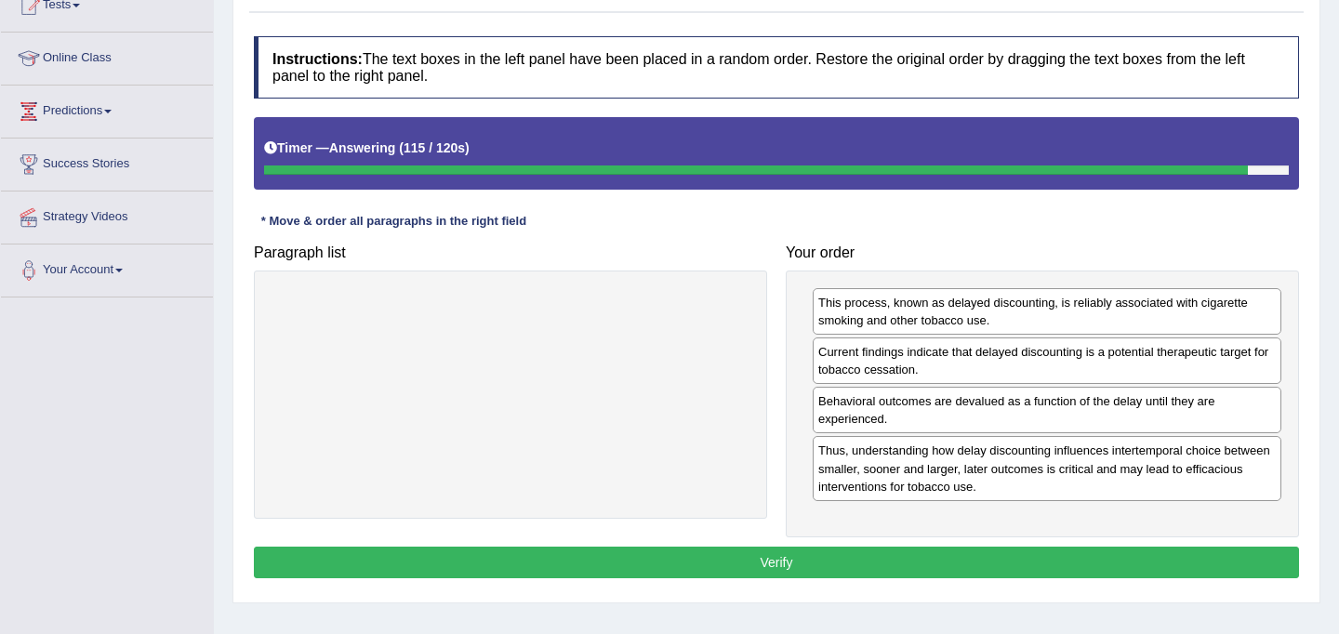
click at [839, 573] on button "Verify" at bounding box center [777, 563] width 1046 height 32
